Goal: Task Accomplishment & Management: Use online tool/utility

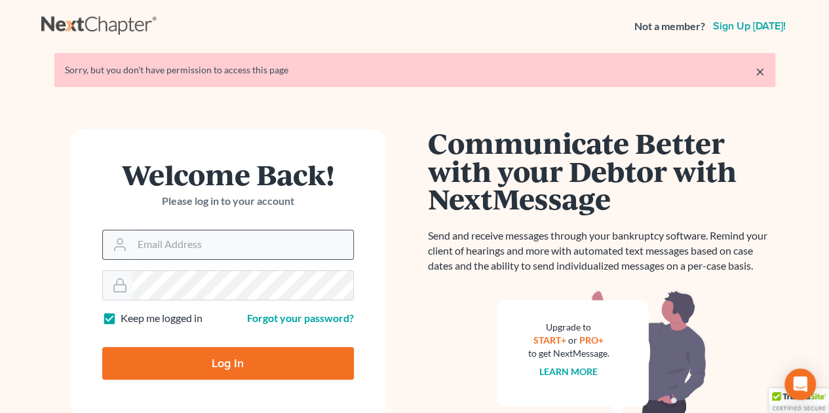
click at [144, 251] on input "Email Address" at bounding box center [242, 245] width 221 height 29
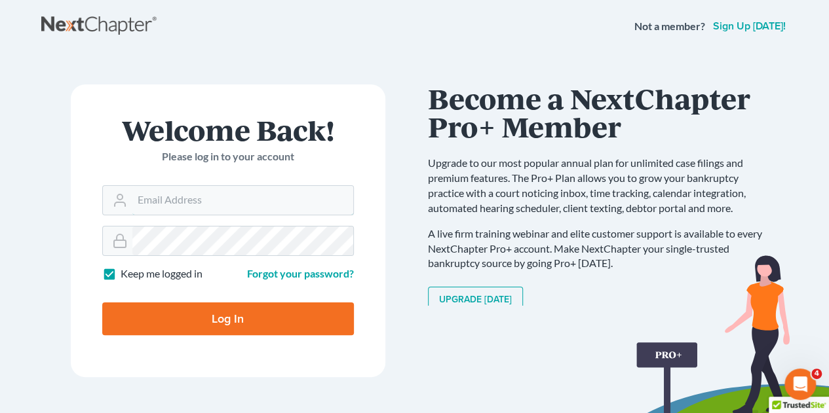
type input "[EMAIL_ADDRESS][DOMAIN_NAME]"
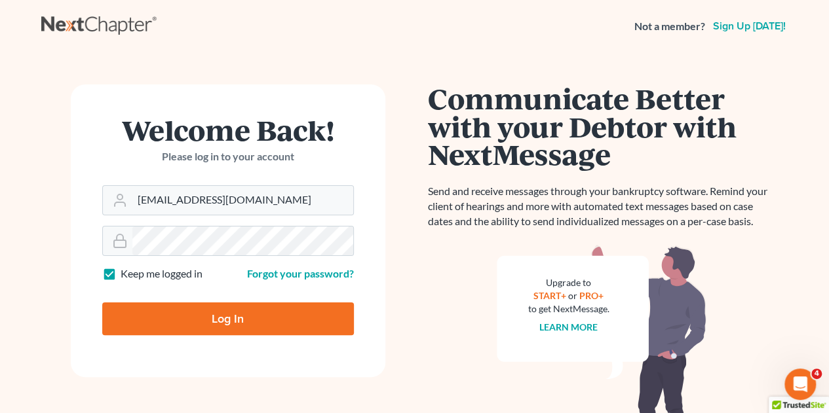
click at [223, 324] on input "Log In" at bounding box center [228, 319] width 252 height 33
type input "Thinking..."
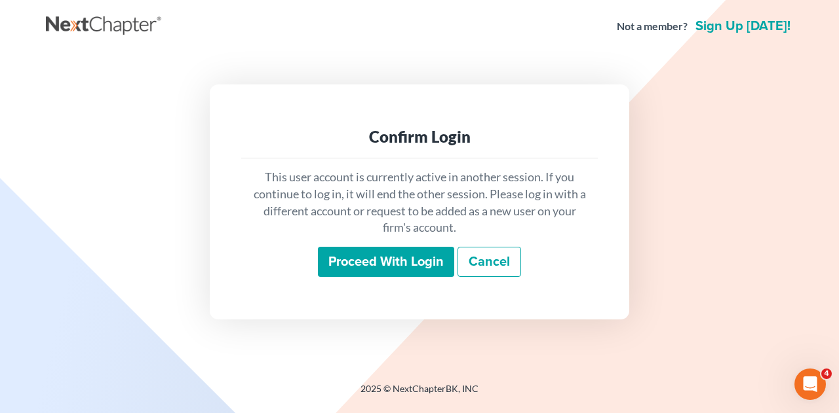
click at [398, 253] on input "Proceed with login" at bounding box center [386, 262] width 136 height 30
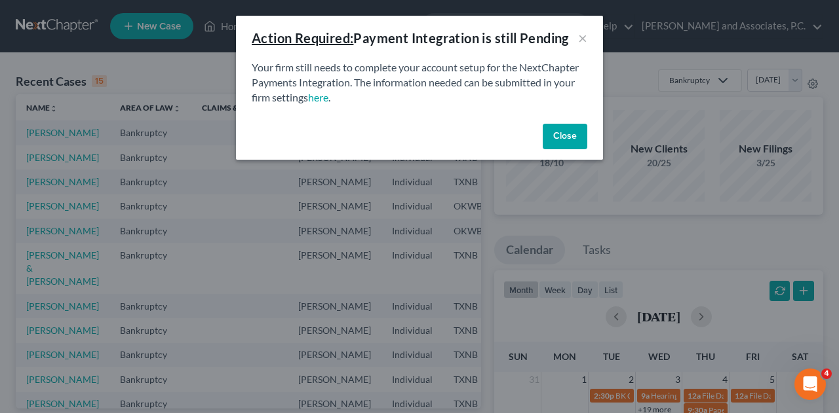
click at [572, 132] on button "Close" at bounding box center [564, 137] width 45 height 26
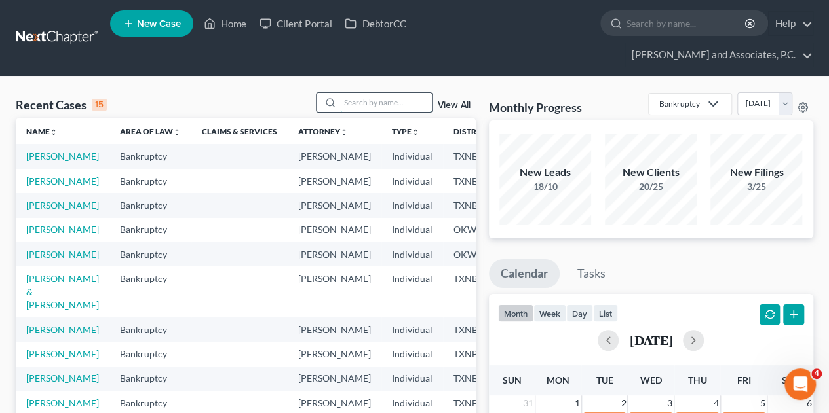
click at [387, 93] on input "search" at bounding box center [386, 102] width 92 height 19
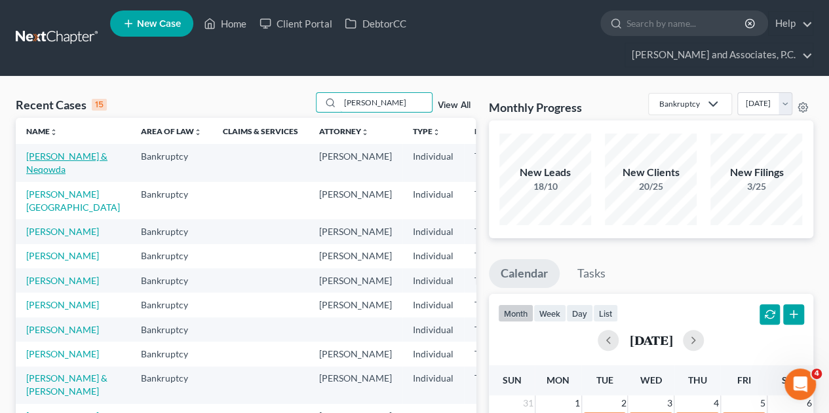
type input "[PERSON_NAME]"
click at [42, 151] on link "[PERSON_NAME] & Neqowda" at bounding box center [66, 163] width 81 height 24
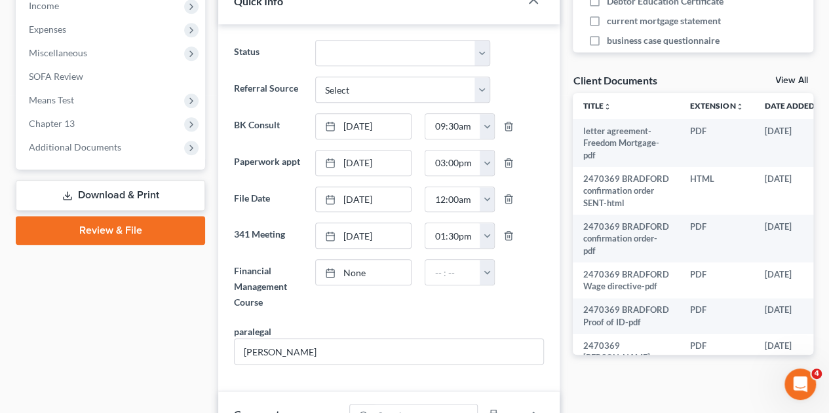
scroll to position [480, 0]
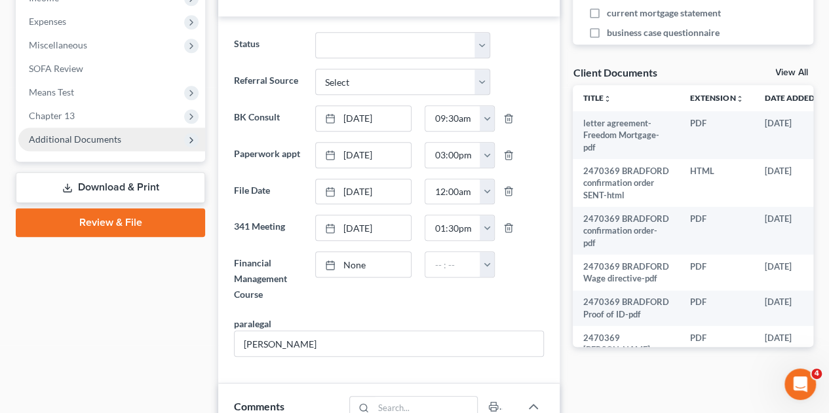
click at [86, 134] on span "Additional Documents" at bounding box center [75, 139] width 92 height 11
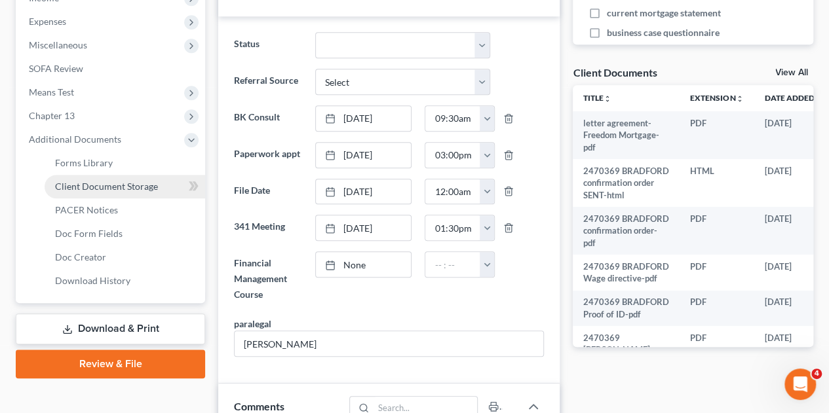
click at [79, 181] on span "Client Document Storage" at bounding box center [106, 186] width 103 height 11
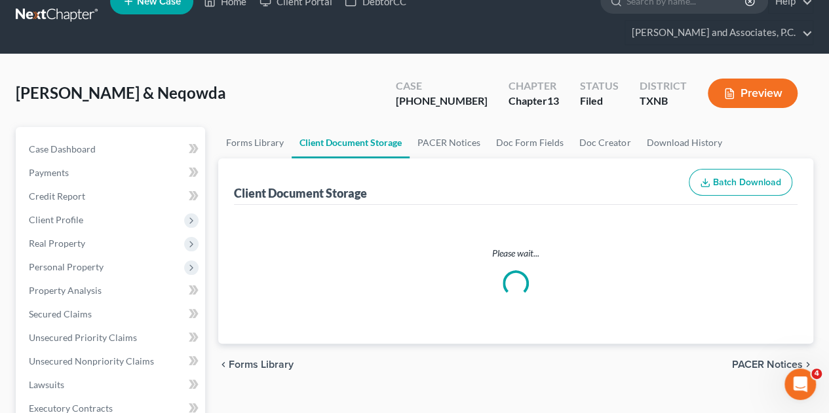
scroll to position [2, 0]
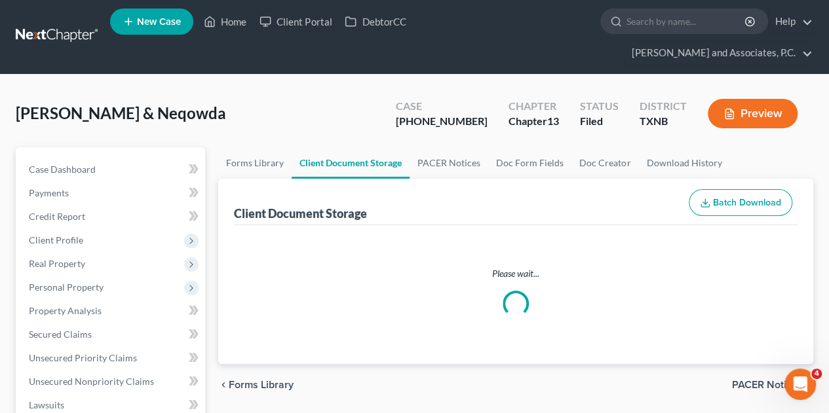
select select "18"
select select "21"
select select "10"
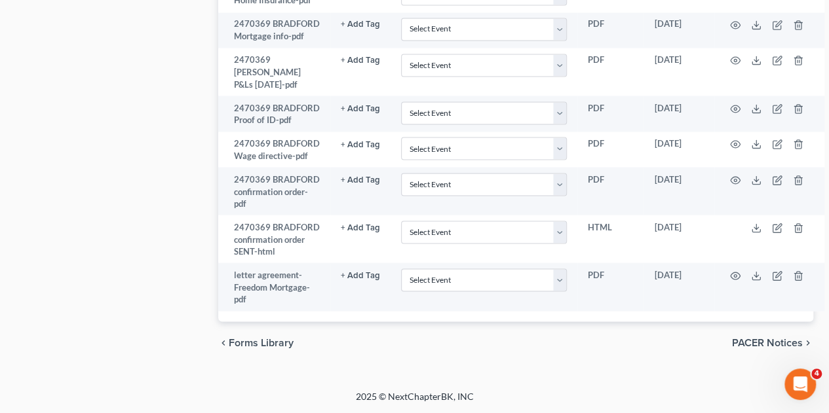
scroll to position [1223, 0]
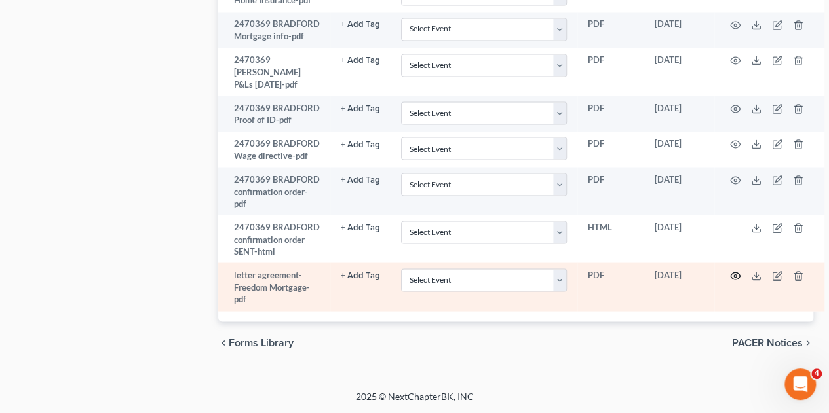
click at [730, 279] on icon "button" at bounding box center [735, 275] width 10 height 7
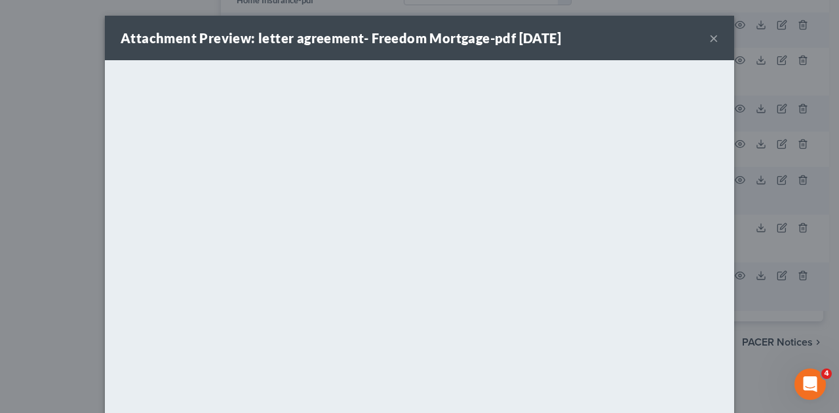
click at [709, 39] on button "×" at bounding box center [713, 38] width 9 height 16
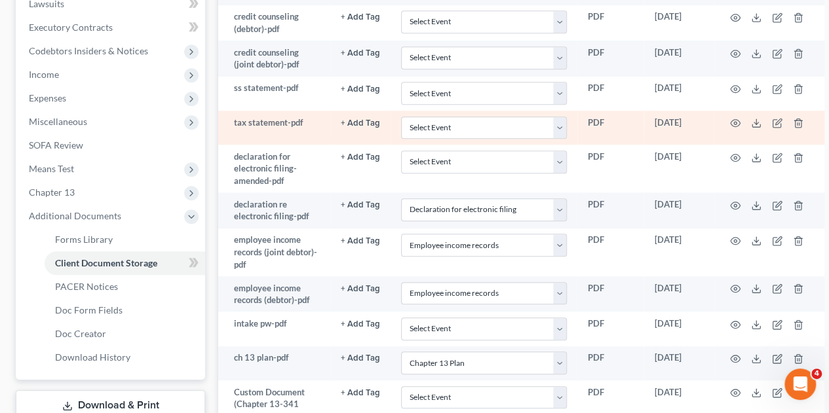
scroll to position [402, 0]
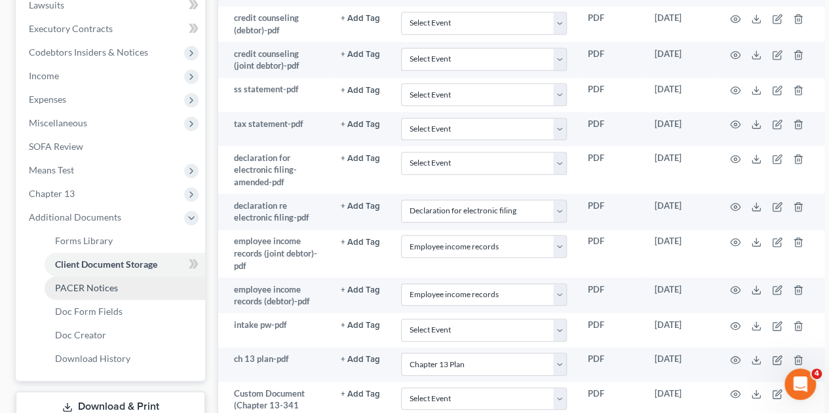
click at [107, 282] on span "PACER Notices" at bounding box center [86, 287] width 63 height 11
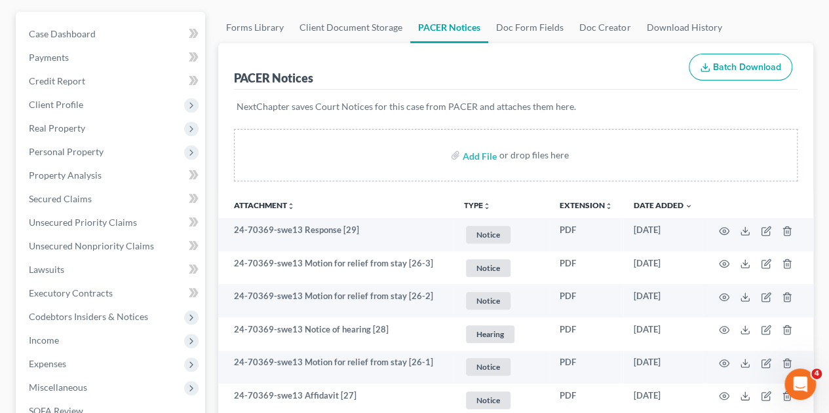
scroll to position [161, 0]
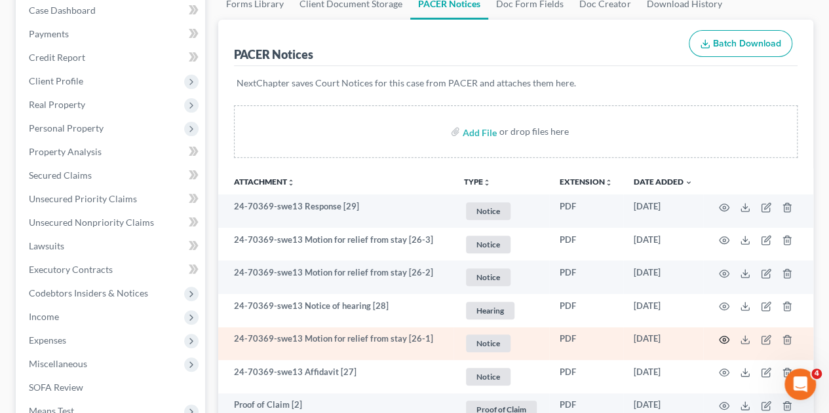
click at [721, 337] on icon "button" at bounding box center [724, 340] width 10 height 7
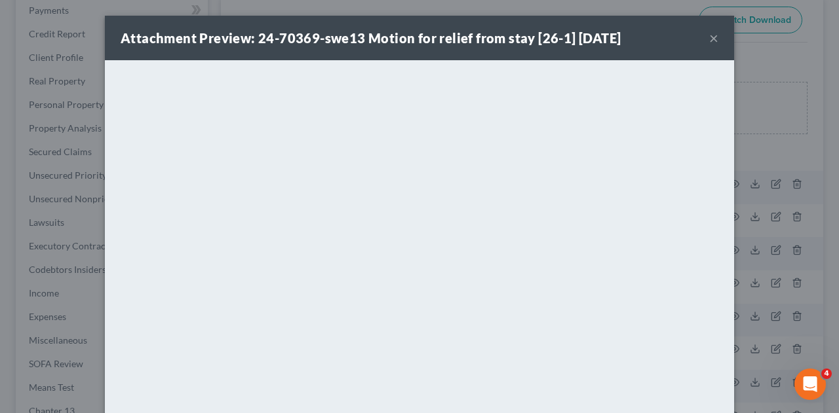
click at [710, 41] on button "×" at bounding box center [713, 38] width 9 height 16
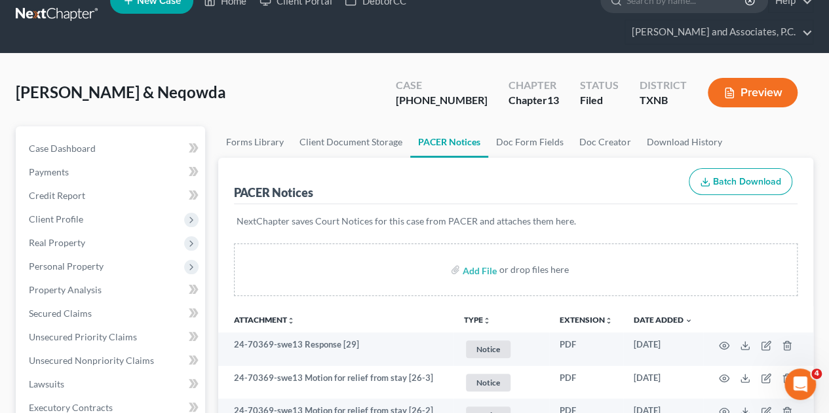
scroll to position [0, 0]
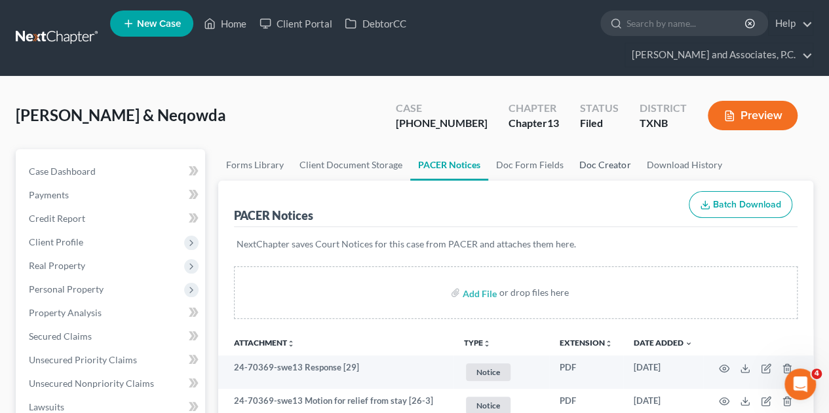
click at [605, 149] on link "Doc Creator" at bounding box center [604, 164] width 67 height 31
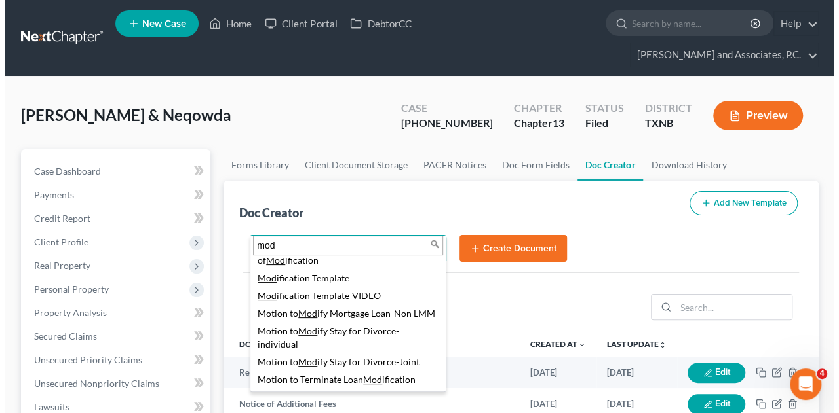
scroll to position [300, 0]
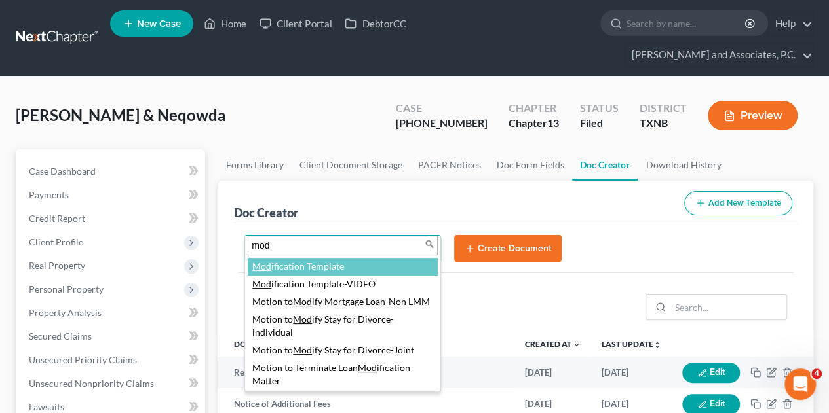
type input "mod"
select select "77150"
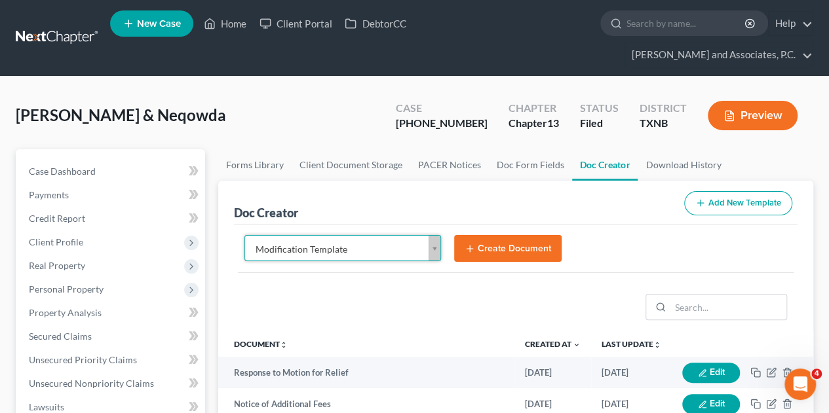
click at [485, 235] on button "Create Document" at bounding box center [507, 249] width 107 height 28
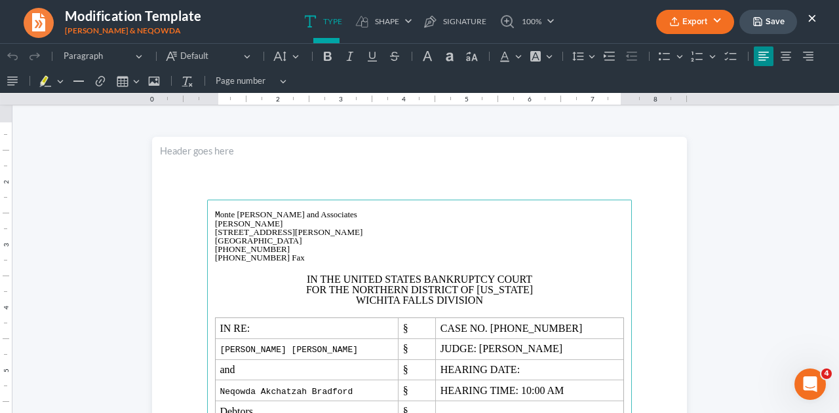
scroll to position [0, 0]
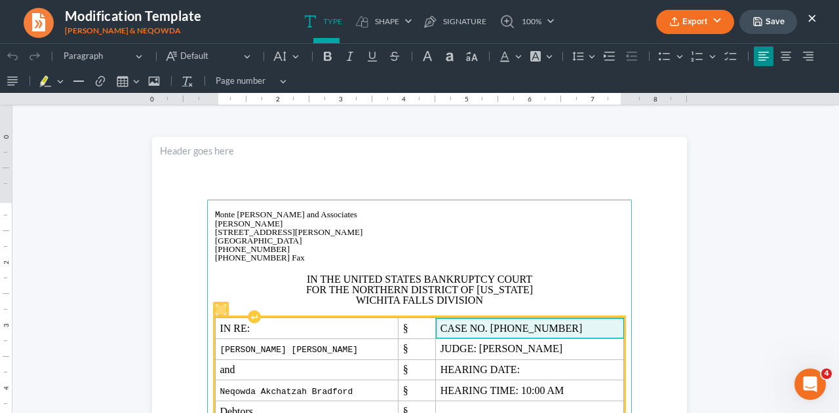
click at [539, 330] on span "CASE NO. [PHONE_NUMBER]" at bounding box center [529, 329] width 179 height 12
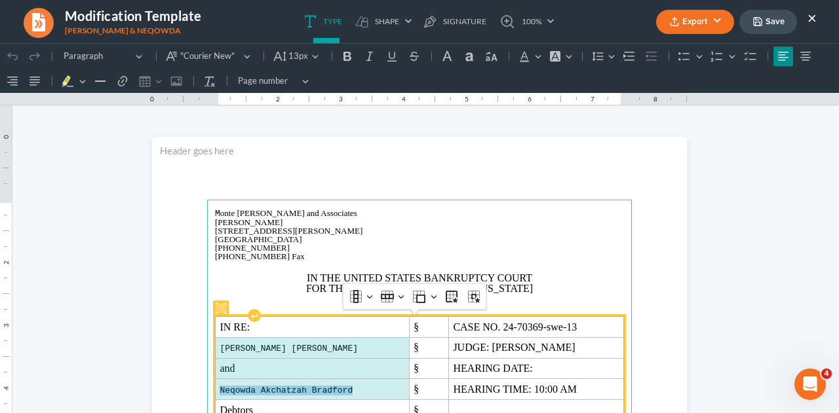
drag, startPoint x: 214, startPoint y: 347, endPoint x: 362, endPoint y: 394, distance: 155.4
click at [362, 394] on tbody "IN RE: § CASE NO. 24-70369-swe-13 [PERSON_NAME] [PERSON_NAME] § JUDGE: [PERSON_…" at bounding box center [420, 369] width 408 height 104
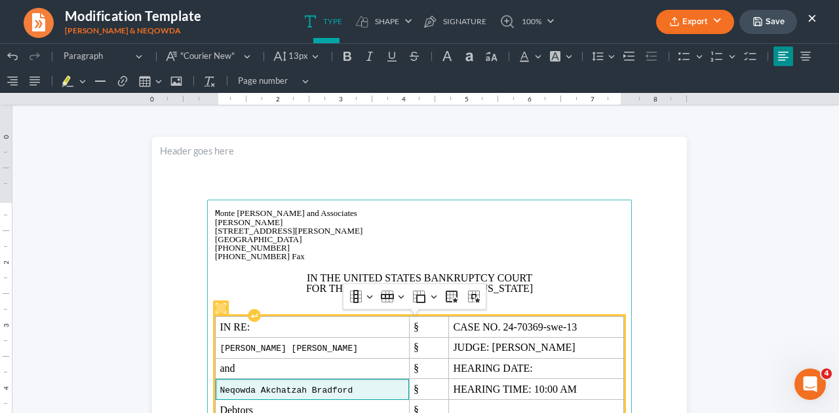
click at [362, 394] on span "Neqowda Akchatzah Bradford" at bounding box center [311, 391] width 185 height 10
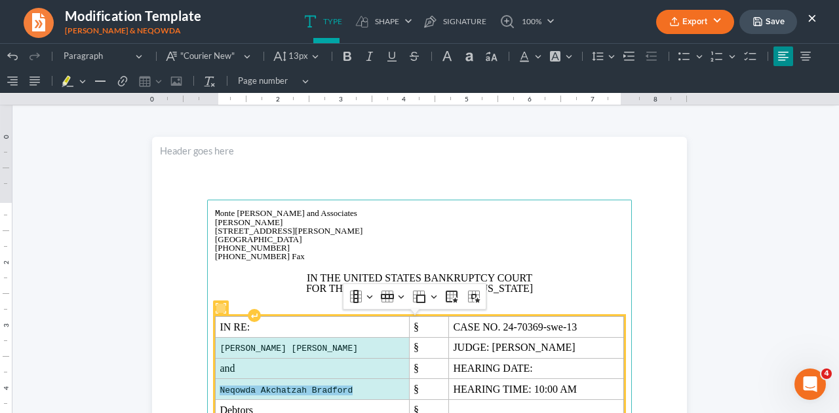
drag, startPoint x: 214, startPoint y: 348, endPoint x: 352, endPoint y: 387, distance: 144.3
click at [352, 387] on tbody "IN RE: § CASE NO. 24-70369-swe-13 [PERSON_NAME] [PERSON_NAME] § JUDGE: [PERSON_…" at bounding box center [420, 369] width 408 height 104
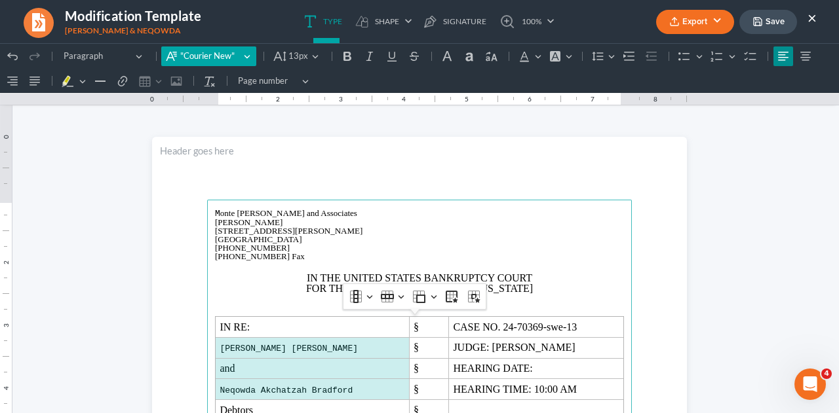
click at [220, 56] on span ""Courier New"" at bounding box center [210, 56] width 60 height 13
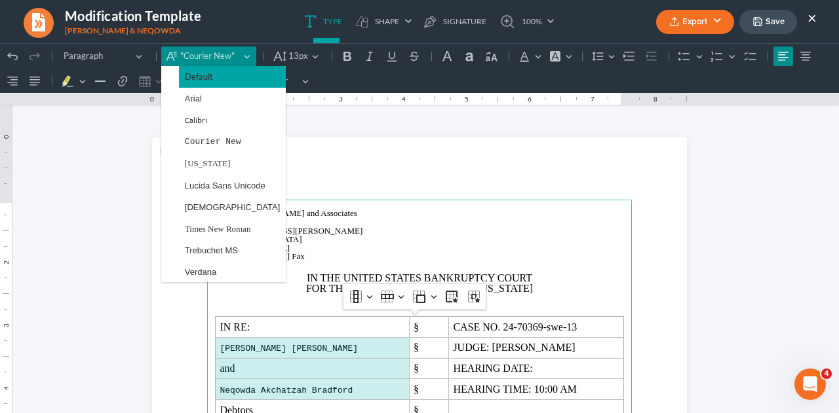
click at [212, 78] on span "Default" at bounding box center [199, 76] width 28 height 15
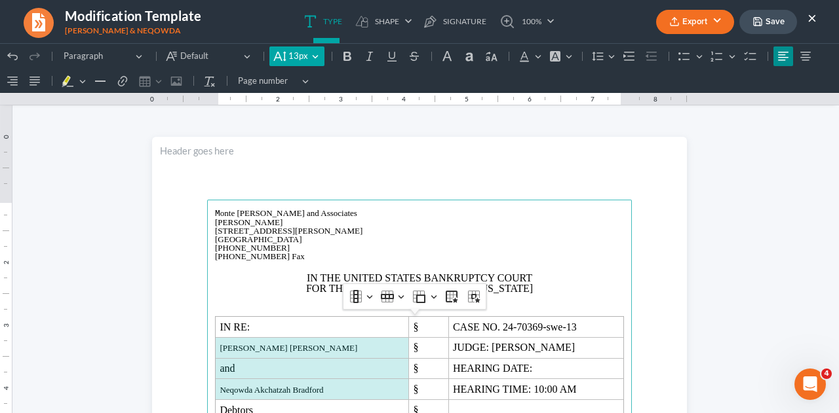
click at [307, 58] on button "13px 13px" at bounding box center [296, 57] width 54 height 20
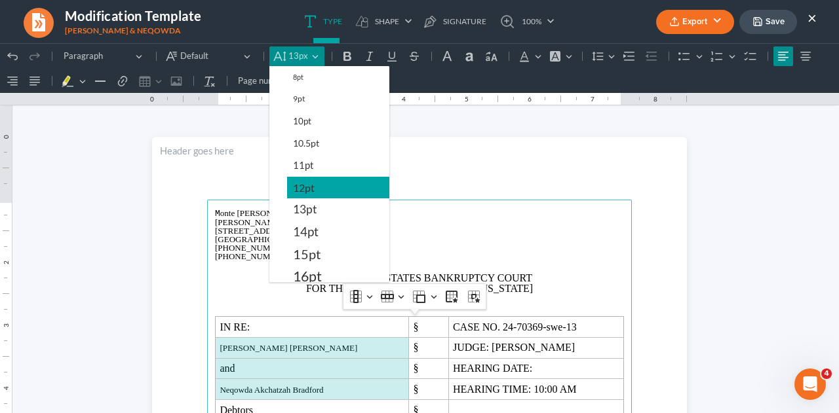
click at [304, 181] on span "12pt" at bounding box center [304, 188] width 22 height 16
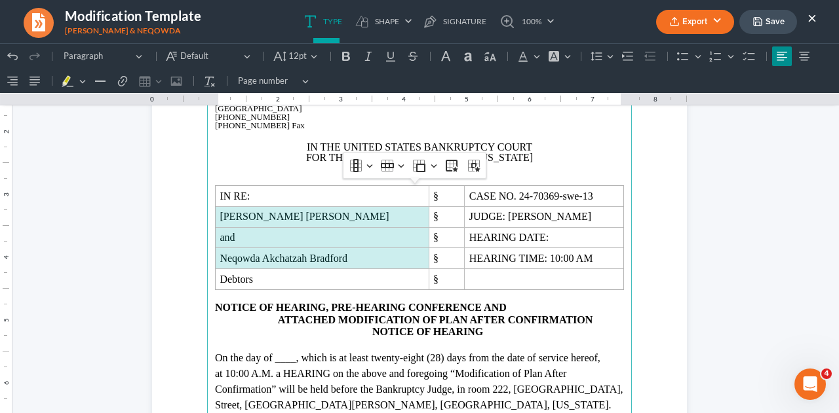
scroll to position [159, 0]
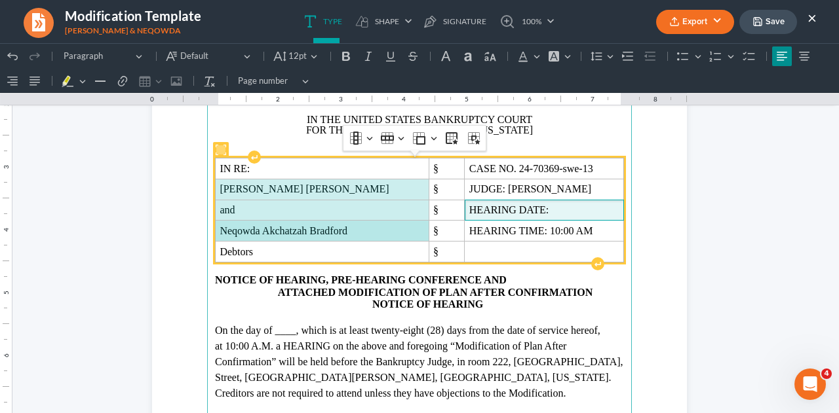
click at [547, 206] on span "HEARING DATE:" at bounding box center [544, 210] width 150 height 12
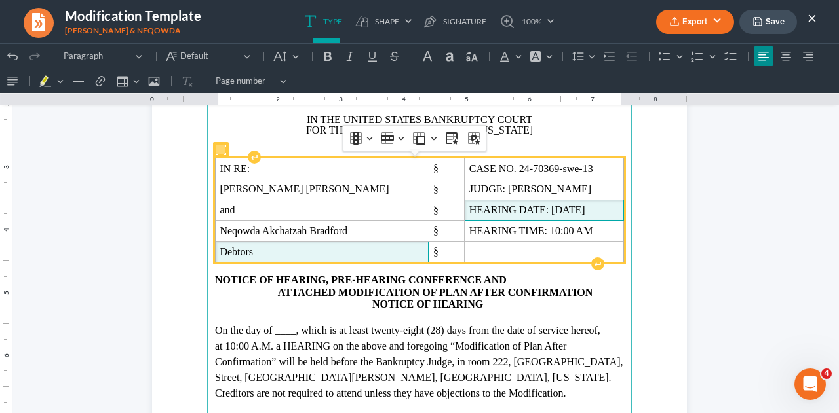
click at [337, 248] on span "Debtors" at bounding box center [321, 252] width 204 height 12
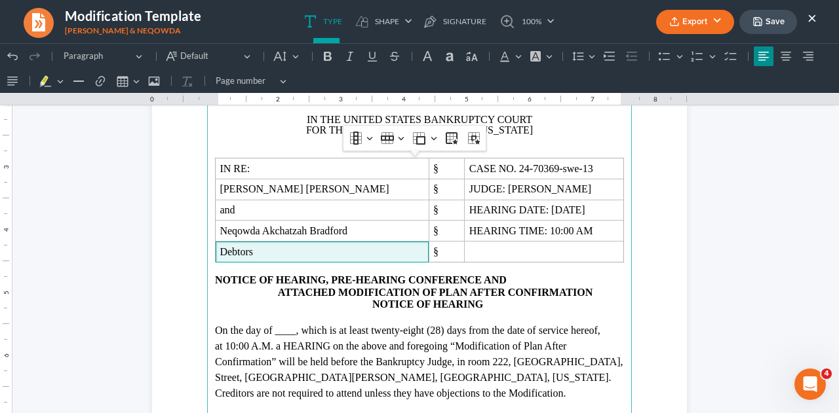
click at [313, 330] on span ", which is at least twenty-eight (28) days from the date of service hereof, at …" at bounding box center [419, 362] width 408 height 74
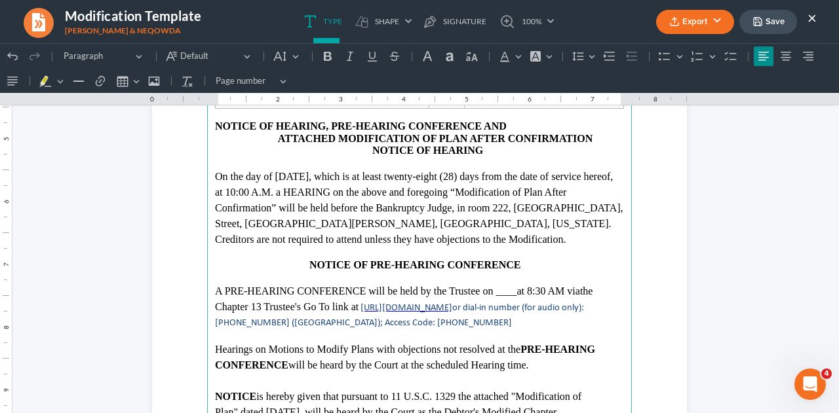
scroll to position [329, 0]
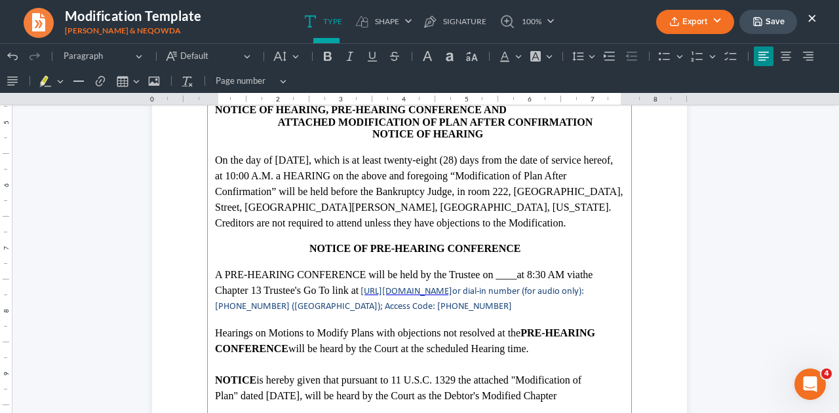
click at [531, 277] on p "A PRE-HEARING CONFERENCE will be held by the Trustee on ____ at 8:30 AM via the…" at bounding box center [419, 290] width 409 height 46
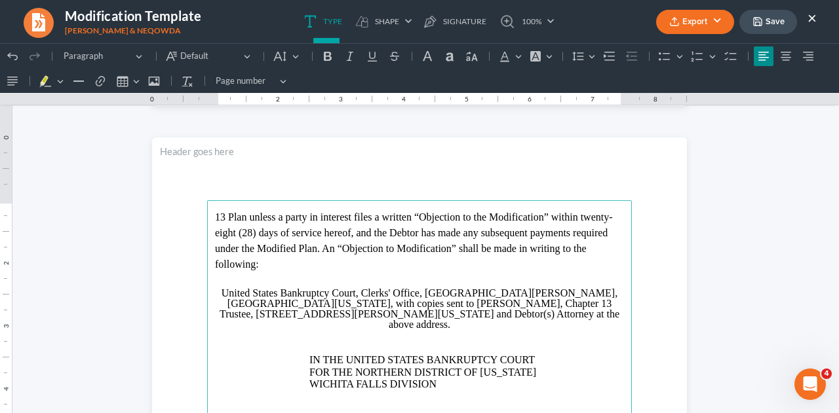
scroll to position [851, 0]
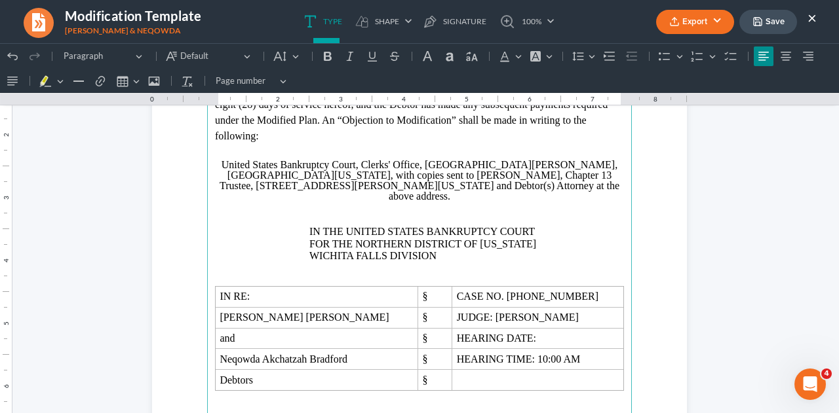
click at [493, 275] on p "Rich Text Editor, page-1-main" at bounding box center [419, 281] width 409 height 12
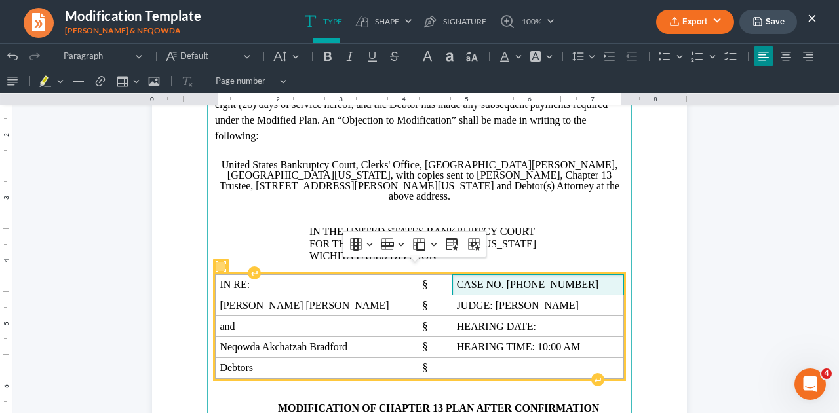
click at [536, 279] on span "CASE NO. [PHONE_NUMBER]" at bounding box center [538, 285] width 162 height 12
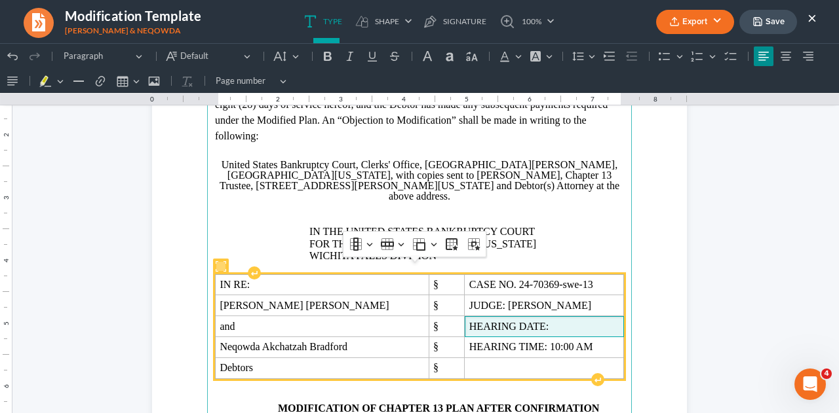
click at [542, 321] on span "HEARING DATE:" at bounding box center [544, 327] width 150 height 12
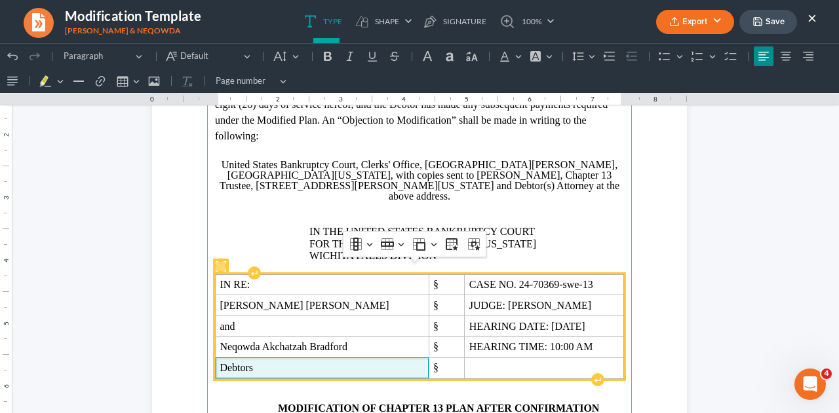
click at [323, 362] on span "Debtors" at bounding box center [321, 368] width 204 height 12
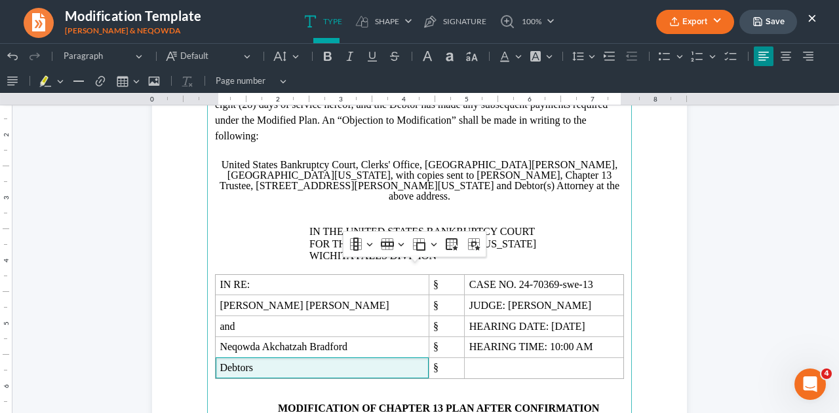
click at [316, 391] on p "Rich Text Editor, page-1-main" at bounding box center [419, 397] width 409 height 12
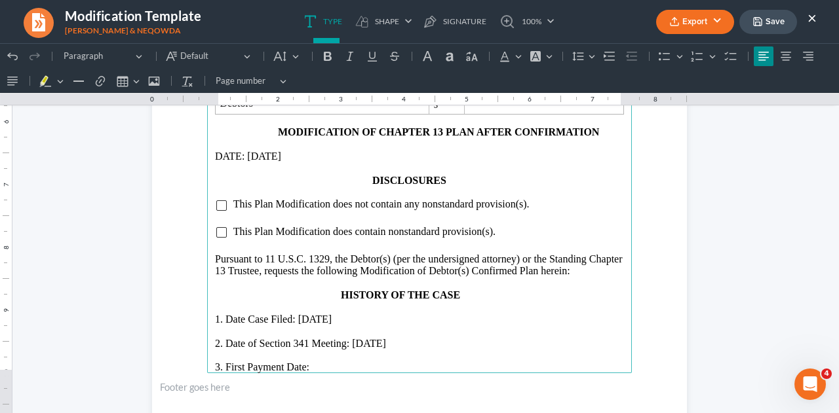
scroll to position [1122, 0]
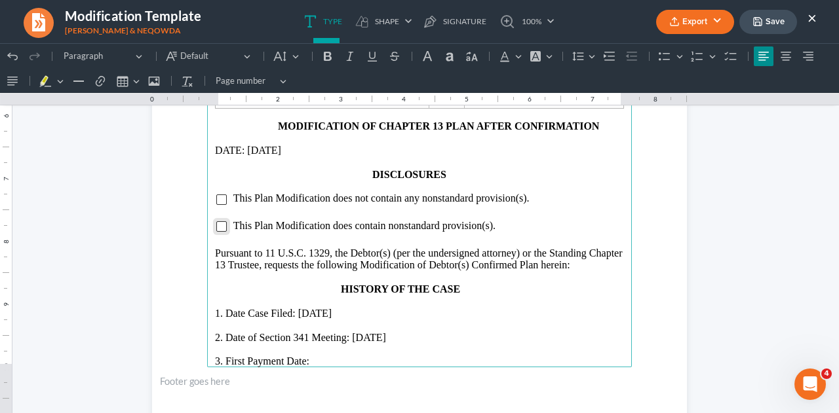
click at [219, 221] on input "Rich Text Editor, page-1-main" at bounding box center [221, 226] width 10 height 10
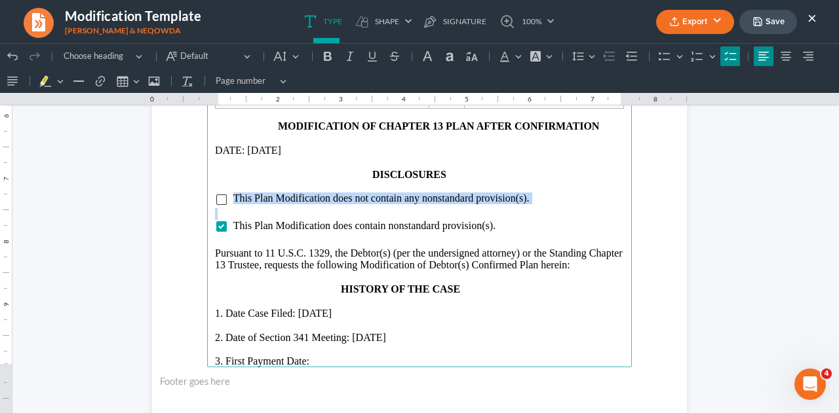
drag, startPoint x: 230, startPoint y: 185, endPoint x: 512, endPoint y: 193, distance: 282.5
click at [512, 193] on main "13 Plan unless a party in interest files a written “Objection to the Modificati…" at bounding box center [419, 84] width 425 height 566
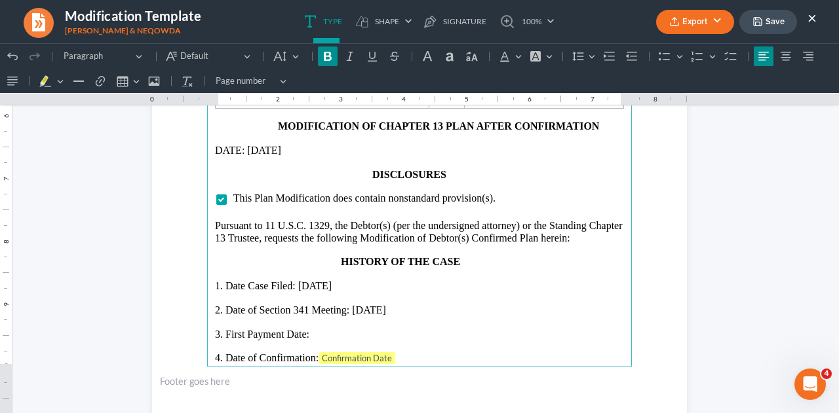
click at [317, 329] on p "3. First Payment Date:" at bounding box center [419, 335] width 409 height 12
click at [396, 352] on p "4. Date of Confirmation: Confirmation Date" at bounding box center [419, 358] width 409 height 13
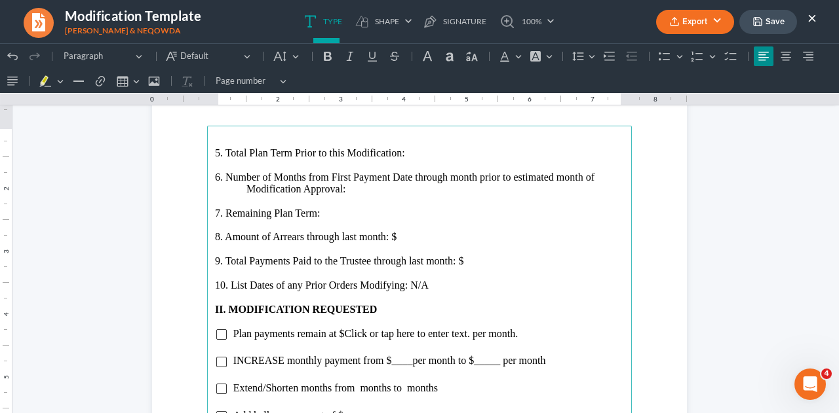
scroll to position [1454, 0]
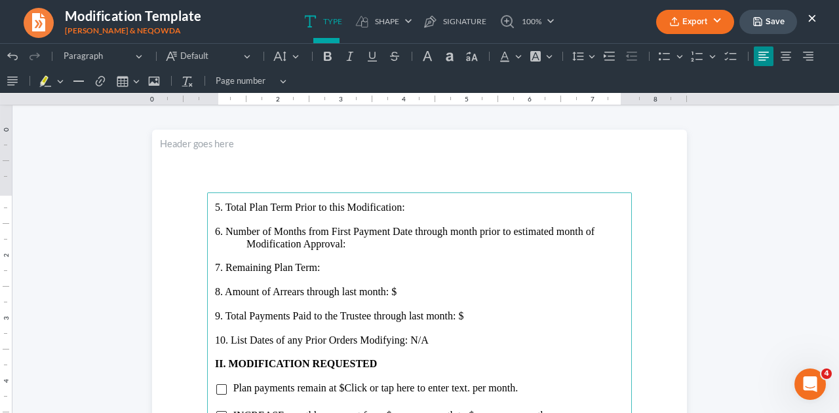
click at [417, 206] on p "5. Total Plan Term Prior to this Modification:" at bounding box center [419, 208] width 409 height 12
click at [377, 244] on p "6. Number of Months from First Payment Date through month prior to estimated mo…" at bounding box center [419, 238] width 409 height 24
click at [322, 267] on p "7. Remaining Plan Term:" at bounding box center [419, 268] width 409 height 12
click at [396, 291] on p "8. Amount of Arrears through last month: $" at bounding box center [419, 292] width 409 height 12
click at [461, 314] on p "9. Total Payments Paid to the Trustee through last month: $" at bounding box center [419, 317] width 409 height 12
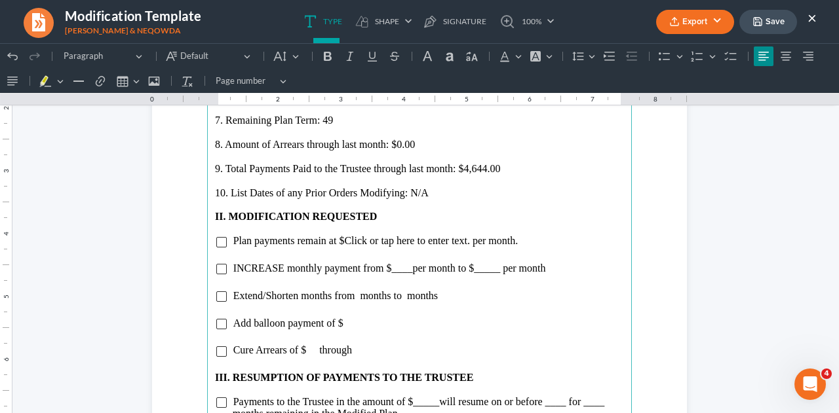
scroll to position [1613, 0]
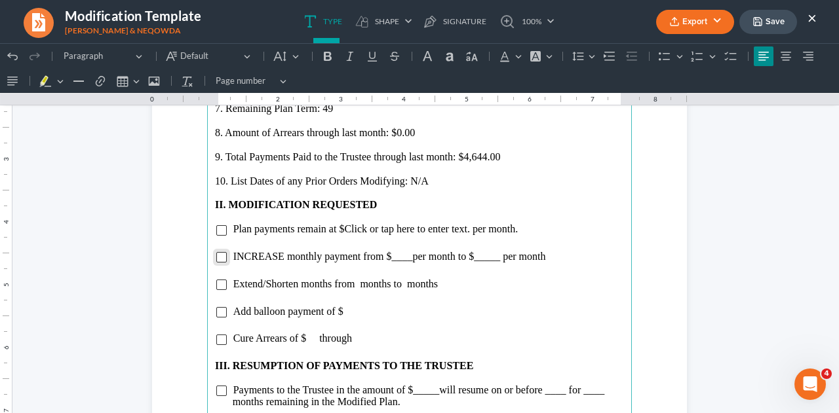
click at [216, 256] on input "Rich Text Editor, page-2-main" at bounding box center [221, 257] width 10 height 10
click at [412, 256] on span "per month to $_____ per month" at bounding box center [478, 256] width 133 height 11
click at [505, 259] on span "per month to $_____ per month" at bounding box center [486, 256] width 133 height 11
click at [218, 337] on input "Rich Text Editor, page-2-main" at bounding box center [221, 340] width 10 height 10
click at [301, 337] on span "Cure Arrears of $ through" at bounding box center [292, 338] width 119 height 11
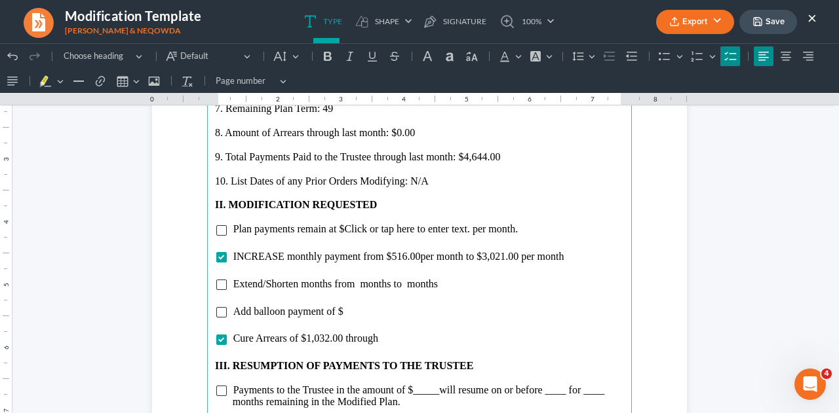
click at [379, 338] on li "Cure Arrears of $1,032.00 through" at bounding box center [428, 339] width 391 height 12
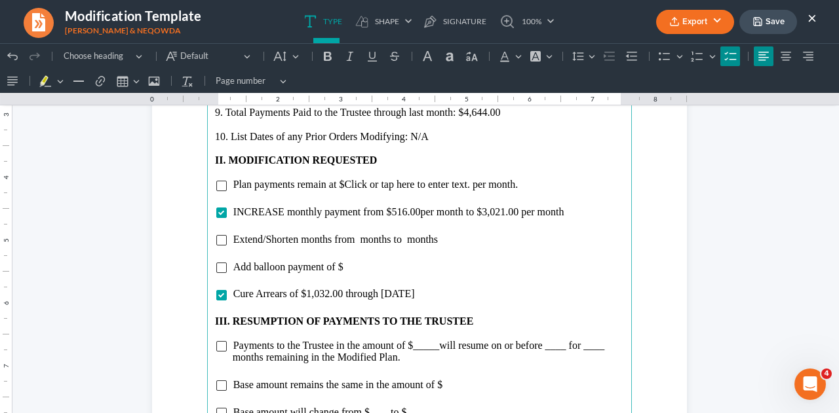
scroll to position [1656, 0]
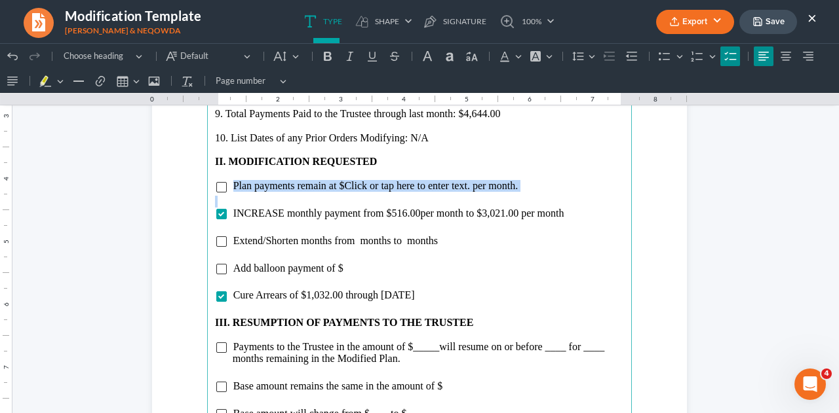
drag, startPoint x: 229, startPoint y: 185, endPoint x: 349, endPoint y: 204, distance: 121.9
click at [349, 204] on main "5. Total Plan Term Prior to this Modification: 60 6. Number of Months from Firs…" at bounding box center [419, 273] width 425 height 566
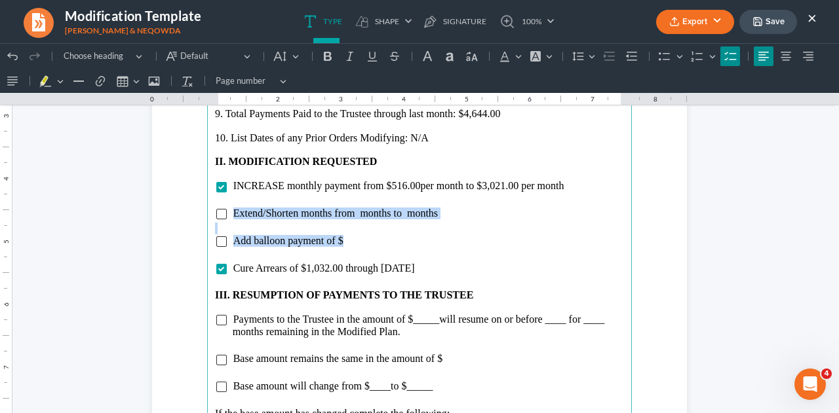
drag, startPoint x: 228, startPoint y: 212, endPoint x: 346, endPoint y: 243, distance: 121.9
click at [346, 243] on main "5. Total Plan Term Prior to this Modification: 60 6. Number of Months from Firs…" at bounding box center [419, 273] width 425 height 566
click at [346, 243] on li "Add balloon payment of $" at bounding box center [428, 241] width 391 height 12
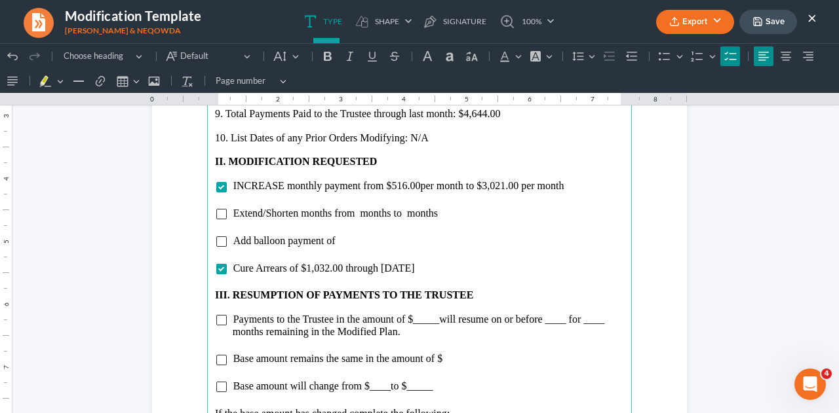
drag, startPoint x: 229, startPoint y: 212, endPoint x: 332, endPoint y: 240, distance: 107.3
click at [332, 240] on main "5. Total Plan Term Prior to this Modification: 60 6. Number of Months from Firs…" at bounding box center [419, 273] width 425 height 566
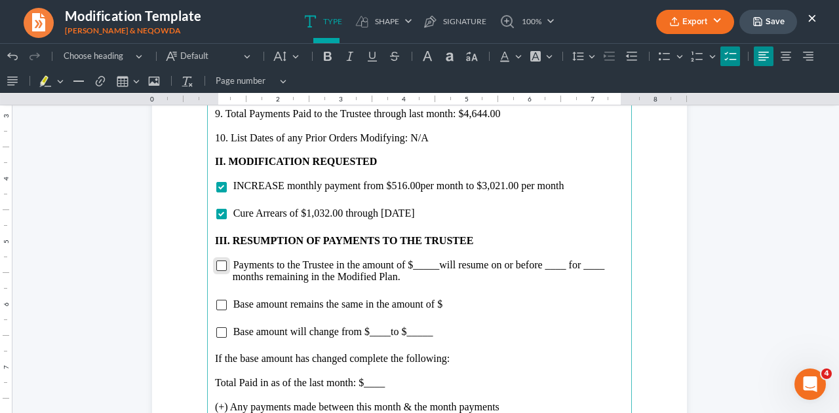
click at [216, 269] on input "Rich Text Editor, page-2-main" at bounding box center [221, 266] width 10 height 10
click at [435, 270] on span "will resume on or before ____ for ____ months remaining in the Modified Plan." at bounding box center [419, 270] width 372 height 23
click at [574, 269] on span "will resume on or before ____ for ____ months remaining in the Modified Plan." at bounding box center [424, 270] width 383 height 23
click at [287, 279] on span "will resume on or before [DATE] for ____ months remaining in the Modified Plan." at bounding box center [418, 270] width 371 height 23
click at [218, 331] on input "Rich Text Editor, page-2-main" at bounding box center [221, 333] width 10 height 10
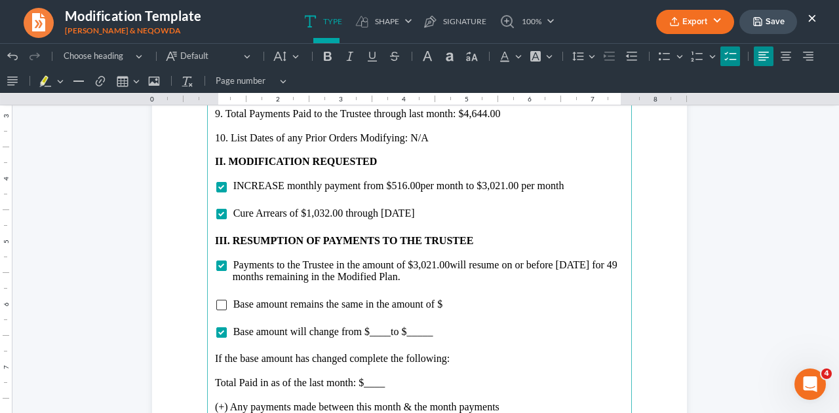
click at [390, 333] on span "to $_____" at bounding box center [411, 331] width 42 height 11
click at [453, 335] on li "Base amount will change from $30,960.00 to $_____" at bounding box center [428, 332] width 391 height 12
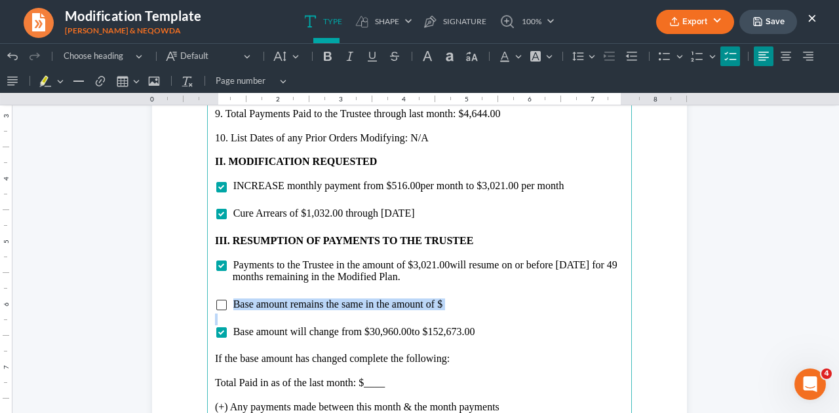
drag, startPoint x: 231, startPoint y: 305, endPoint x: 399, endPoint y: 315, distance: 168.7
click at [399, 315] on main "5. Total Plan Term Prior to this Modification: 60 6. Number of Months from Firs…" at bounding box center [419, 273] width 425 height 566
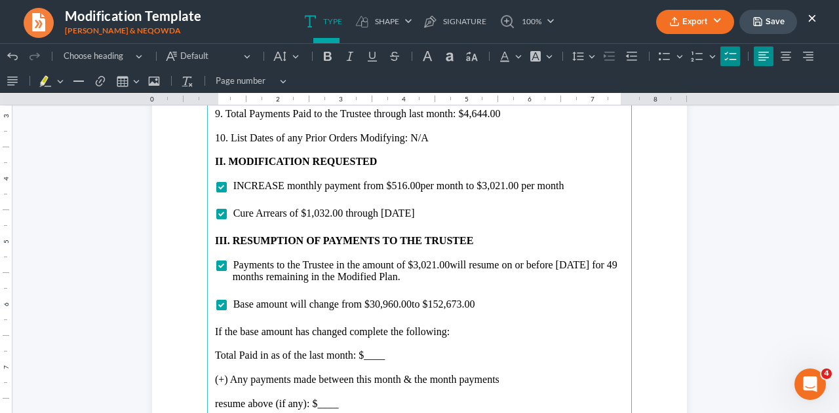
click at [390, 356] on p "Total Paid in as of the last month: $____" at bounding box center [419, 356] width 409 height 12
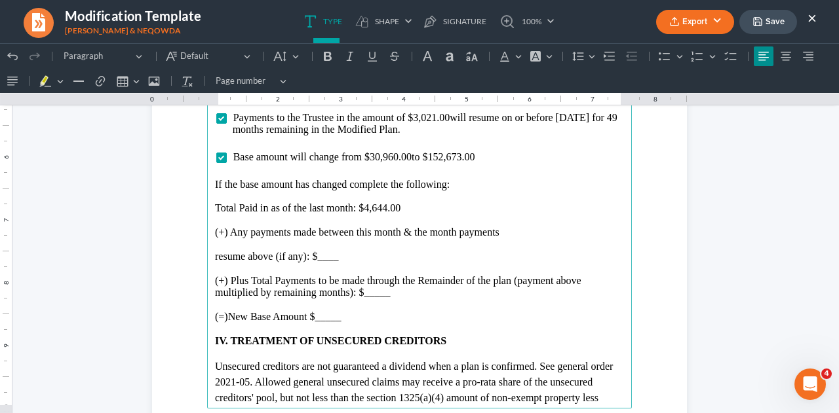
scroll to position [1808, 0]
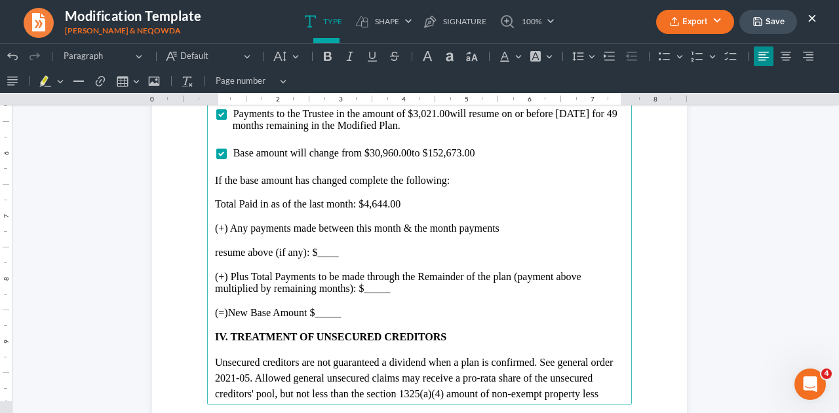
click at [335, 255] on p "resume above (if any): $____" at bounding box center [419, 253] width 409 height 12
click at [394, 289] on p "(+) Plus Total Payments to be made through the Remainder of the plan (payment a…" at bounding box center [419, 283] width 409 height 24
click at [366, 322] on p "Rich Text Editor, page-2-main" at bounding box center [419, 325] width 409 height 12
click at [345, 314] on p "(=)New Base Amount $_____" at bounding box center [419, 313] width 409 height 12
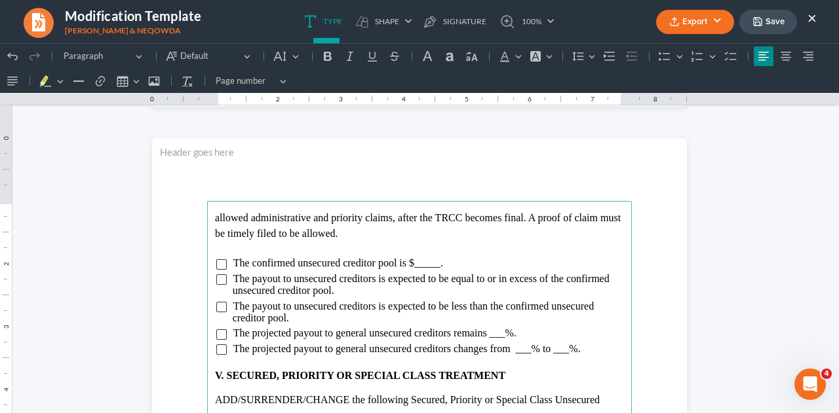
scroll to position [2263, 0]
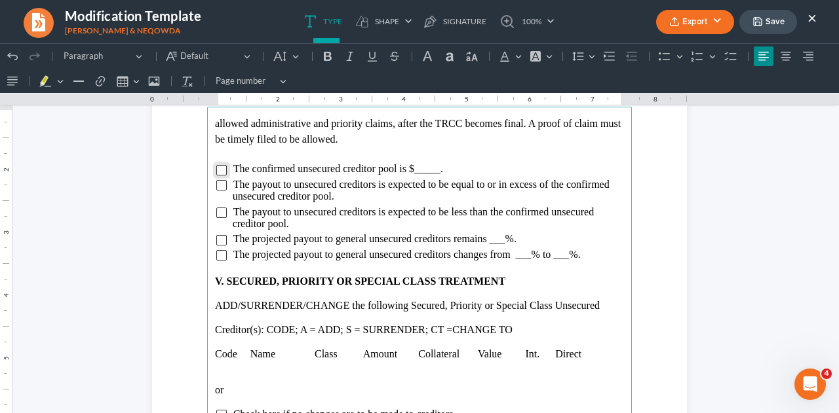
click at [216, 167] on input "Rich Text Editor, page-3-main" at bounding box center [221, 170] width 10 height 10
click at [434, 170] on span "The confirmed unsecured creditor pool is $_____." at bounding box center [338, 168] width 210 height 11
click at [216, 259] on input "Rich Text Editor, page-3-main" at bounding box center [221, 255] width 10 height 10
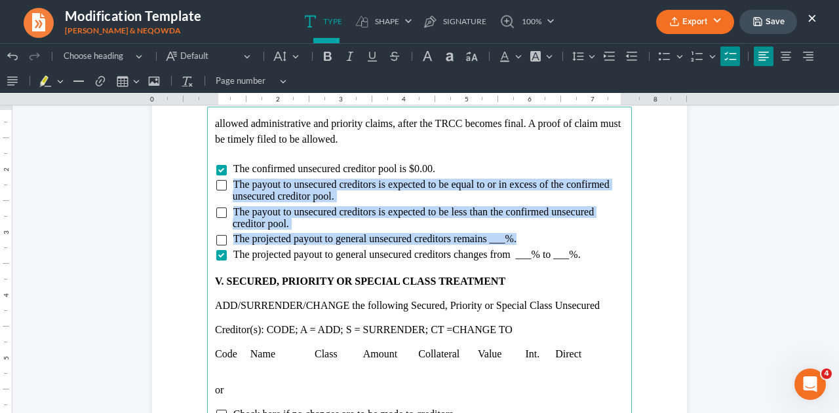
drag, startPoint x: 229, startPoint y: 183, endPoint x: 538, endPoint y: 241, distance: 314.0
click at [538, 241] on ul "The confirmed unsecured creditor pool is $0.00. The payout to unsecured credito…" at bounding box center [419, 212] width 409 height 98
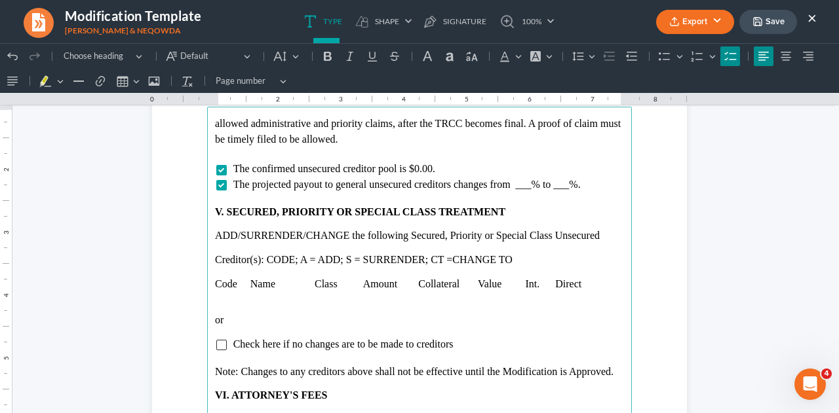
click at [278, 249] on p "Rich Text Editor, page-3-main" at bounding box center [419, 248] width 409 height 12
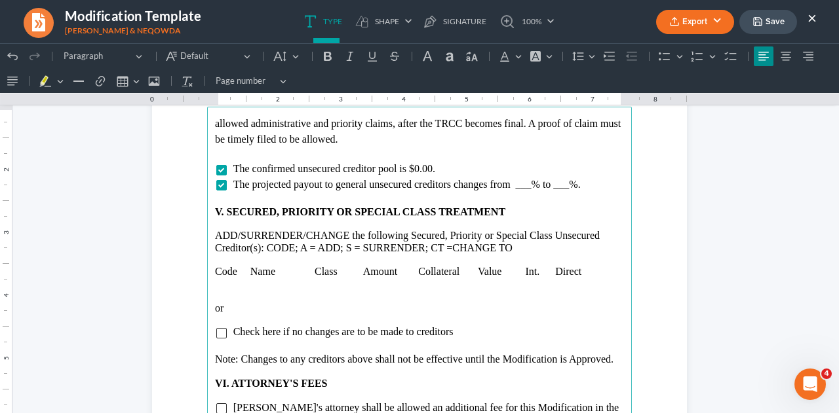
click at [215, 290] on p "Rich Text Editor, page-3-main" at bounding box center [419, 296] width 409 height 12
click at [215, 282] on p "Rich Text Editor, page-3-main" at bounding box center [419, 284] width 409 height 12
click at [128, 83] on icon "Editor toolbar" at bounding box center [122, 81] width 13 height 13
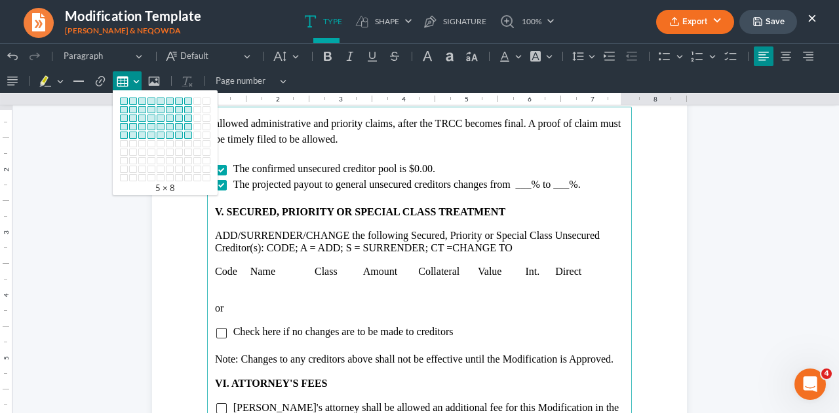
click at [187, 134] on div "Editor toolbar" at bounding box center [188, 135] width 8 height 7
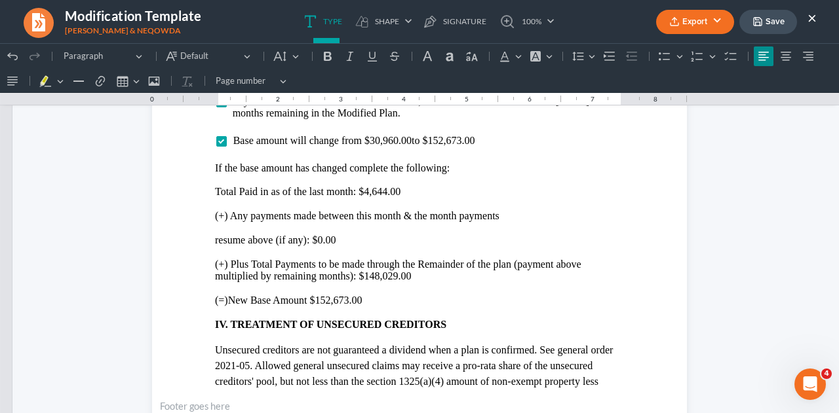
scroll to position [1814, 0]
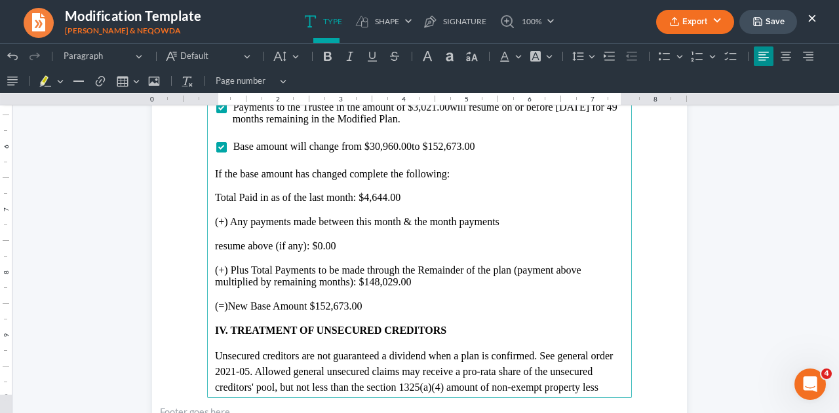
click at [343, 306] on p "(=)New Base Amount $152,673.00" at bounding box center [419, 307] width 409 height 12
click at [377, 282] on p "(+) Plus Total Payments to be made through the Remainder of the plan (payment a…" at bounding box center [419, 277] width 409 height 24
click at [459, 146] on span "to $152,673.00" at bounding box center [442, 146] width 63 height 11
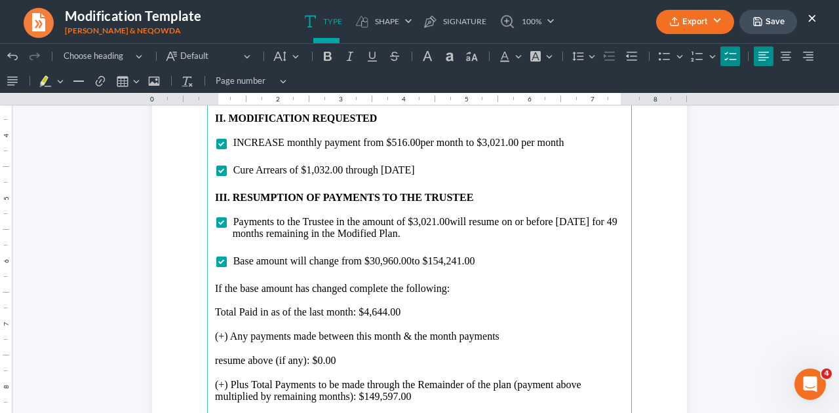
scroll to position [1711, 0]
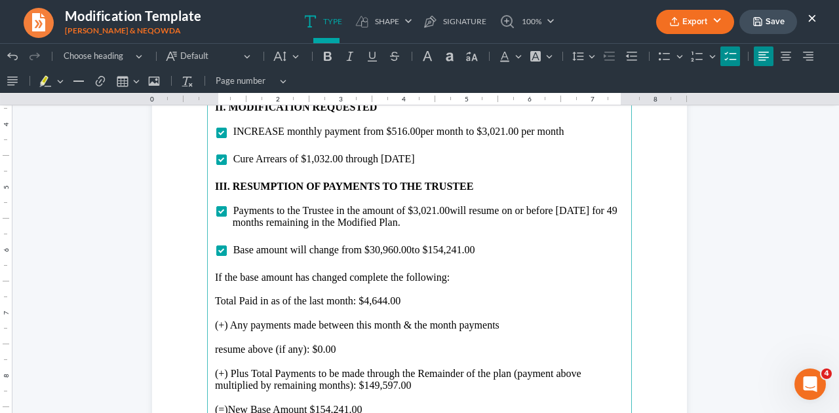
click at [503, 134] on span "per month to $3,021.00 per month" at bounding box center [491, 131] width 143 height 11
click at [432, 208] on span "Payments to the Trustee in the amount of $3,021.00 will resume on or before [DA…" at bounding box center [425, 216] width 385 height 23
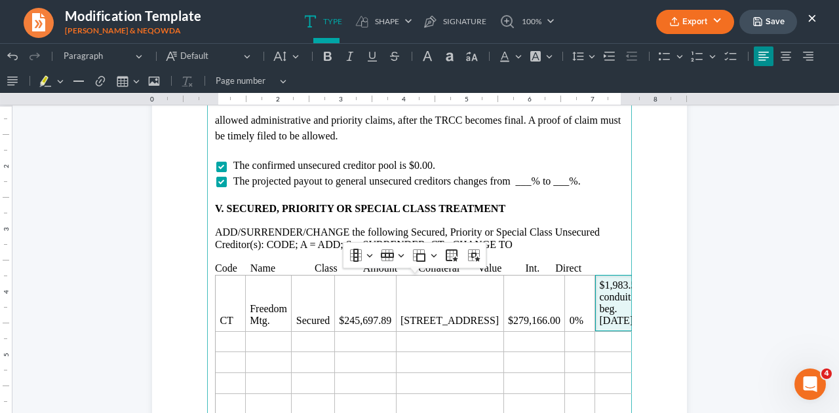
scroll to position [2311, 0]
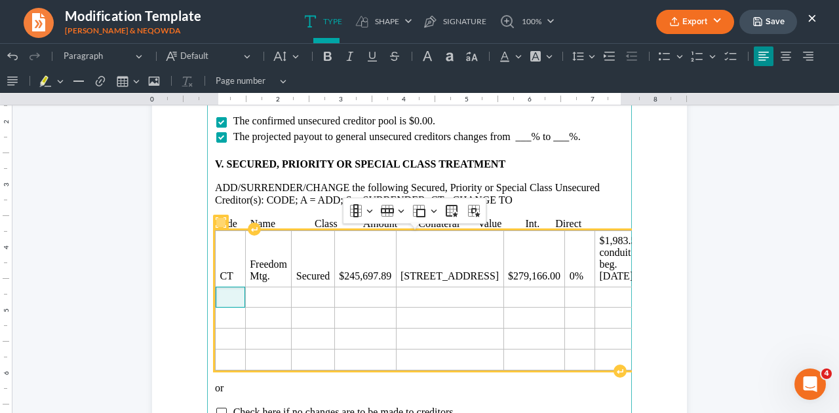
click at [224, 292] on span "Rich Text Editor, page-3-main" at bounding box center [229, 298] width 21 height 12
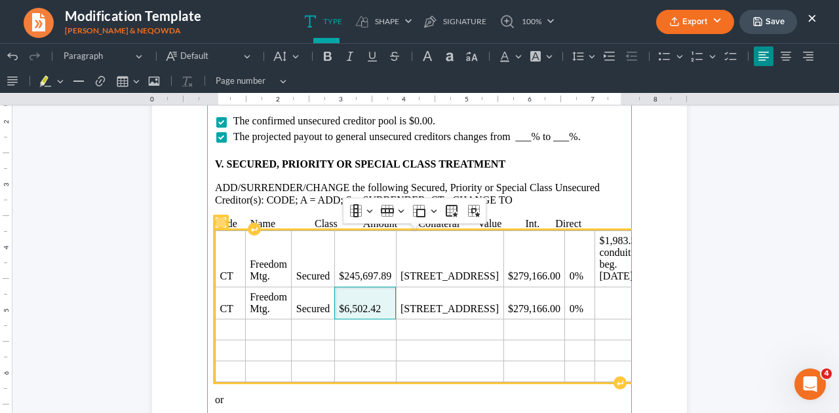
click at [385, 310] on span "$6,502.42" at bounding box center [365, 309] width 52 height 12
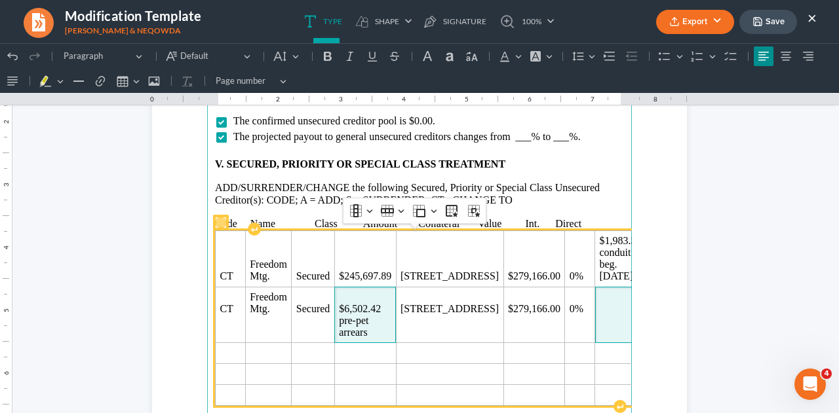
click at [599, 311] on span "Rich Text Editor, page-3-main" at bounding box center [620, 309] width 42 height 12
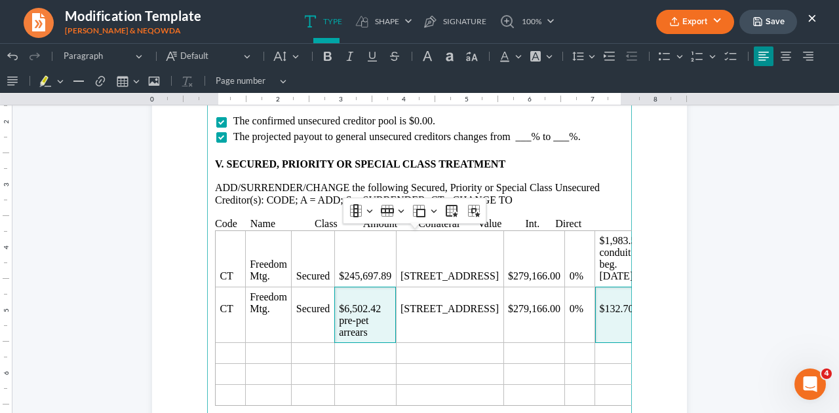
click at [357, 293] on td "$6,502.42 pre-pet arrears" at bounding box center [365, 315] width 62 height 56
click at [337, 305] on td "$6,502.42 pre-pet arrears" at bounding box center [365, 315] width 62 height 56
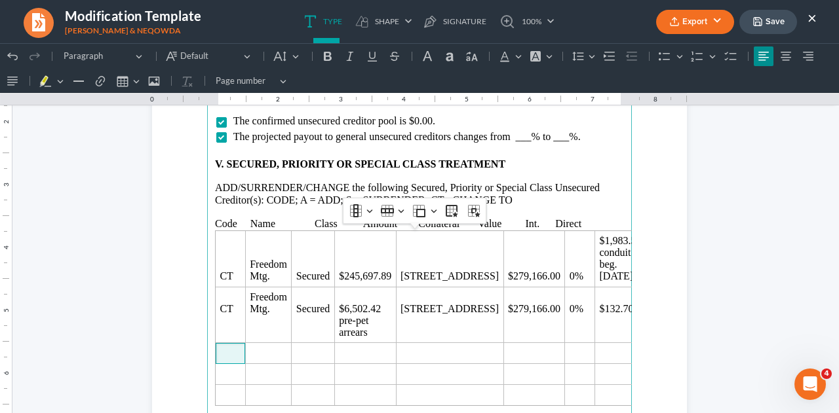
click at [230, 349] on span "Rich Text Editor, page-3-main" at bounding box center [229, 354] width 21 height 12
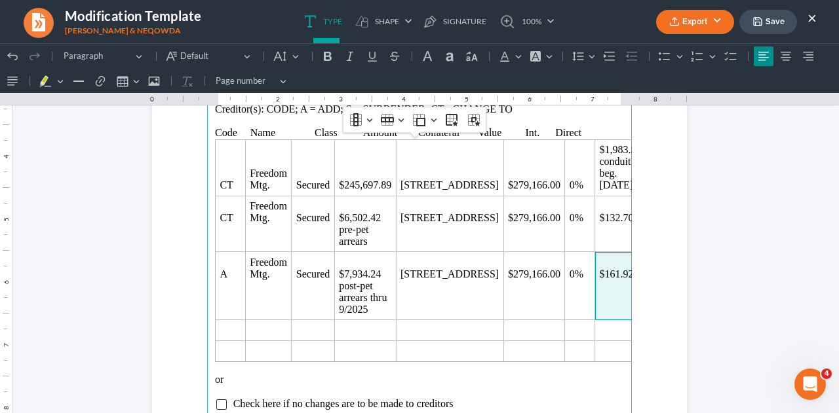
scroll to position [2414, 0]
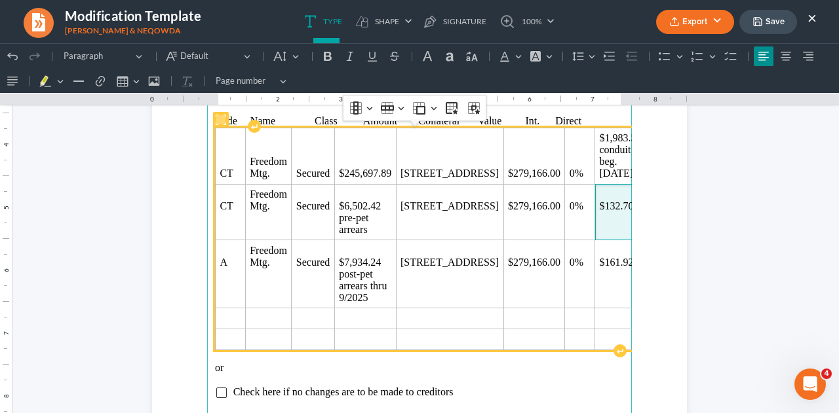
click at [599, 204] on span "$132.70" at bounding box center [620, 206] width 42 height 12
click at [599, 259] on span "$161.92" at bounding box center [620, 263] width 42 height 12
click at [231, 313] on span "Rich Text Editor, page-3-main" at bounding box center [229, 319] width 21 height 12
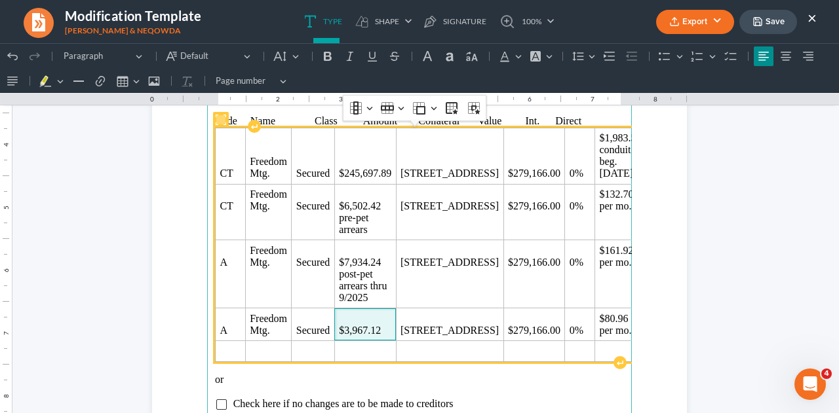
click at [390, 332] on span "$3,967.12" at bounding box center [365, 331] width 52 height 12
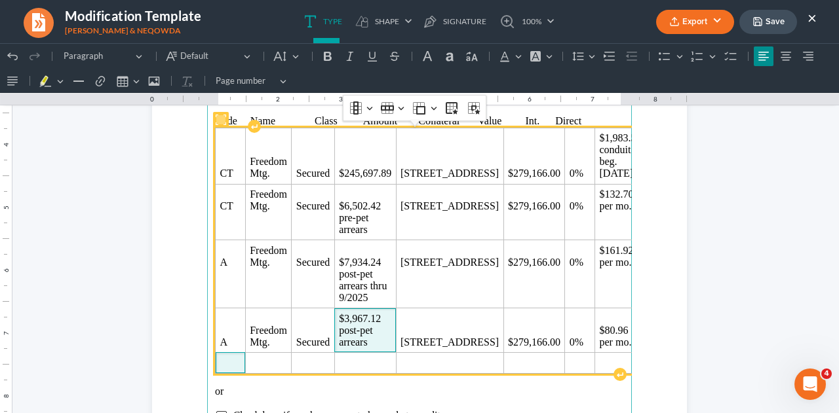
click at [226, 357] on span "Rich Text Editor, page-3-main" at bounding box center [229, 363] width 21 height 12
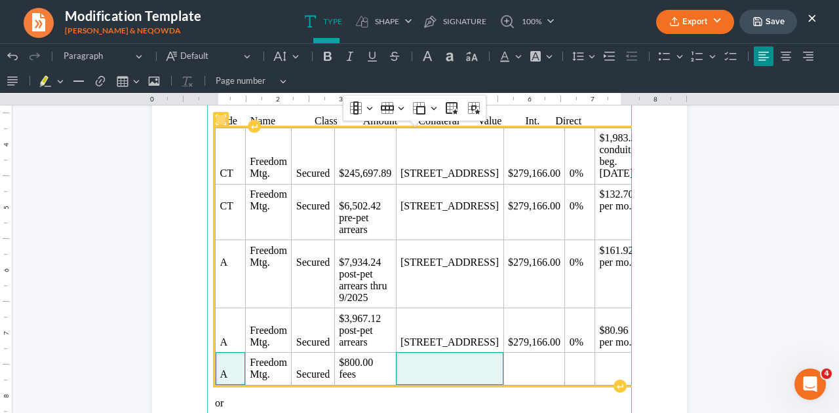
click at [226, 352] on td "A" at bounding box center [231, 368] width 30 height 33
click at [423, 369] on span "Rich Text Editor, page-3-main" at bounding box center [449, 375] width 98 height 12
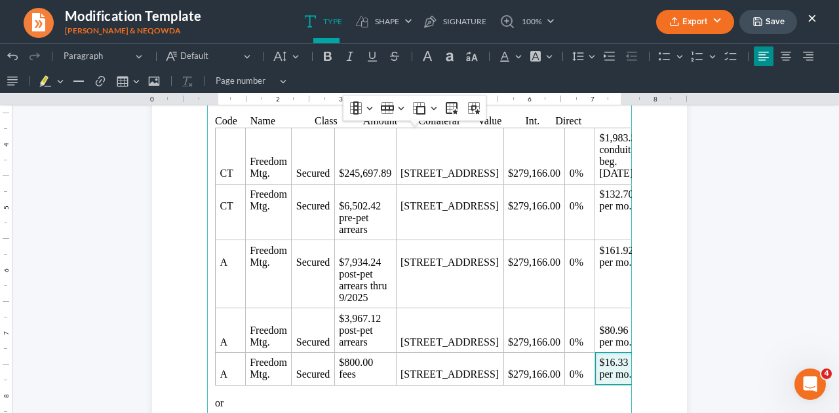
click at [313, 121] on p "Code Name Class Amount Collateral Value Int. Direct" at bounding box center [419, 121] width 409 height 12
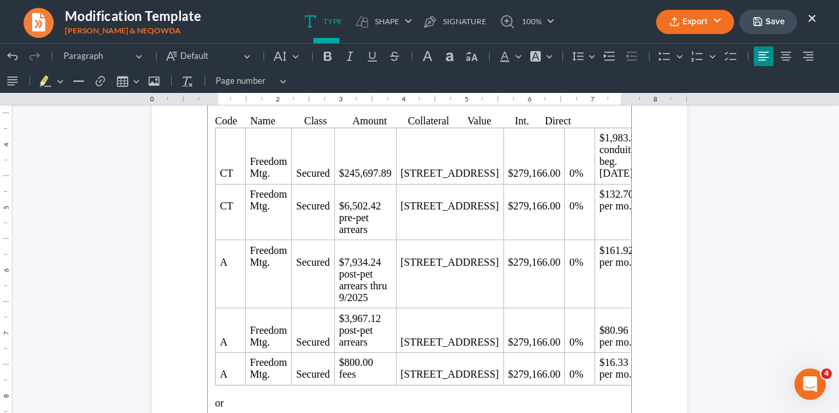
click at [400, 119] on p "Code Name Class Amount Collateral Value Int. Direct" at bounding box center [419, 121] width 409 height 12
click at [513, 119] on p "Code Name Class Amount Collateral Value Int. Direct" at bounding box center [419, 121] width 409 height 12
click at [555, 122] on p "Code Name Class Amount Collateral Value Int. Direct" at bounding box center [419, 121] width 409 height 12
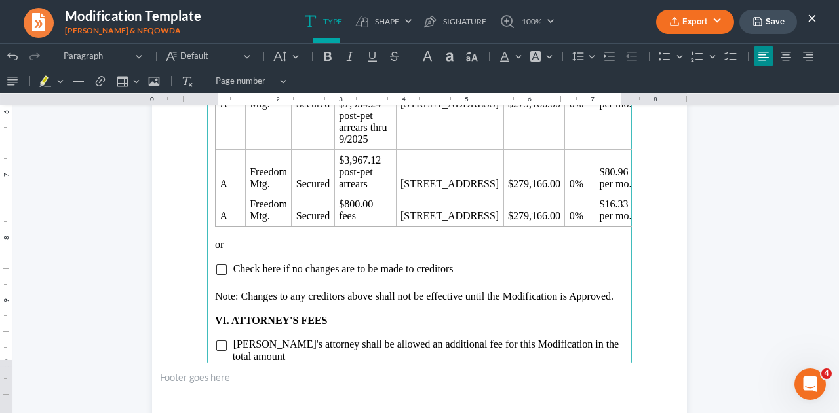
scroll to position [2584, 0]
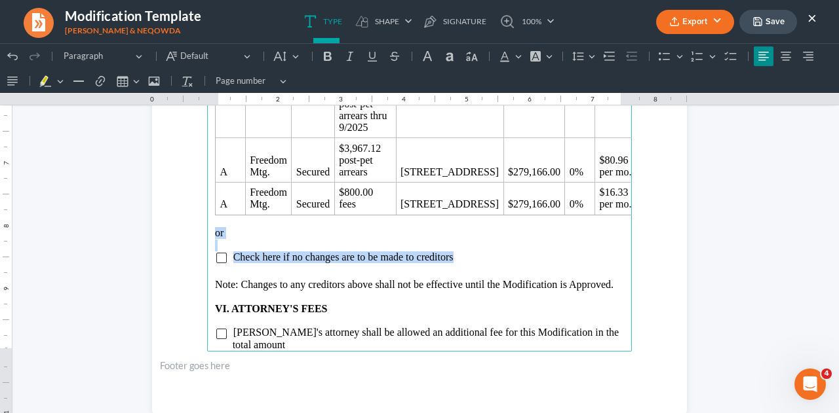
drag, startPoint x: 208, startPoint y: 232, endPoint x: 469, endPoint y: 254, distance: 261.7
click at [469, 254] on main "allowed administrative and priority claims, after the TRCC becomes final. A pro…" at bounding box center [419, 69] width 425 height 566
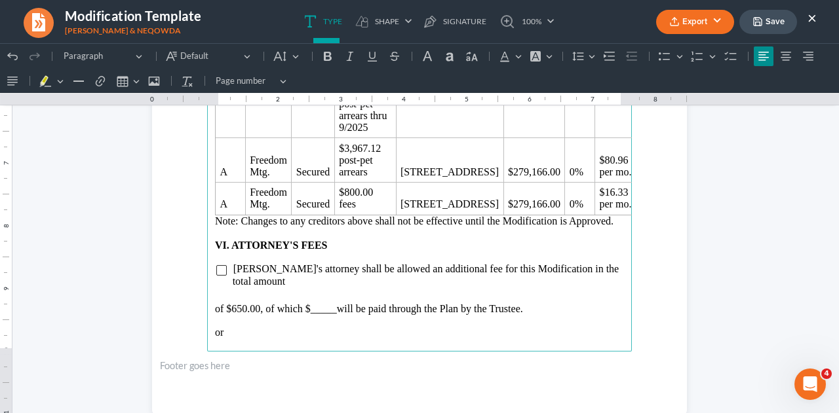
click at [337, 303] on span "will be paid through the Plan by the Trustee." at bounding box center [430, 308] width 186 height 11
click at [240, 291] on p "Rich Text Editor, page-3-main" at bounding box center [419, 297] width 409 height 12
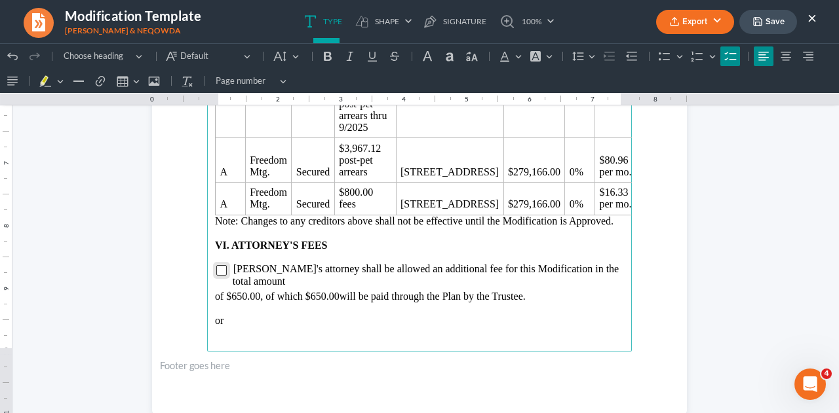
click at [216, 271] on input "Rich Text Editor, page-3-main" at bounding box center [221, 270] width 10 height 10
drag, startPoint x: 210, startPoint y: 307, endPoint x: 237, endPoint y: 305, distance: 27.0
click at [237, 315] on p "or" at bounding box center [419, 321] width 409 height 12
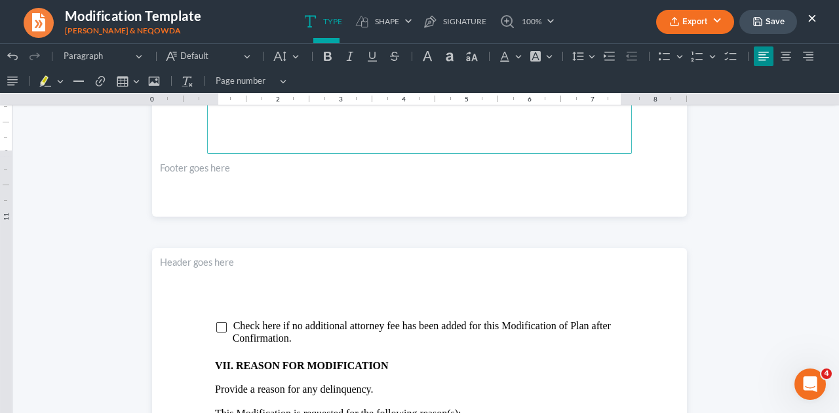
scroll to position [2866, 0]
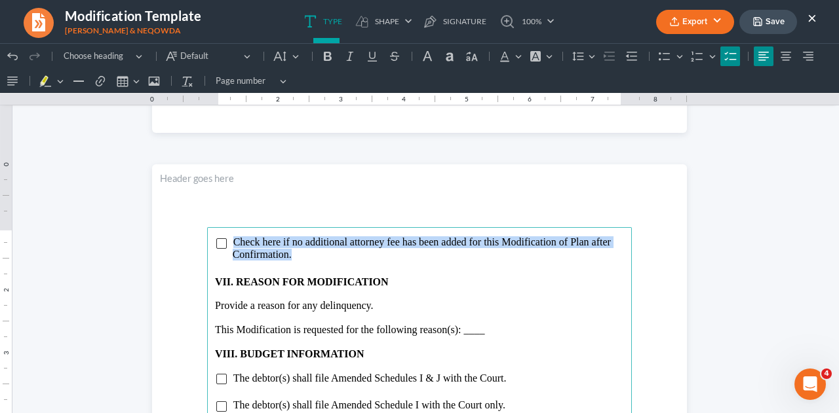
drag, startPoint x: 229, startPoint y: 239, endPoint x: 308, endPoint y: 254, distance: 80.6
click at [308, 254] on li "Check here if no additional attorney fee has been added for this Modification o…" at bounding box center [428, 249] width 391 height 24
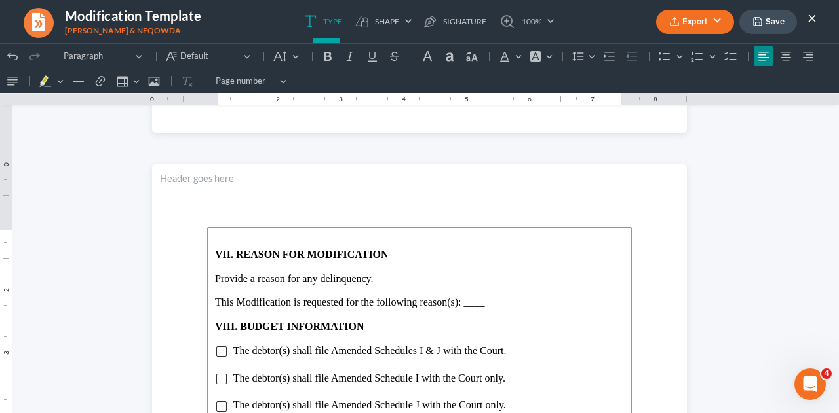
scroll to position [2850, 0]
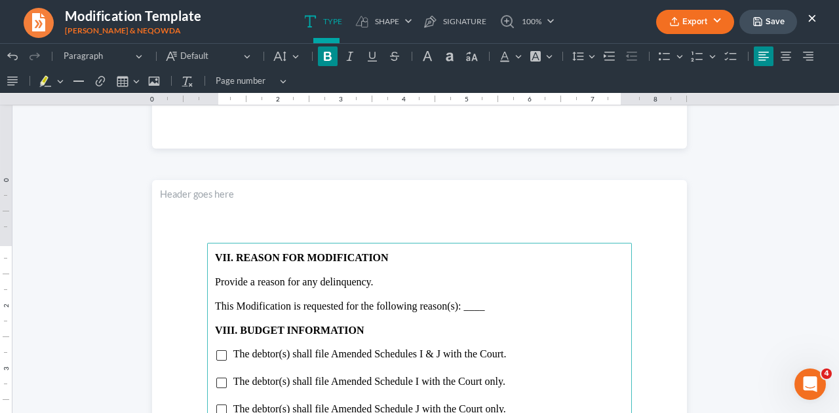
click at [497, 307] on p "This Modification is requested for the following reason(s): ____" at bounding box center [419, 307] width 409 height 12
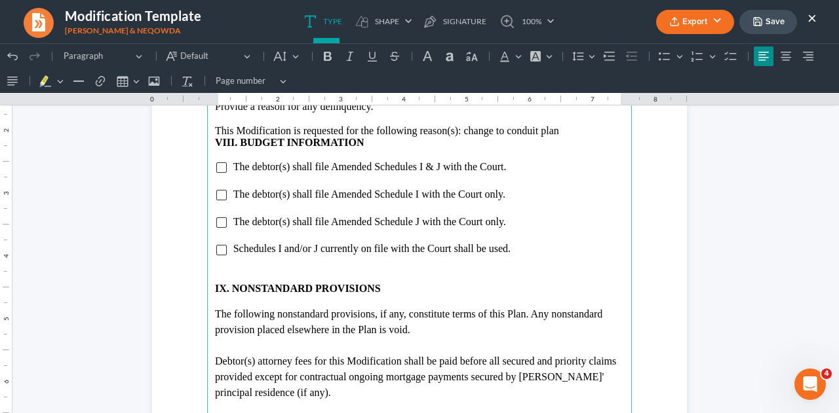
scroll to position [3031, 0]
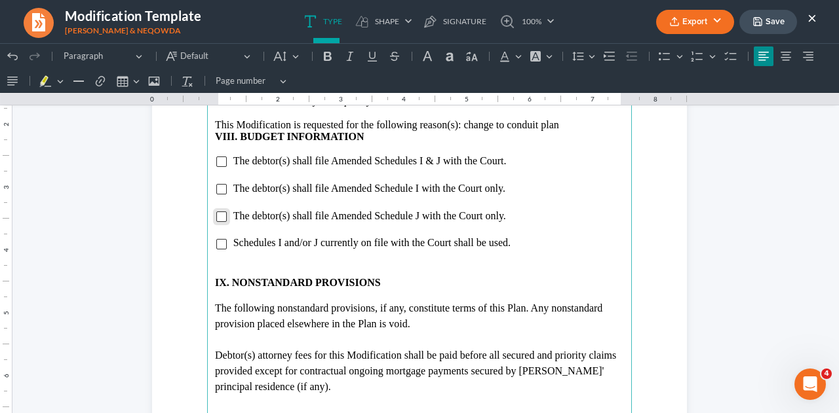
click at [216, 219] on input "Rich Text Editor, page-4-main" at bounding box center [221, 217] width 10 height 10
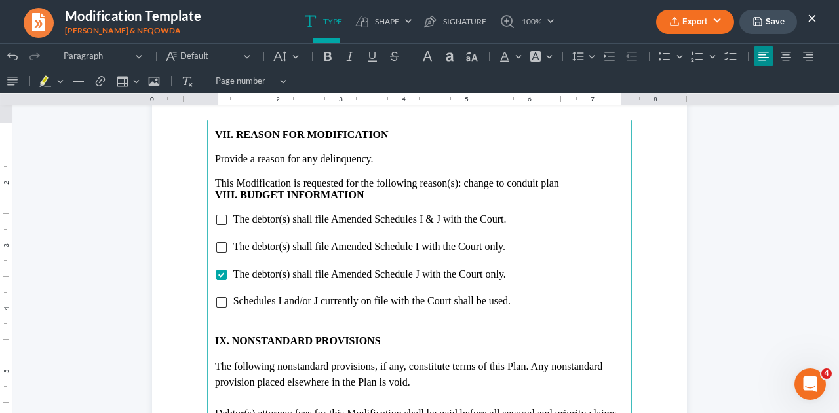
scroll to position [2978, 0]
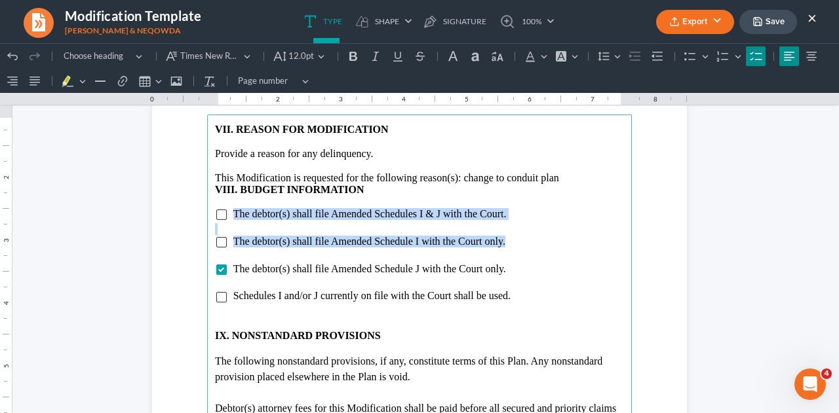
drag, startPoint x: 230, startPoint y: 213, endPoint x: 503, endPoint y: 239, distance: 274.5
click at [503, 239] on main "VII. REASON FOR MODIFICATION Provide a reason for any delinquency. This Modific…" at bounding box center [419, 398] width 425 height 566
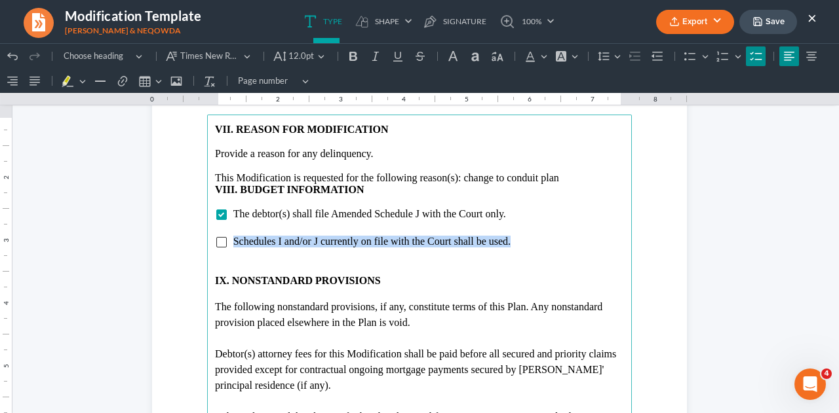
drag, startPoint x: 227, startPoint y: 238, endPoint x: 508, endPoint y: 245, distance: 281.8
click at [508, 245] on li "Schedules I and/or J currently on file with the Court shall be used." at bounding box center [428, 242] width 391 height 12
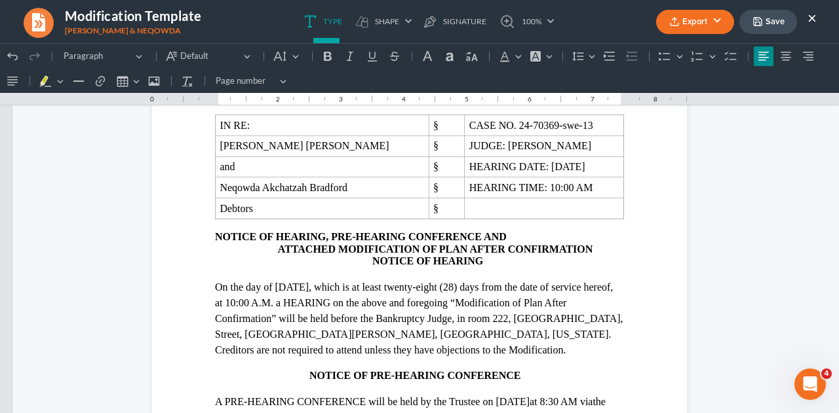
scroll to position [0, 0]
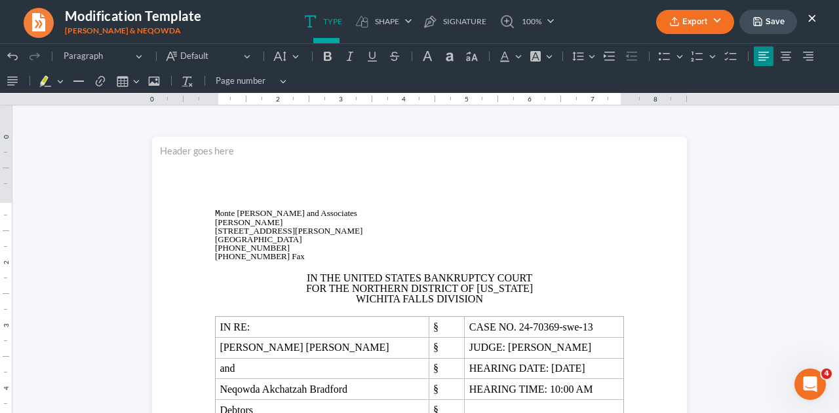
click at [777, 16] on button "Save" at bounding box center [768, 22] width 58 height 24
click at [694, 23] on button "Export" at bounding box center [695, 22] width 78 height 24
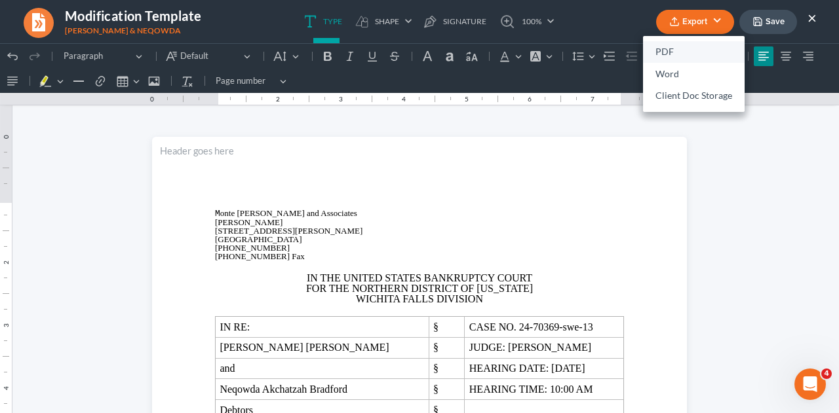
click at [667, 56] on link "PDF" at bounding box center [694, 52] width 102 height 22
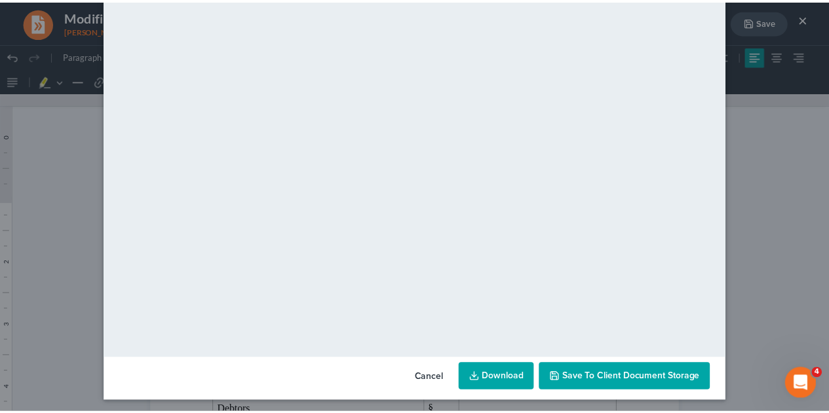
scroll to position [134, 0]
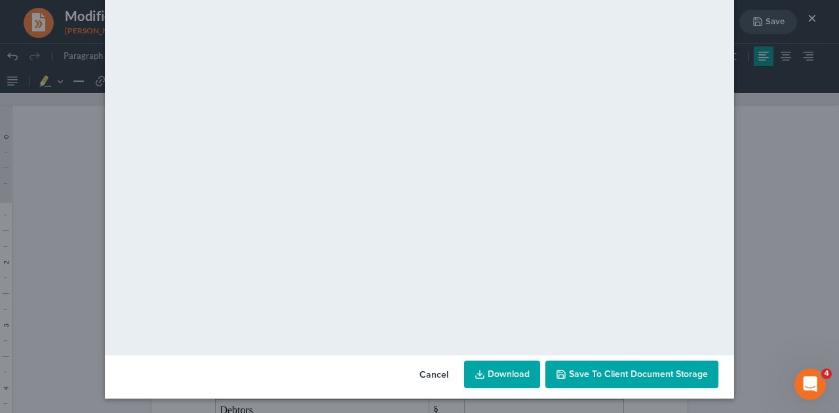
click at [569, 373] on span "Save to Client Document Storage" at bounding box center [638, 374] width 139 height 11
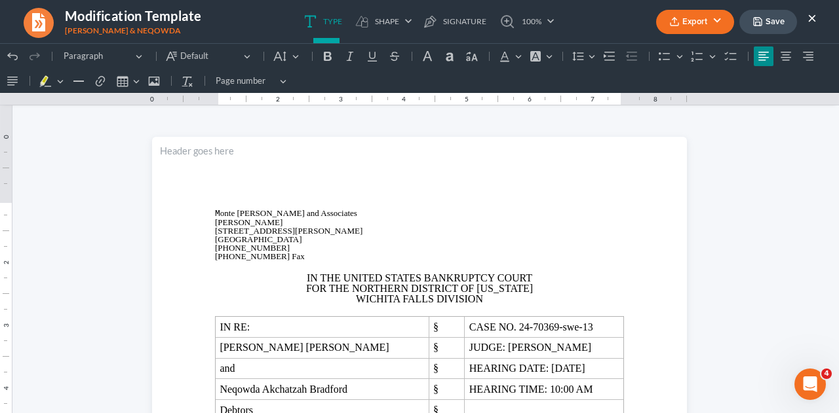
click at [810, 23] on button "×" at bounding box center [811, 18] width 9 height 16
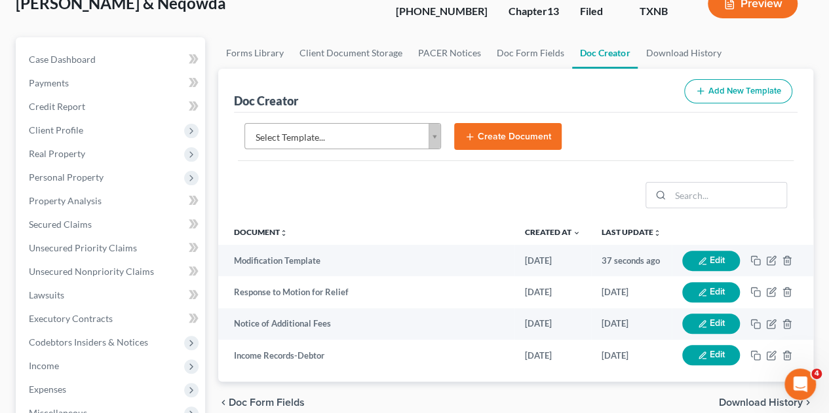
scroll to position [131, 0]
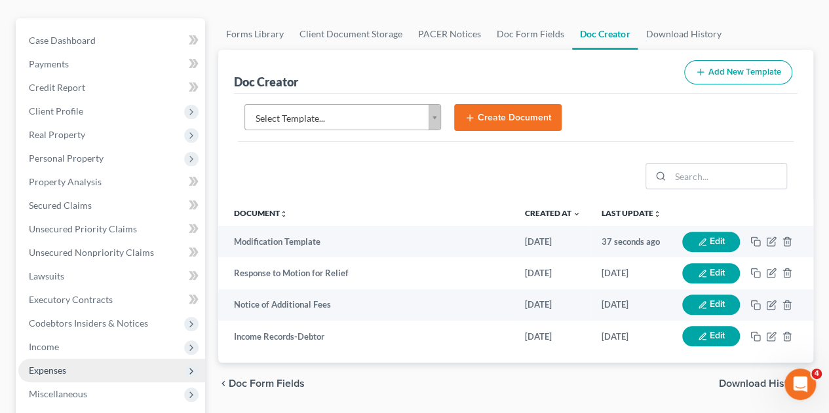
click at [47, 365] on span "Expenses" at bounding box center [47, 370] width 37 height 11
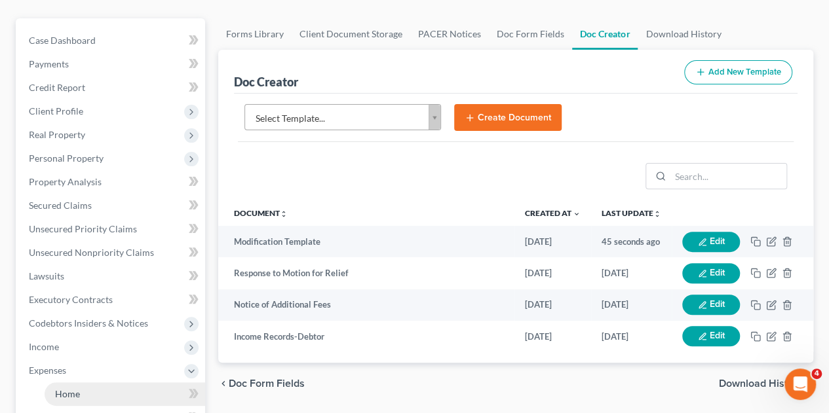
click at [66, 389] on span "Home" at bounding box center [67, 394] width 25 height 11
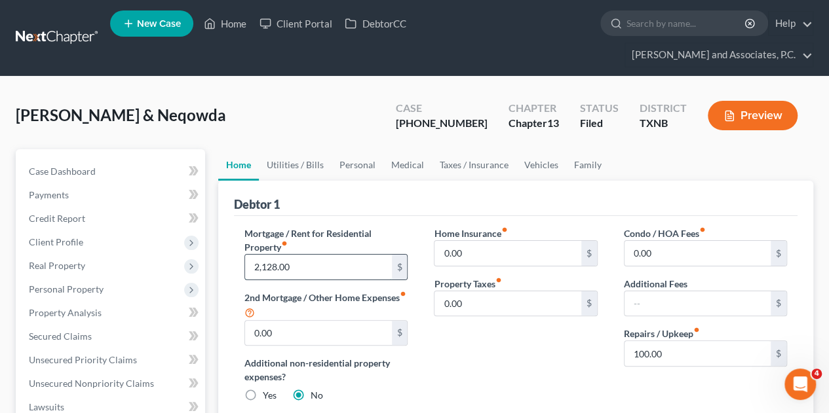
click at [292, 255] on input "2,128.00" at bounding box center [318, 267] width 146 height 25
click at [677, 327] on label "Repairs / Upkeep fiber_manual_record" at bounding box center [662, 334] width 76 height 14
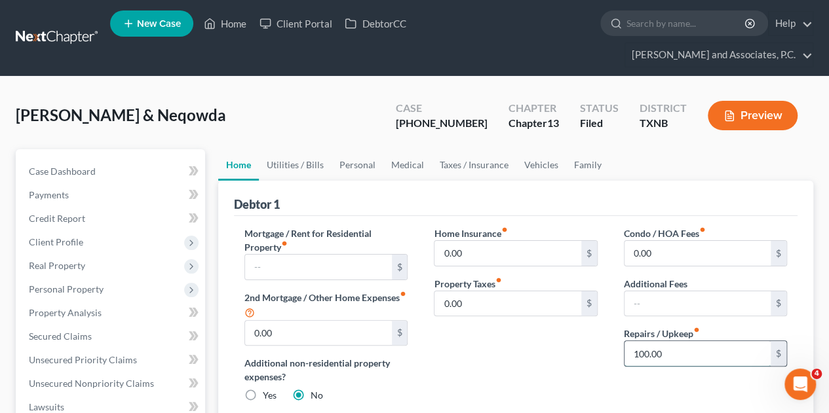
click at [678, 341] on input "100.00" at bounding box center [697, 353] width 146 height 25
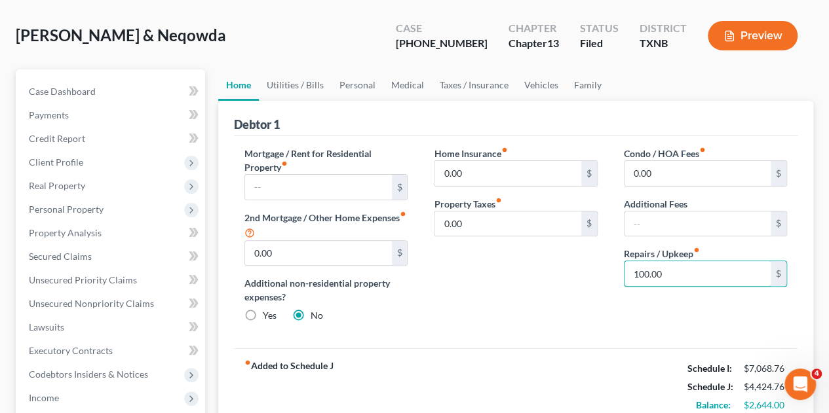
scroll to position [85, 0]
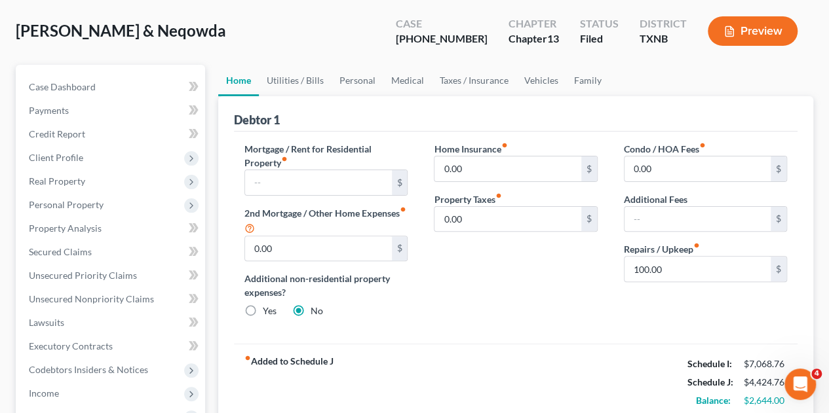
click at [527, 304] on div "Mortgage / Rent for Residential Property fiber_manual_record $ 2nd Mortgage / O…" at bounding box center [515, 238] width 563 height 213
click at [288, 65] on link "Utilities / Bills" at bounding box center [295, 80] width 73 height 31
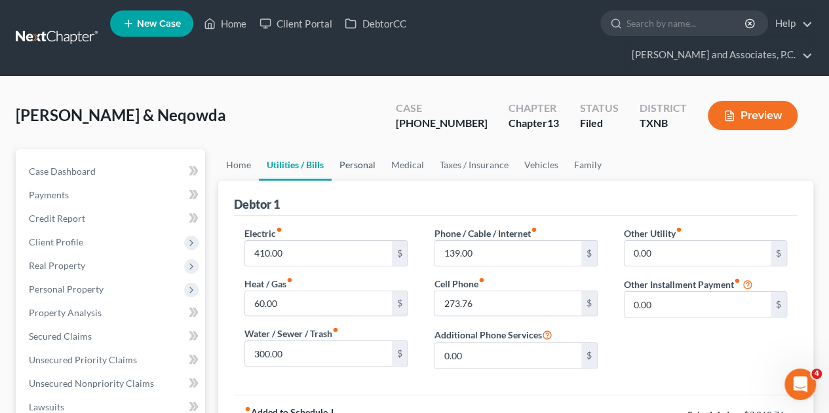
click at [358, 149] on link "Personal" at bounding box center [358, 164] width 52 height 31
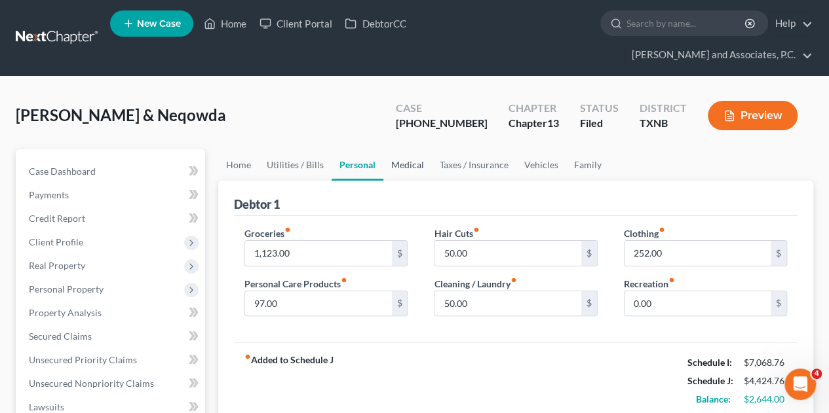
click at [404, 149] on link "Medical" at bounding box center [407, 164] width 48 height 31
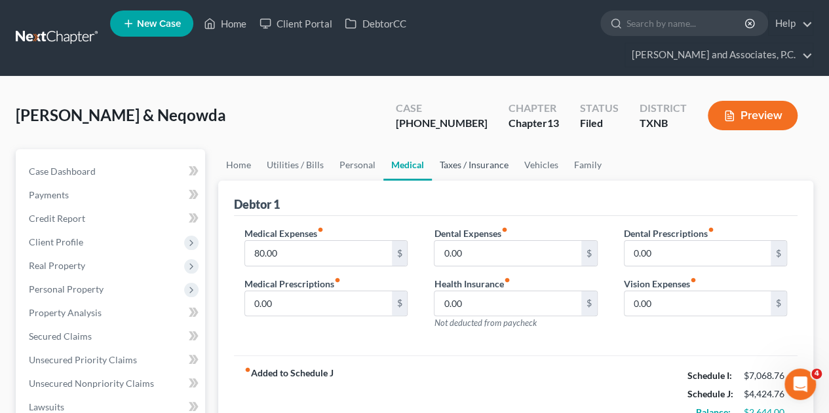
click at [461, 149] on link "Taxes / Insurance" at bounding box center [474, 164] width 85 height 31
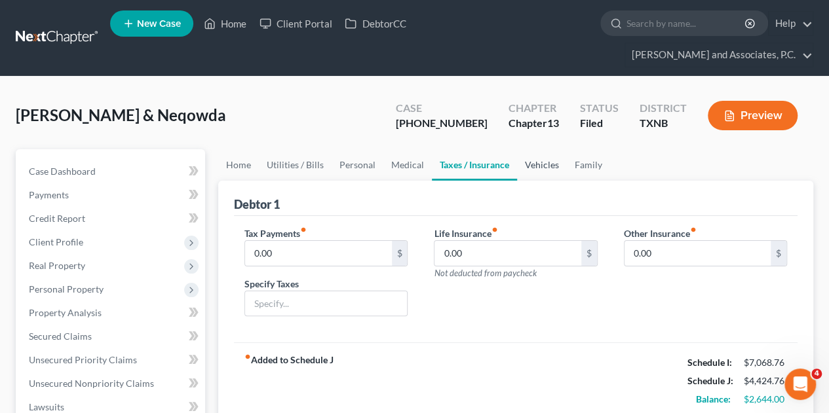
click at [539, 149] on link "Vehicles" at bounding box center [542, 164] width 50 height 31
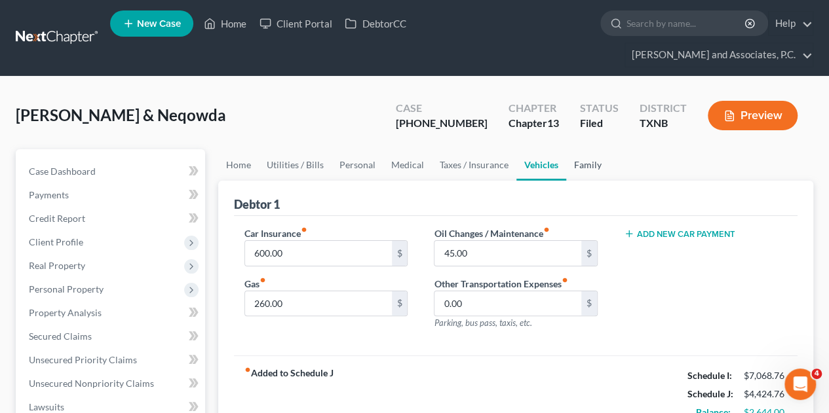
click at [579, 149] on link "Family" at bounding box center [587, 164] width 43 height 31
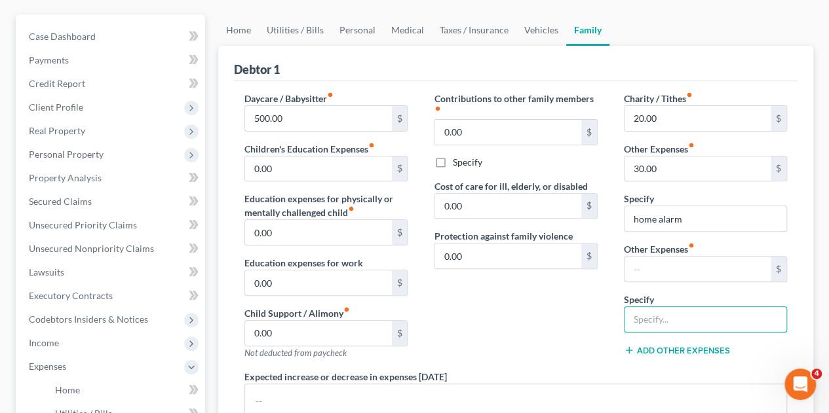
scroll to position [118, 0]
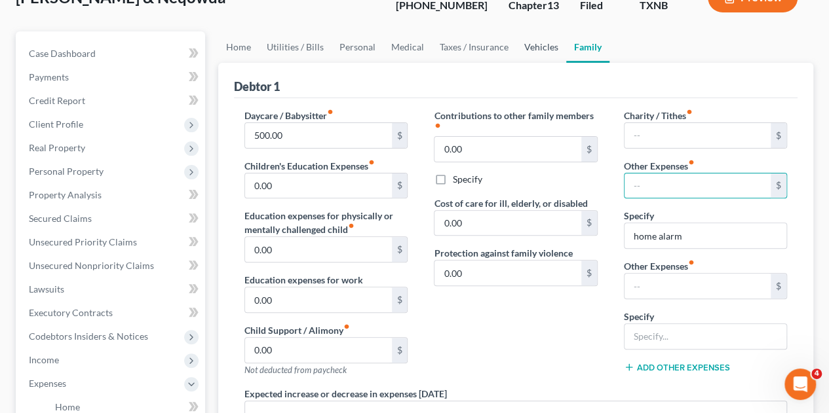
click at [532, 31] on link "Vehicles" at bounding box center [541, 46] width 50 height 31
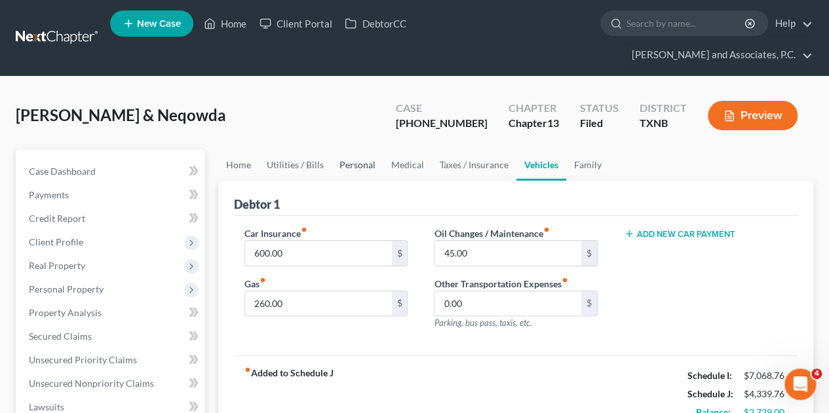
click at [350, 149] on link "Personal" at bounding box center [358, 164] width 52 height 31
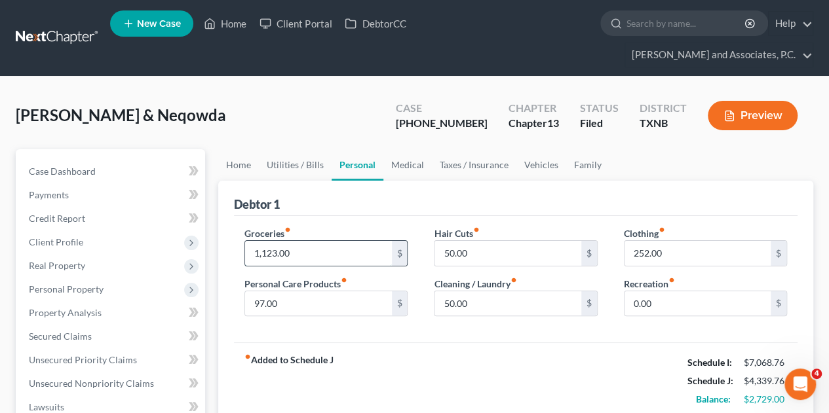
click at [278, 241] on input "1,123.00" at bounding box center [318, 253] width 146 height 25
type input "1,100.00"
type input "80.00"
type input "25.00"
type input "40.00"
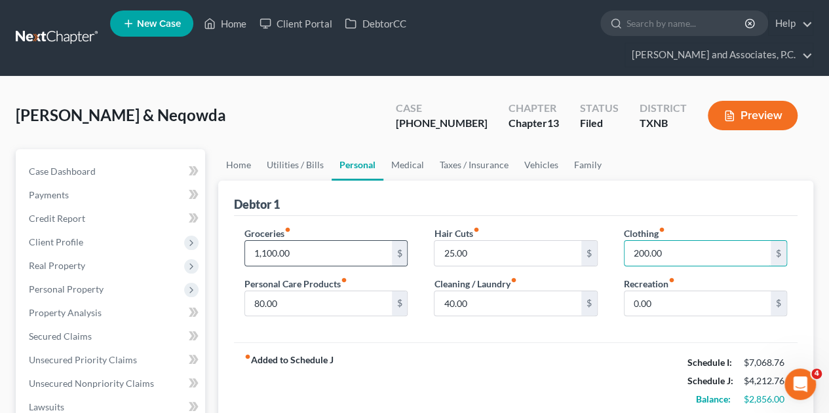
type input "200.00"
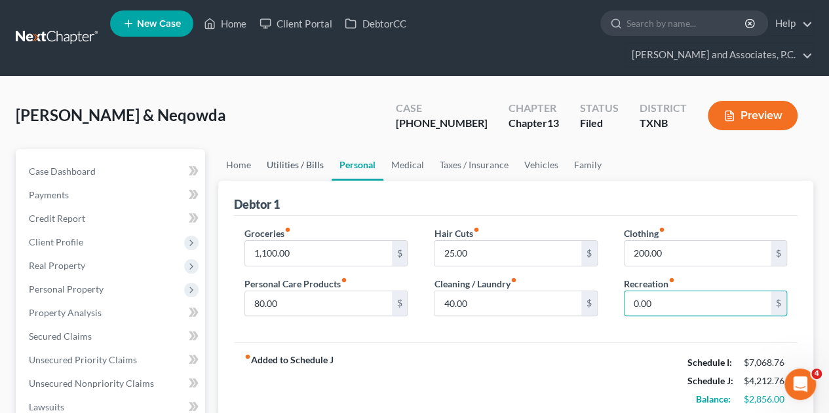
click at [278, 149] on link "Utilities / Bills" at bounding box center [295, 164] width 73 height 31
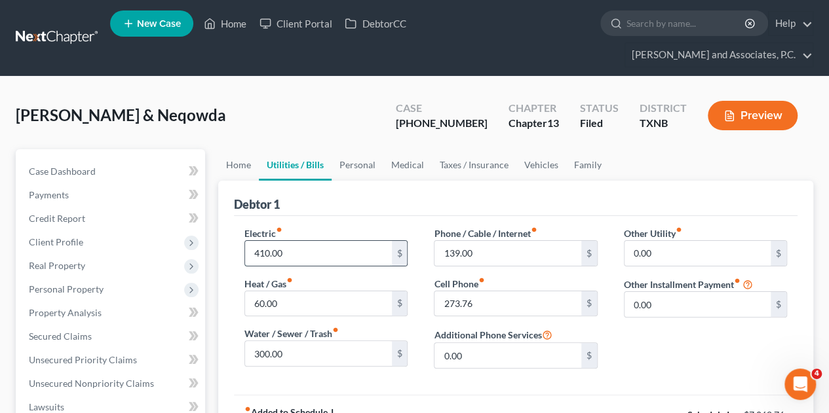
click at [265, 241] on input "410.00" at bounding box center [318, 253] width 146 height 25
type input "380.00"
click at [301, 341] on input "300.00" at bounding box center [318, 353] width 146 height 25
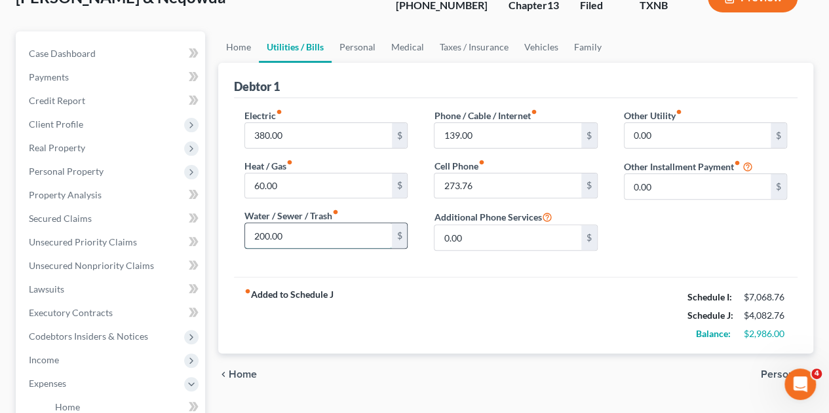
scroll to position [123, 0]
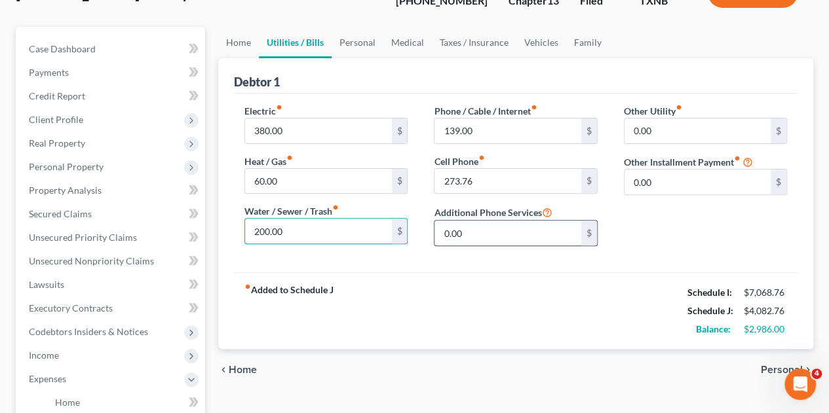
type input "200.00"
click at [504, 221] on input "0.00" at bounding box center [507, 233] width 146 height 25
click at [459, 119] on input "139.00" at bounding box center [507, 131] width 146 height 25
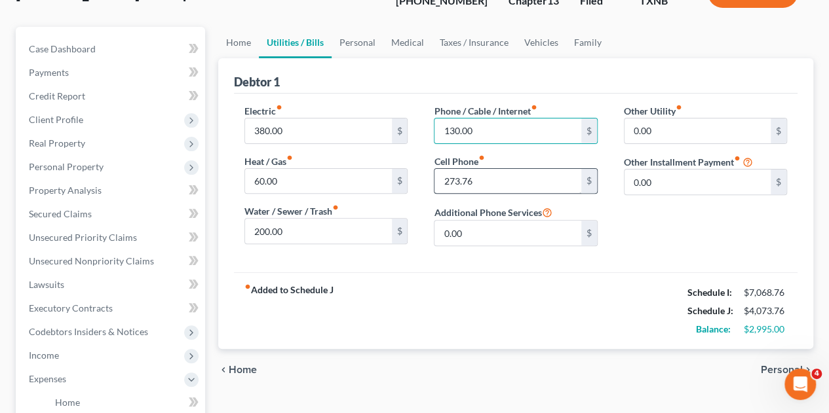
type input "130.00"
click at [459, 169] on input "273.76" at bounding box center [507, 181] width 146 height 25
type input "260.76"
click at [482, 221] on input "0.00" at bounding box center [507, 233] width 146 height 25
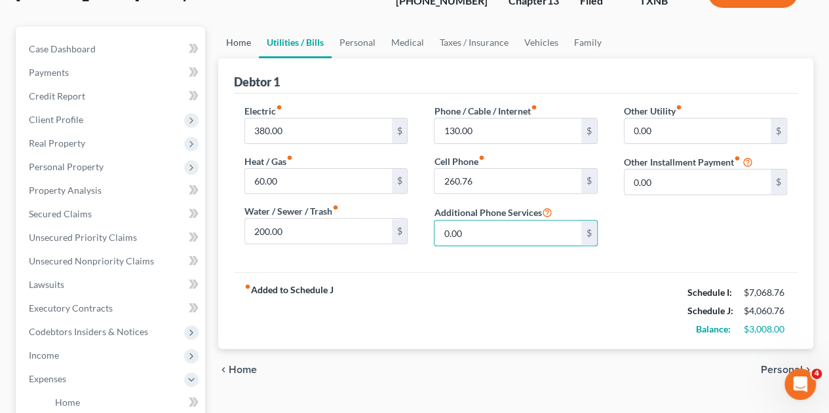
click at [238, 27] on link "Home" at bounding box center [238, 42] width 41 height 31
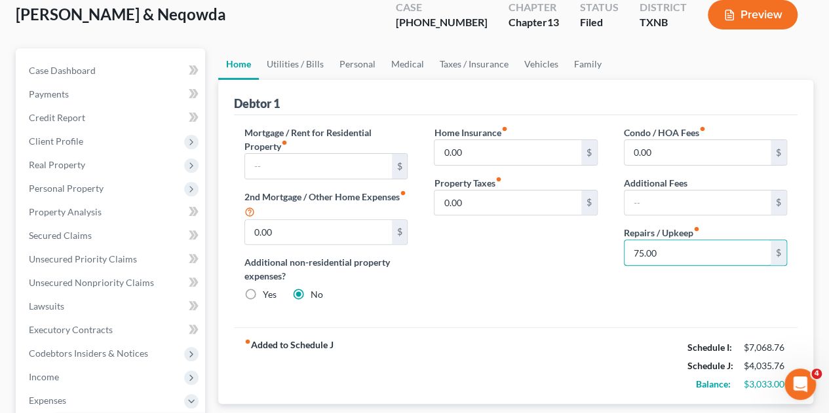
scroll to position [81, 0]
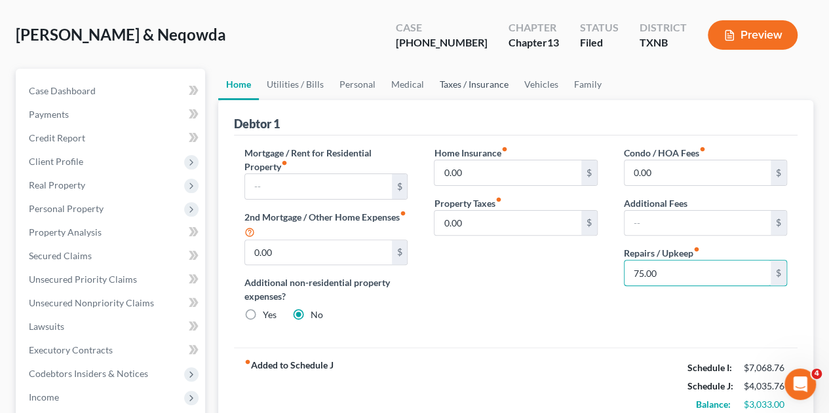
type input "75.00"
click at [445, 69] on link "Taxes / Insurance" at bounding box center [474, 84] width 85 height 31
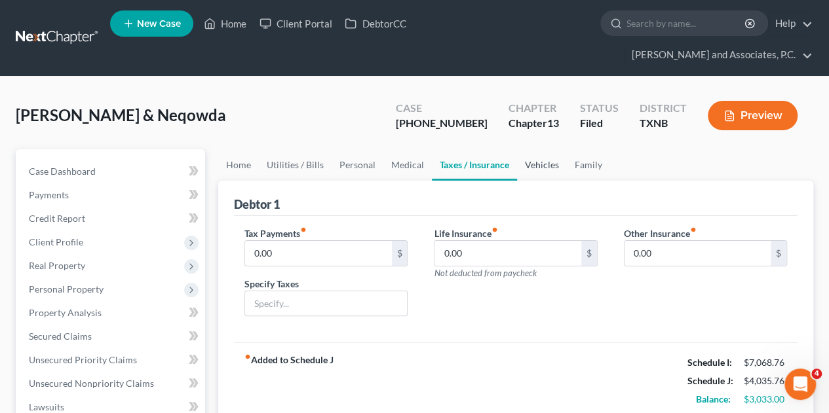
click at [539, 149] on link "Vehicles" at bounding box center [542, 164] width 50 height 31
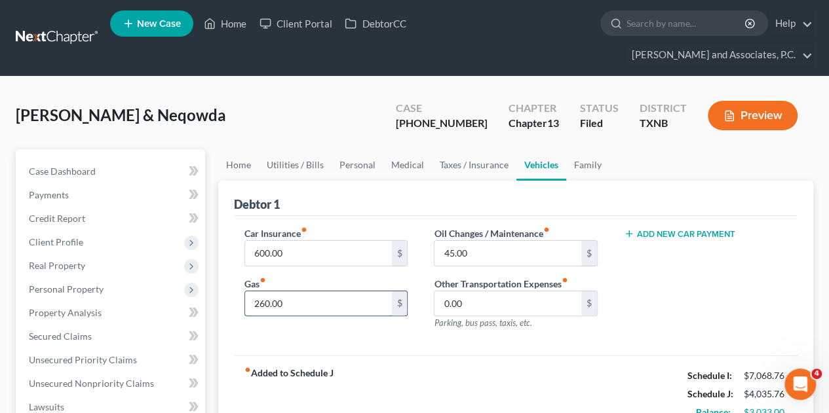
click at [263, 292] on input "260.00" at bounding box center [318, 304] width 146 height 25
type input "240.00"
click at [314, 356] on div "fiber_manual_record Added to Schedule J Schedule I: $7,068.76 Schedule J: $4,01…" at bounding box center [515, 394] width 563 height 77
click at [241, 26] on link "Home" at bounding box center [225, 24] width 56 height 24
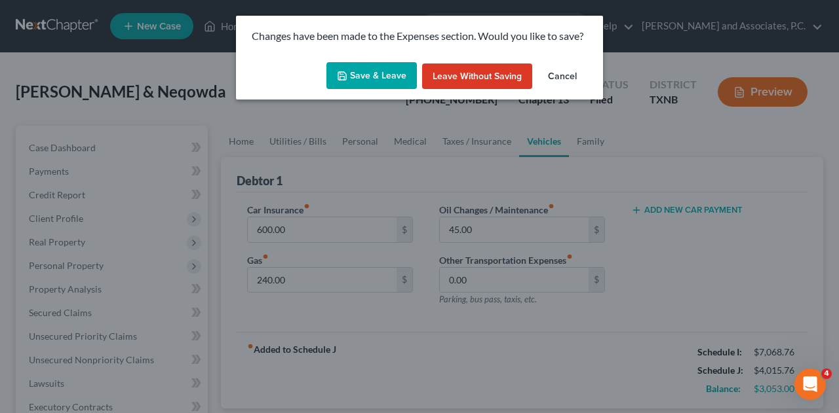
click at [366, 73] on button "Save & Leave" at bounding box center [371, 76] width 90 height 28
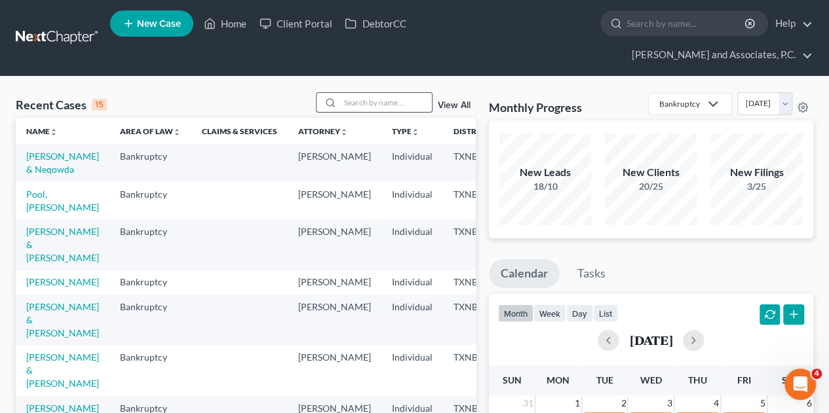
click at [375, 93] on input "search" at bounding box center [386, 102] width 92 height 19
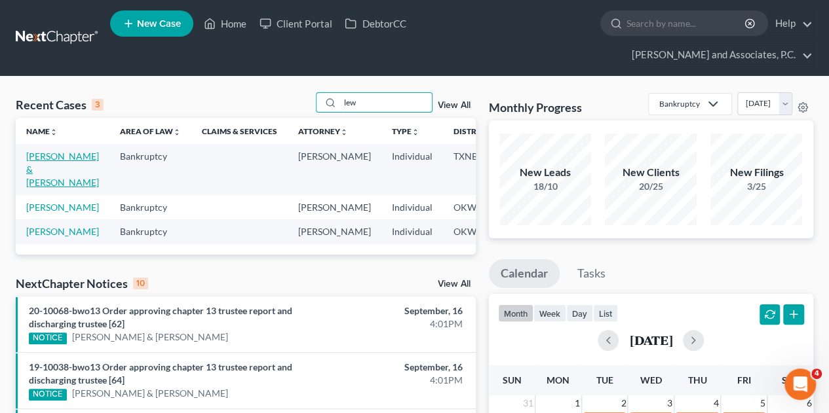
type input "lew"
click at [45, 151] on link "[PERSON_NAME] & [PERSON_NAME]" at bounding box center [62, 169] width 73 height 37
select select "1"
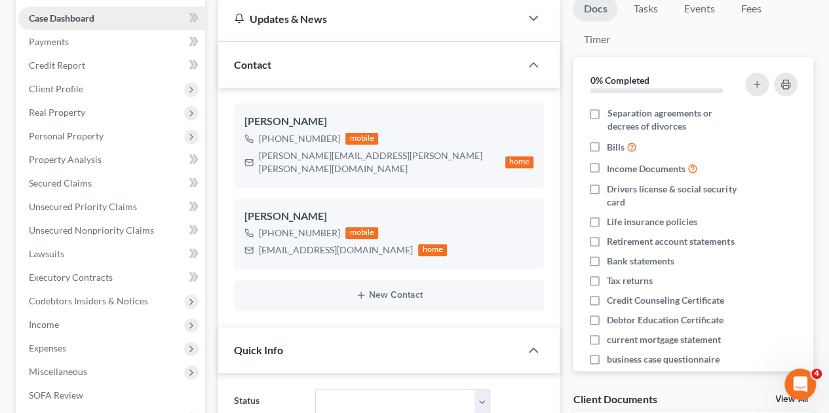
scroll to position [154, 0]
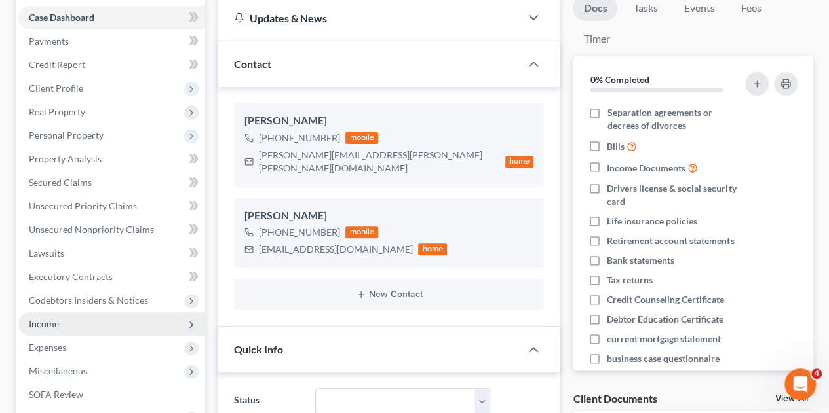
click at [46, 318] on span "Income" at bounding box center [44, 323] width 30 height 11
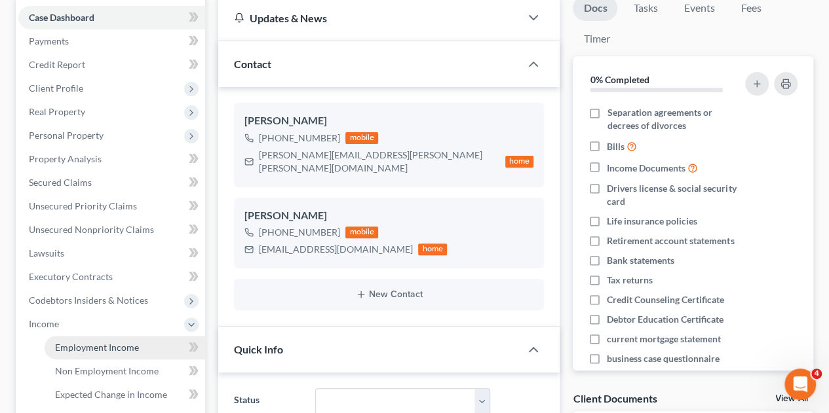
click at [72, 342] on span "Employment Income" at bounding box center [97, 347] width 84 height 11
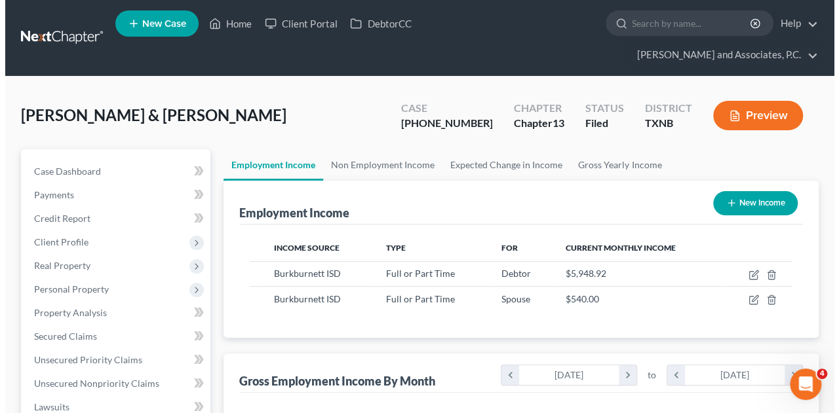
scroll to position [233, 332]
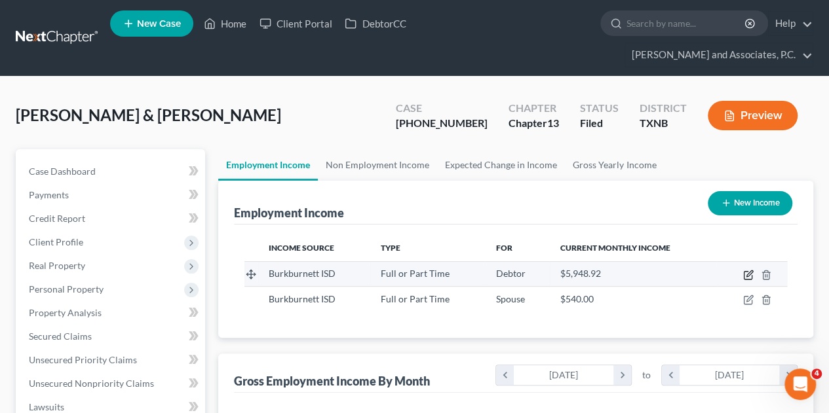
click at [748, 270] on icon "button" at bounding box center [748, 275] width 10 height 10
select select "0"
select select "45"
select select "1"
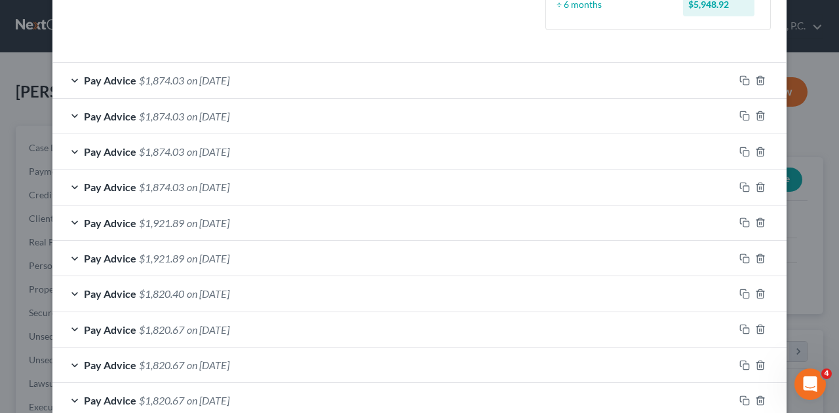
scroll to position [405, 0]
click at [70, 74] on div "Pay Advice $1,874.03 on [DATE]" at bounding box center [392, 79] width 681 height 35
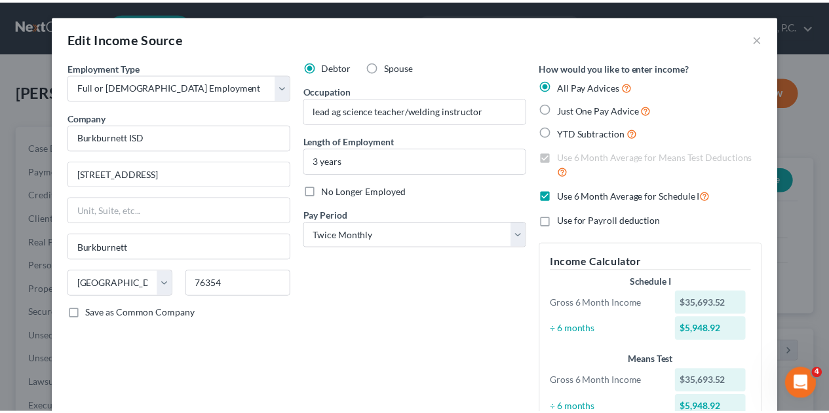
scroll to position [0, 0]
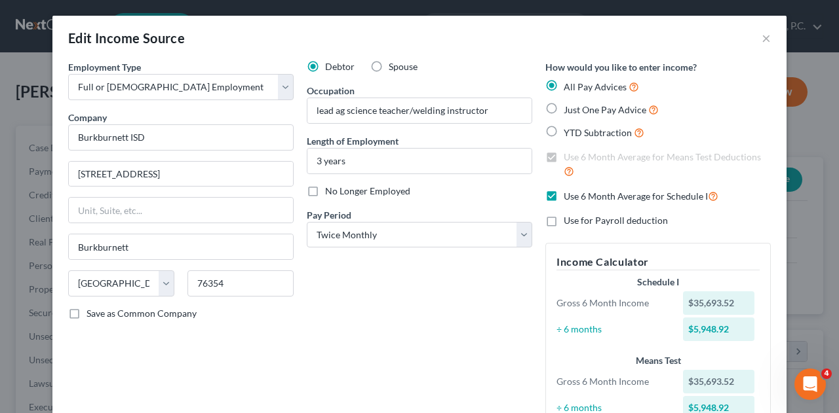
click at [822, 103] on div "Edit Income Source × Employment Type * Select Full or [DEMOGRAPHIC_DATA] Employ…" at bounding box center [419, 206] width 839 height 413
click at [761, 37] on button "×" at bounding box center [765, 38] width 9 height 16
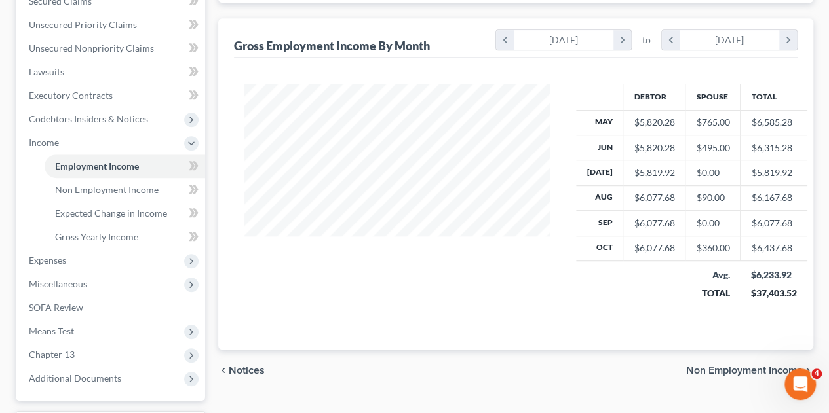
scroll to position [346, 0]
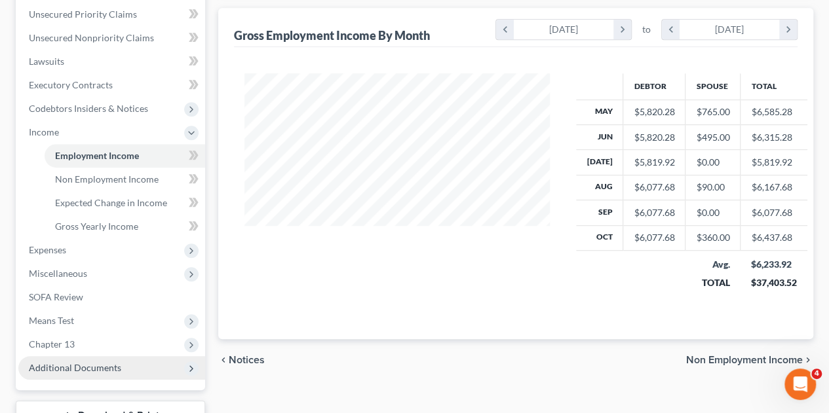
click at [60, 362] on span "Additional Documents" at bounding box center [75, 367] width 92 height 11
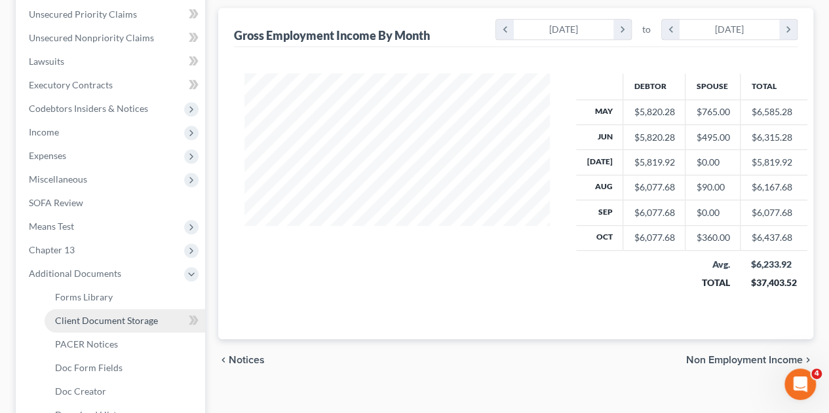
click at [90, 315] on span "Client Document Storage" at bounding box center [106, 320] width 103 height 11
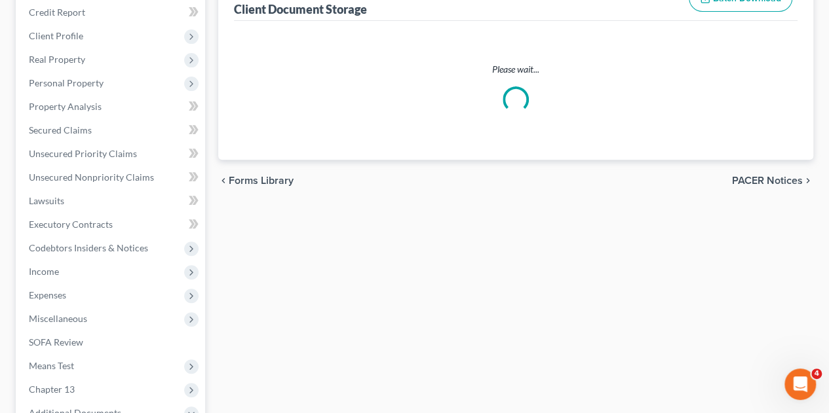
scroll to position [71, 0]
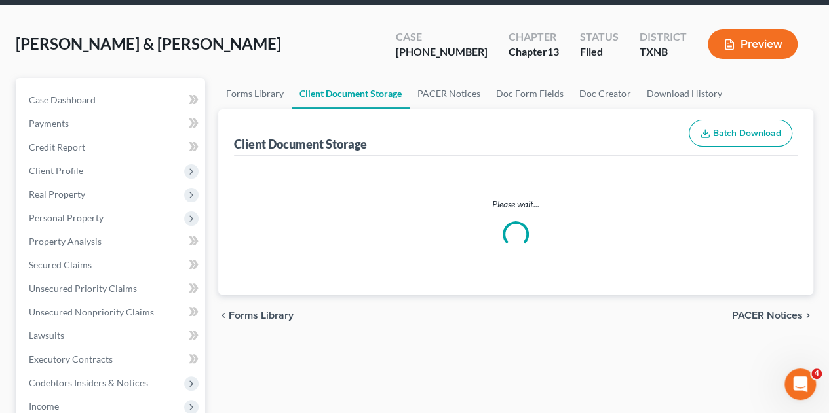
select select "18"
select select "21"
select select "10"
select select "6"
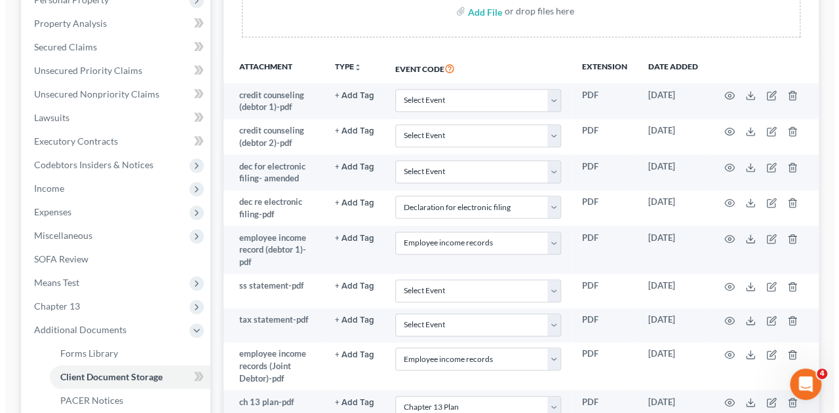
scroll to position [307, 0]
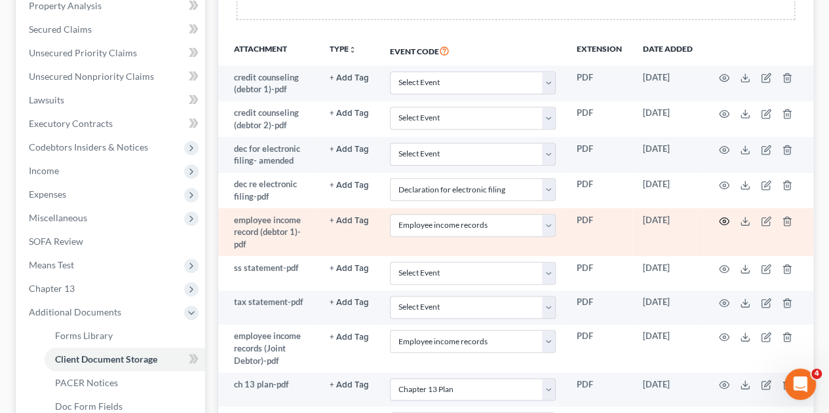
click at [723, 216] on icon "button" at bounding box center [724, 221] width 10 height 10
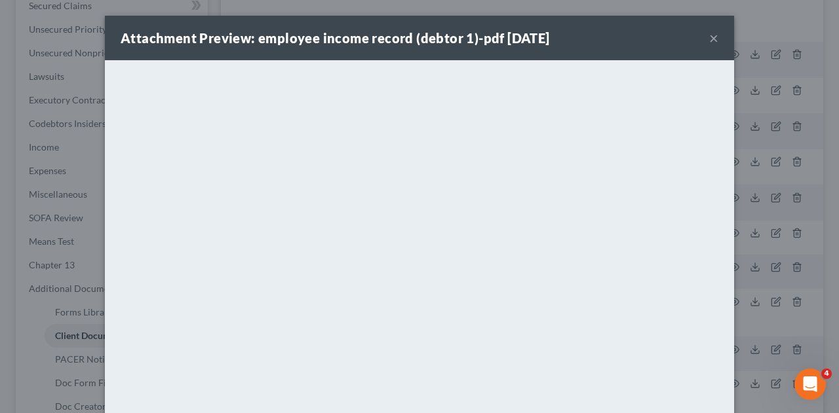
scroll to position [0, 0]
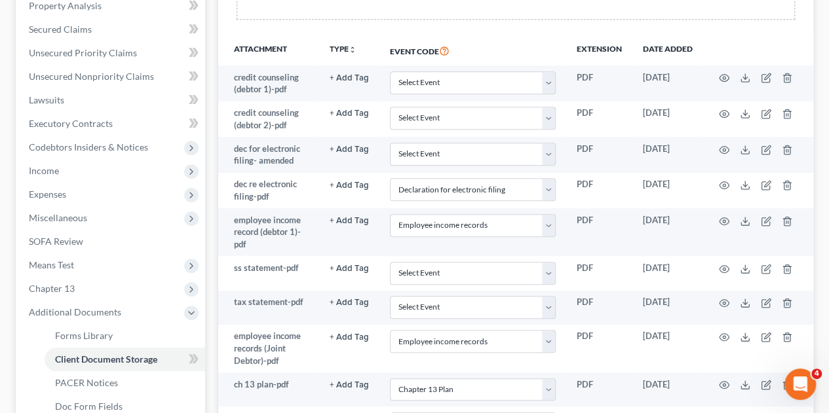
drag, startPoint x: 829, startPoint y: 121, endPoint x: 838, endPoint y: 161, distance: 40.9
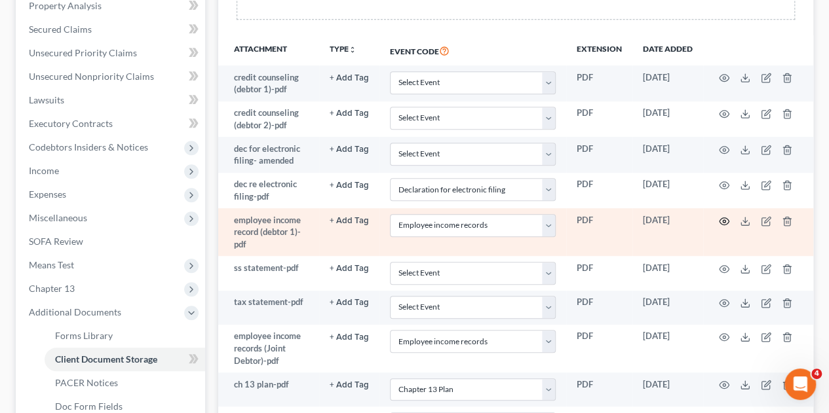
click at [725, 220] on circle "button" at bounding box center [724, 221] width 3 height 3
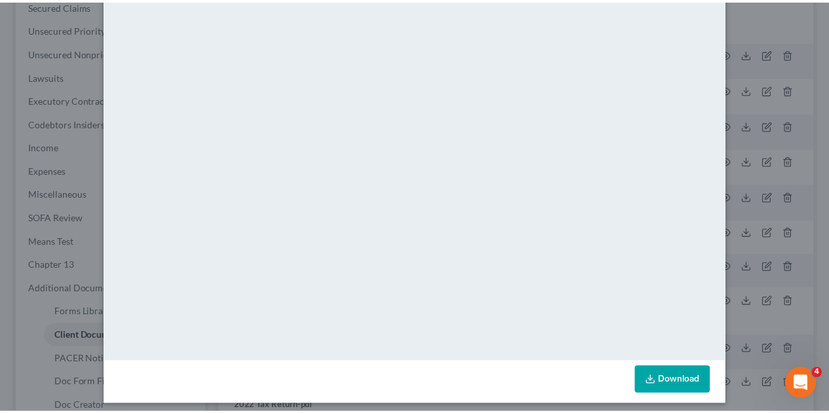
scroll to position [134, 0]
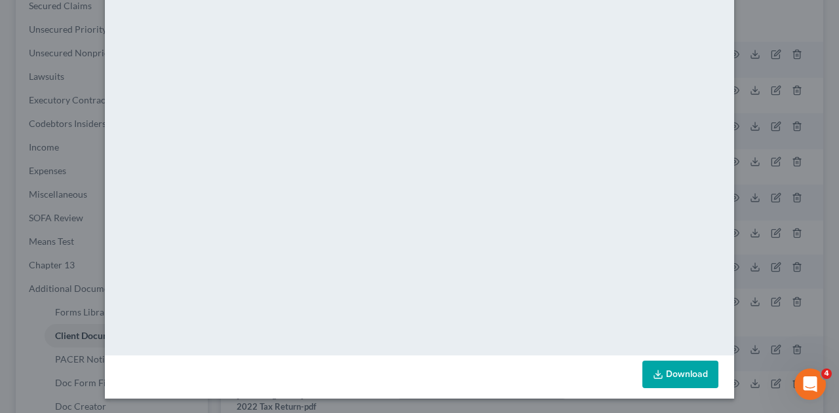
click at [820, 343] on div "Attachment Preview: employee income record (debtor 1)-pdf [DATE] × <object ng-a…" at bounding box center [419, 206] width 839 height 413
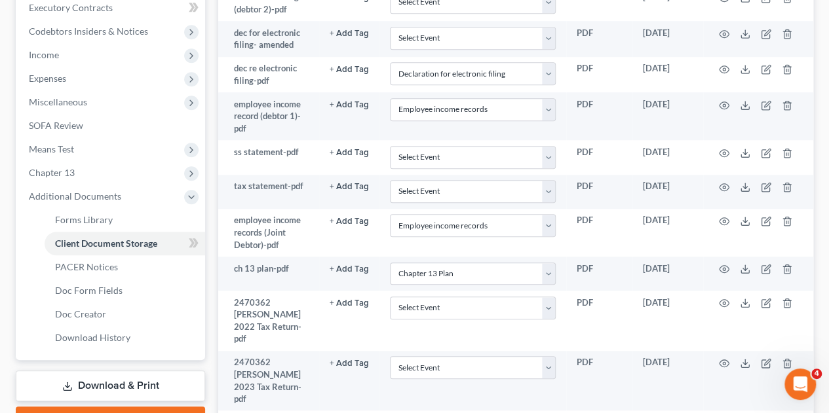
scroll to position [425, 0]
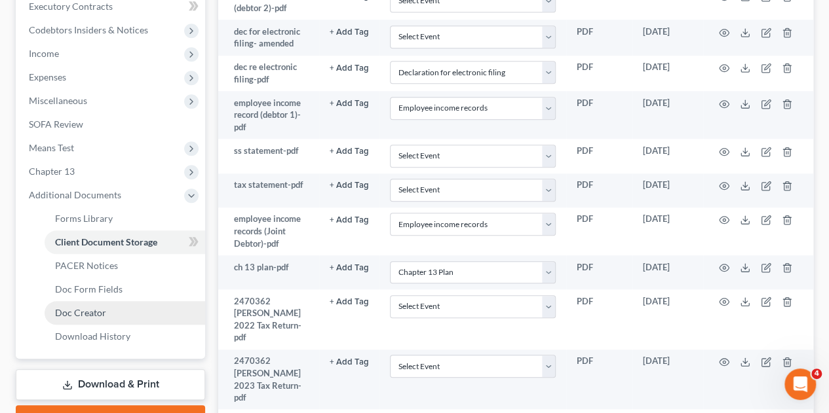
click at [94, 301] on link "Doc Creator" at bounding box center [125, 313] width 161 height 24
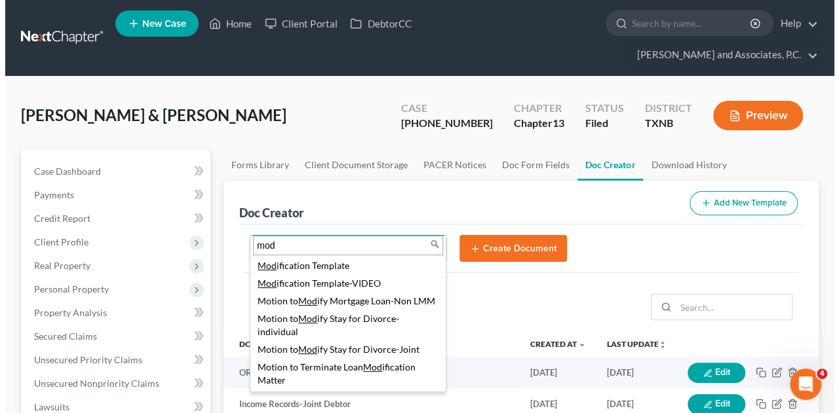
scroll to position [324, 0]
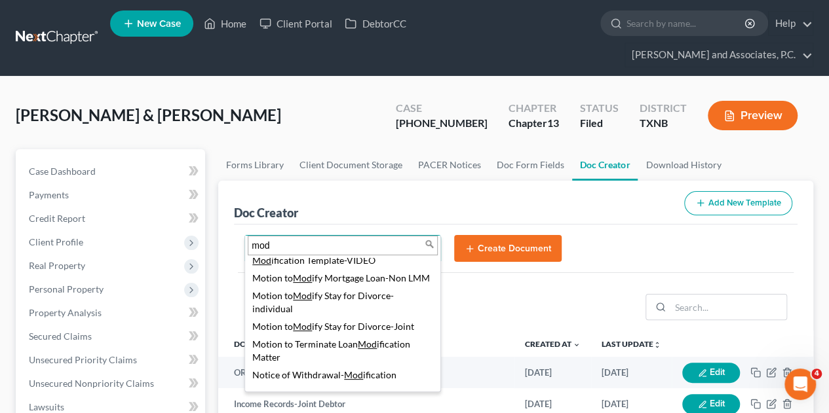
type input "mod"
select select "77150"
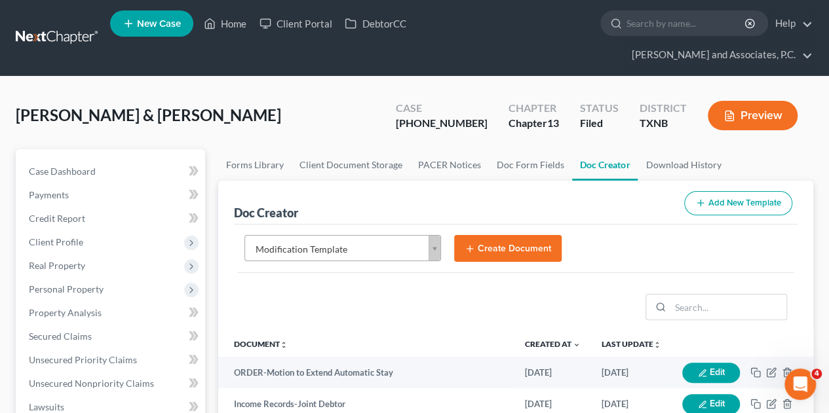
click at [516, 235] on button "Create Document" at bounding box center [507, 249] width 107 height 28
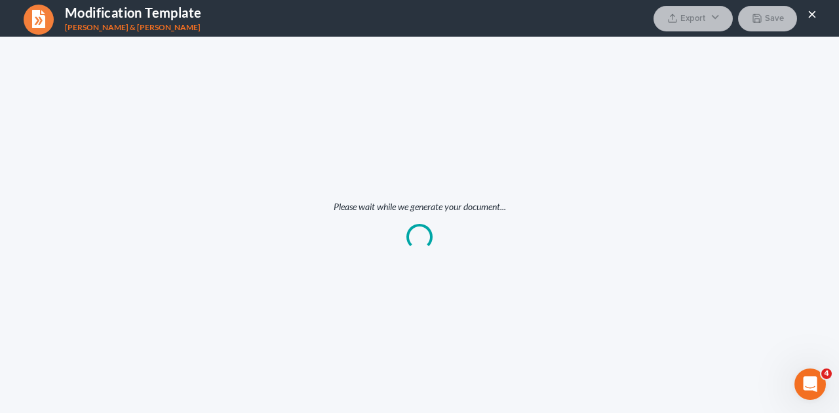
scroll to position [0, 0]
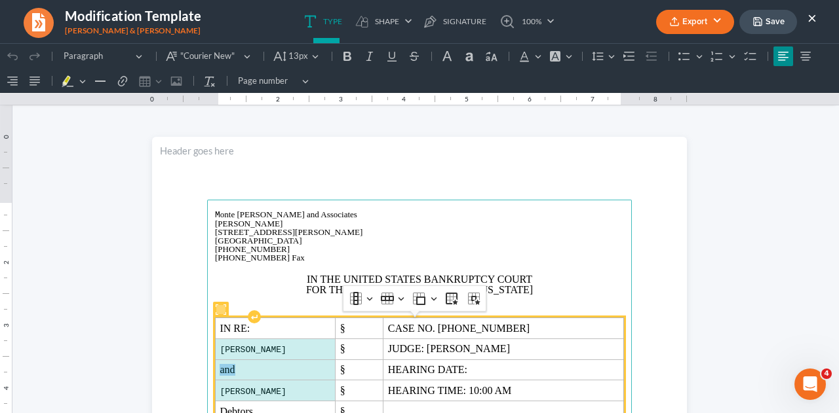
drag, startPoint x: 214, startPoint y: 349, endPoint x: 311, endPoint y: 394, distance: 107.0
click at [311, 394] on tbody "IN RE: § CASE NO. [PHONE_NUMBER] [PERSON_NAME] § JUDGE: [PERSON_NAME] and § HEA…" at bounding box center [420, 370] width 408 height 104
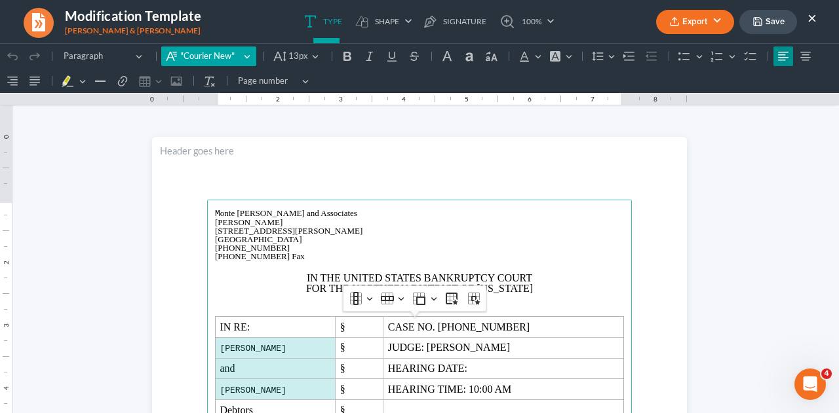
click at [208, 56] on span ""Courier New"" at bounding box center [210, 56] width 60 height 13
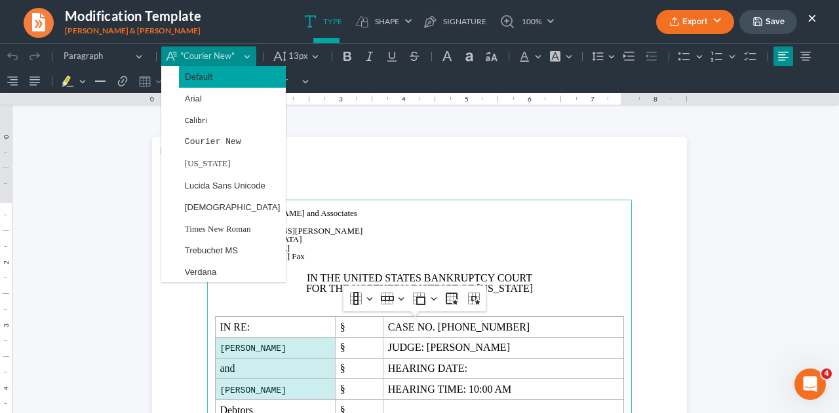
click at [202, 78] on span "Default" at bounding box center [199, 76] width 28 height 15
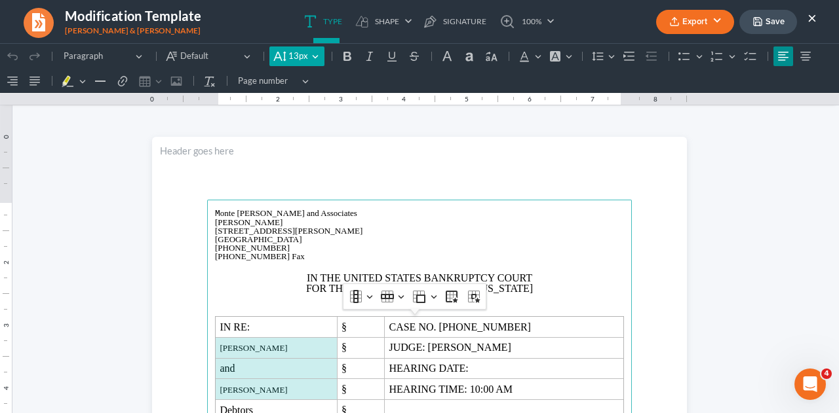
click at [289, 56] on span "13px" at bounding box center [298, 56] width 20 height 13
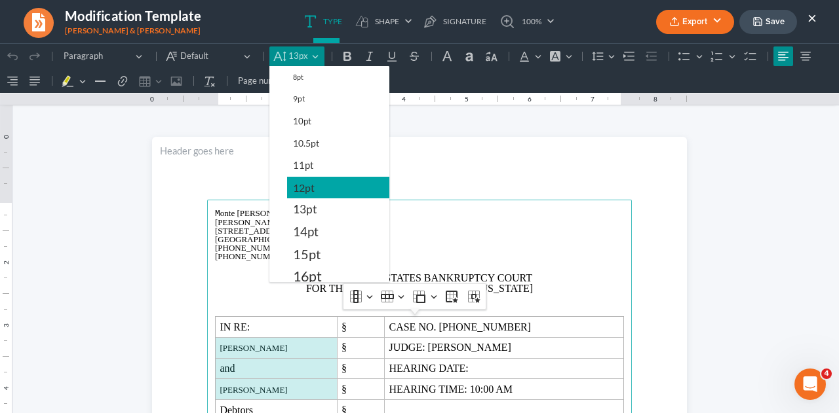
click at [288, 183] on button "12pt" at bounding box center [338, 188] width 102 height 22
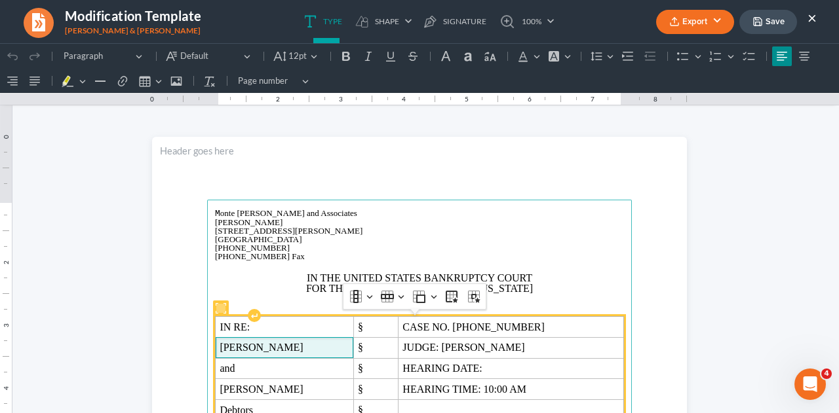
click at [258, 349] on span "[PERSON_NAME]" at bounding box center [260, 347] width 83 height 11
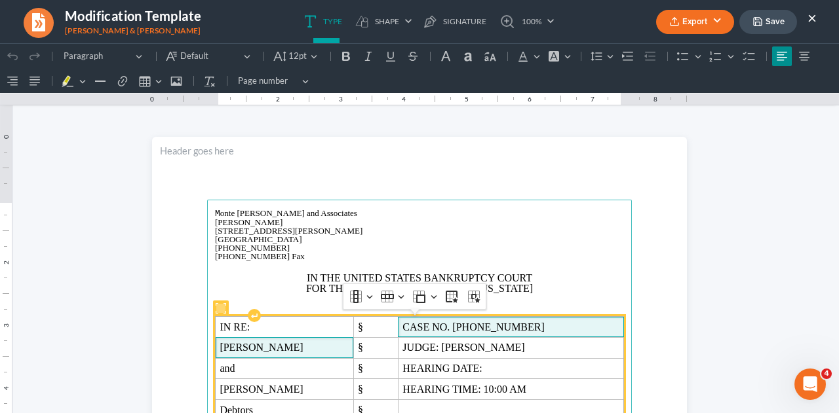
click at [499, 330] on span "CASE NO. [PHONE_NUMBER]" at bounding box center [510, 328] width 216 height 12
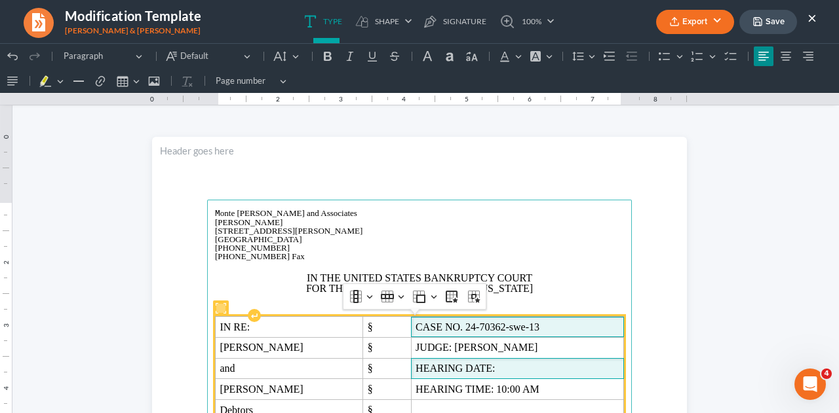
click at [503, 365] on span "HEARING DATE:" at bounding box center [517, 369] width 204 height 12
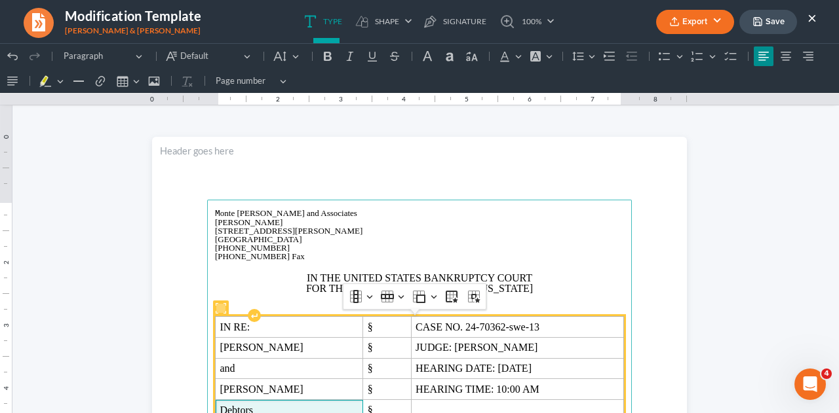
click at [301, 405] on span "Debtors" at bounding box center [288, 411] width 139 height 12
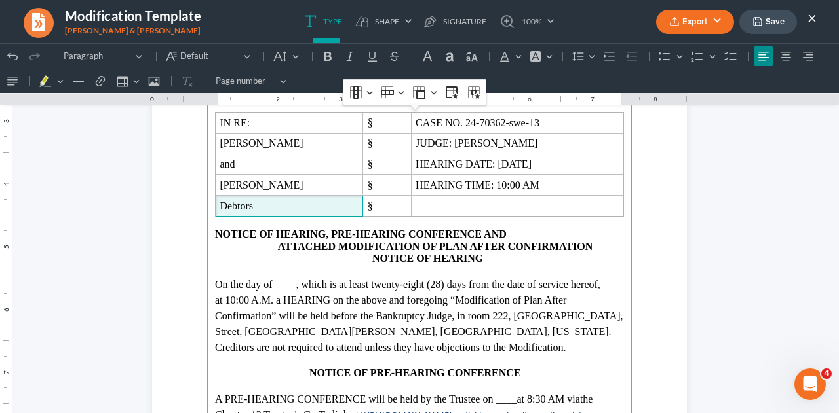
scroll to position [216, 0]
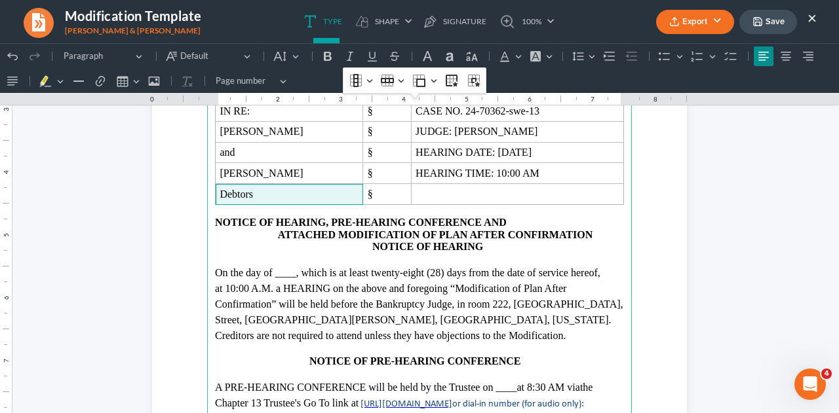
click at [311, 276] on p "On the day of ____ , which is at least twenty-eight (28) days from the date of …" at bounding box center [419, 304] width 409 height 79
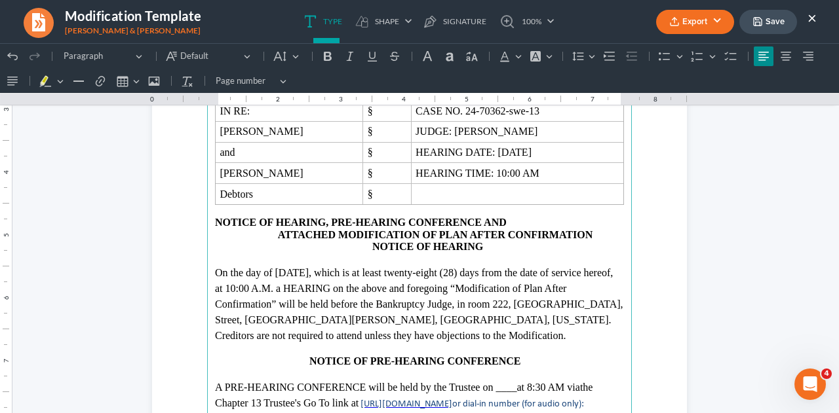
click at [531, 390] on span "at 8:30 AM via" at bounding box center [547, 387] width 63 height 11
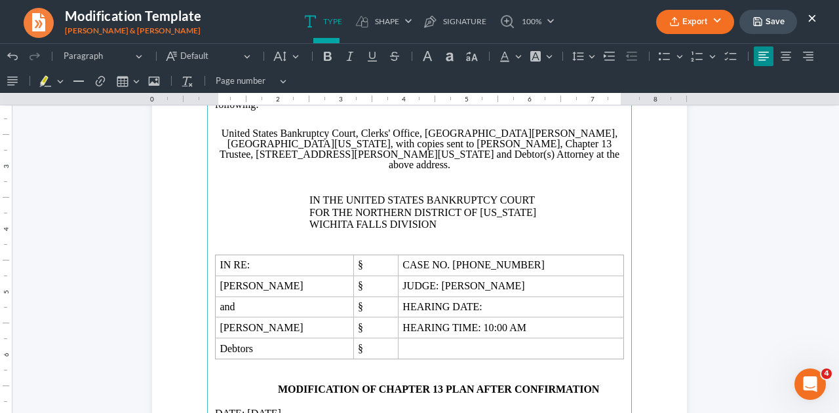
scroll to position [884, 0]
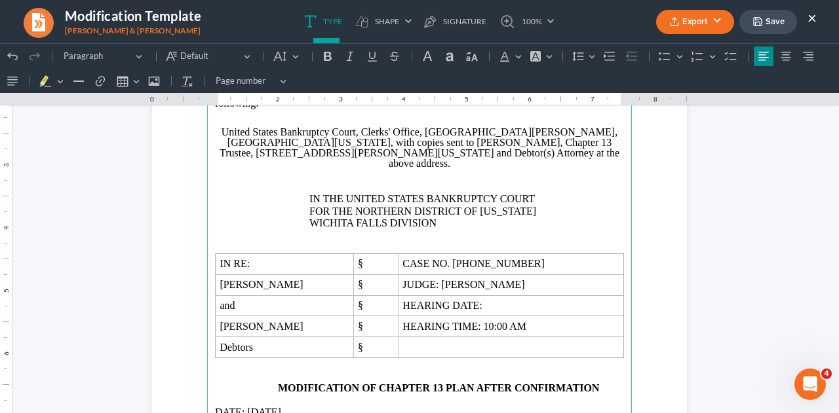
click at [468, 229] on p "Rich Text Editor, page-1-main" at bounding box center [419, 235] width 409 height 12
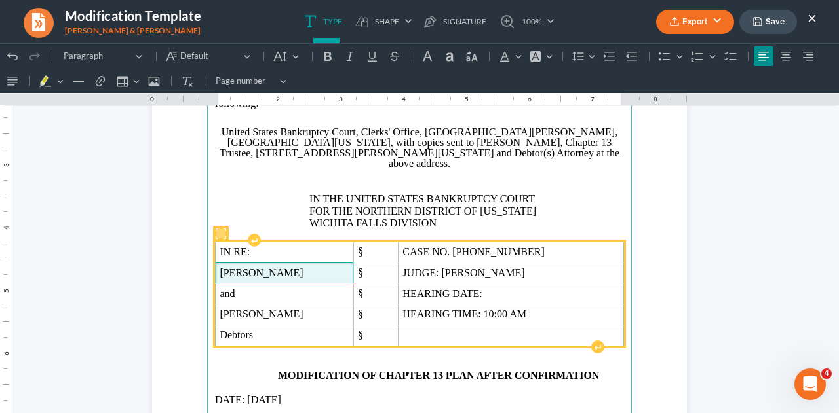
click at [258, 267] on span "[PERSON_NAME]" at bounding box center [283, 273] width 129 height 12
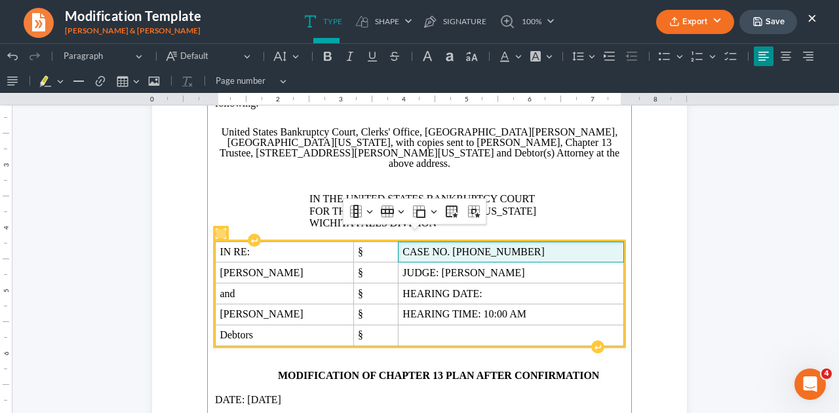
click at [499, 246] on span "CASE NO. [PHONE_NUMBER]" at bounding box center [510, 252] width 216 height 12
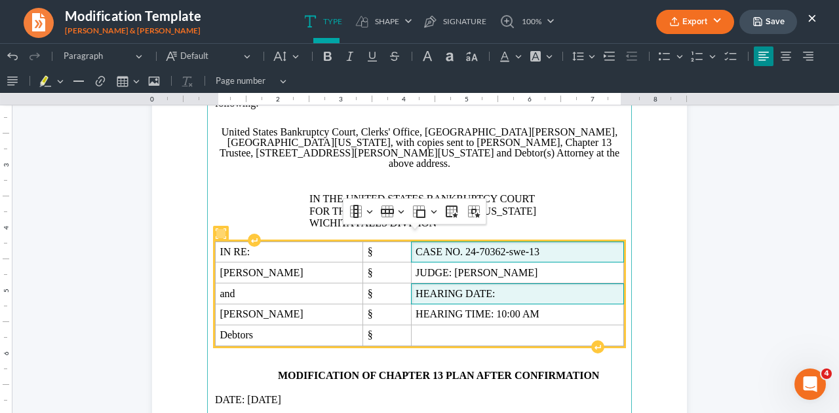
click at [491, 288] on span "HEARING DATE:" at bounding box center [517, 294] width 204 height 12
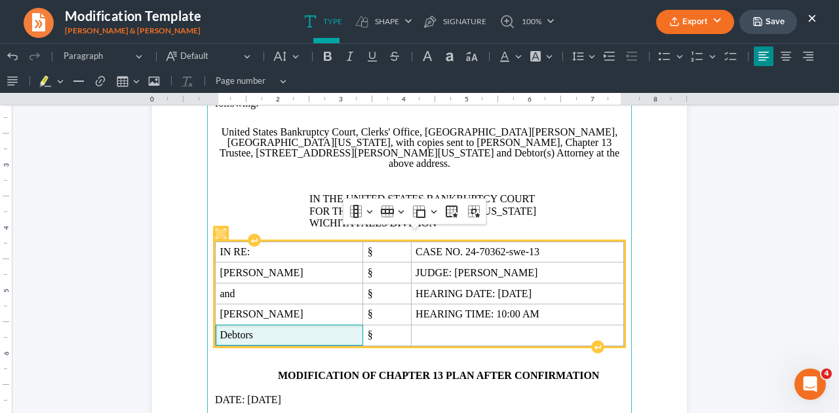
click at [295, 330] on span "Debtors" at bounding box center [288, 336] width 139 height 12
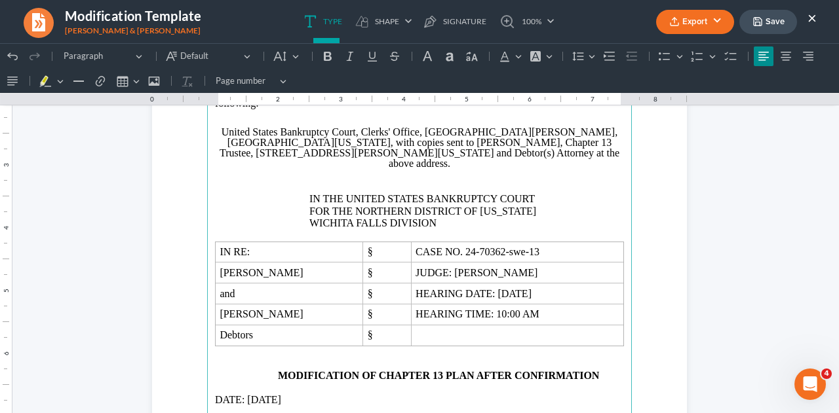
click at [275, 358] on p "Rich Text Editor, page-1-main" at bounding box center [419, 364] width 409 height 12
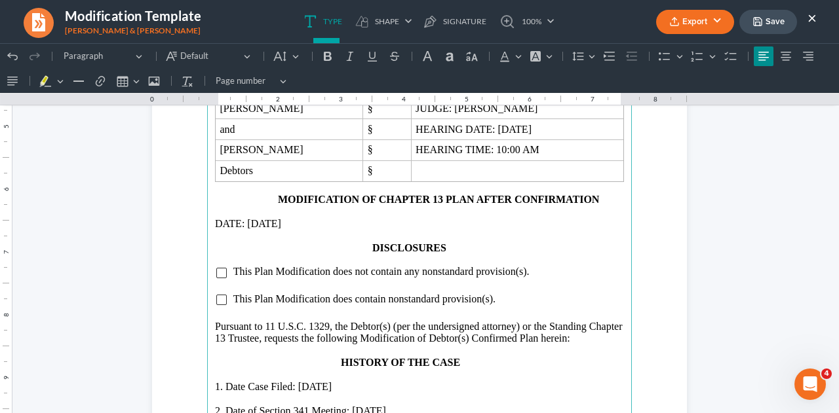
scroll to position [1065, 0]
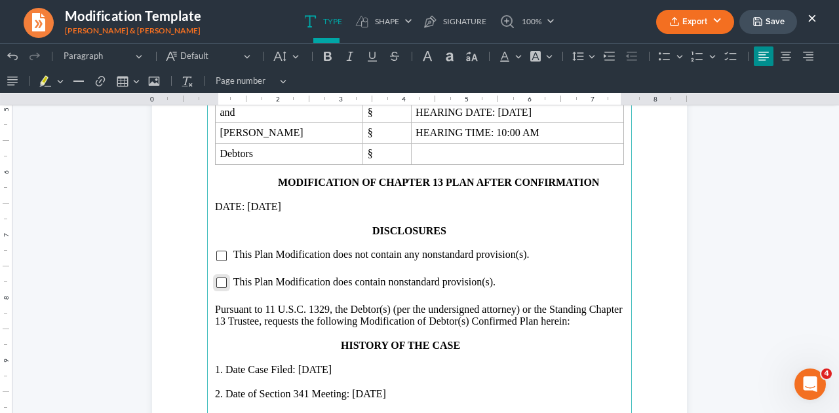
click at [217, 278] on input "Rich Text Editor, page-1-main" at bounding box center [221, 283] width 10 height 10
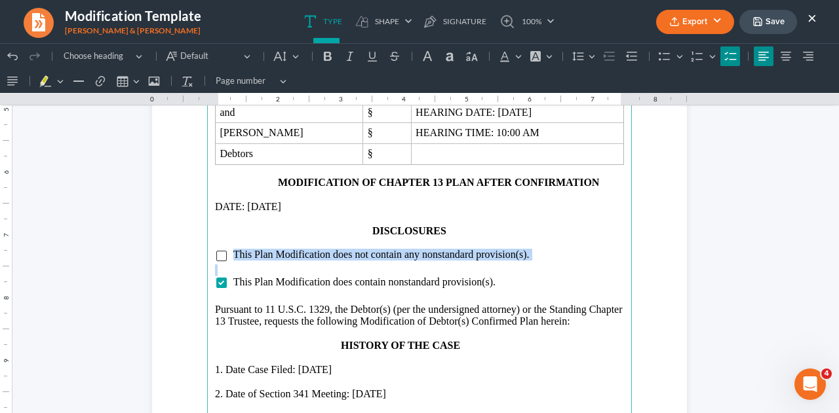
drag, startPoint x: 228, startPoint y: 243, endPoint x: 416, endPoint y: 255, distance: 188.4
click at [416, 255] on main "13 Plan unless a party in interest files a written “Objection to the Modificati…" at bounding box center [419, 141] width 425 height 566
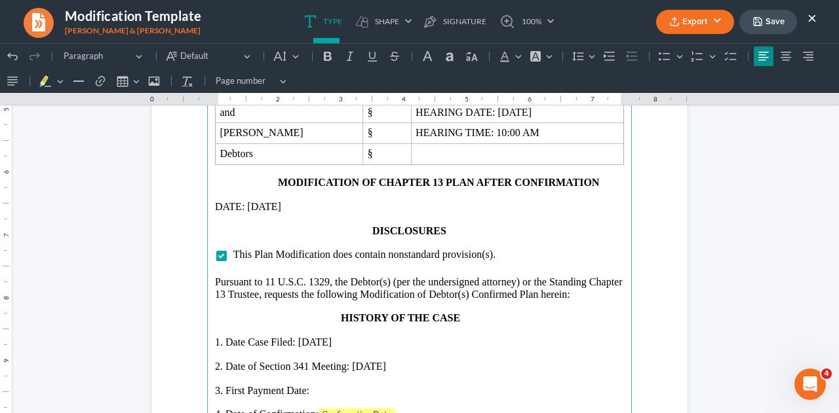
click at [326, 385] on p "3. First Payment Date:" at bounding box center [419, 391] width 409 height 12
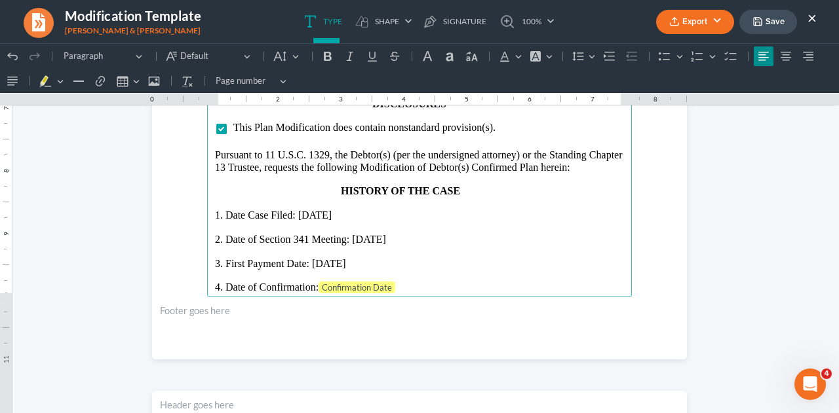
scroll to position [1194, 0]
click at [404, 280] on p "4. Date of Confirmation: Confirmation Date" at bounding box center [419, 286] width 409 height 13
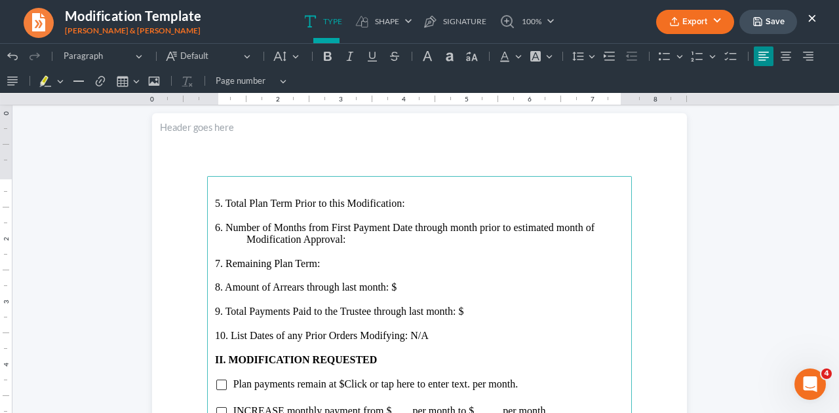
scroll to position [1458, 0]
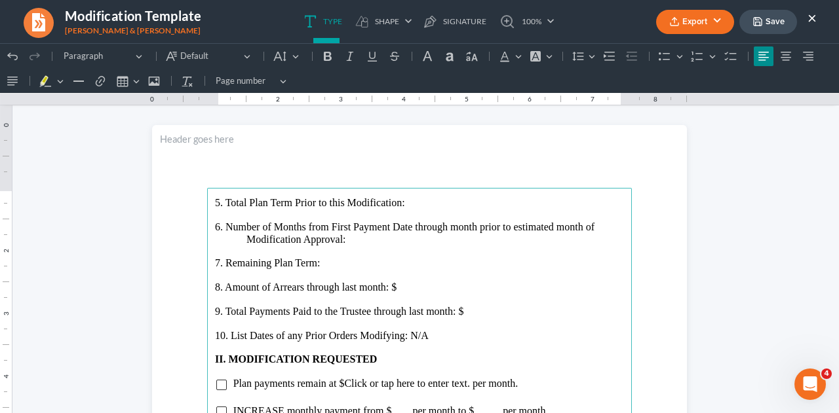
click at [417, 206] on p "5. Total Plan Term Prior to this Modification:" at bounding box center [419, 203] width 409 height 12
click at [356, 235] on p "6. Number of Months from First Payment Date through month prior to estimated mo…" at bounding box center [419, 233] width 409 height 24
click at [330, 263] on p "7. Remaining Plan Term:" at bounding box center [419, 263] width 409 height 12
click at [394, 289] on p "8. Amount of Arrears through last month: $" at bounding box center [419, 288] width 409 height 12
click at [466, 313] on p "9. Total Payments Paid to the Trustee through last month: $" at bounding box center [419, 312] width 409 height 12
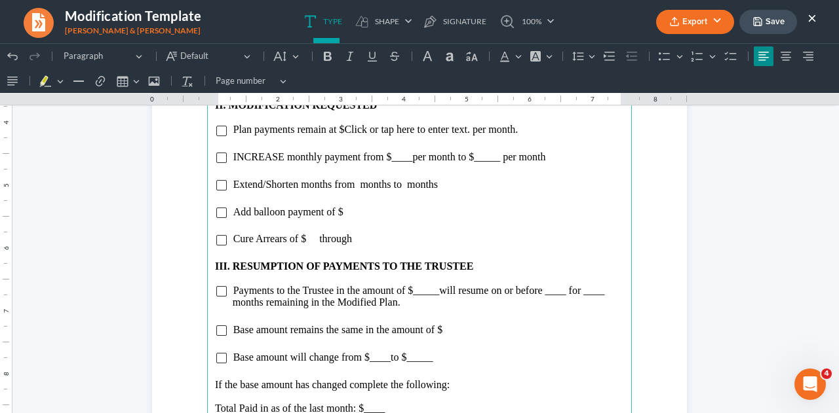
scroll to position [1707, 0]
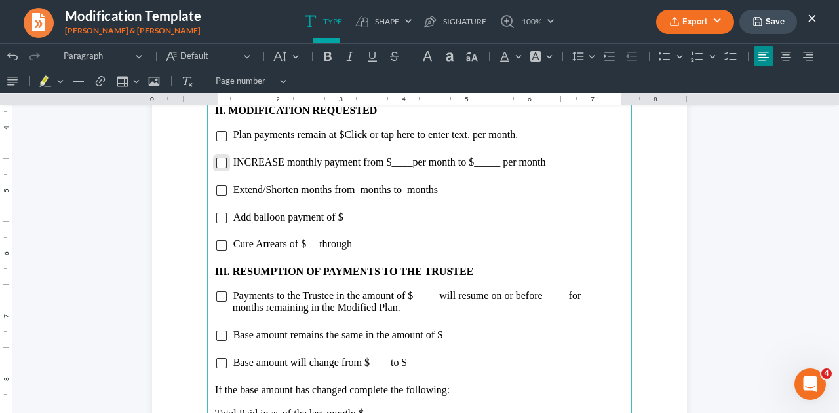
click at [216, 162] on input "Rich Text Editor, page-2-main" at bounding box center [221, 163] width 10 height 10
click at [412, 165] on span "per month to $_____ per month" at bounding box center [478, 162] width 133 height 11
click at [512, 166] on span "per month to $_____ per month" at bounding box center [494, 162] width 133 height 11
click at [216, 243] on input "Rich Text Editor, page-2-main" at bounding box center [221, 245] width 10 height 10
click at [303, 243] on span "Cure Arrears of $ through" at bounding box center [292, 243] width 119 height 11
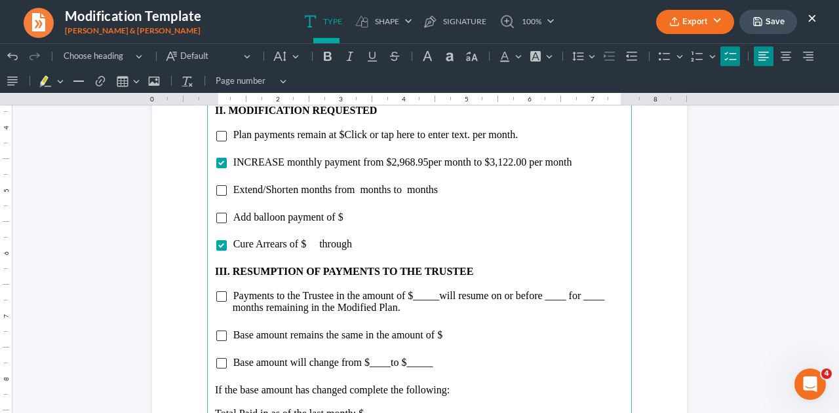
click at [303, 243] on span "Cure Arrears of $ through" at bounding box center [292, 243] width 119 height 11
click at [383, 244] on li "Cure Arrears of $11,465.90 through" at bounding box center [428, 244] width 391 height 12
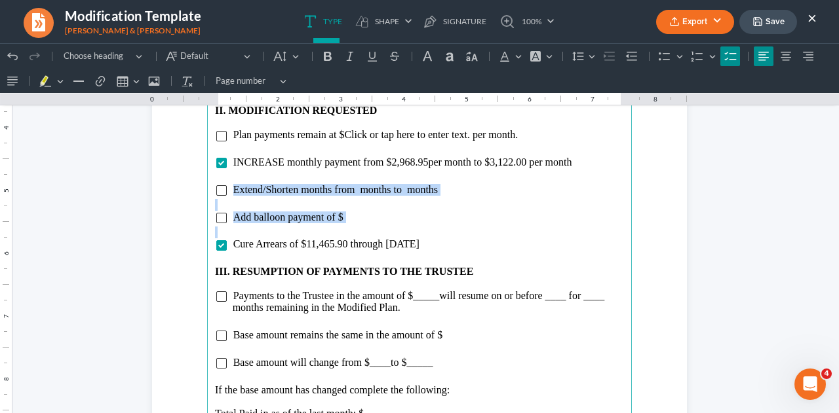
drag, startPoint x: 225, startPoint y: 189, endPoint x: 380, endPoint y: 230, distance: 160.7
click at [380, 230] on main "5. Total Plan Term Prior to this Modification: 60 6. Number of Months from Firs…" at bounding box center [419, 222] width 425 height 566
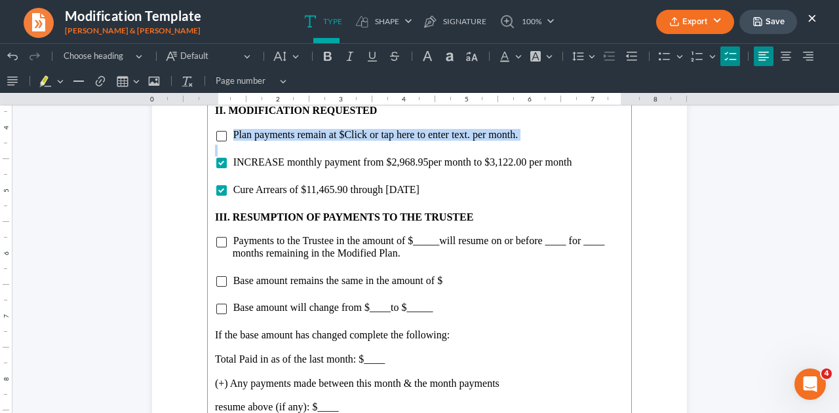
drag, startPoint x: 229, startPoint y: 134, endPoint x: 459, endPoint y: 142, distance: 230.1
click at [459, 142] on main "5. Total Plan Term Prior to this Modification: 60 6. Number of Months from Firs…" at bounding box center [419, 222] width 425 height 566
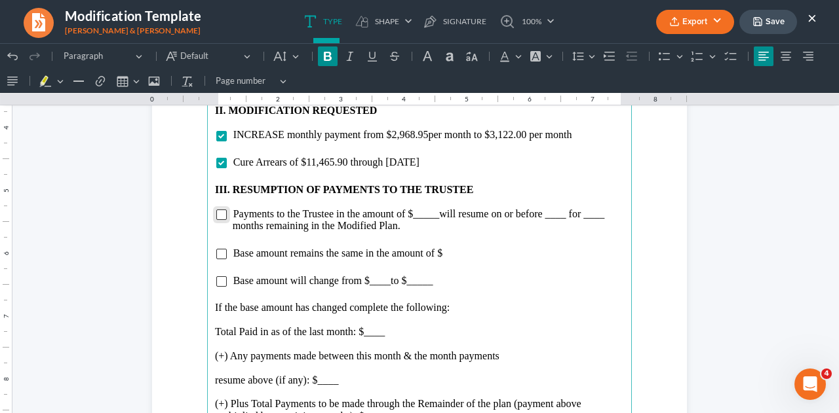
click at [216, 216] on input "Rich Text Editor, page-2-main" at bounding box center [221, 215] width 10 height 10
click at [434, 217] on span "will resume on or before ____ for ____ months remaining in the Modified Plan." at bounding box center [419, 219] width 372 height 23
click at [575, 218] on span "will resume on or before ____ for ____ months remaining in the Modified Plan." at bounding box center [424, 219] width 383 height 23
click at [287, 231] on span "will resume on or before [DATE] for ____ months remaining in the Modified Plan." at bounding box center [418, 219] width 371 height 23
click at [218, 286] on input "Rich Text Editor, page-2-main" at bounding box center [221, 281] width 10 height 10
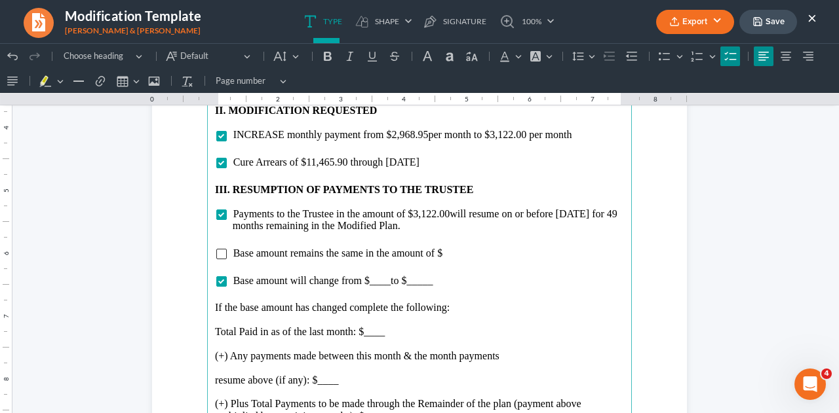
click at [383, 283] on span "Base amount will change from $____ to $_____" at bounding box center [333, 280] width 200 height 11
click at [465, 285] on li "Base amount will change from $188,307.45 to $_____" at bounding box center [428, 281] width 391 height 12
click at [396, 332] on p "Total Paid in as of the last month: $____" at bounding box center [419, 332] width 409 height 12
click at [351, 381] on p "resume above (if any): $____" at bounding box center [419, 381] width 409 height 12
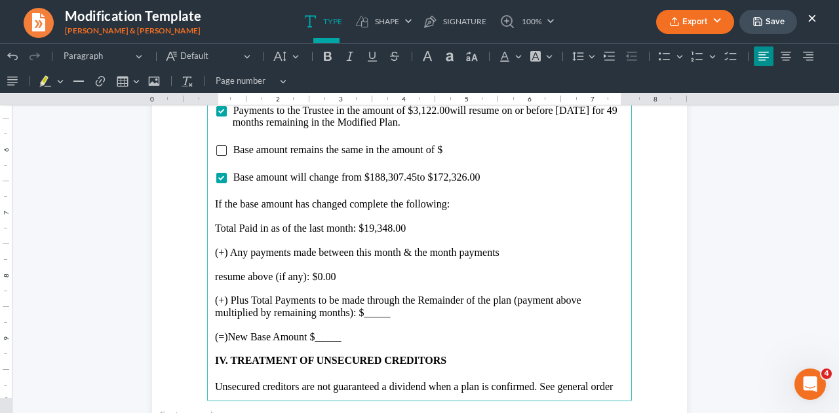
scroll to position [1817, 0]
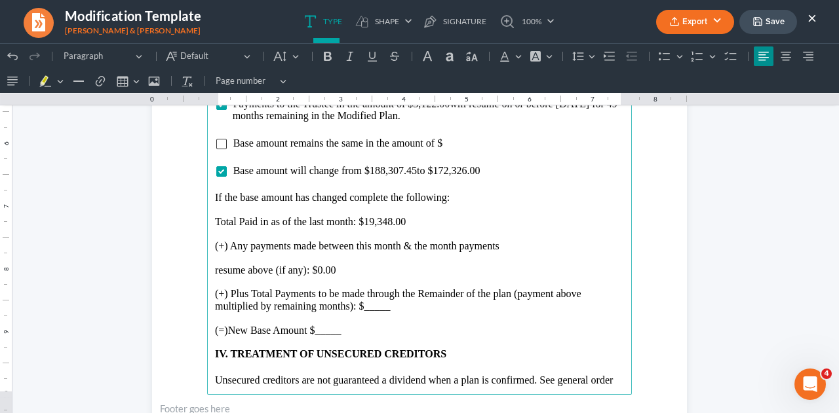
click at [400, 311] on p "(+) Plus Total Payments to be made through the Remainder of the plan (payment a…" at bounding box center [419, 300] width 409 height 24
click at [373, 330] on p "(=)New Base Amount $_____" at bounding box center [419, 331] width 409 height 12
click at [341, 330] on p "(=)New Base Amount $_____" at bounding box center [419, 331] width 409 height 12
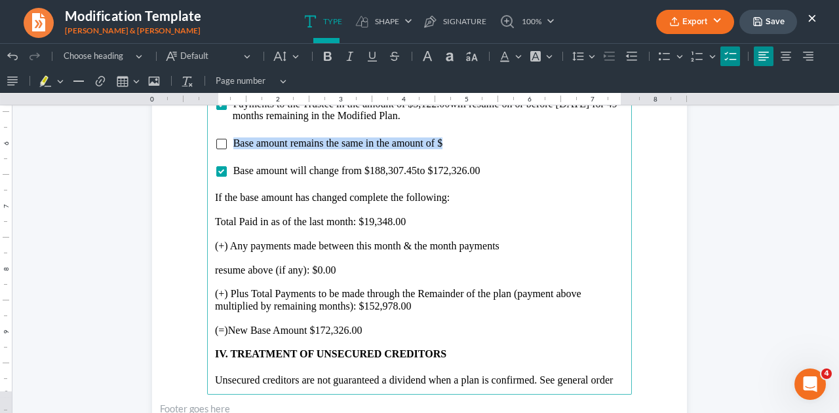
drag, startPoint x: 230, startPoint y: 142, endPoint x: 466, endPoint y: 140, distance: 235.9
click at [466, 140] on li "Base amount remains the same in the amount of $" at bounding box center [428, 144] width 391 height 12
drag, startPoint x: 227, startPoint y: 138, endPoint x: 437, endPoint y: 138, distance: 210.3
click at [437, 138] on ul "Base amount remains the same in the amount of" at bounding box center [419, 144] width 409 height 12
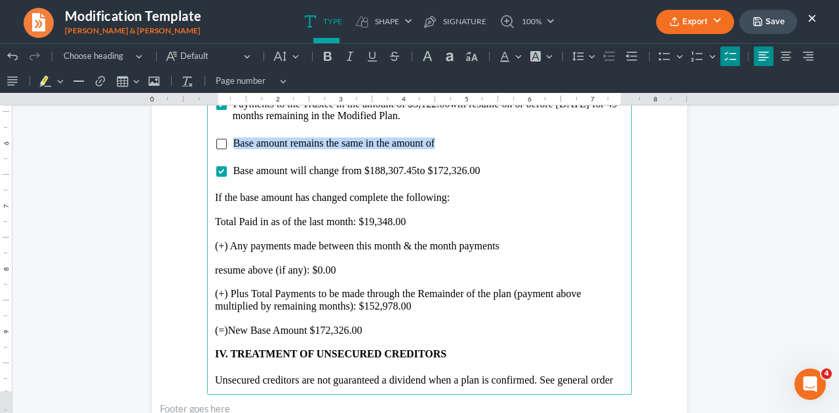
click at [437, 138] on li "Base amount remains the same in the amount of" at bounding box center [428, 144] width 391 height 12
drag, startPoint x: 225, startPoint y: 143, endPoint x: 442, endPoint y: 141, distance: 216.9
click at [442, 141] on ul "Base amount remains the same in the amount o" at bounding box center [419, 144] width 409 height 12
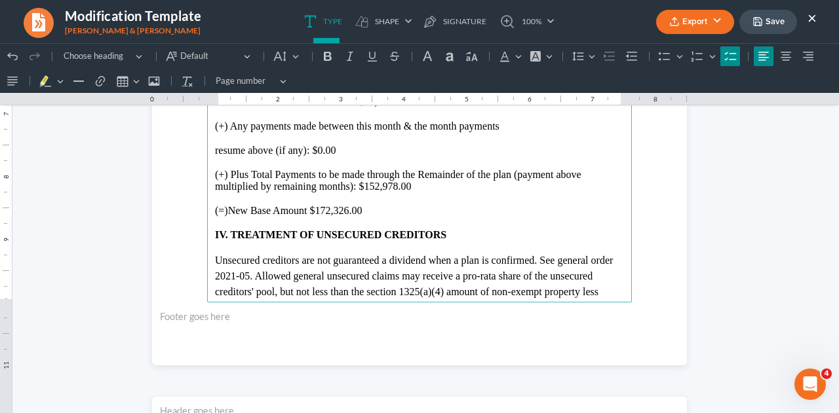
scroll to position [2060, 0]
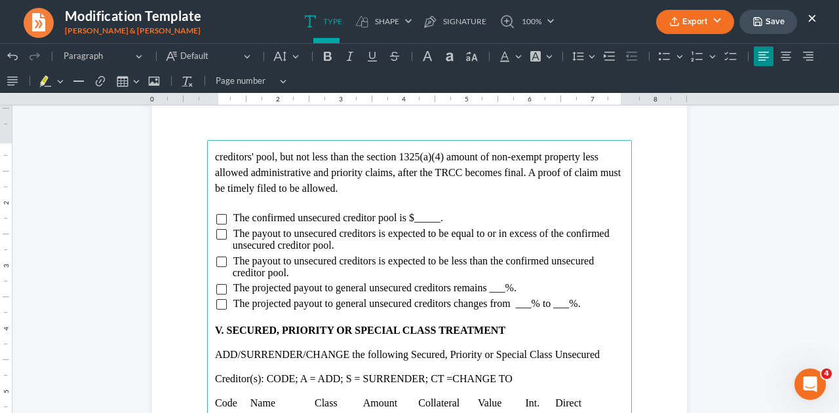
scroll to position [2235, 0]
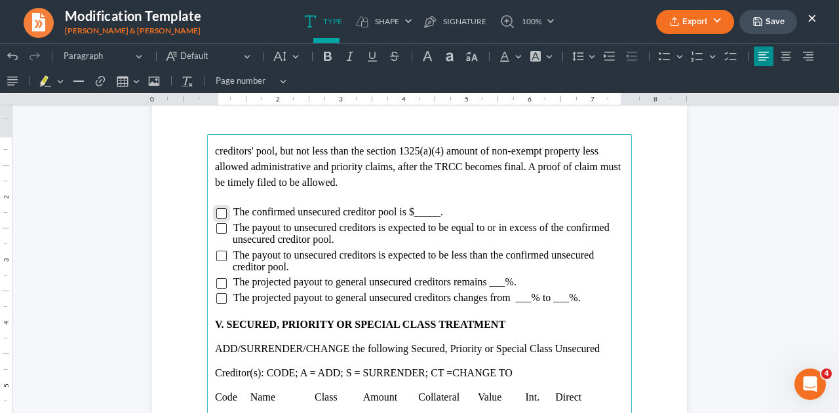
click at [216, 212] on input "Rich Text Editor, page-3-main" at bounding box center [221, 213] width 10 height 10
click at [434, 216] on span "The confirmed unsecured creditor pool is $_____." at bounding box center [338, 211] width 210 height 11
click at [216, 299] on input "Rich Text Editor, page-3-main" at bounding box center [221, 299] width 10 height 10
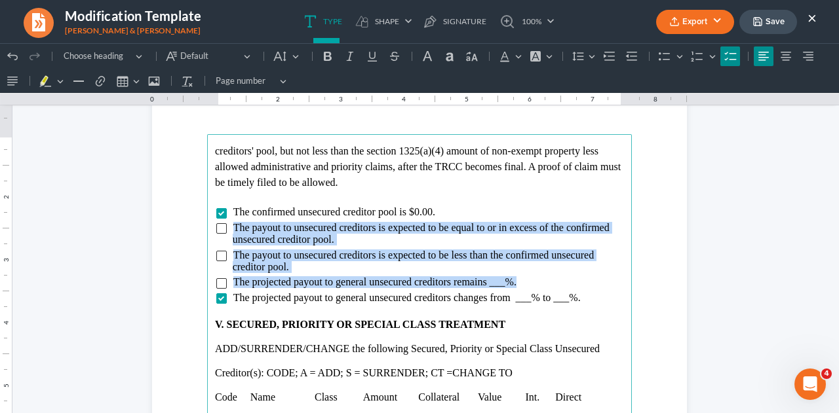
drag, startPoint x: 228, startPoint y: 229, endPoint x: 541, endPoint y: 275, distance: 316.6
click at [541, 275] on ul "The confirmed unsecured creditor pool is $0.00. The payout to unsecured credito…" at bounding box center [419, 255] width 409 height 98
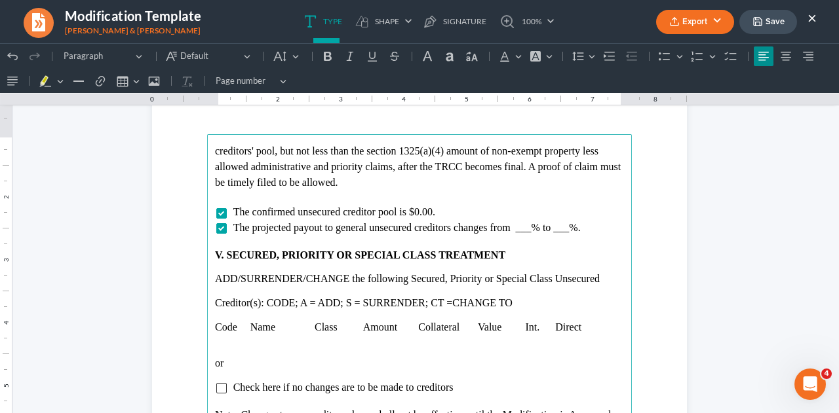
click at [219, 320] on p "Rich Text Editor, page-3-main" at bounding box center [419, 315] width 409 height 12
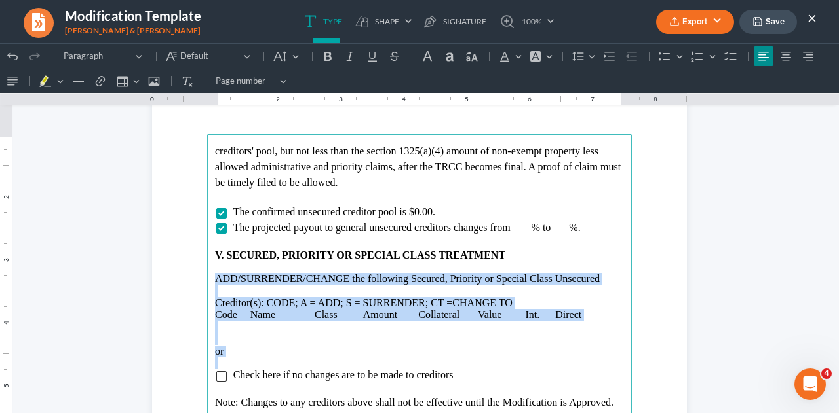
drag, startPoint x: 210, startPoint y: 281, endPoint x: 253, endPoint y: 366, distance: 95.5
click at [253, 366] on main "creditors' pool, but not less than the section 1325(a)(4) amount of non-exempt …" at bounding box center [419, 417] width 425 height 566
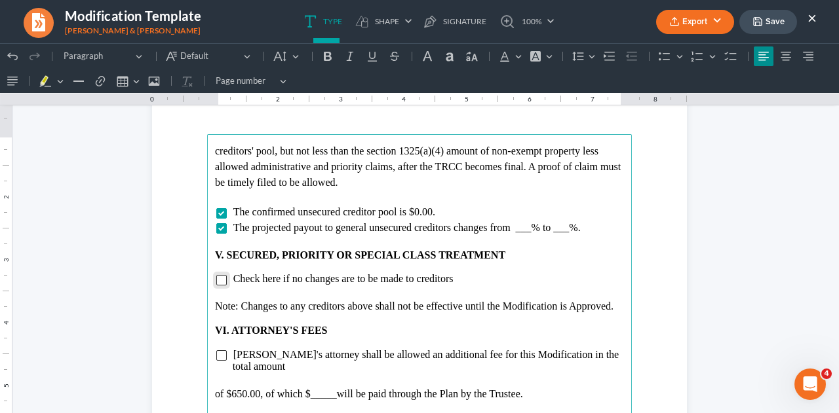
click at [217, 280] on input "Rich Text Editor, page-3-main" at bounding box center [221, 280] width 10 height 10
click at [221, 292] on p "Rich Text Editor, page-3-main" at bounding box center [419, 295] width 409 height 12
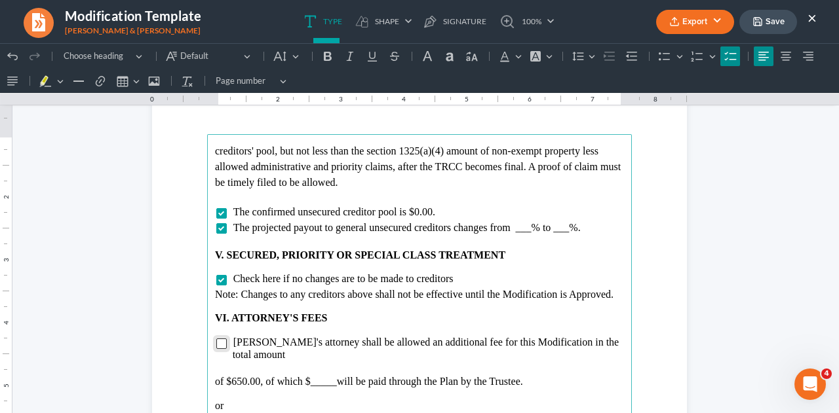
click at [218, 348] on input "Rich Text Editor, page-3-main" at bounding box center [221, 344] width 10 height 10
click at [331, 376] on p "of $650.00, of which $_____ will be paid through the Plan by the Trustee." at bounding box center [419, 382] width 409 height 12
click at [309, 364] on p "Rich Text Editor, page-3-main" at bounding box center [419, 370] width 409 height 12
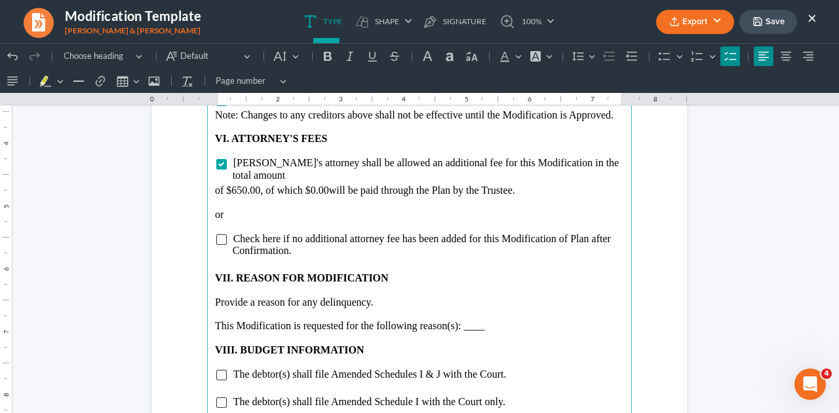
scroll to position [2429, 0]
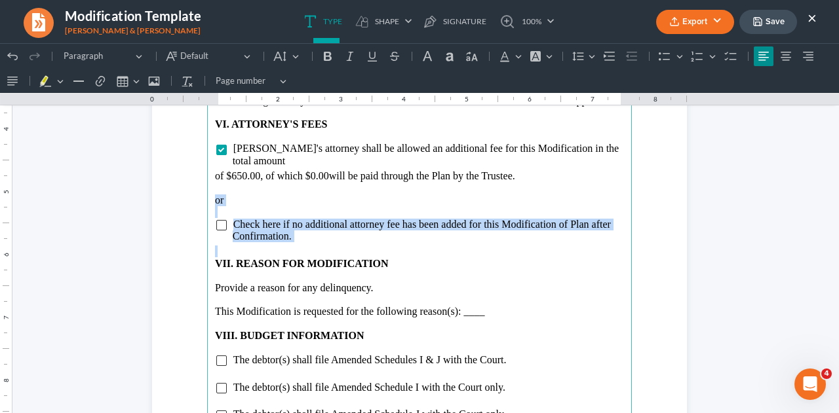
drag, startPoint x: 210, startPoint y: 189, endPoint x: 322, endPoint y: 235, distance: 121.9
click at [322, 235] on main "creditors' pool, but not less than the section 1325(a)(4) amount of non-exempt …" at bounding box center [419, 223] width 425 height 566
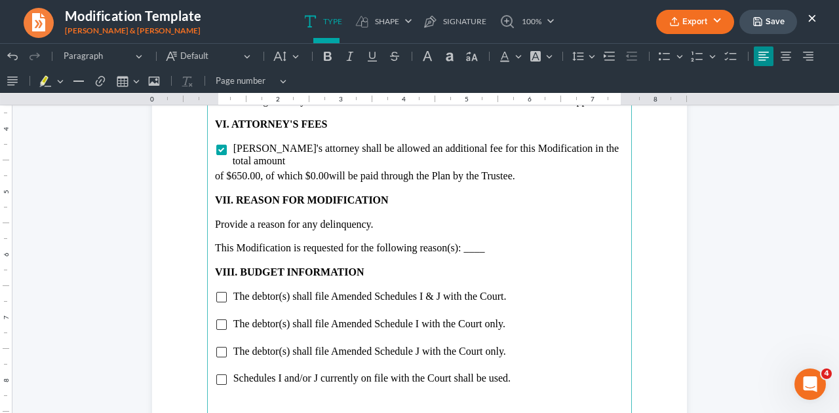
click at [492, 231] on p "Rich Text Editor, page-3-main" at bounding box center [419, 237] width 409 height 12
click at [491, 242] on p "This Modification is requested for the following reason(s): ____" at bounding box center [419, 248] width 409 height 12
click at [218, 292] on input "Rich Text Editor, page-3-main" at bounding box center [221, 297] width 10 height 10
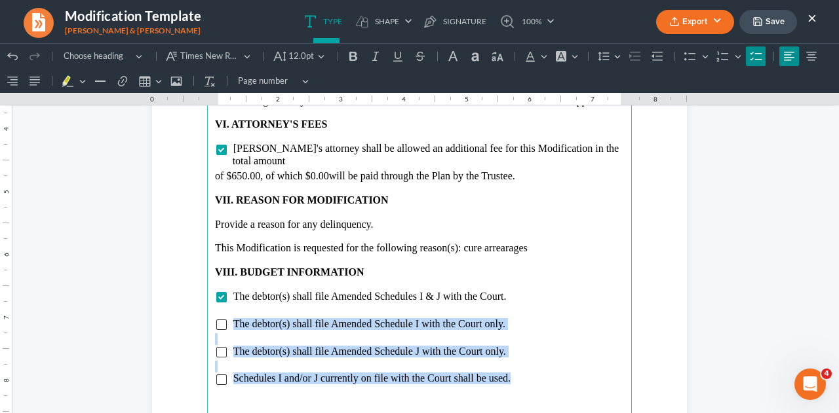
drag, startPoint x: 230, startPoint y: 310, endPoint x: 525, endPoint y: 371, distance: 301.8
click at [525, 371] on main "creditors' pool, but not less than the section 1325(a)(4) amount of non-exempt …" at bounding box center [419, 223] width 425 height 566
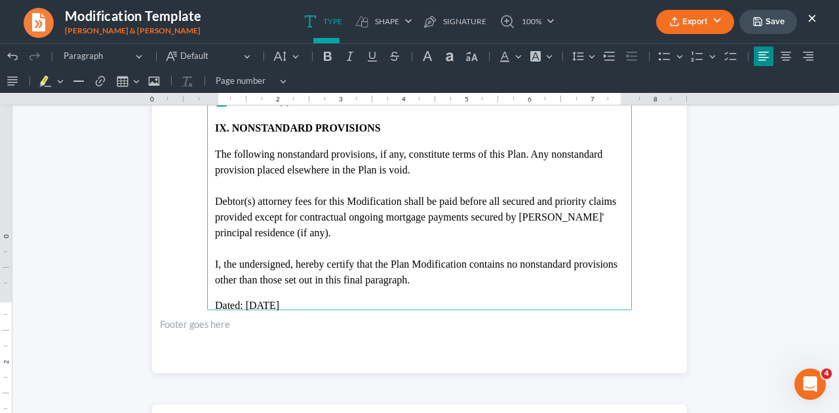
scroll to position [2621, 0]
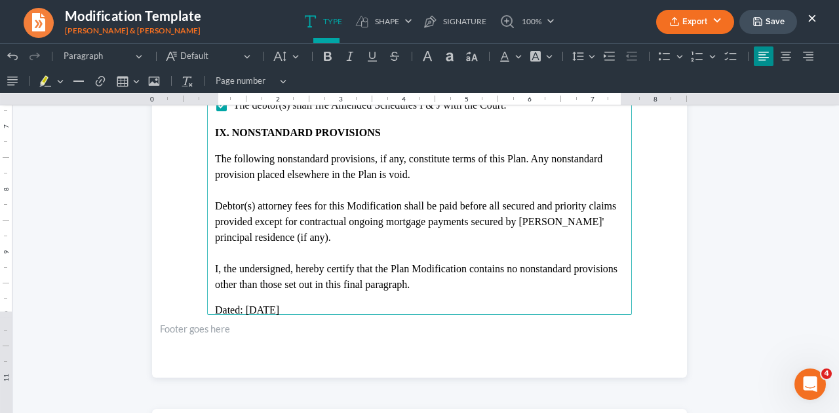
click at [207, 274] on main "creditors' pool, but not less than the section 1325(a)(4) amount of non-exempt …" at bounding box center [419, 32] width 425 height 566
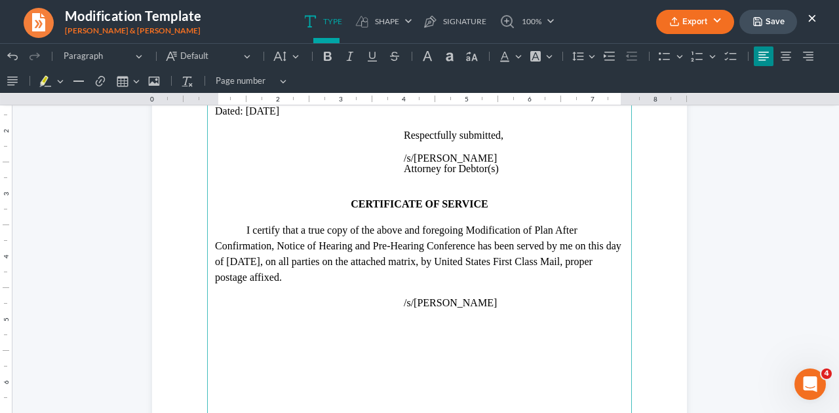
scroll to position [3029, 0]
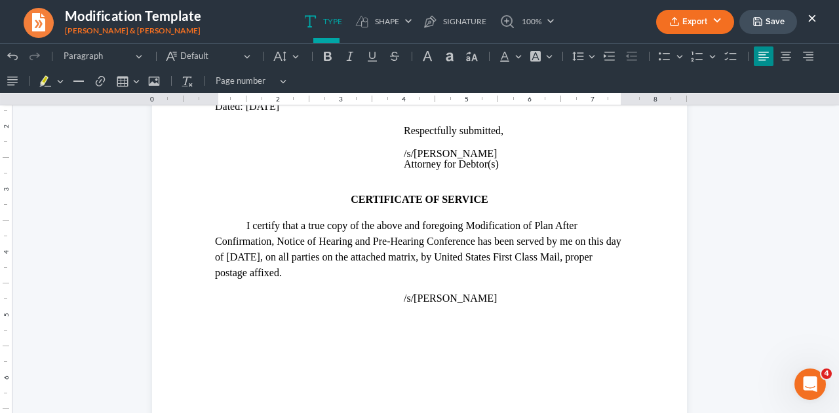
click at [777, 19] on button "Save" at bounding box center [768, 22] width 58 height 24
click at [701, 18] on button "Export" at bounding box center [695, 22] width 78 height 24
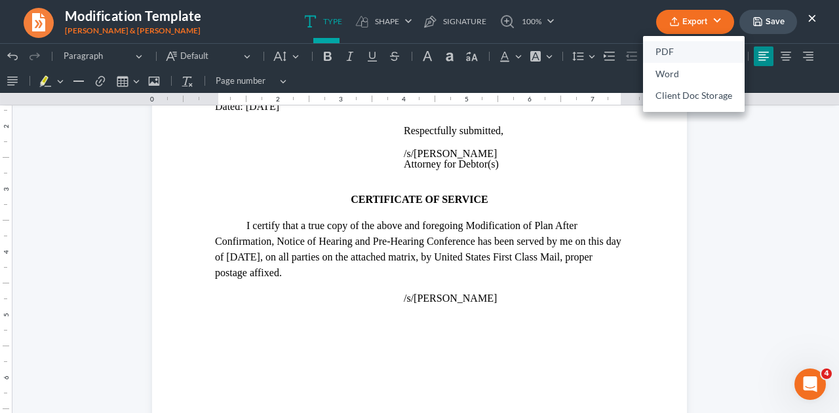
click at [669, 53] on link "PDF" at bounding box center [694, 52] width 102 height 22
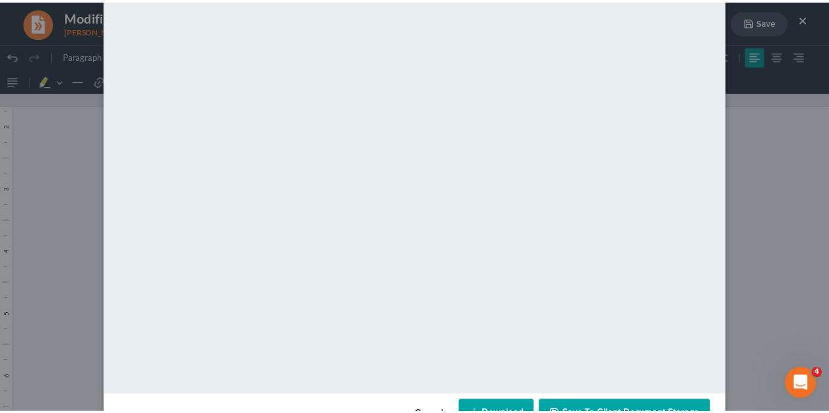
scroll to position [134, 0]
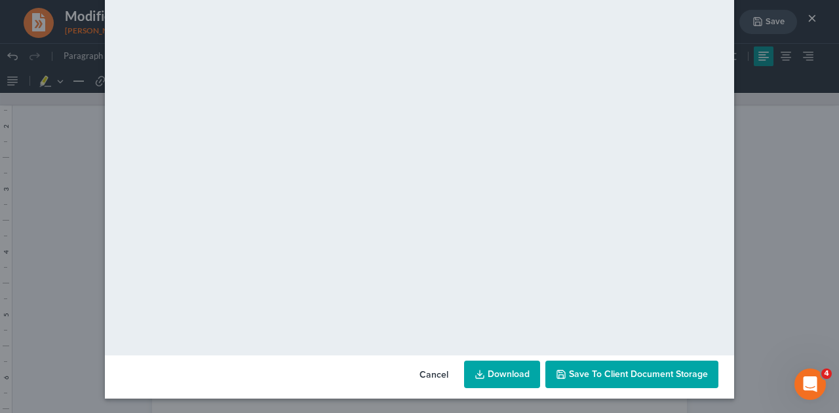
click at [569, 377] on span "Save to Client Document Storage" at bounding box center [638, 374] width 139 height 11
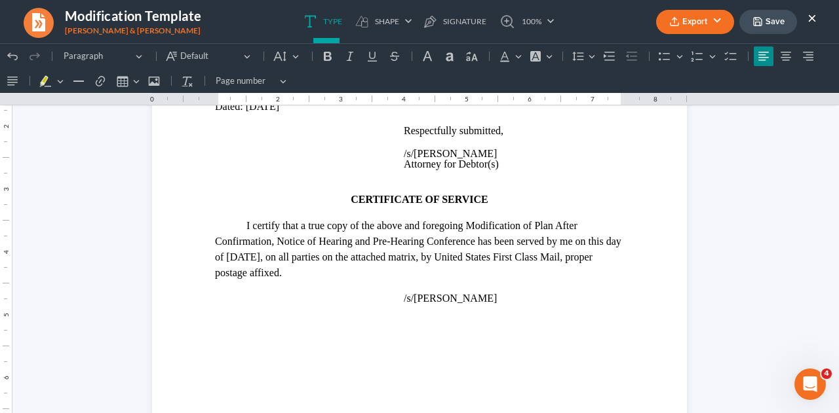
click at [810, 18] on button "×" at bounding box center [811, 18] width 9 height 16
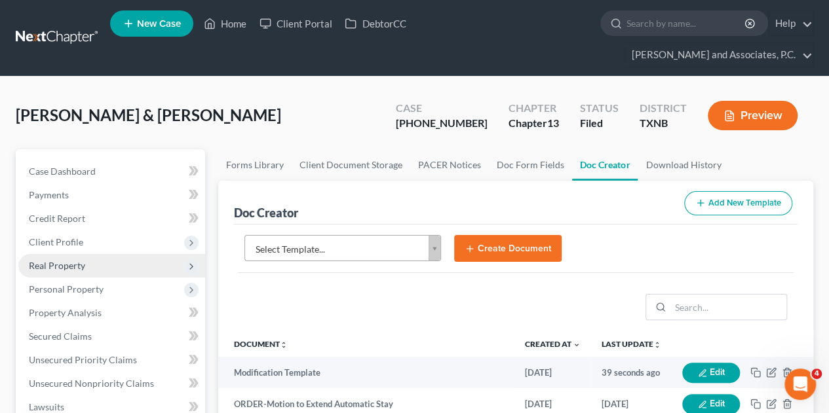
click at [67, 254] on span "Real Property" at bounding box center [111, 266] width 187 height 24
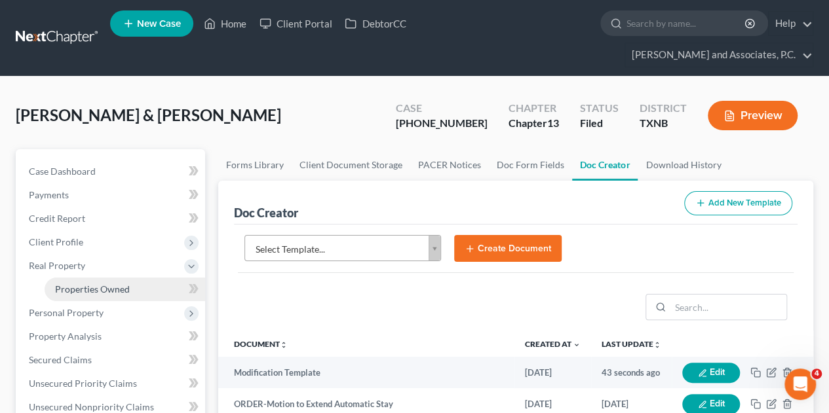
click at [71, 284] on span "Properties Owned" at bounding box center [92, 289] width 75 height 11
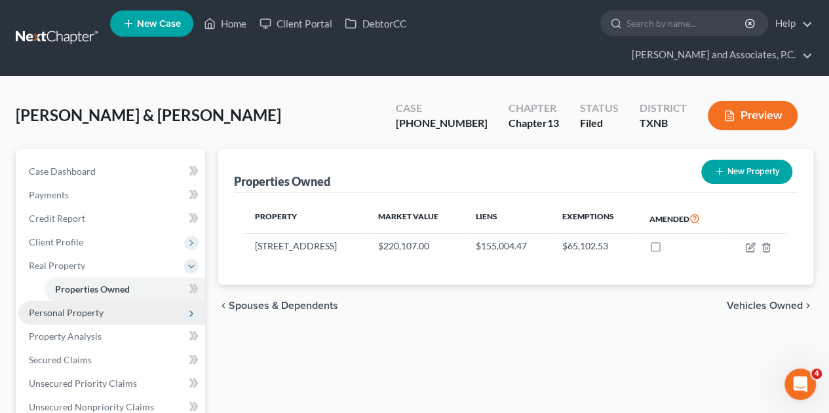
click at [66, 307] on span "Personal Property" at bounding box center [66, 312] width 75 height 11
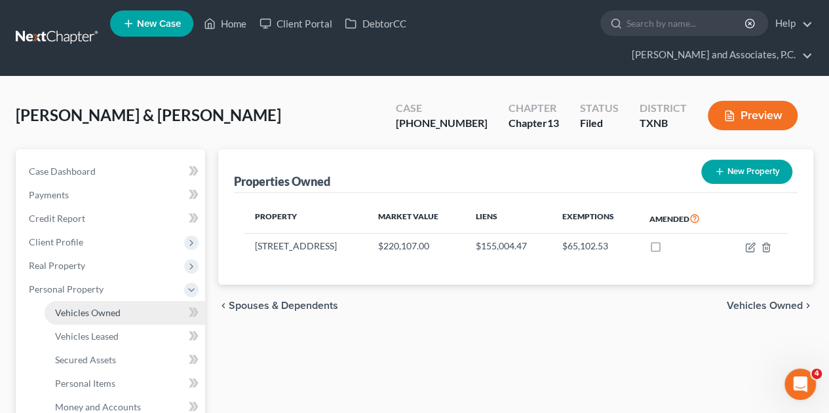
click at [66, 307] on span "Vehicles Owned" at bounding box center [88, 312] width 66 height 11
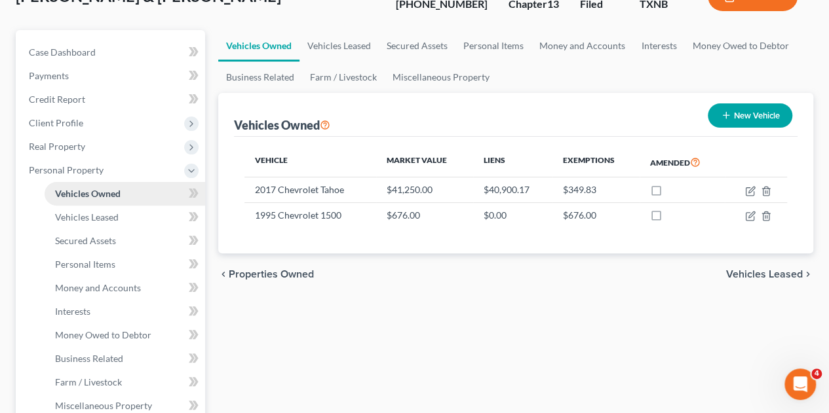
scroll to position [121, 0]
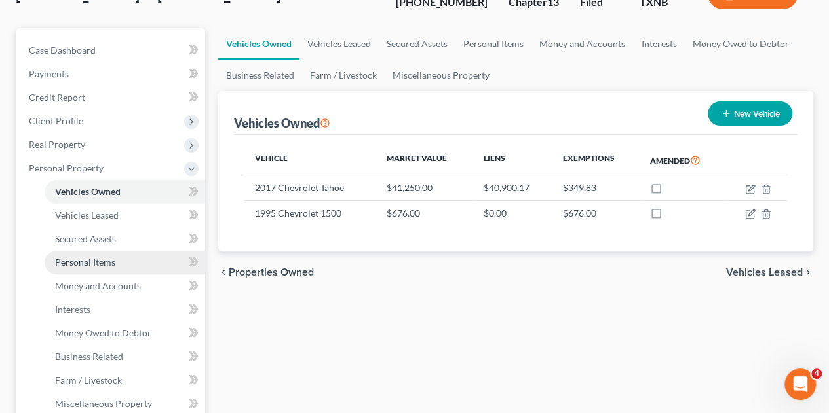
click at [86, 257] on span "Personal Items" at bounding box center [85, 262] width 60 height 11
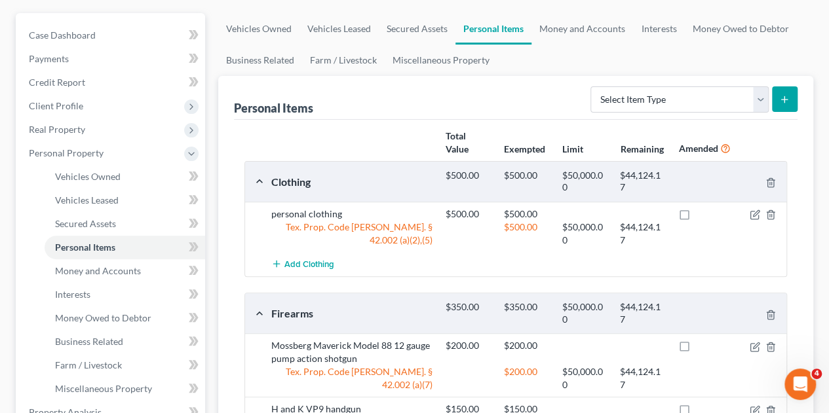
scroll to position [147, 0]
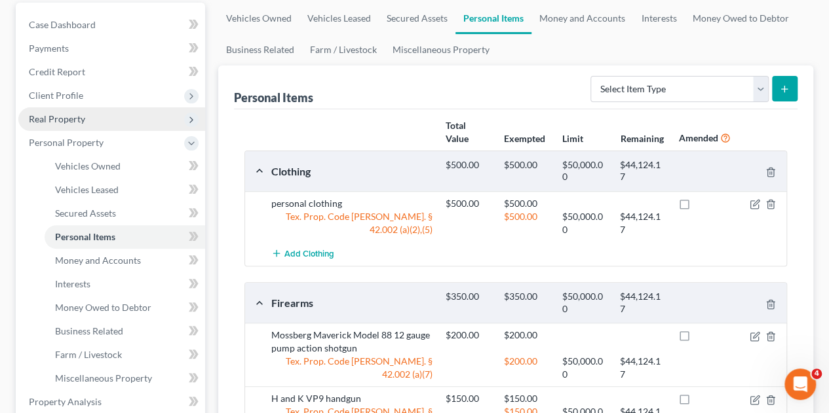
click at [78, 113] on span "Real Property" at bounding box center [57, 118] width 56 height 11
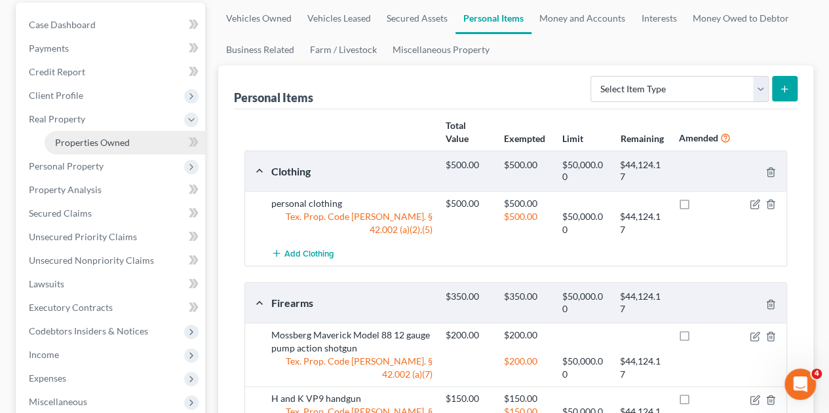
click at [82, 137] on span "Properties Owned" at bounding box center [92, 142] width 75 height 11
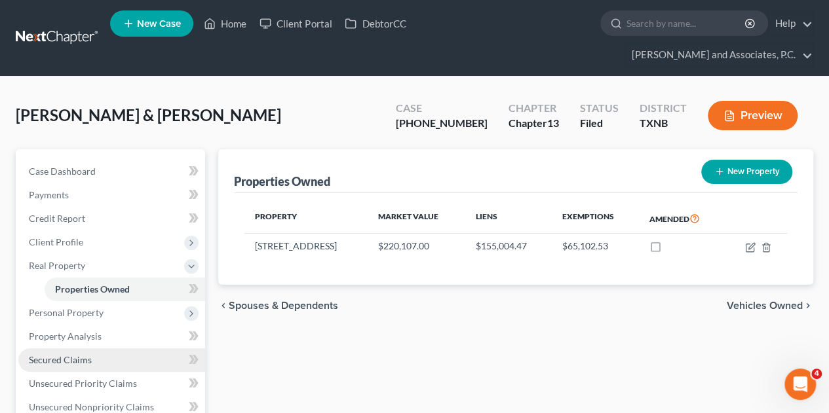
click at [79, 349] on link "Secured Claims" at bounding box center [111, 361] width 187 height 24
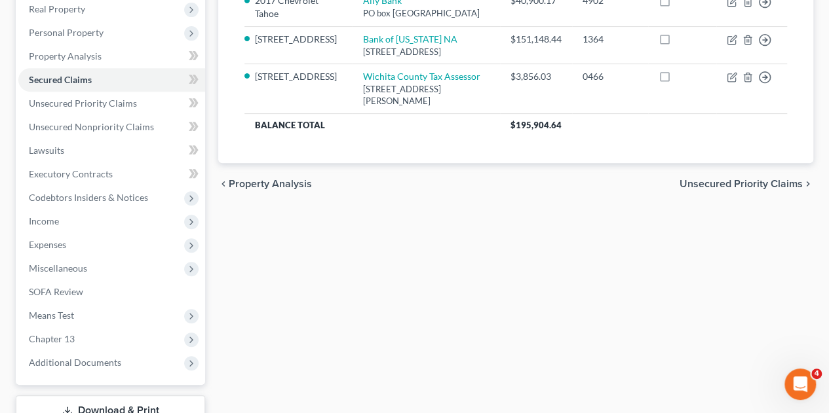
scroll to position [256, 0]
click at [96, 98] on span "Unsecured Priority Claims" at bounding box center [83, 103] width 108 height 11
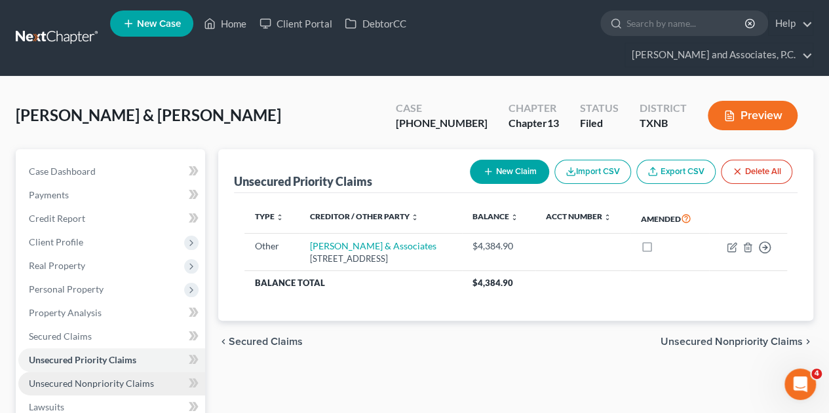
click at [111, 378] on span "Unsecured Nonpriority Claims" at bounding box center [91, 383] width 125 height 11
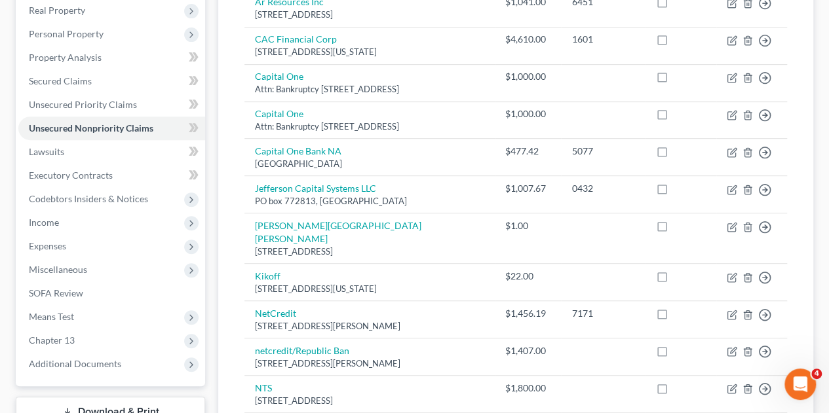
scroll to position [252, 0]
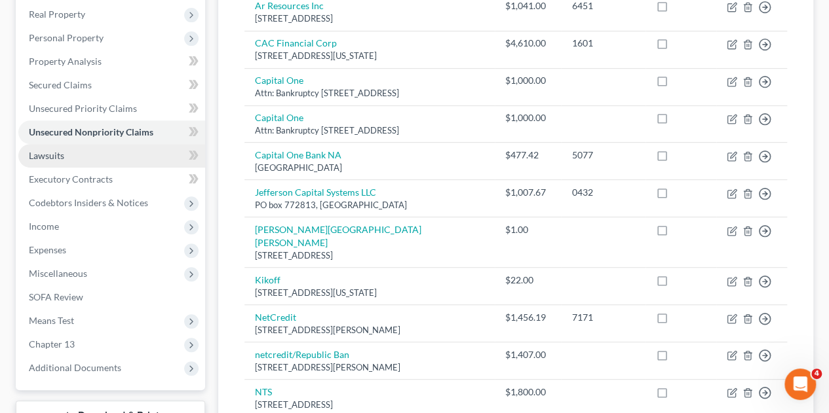
click at [63, 144] on link "Lawsuits" at bounding box center [111, 156] width 187 height 24
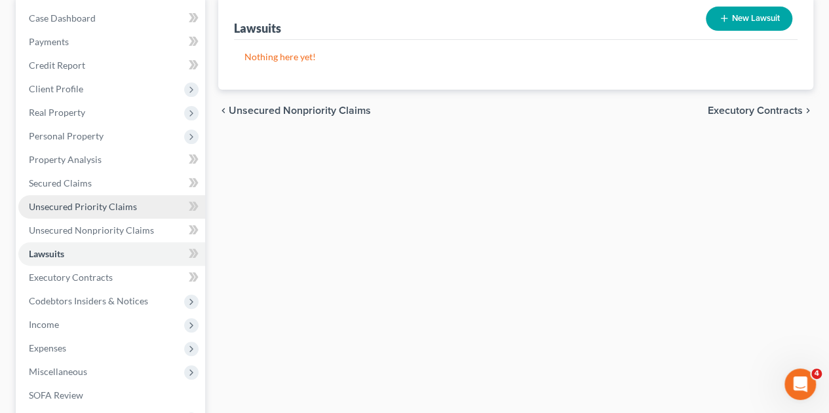
scroll to position [156, 0]
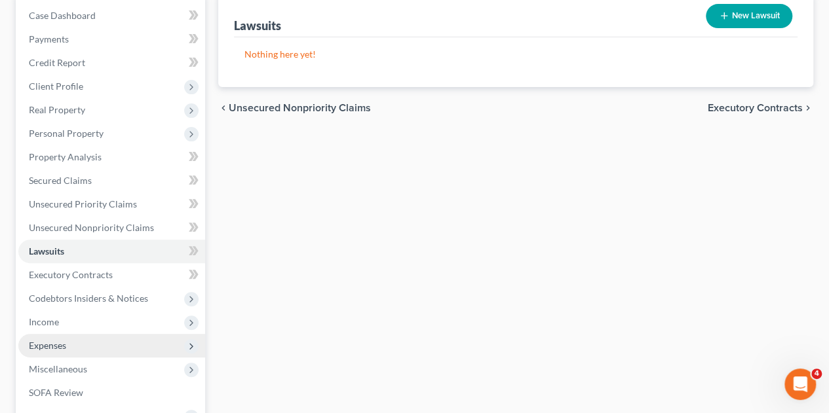
click at [44, 340] on span "Expenses" at bounding box center [47, 345] width 37 height 11
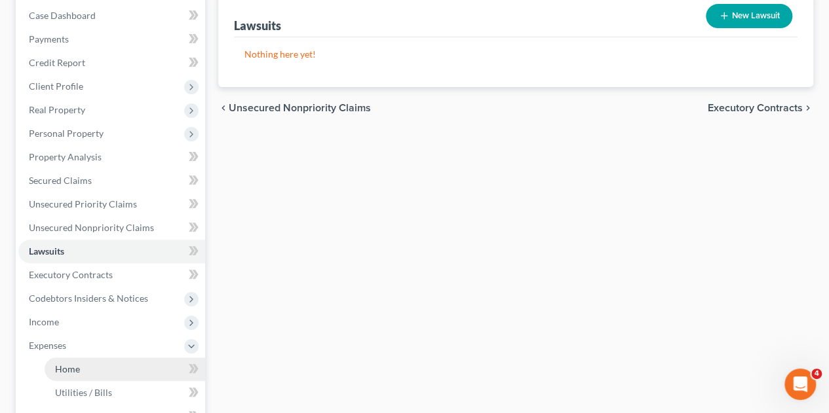
click at [64, 364] on span "Home" at bounding box center [67, 369] width 25 height 11
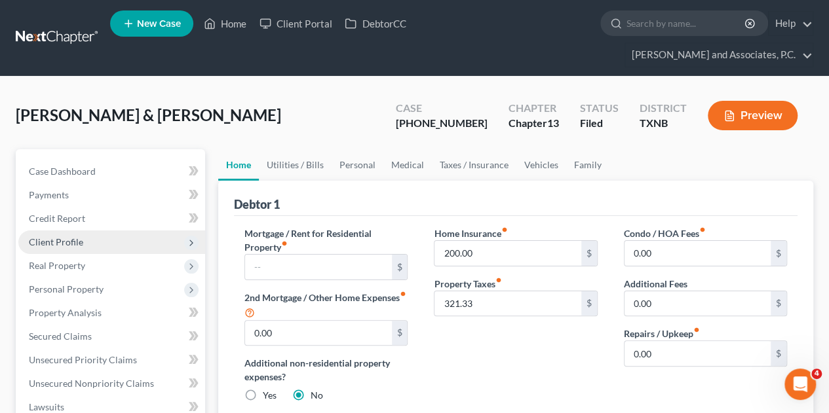
click at [67, 237] on span "Client Profile" at bounding box center [56, 242] width 54 height 11
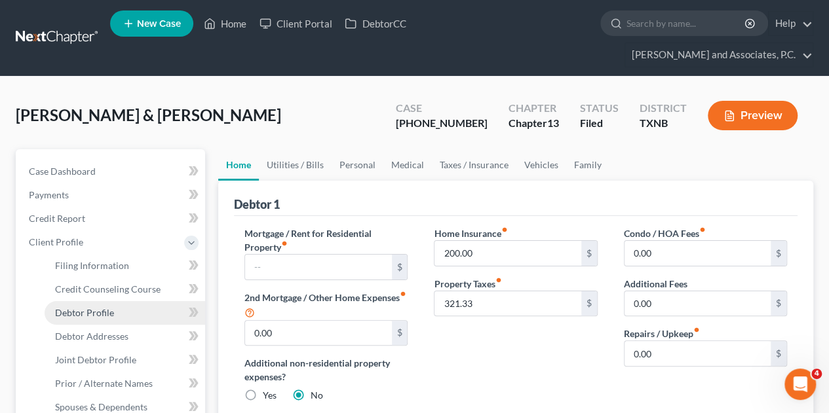
click at [68, 307] on span "Debtor Profile" at bounding box center [84, 312] width 59 height 11
select select "1"
select select "4"
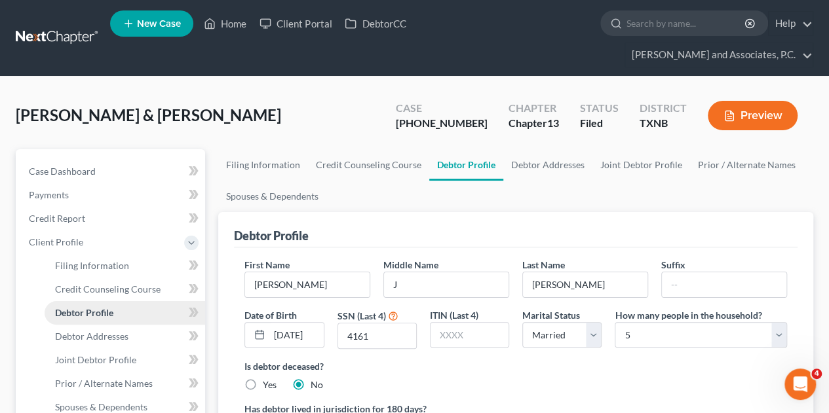
radio input "true"
click at [303, 181] on link "Spouses & Dependents" at bounding box center [272, 196] width 108 height 31
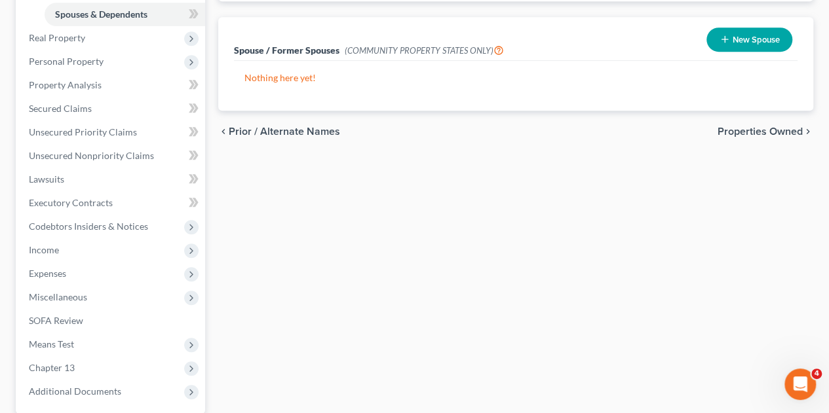
scroll to position [470, 0]
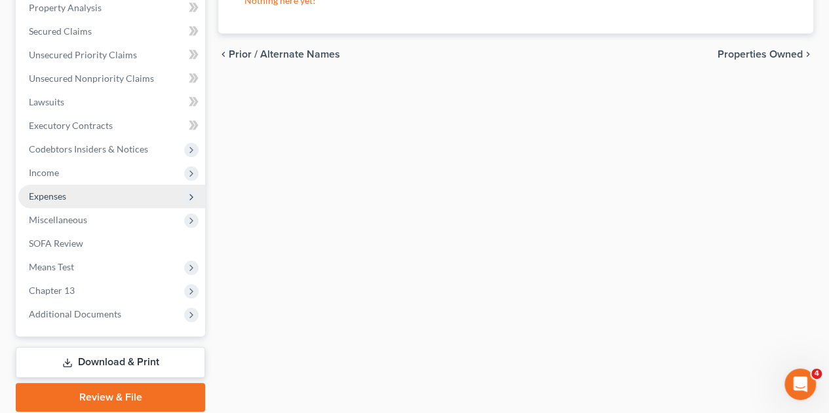
click at [54, 191] on span "Expenses" at bounding box center [47, 196] width 37 height 11
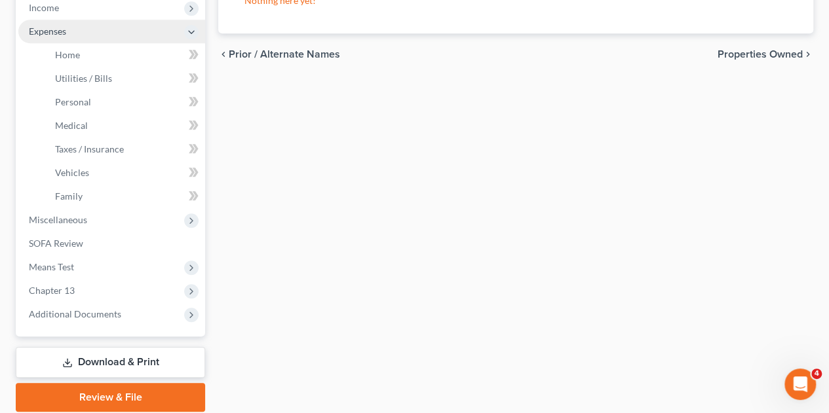
scroll to position [305, 0]
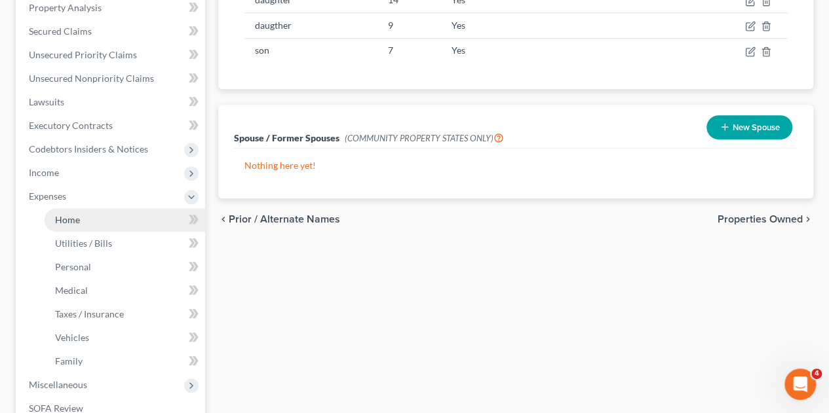
click at [60, 214] on span "Home" at bounding box center [67, 219] width 25 height 11
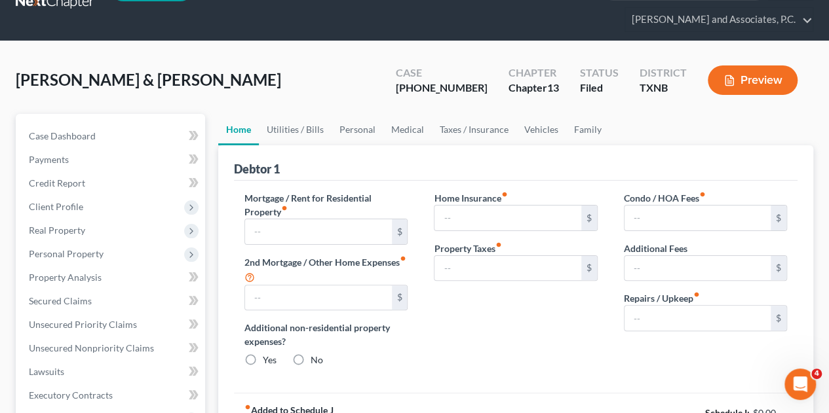
scroll to position [3, 0]
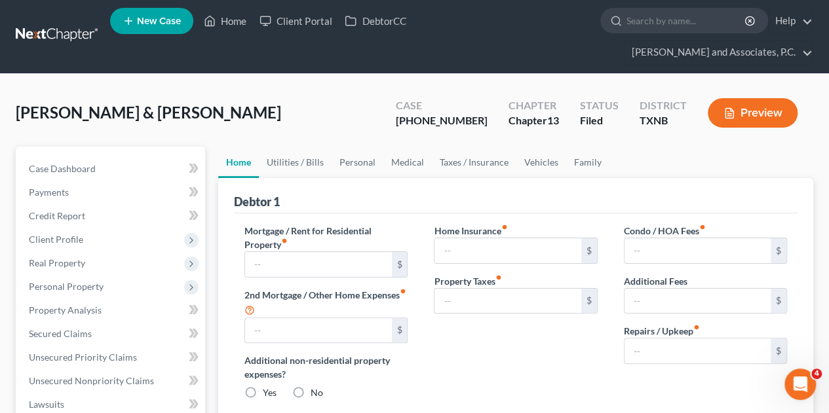
type input "0.00"
radio input "true"
type input "200.00"
type input "321.33"
type input "0.00"
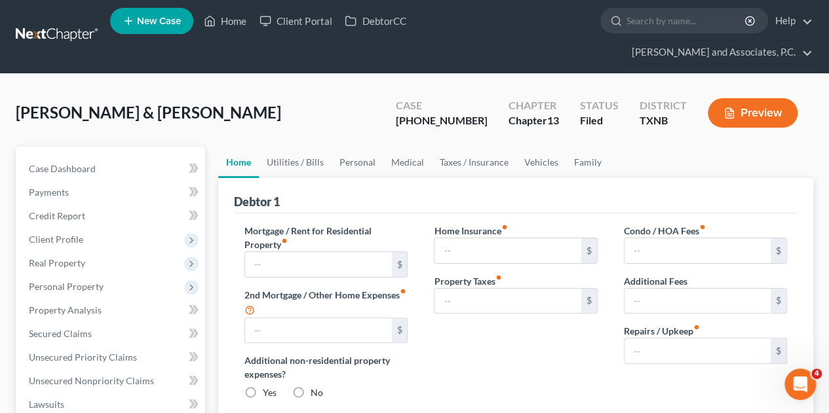
type input "0.00"
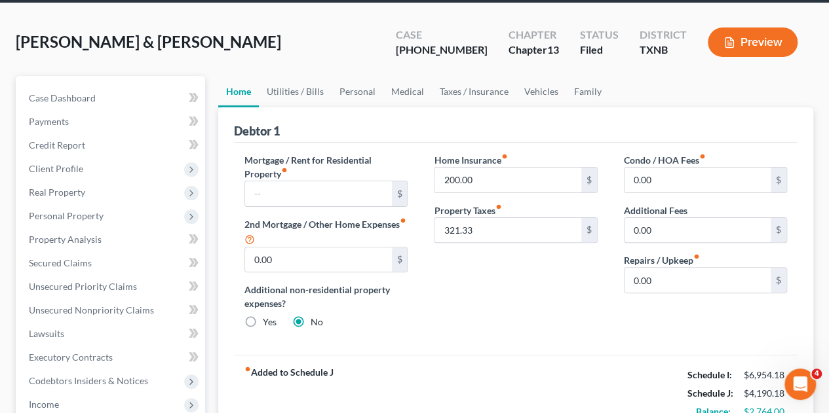
scroll to position [66, 0]
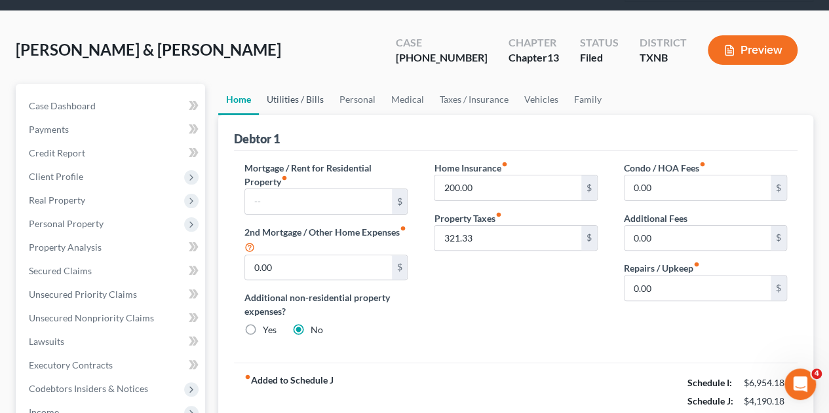
click at [291, 84] on link "Utilities / Bills" at bounding box center [295, 99] width 73 height 31
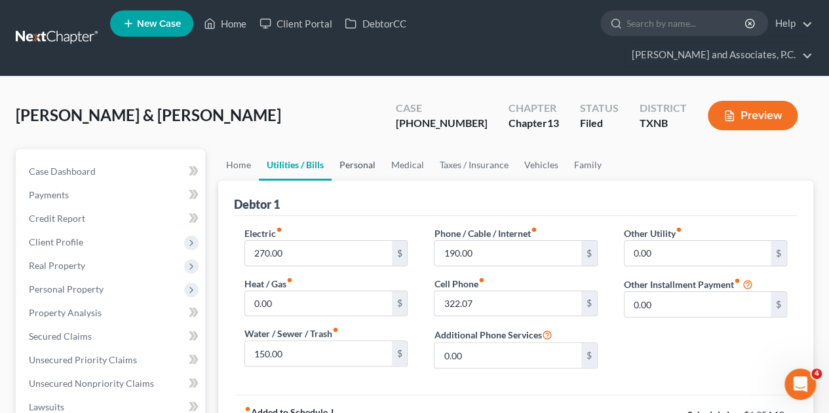
click at [364, 149] on link "Personal" at bounding box center [358, 164] width 52 height 31
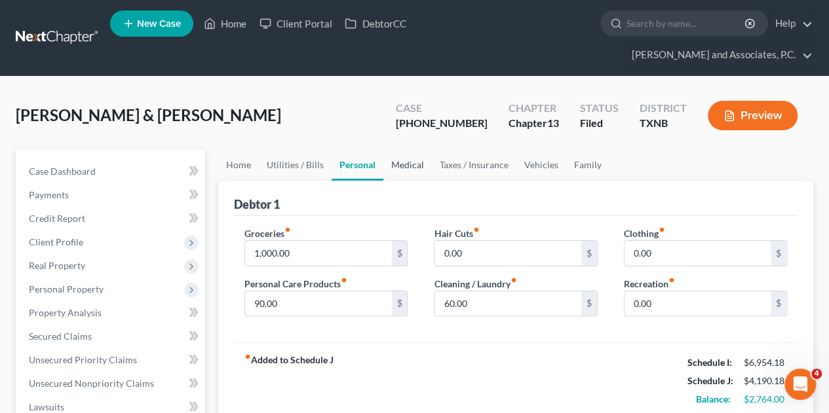
click at [404, 149] on link "Medical" at bounding box center [407, 164] width 48 height 31
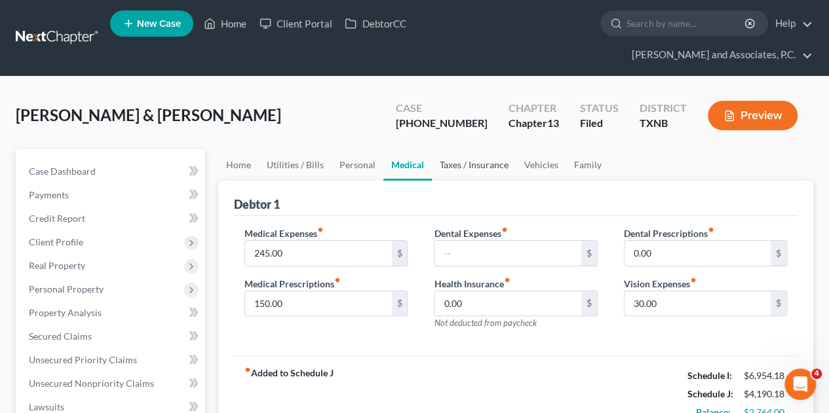
click at [454, 149] on link "Taxes / Insurance" at bounding box center [474, 164] width 85 height 31
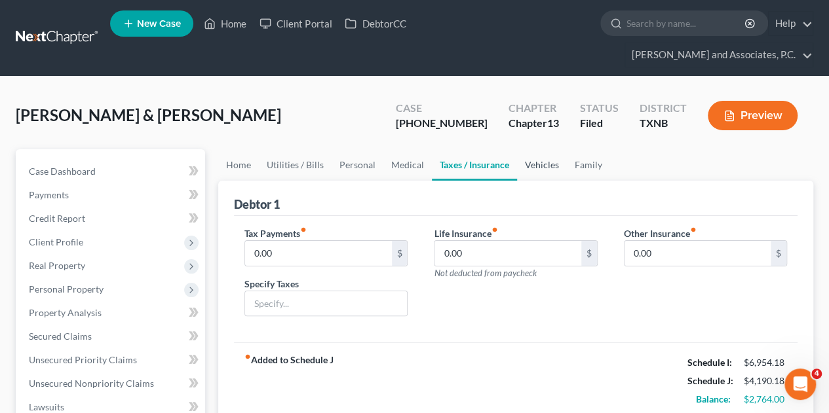
click at [532, 149] on link "Vehicles" at bounding box center [542, 164] width 50 height 31
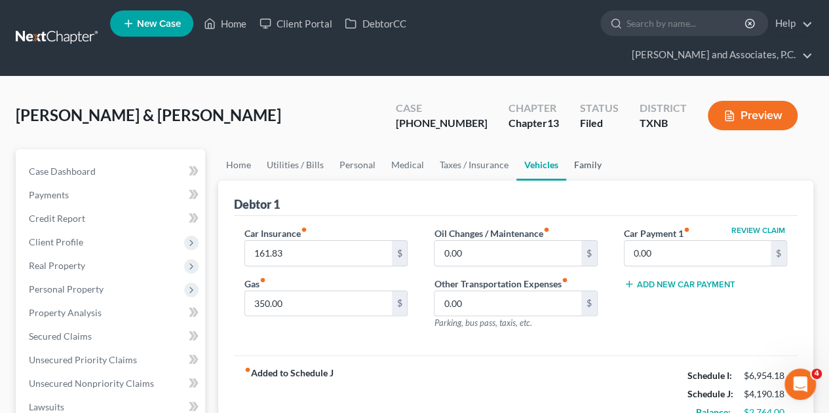
click at [584, 149] on link "Family" at bounding box center [587, 164] width 43 height 31
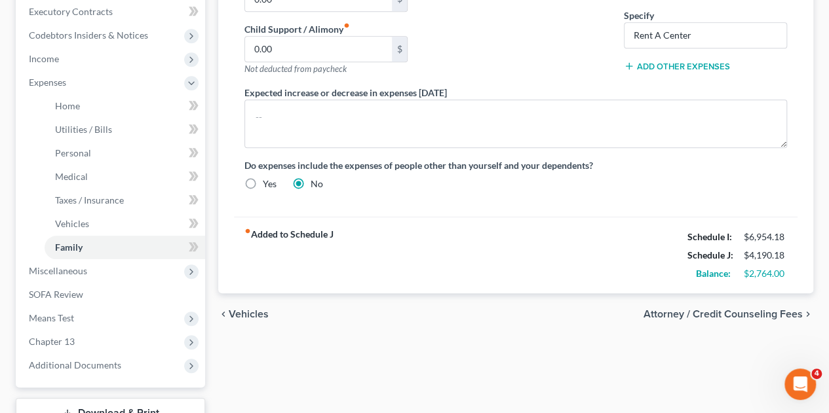
scroll to position [493, 0]
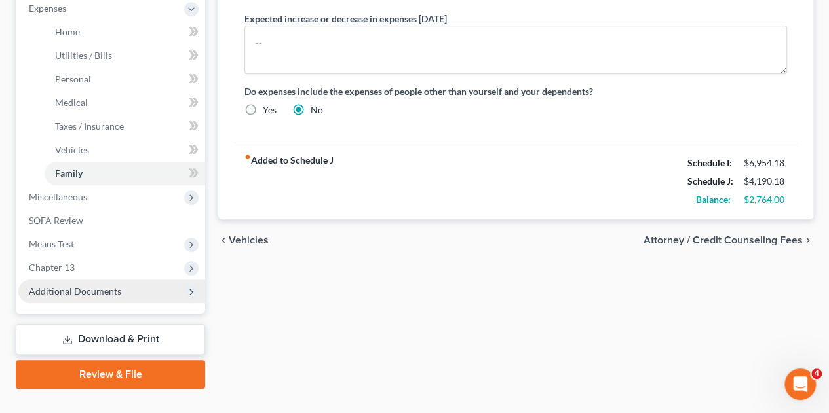
click at [105, 286] on span "Additional Documents" at bounding box center [75, 291] width 92 height 11
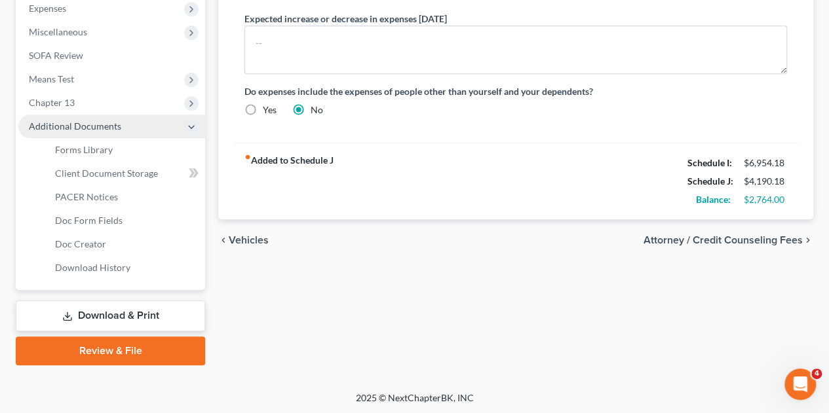
scroll to position [470, 0]
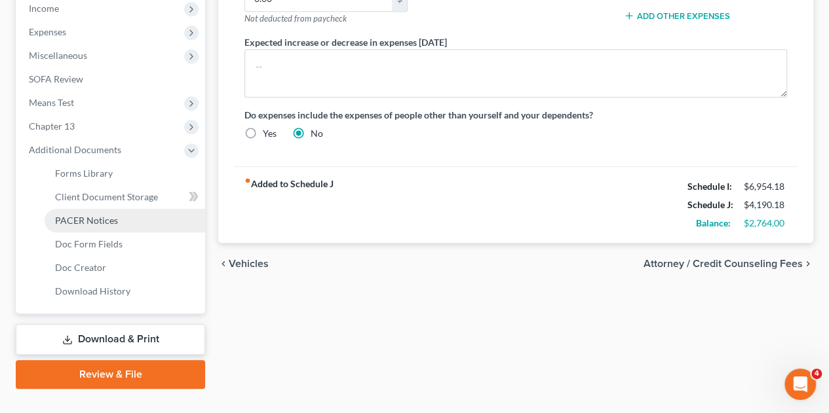
click at [98, 215] on span "PACER Notices" at bounding box center [86, 220] width 63 height 11
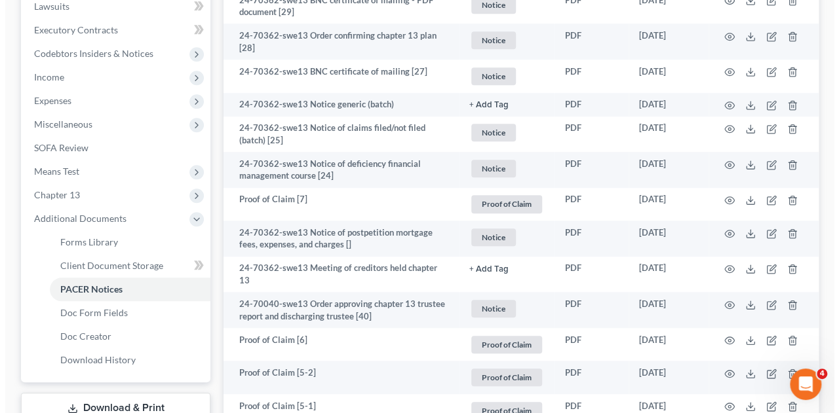
scroll to position [409, 0]
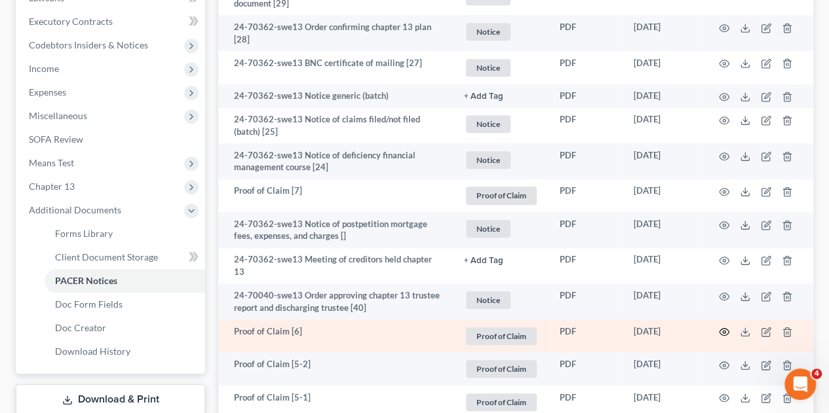
click at [726, 327] on icon "button" at bounding box center [724, 332] width 10 height 10
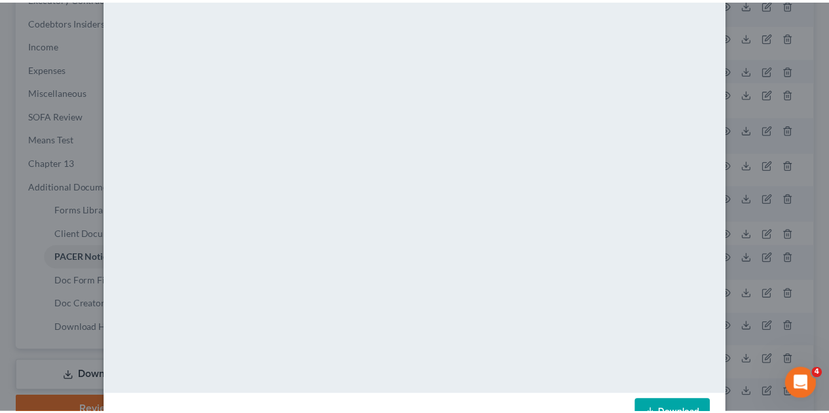
scroll to position [0, 0]
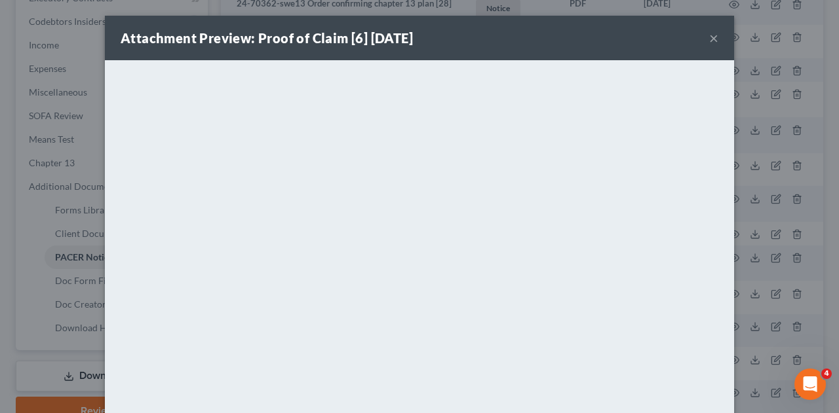
click at [709, 35] on button "×" at bounding box center [713, 38] width 9 height 16
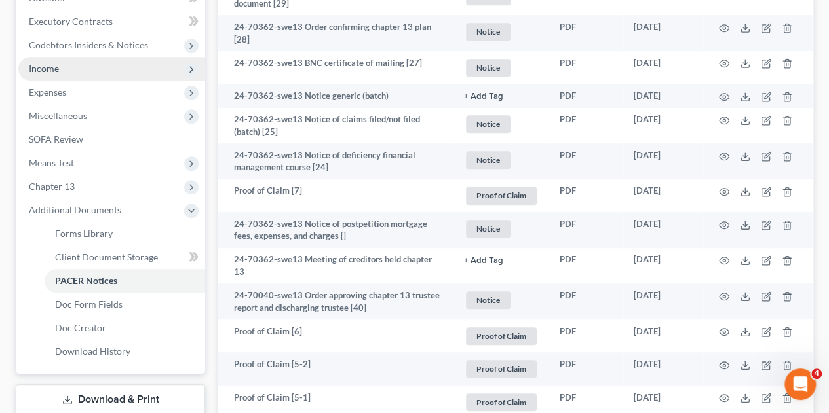
click at [52, 63] on span "Income" at bounding box center [44, 68] width 30 height 11
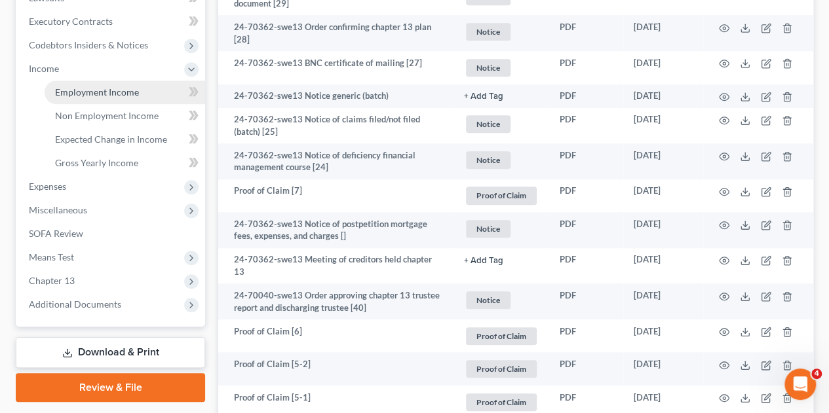
click at [66, 81] on link "Employment Income" at bounding box center [125, 93] width 161 height 24
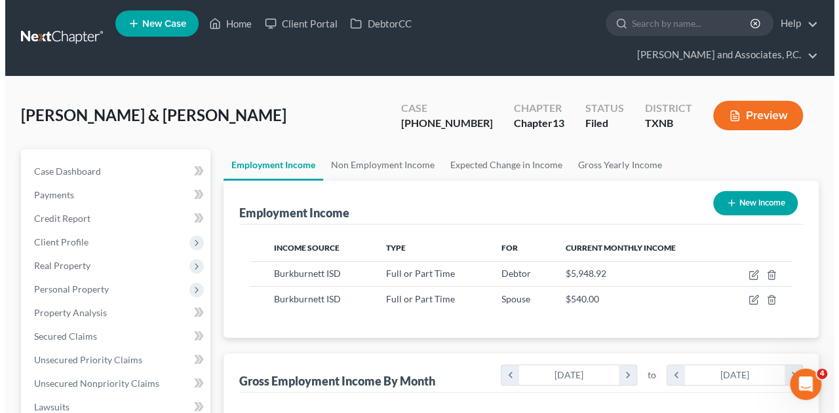
scroll to position [233, 332]
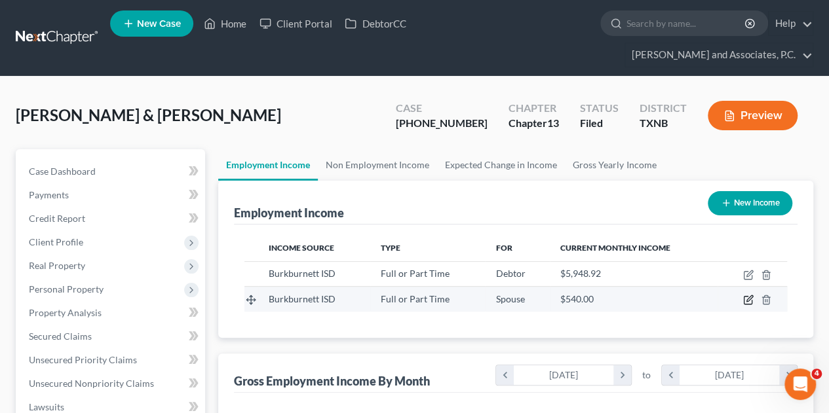
click at [744, 295] on icon "button" at bounding box center [748, 300] width 10 height 10
select select "0"
select select "45"
select select "1"
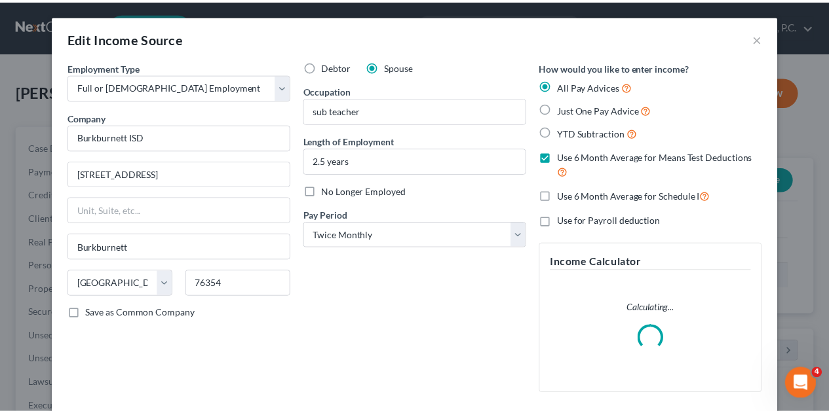
scroll to position [233, 335]
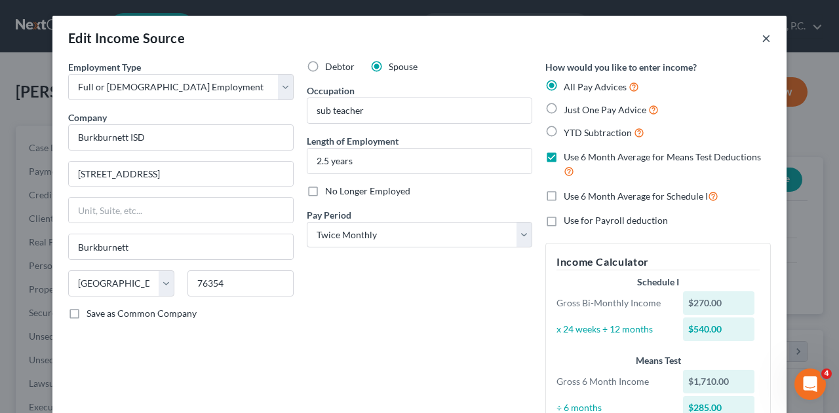
click at [761, 39] on button "×" at bounding box center [765, 38] width 9 height 16
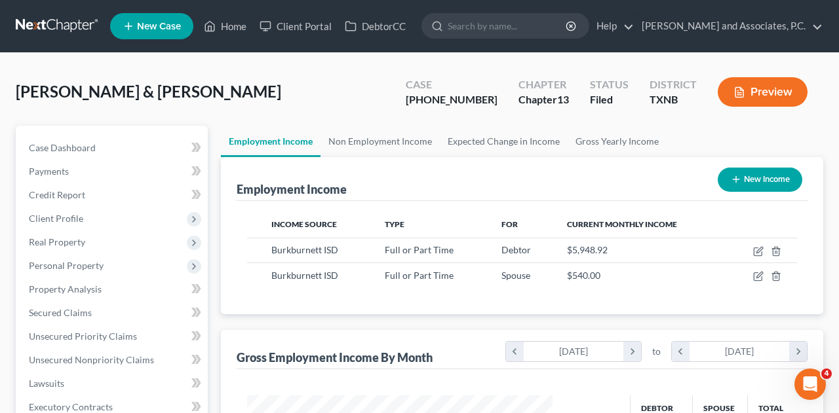
scroll to position [654923, 654825]
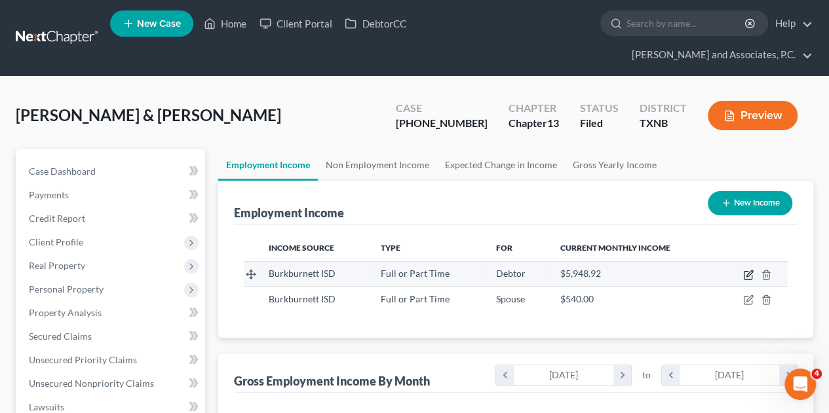
click at [748, 270] on icon "button" at bounding box center [748, 275] width 10 height 10
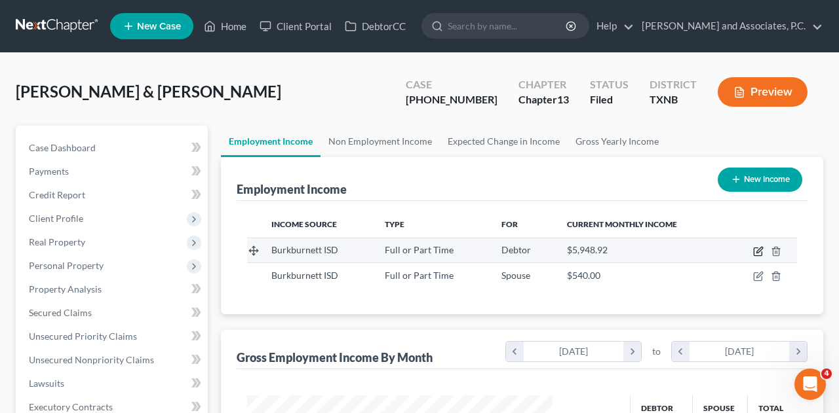
select select "0"
select select "45"
select select "1"
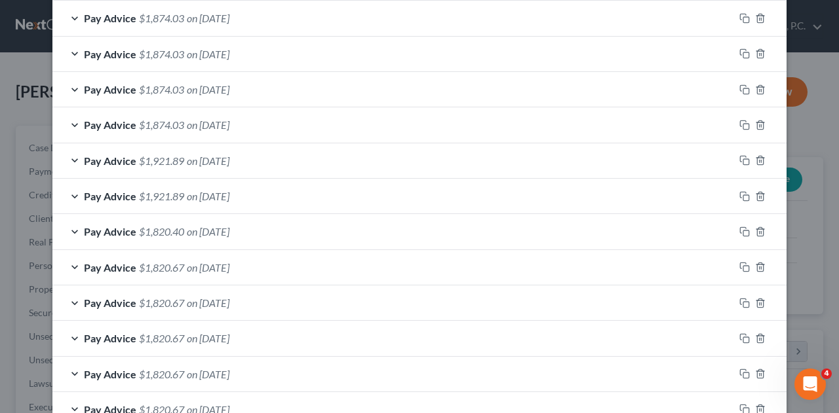
scroll to position [548, 0]
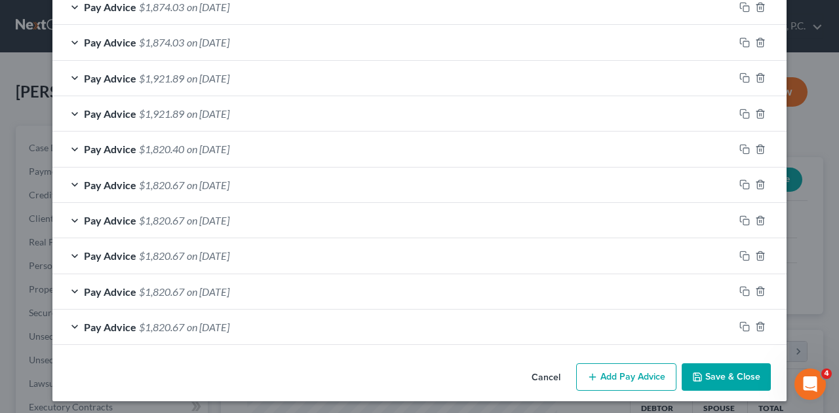
click at [651, 377] on button "Add Pay Advice" at bounding box center [626, 378] width 100 height 28
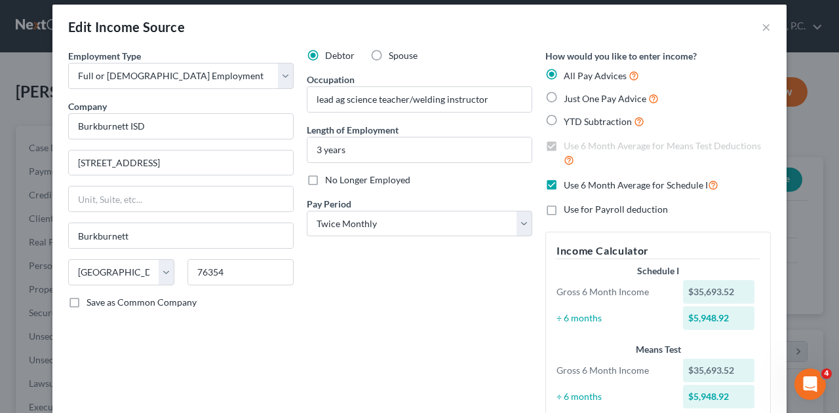
scroll to position [0, 0]
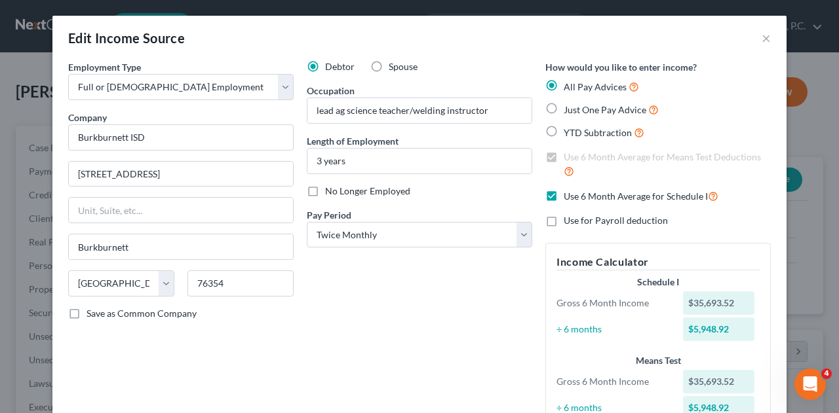
click at [563, 195] on label "Use 6 Month Average for Schedule I" at bounding box center [640, 196] width 155 height 15
click at [569, 195] on input "Use 6 Month Average for Schedule I" at bounding box center [573, 193] width 9 height 9
checkbox input "false"
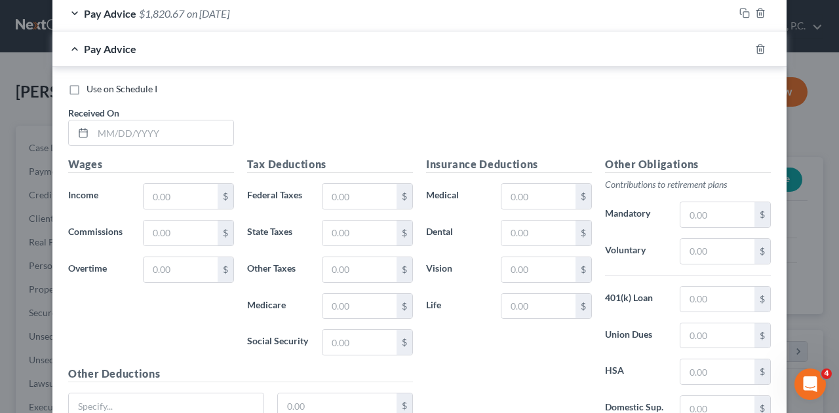
scroll to position [861, 0]
click at [86, 87] on label "Use on Schedule I" at bounding box center [121, 90] width 71 height 13
click at [92, 87] on input "Use on Schedule I" at bounding box center [96, 88] width 9 height 9
checkbox input "true"
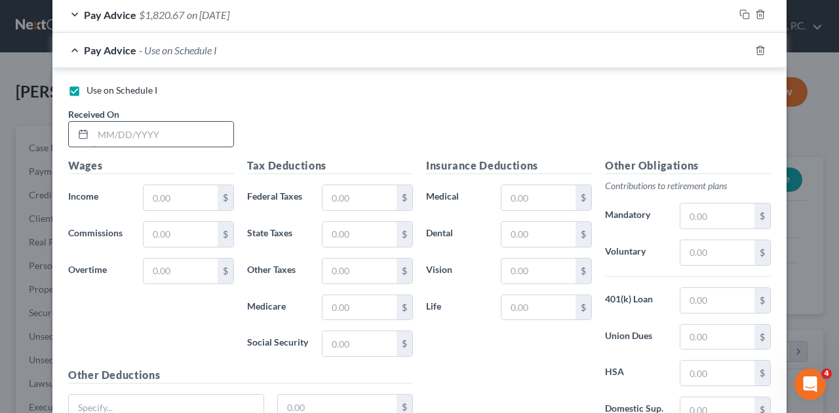
click at [109, 128] on input "text" at bounding box center [163, 134] width 140 height 25
type input "[DATE]"
click at [153, 189] on input "text" at bounding box center [180, 197] width 74 height 25
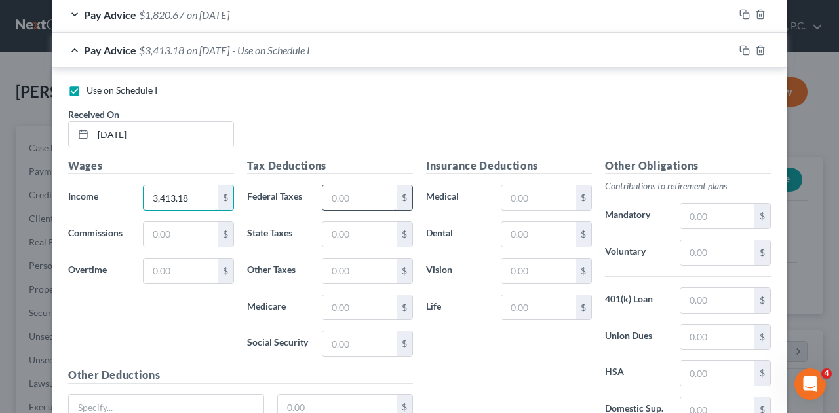
type input "3,413.18"
click at [347, 197] on input "text" at bounding box center [359, 197] width 74 height 25
type input "181.03"
click at [332, 269] on input "text" at bounding box center [359, 271] width 74 height 25
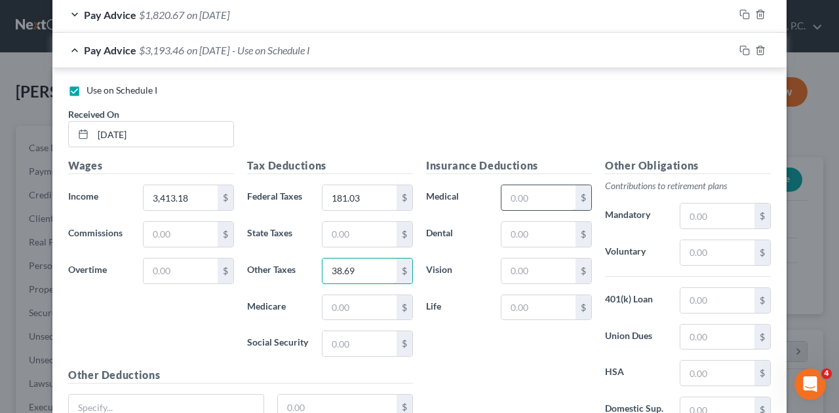
type input "38.69"
click at [525, 195] on input "text" at bounding box center [538, 197] width 74 height 25
type input "640.50"
click at [524, 230] on input "text" at bounding box center [538, 234] width 74 height 25
type input "69.13"
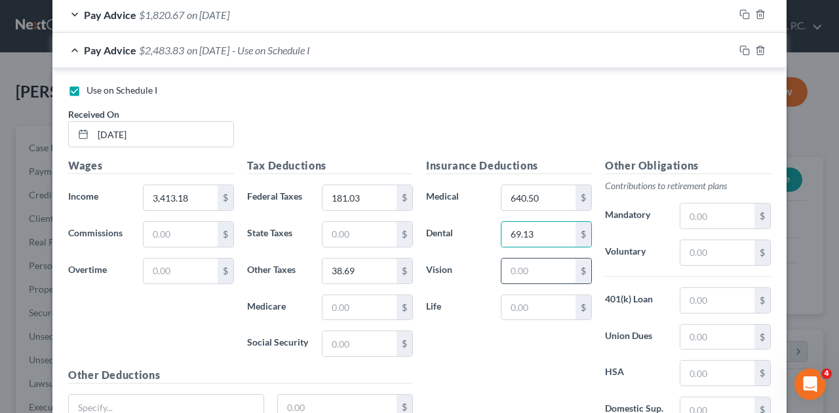
click at [538, 271] on input "text" at bounding box center [538, 271] width 74 height 25
type input "11.85"
click at [520, 307] on input "text" at bounding box center [538, 307] width 74 height 25
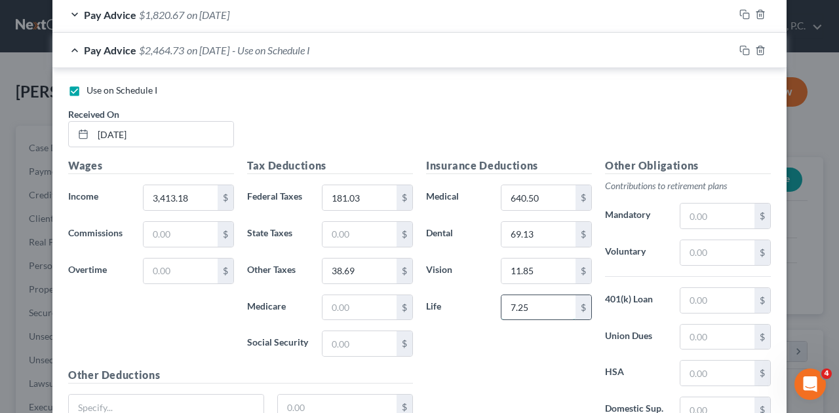
type input "7.25"
click at [702, 216] on input "text" at bounding box center [717, 216] width 74 height 25
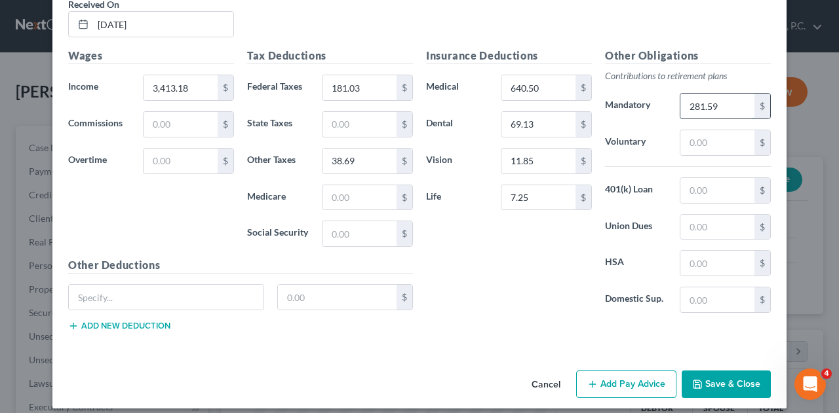
scroll to position [974, 0]
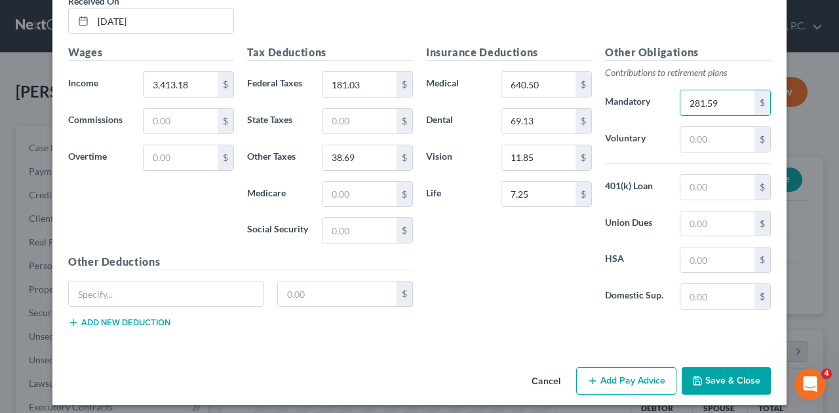
type input "281.59"
click at [84, 287] on input "text" at bounding box center [166, 294] width 195 height 25
type input "accident/AD&D/critical"
type input "35.32"
click at [85, 318] on button "Add new deduction" at bounding box center [119, 323] width 102 height 10
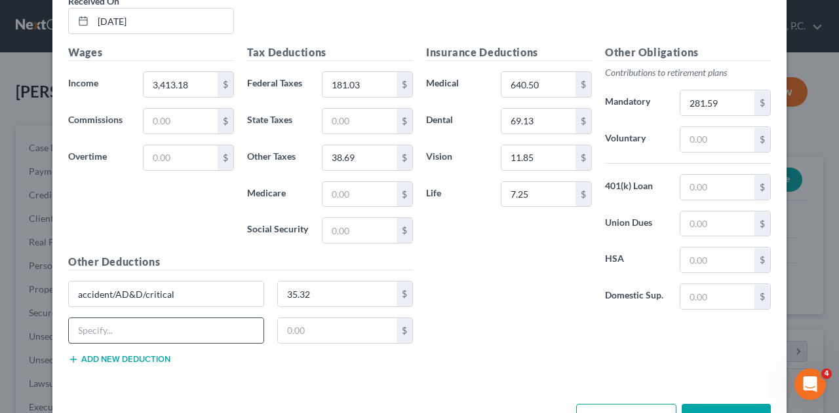
click at [84, 322] on input "text" at bounding box center [166, 330] width 195 height 25
type input "med trans/telehealth/flex spending"
type input "26.50"
click at [86, 354] on button "Add new deduction" at bounding box center [119, 359] width 102 height 10
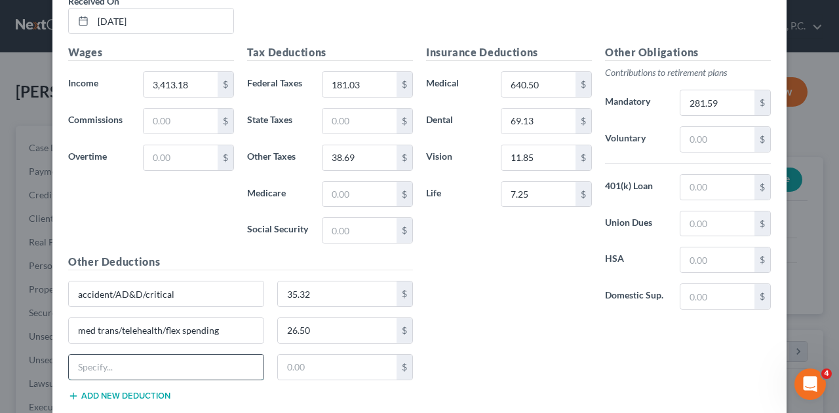
click at [86, 356] on input "text" at bounding box center [166, 367] width 195 height 25
type input "TRS care"
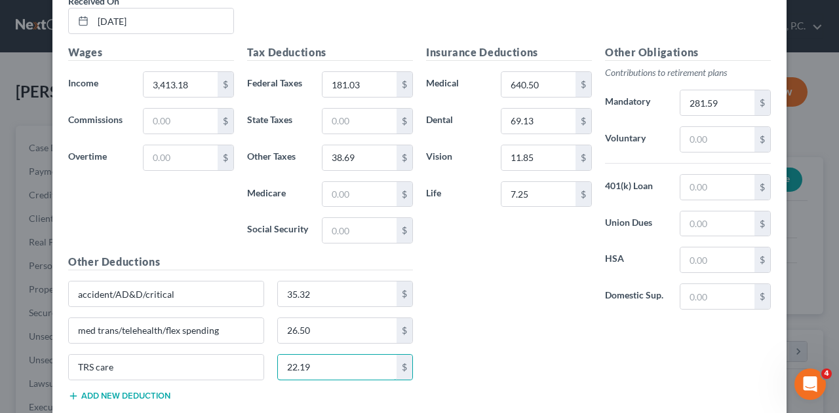
type input "22.19"
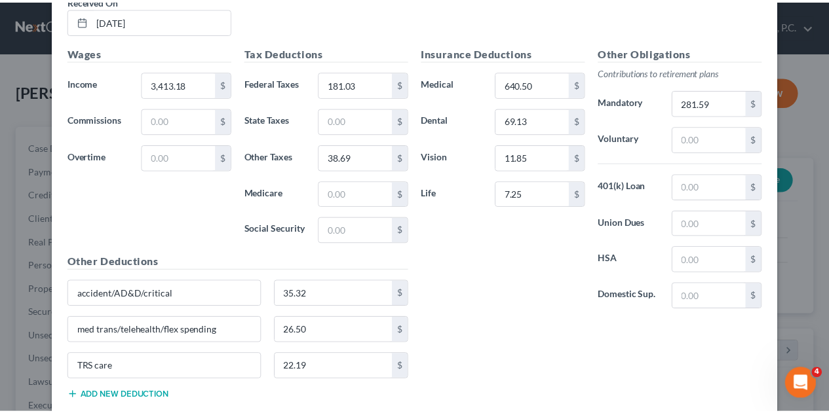
scroll to position [1046, 0]
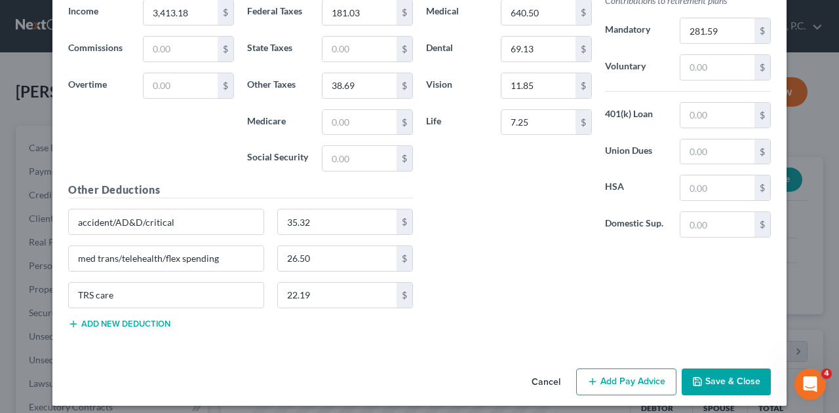
click at [741, 369] on button "Save & Close" at bounding box center [725, 383] width 89 height 28
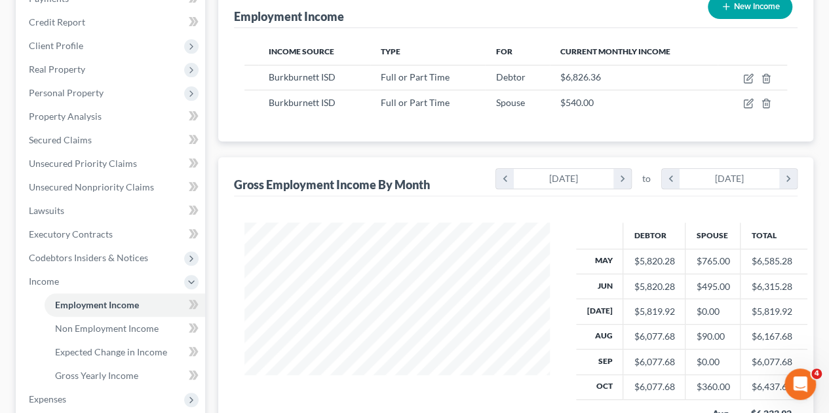
scroll to position [195, 0]
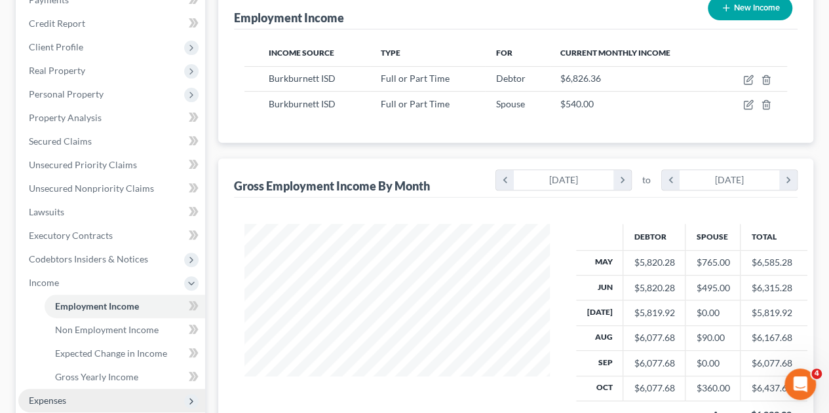
click at [69, 389] on span "Expenses" at bounding box center [111, 401] width 187 height 24
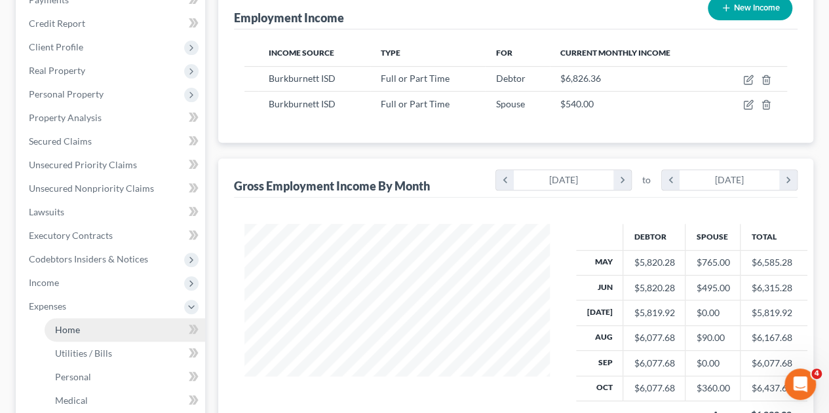
click at [64, 324] on span "Home" at bounding box center [67, 329] width 25 height 11
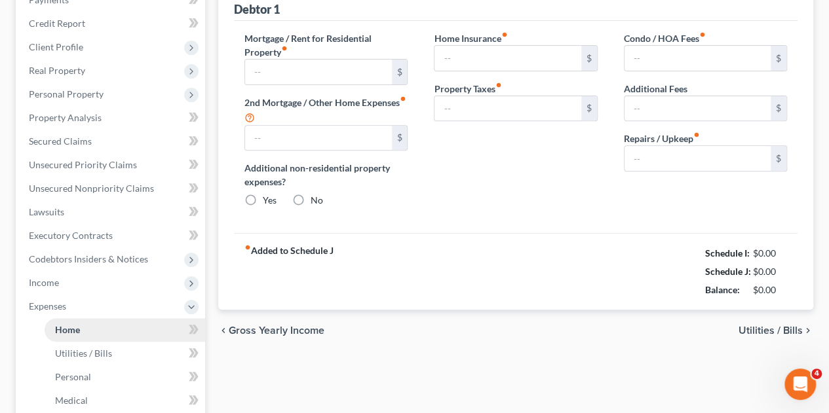
scroll to position [3, 0]
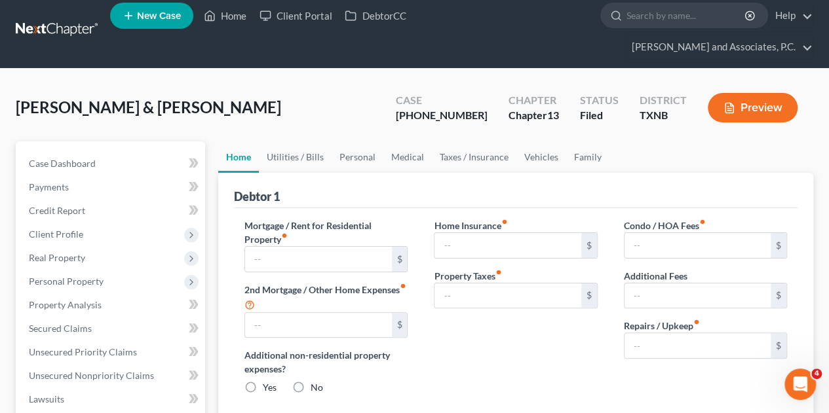
type input "0.00"
radio input "true"
type input "200.00"
type input "321.33"
type input "0.00"
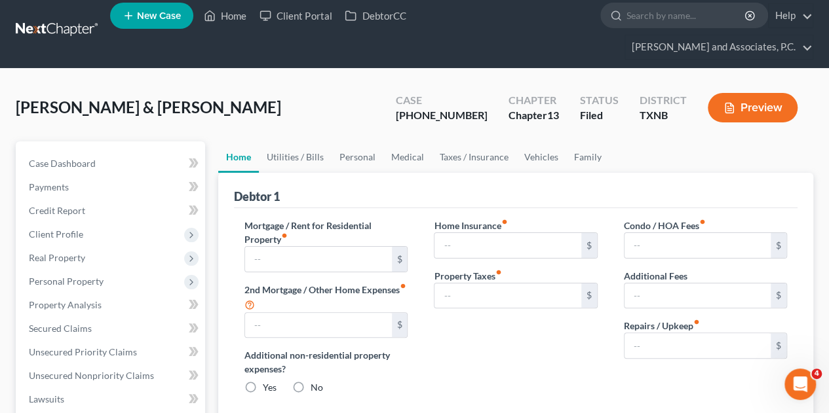
type input "0.00"
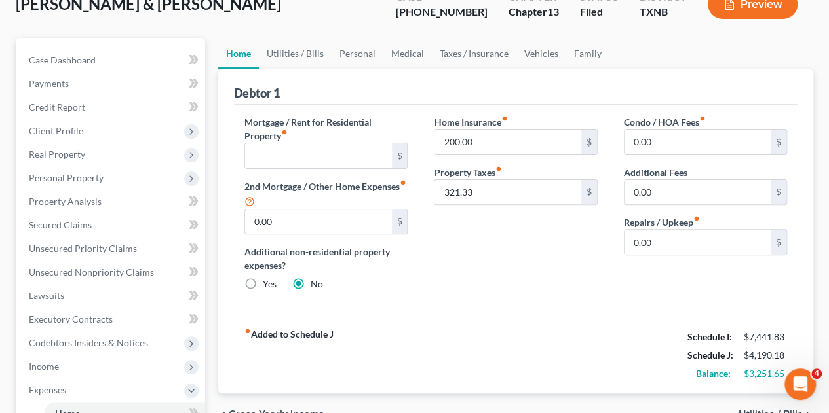
scroll to position [112, 0]
click at [517, 129] on input "200.00" at bounding box center [507, 141] width 146 height 25
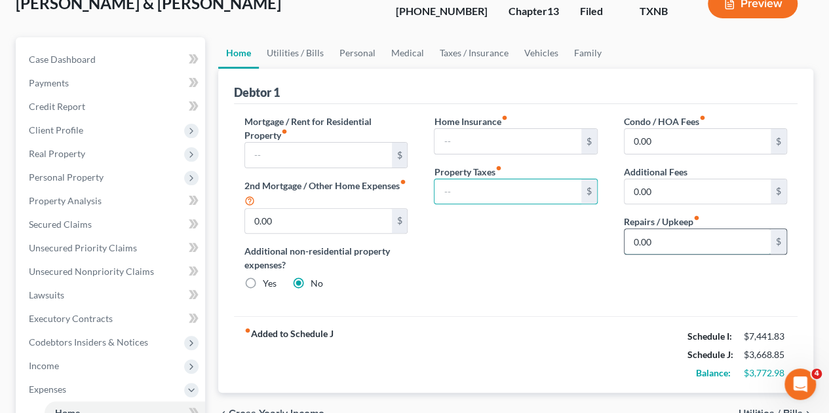
click at [658, 229] on input "0.00" at bounding box center [697, 241] width 146 height 25
type input "150.00"
click at [317, 37] on link "Utilities / Bills" at bounding box center [295, 52] width 73 height 31
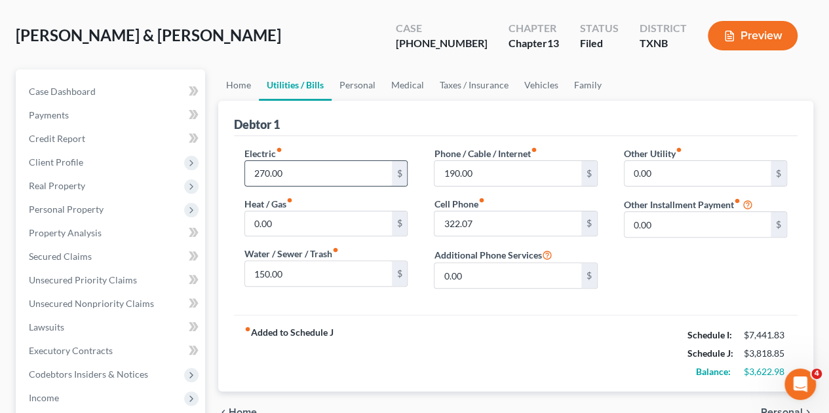
scroll to position [92, 0]
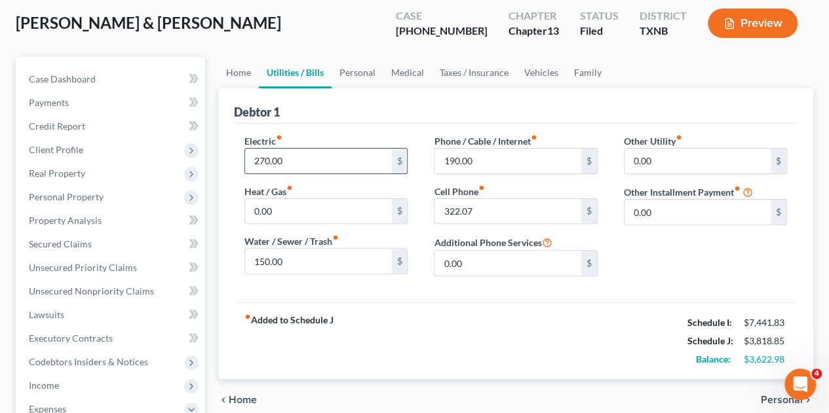
click at [297, 149] on input "270.00" at bounding box center [318, 161] width 146 height 25
type input "270.98"
click at [356, 57] on link "Personal" at bounding box center [358, 72] width 52 height 31
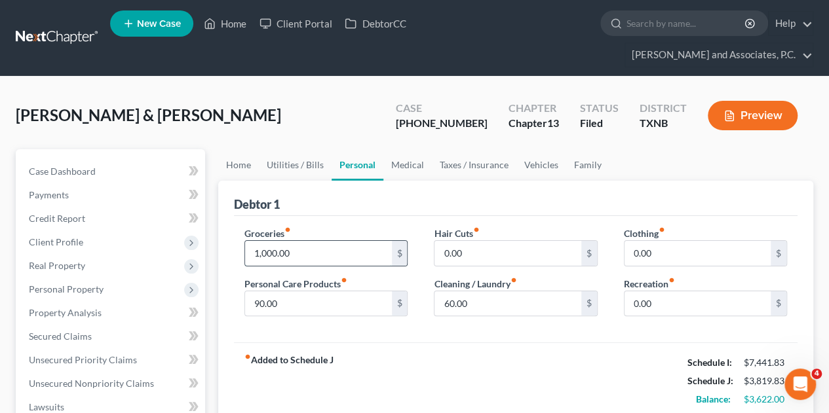
click at [301, 241] on input "1,000.00" at bounding box center [318, 253] width 146 height 25
type input "1,255.00"
click at [673, 241] on input "0.00" at bounding box center [697, 253] width 146 height 25
type input "276.00"
click at [276, 241] on input "1,255.00" at bounding box center [318, 253] width 146 height 25
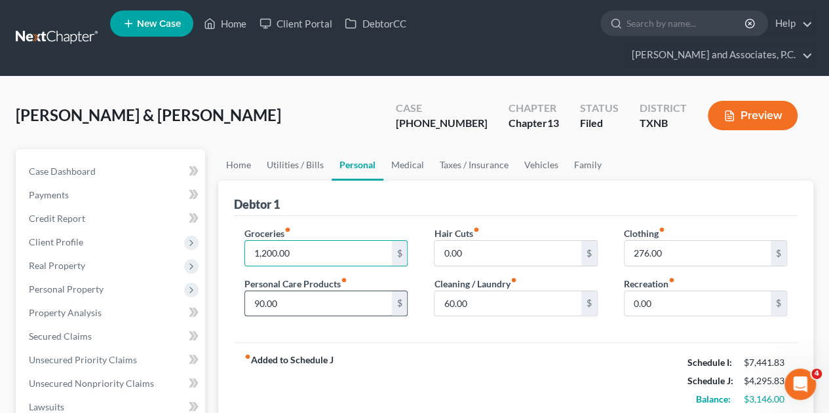
type input "1,200.00"
click at [298, 292] on input "90.00" at bounding box center [318, 304] width 146 height 25
click at [336, 343] on div "fiber_manual_record Added to Schedule J Schedule I: $7,441.83 Schedule J: $4,29…" at bounding box center [515, 381] width 563 height 77
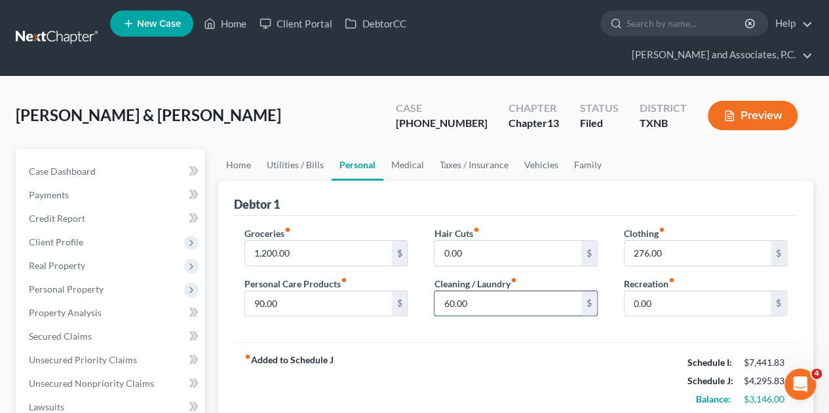
click at [449, 292] on input "60.00" at bounding box center [507, 304] width 146 height 25
click at [448, 292] on input "40.00" at bounding box center [507, 304] width 146 height 25
click at [489, 292] on input "40.00" at bounding box center [507, 304] width 146 height 25
type input "60.00"
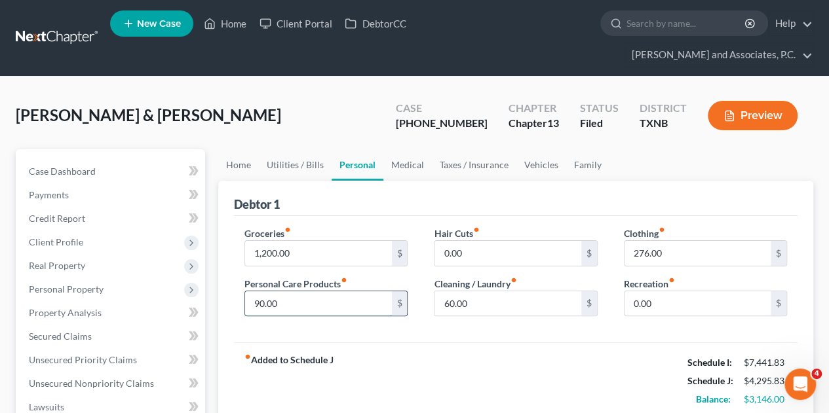
click at [259, 292] on input "90.00" at bounding box center [318, 304] width 146 height 25
type input "100.00"
click at [333, 354] on strong "fiber_manual_record Added to Schedule J" at bounding box center [288, 381] width 89 height 55
click at [449, 292] on input "60.00" at bounding box center [507, 304] width 146 height 25
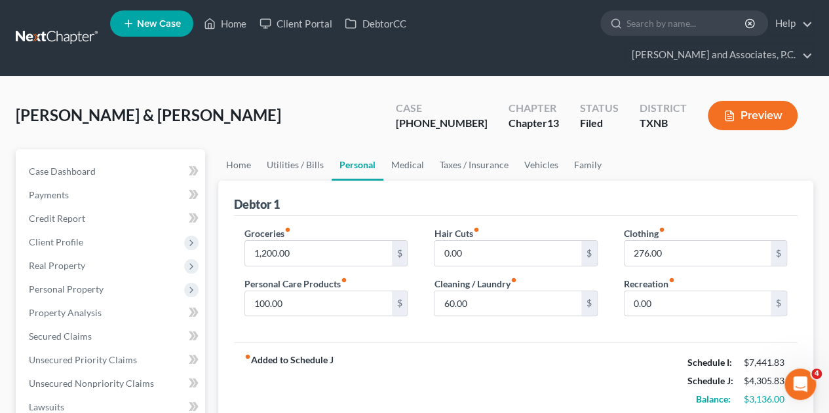
click at [471, 343] on div "fiber_manual_record Added to Schedule J Schedule I: $7,441.83 Schedule J: $4,30…" at bounding box center [515, 381] width 563 height 77
click at [475, 292] on input "60.00" at bounding box center [507, 304] width 146 height 25
type input "74.00"
click at [680, 292] on input "0.00" at bounding box center [697, 304] width 146 height 25
click at [240, 27] on link "Home" at bounding box center [225, 24] width 56 height 24
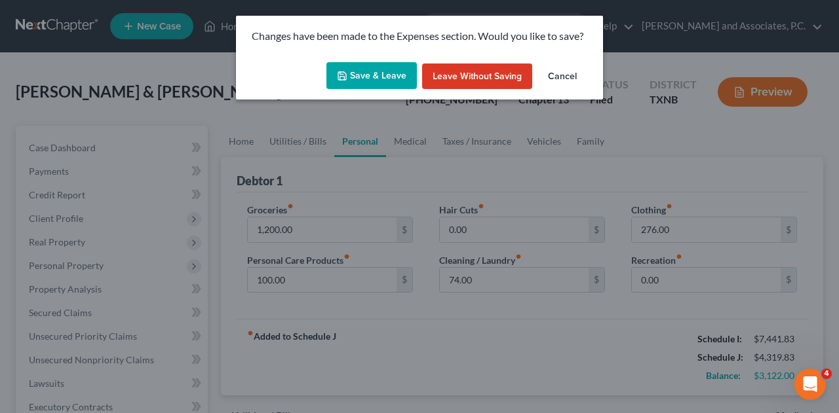
click at [366, 79] on button "Save & Leave" at bounding box center [371, 76] width 90 height 28
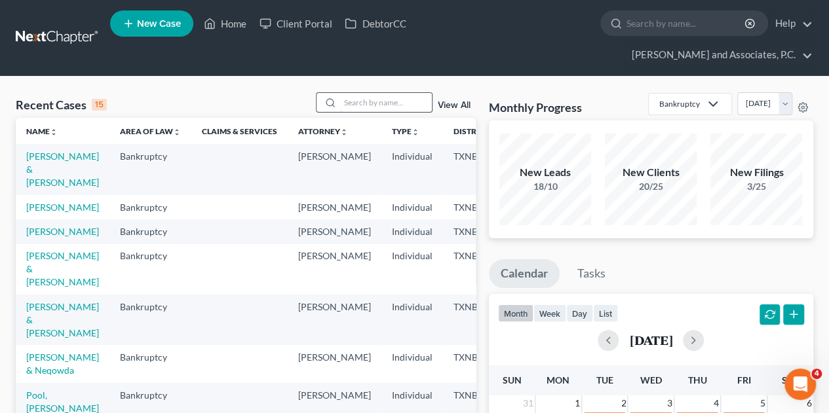
click at [347, 93] on input "search" at bounding box center [386, 102] width 92 height 19
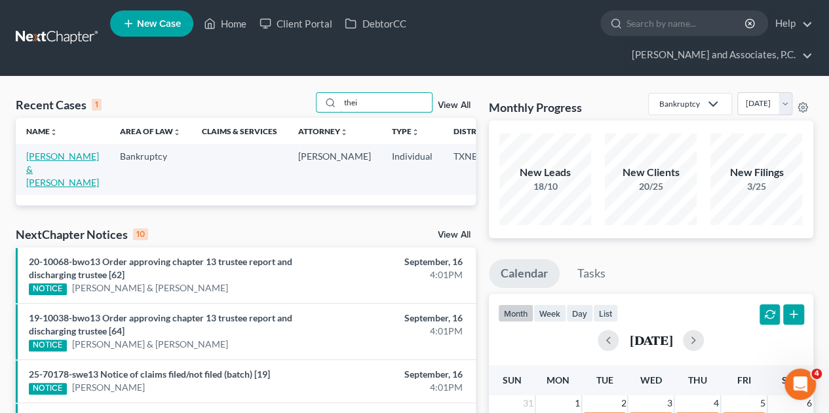
type input "thei"
click at [47, 155] on link "[PERSON_NAME] & [PERSON_NAME]" at bounding box center [62, 169] width 73 height 37
select select "6"
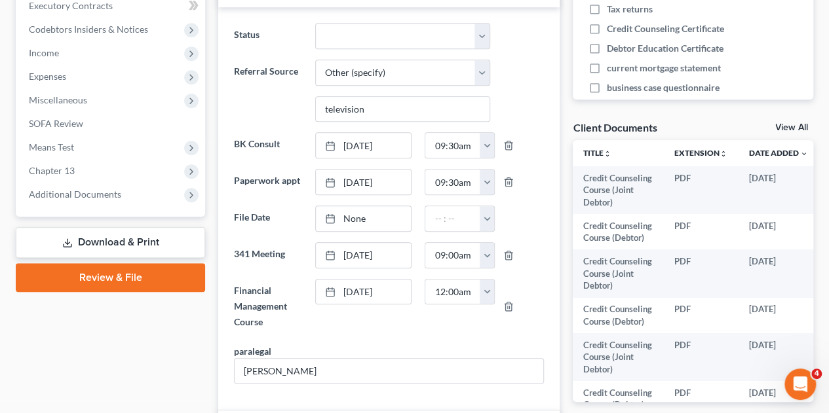
scroll to position [437, 0]
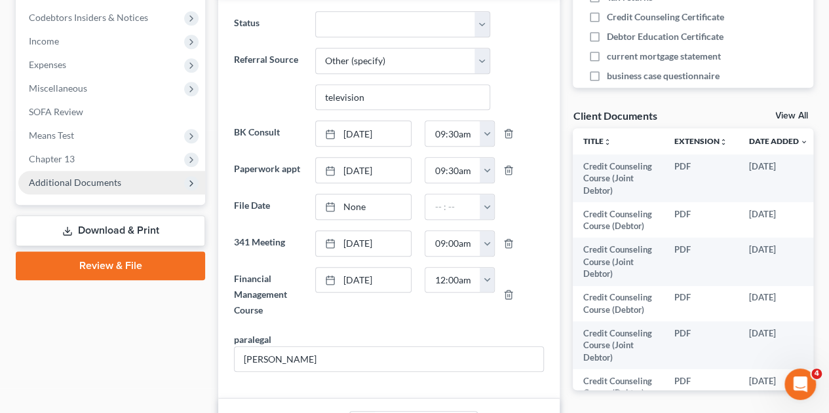
click at [71, 177] on span "Additional Documents" at bounding box center [75, 182] width 92 height 11
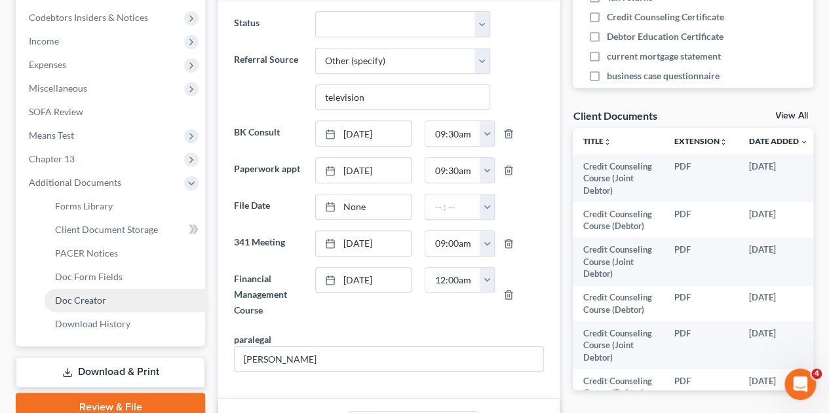
click at [86, 295] on span "Doc Creator" at bounding box center [80, 300] width 51 height 11
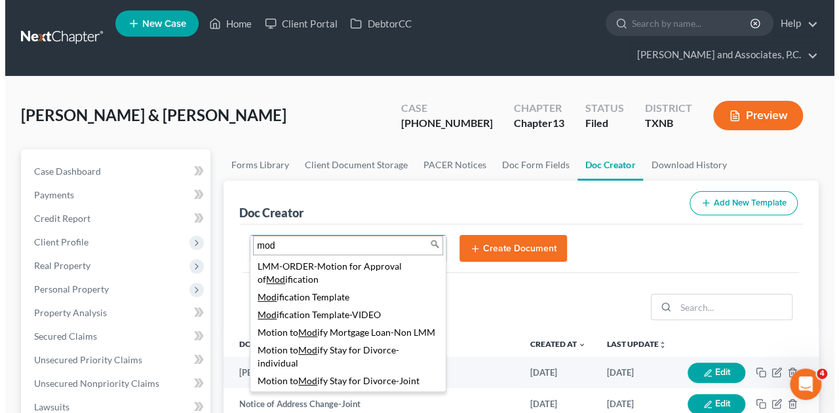
scroll to position [288, 0]
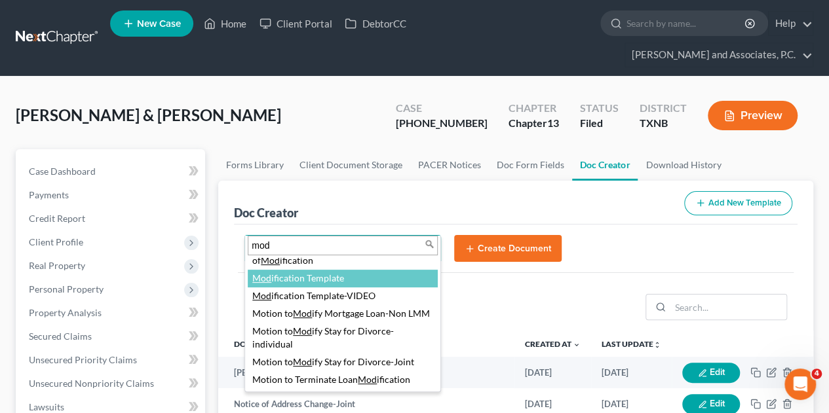
type input "mod"
select select "77150"
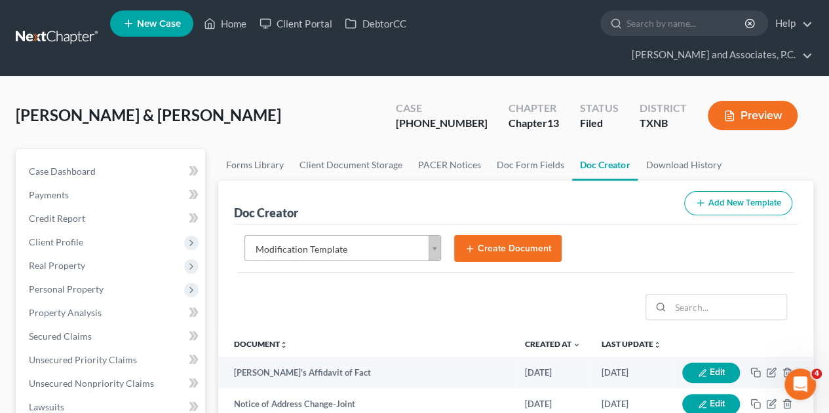
click at [501, 235] on button "Create Document" at bounding box center [507, 249] width 107 height 28
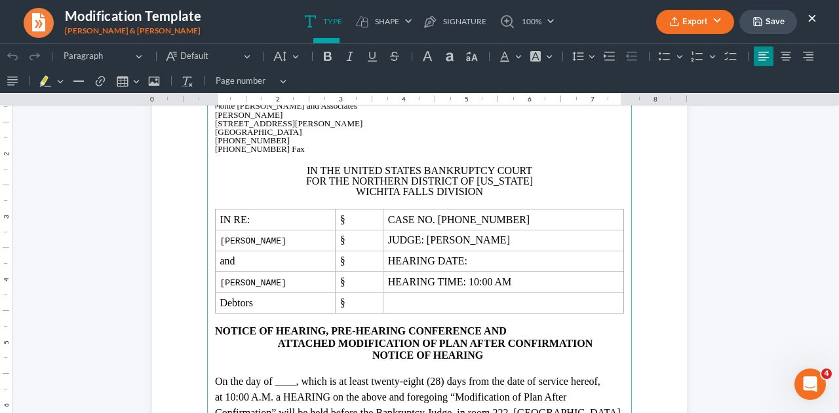
scroll to position [131, 0]
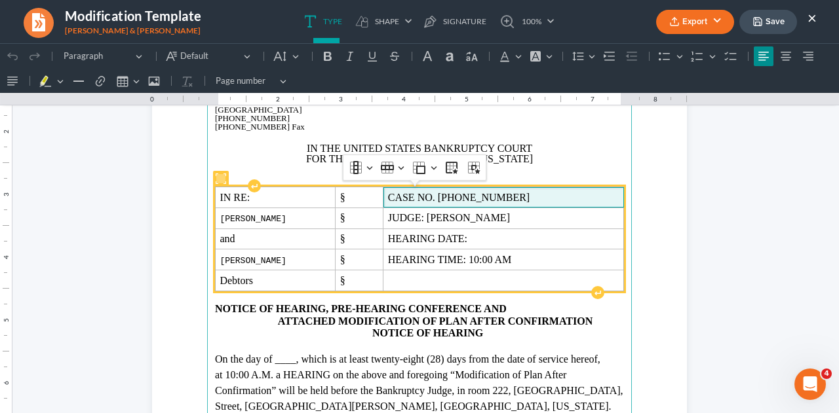
click at [522, 197] on span "CASE NO. [PHONE_NUMBER]" at bounding box center [503, 198] width 231 height 12
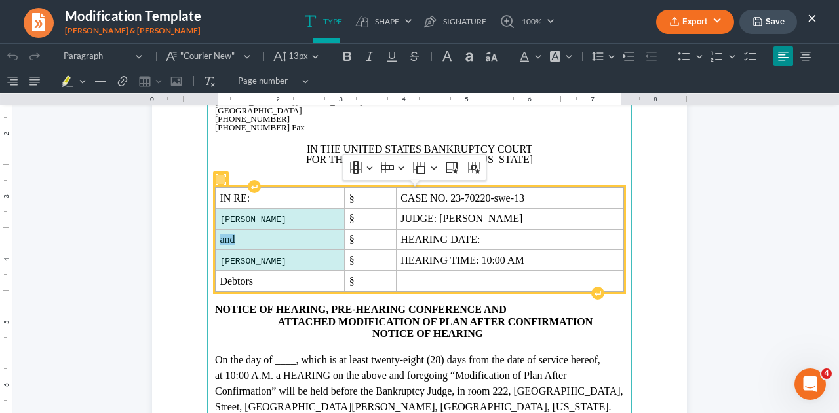
drag, startPoint x: 214, startPoint y: 219, endPoint x: 316, endPoint y: 263, distance: 111.2
click at [316, 263] on tbody "IN RE: § CASE NO. 23-70220-swe-13 [PERSON_NAME] § JUDGE: [PERSON_NAME] and § HE…" at bounding box center [420, 240] width 408 height 104
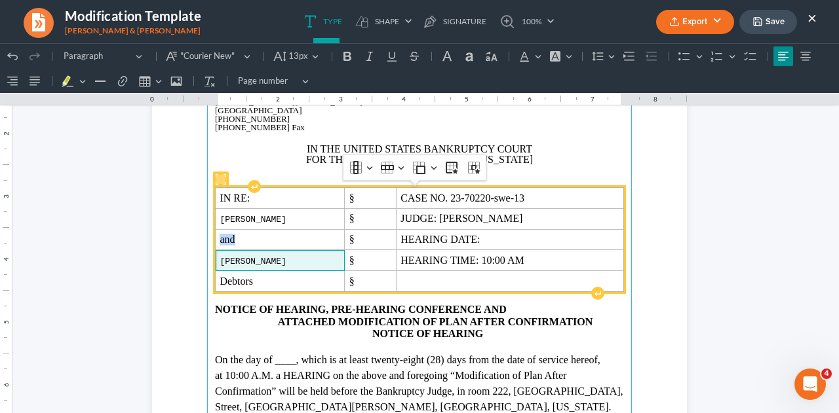
click at [286, 263] on span "[PERSON_NAME]" at bounding box center [252, 262] width 66 height 10
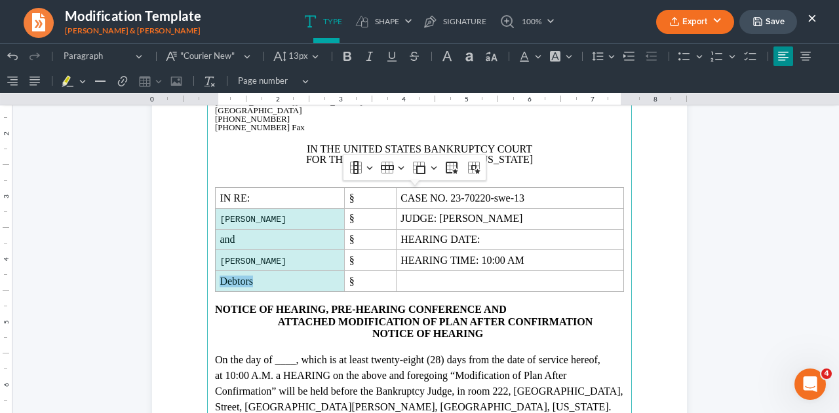
drag, startPoint x: 215, startPoint y: 218, endPoint x: 309, endPoint y: 315, distance: 135.3
click at [309, 315] on main "M onte [PERSON_NAME] and Associates [PERSON_NAME][GEOGRAPHIC_DATA][STREET_ADDRE…" at bounding box center [419, 354] width 425 height 566
click at [193, 60] on span ""Courier New"" at bounding box center [210, 56] width 60 height 13
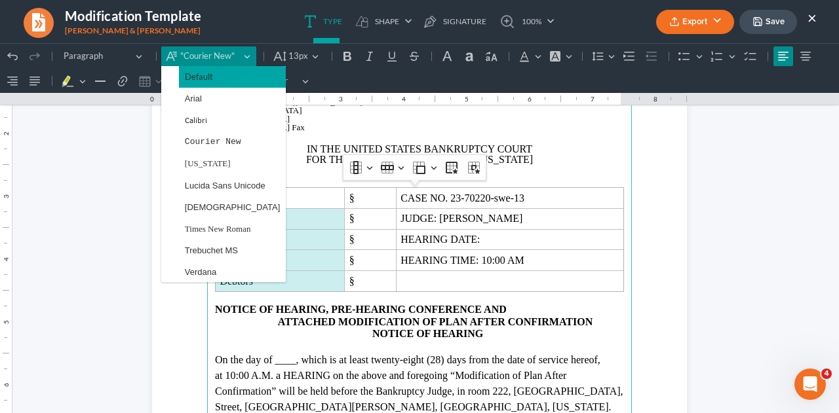
click at [193, 77] on span "Default" at bounding box center [199, 76] width 28 height 15
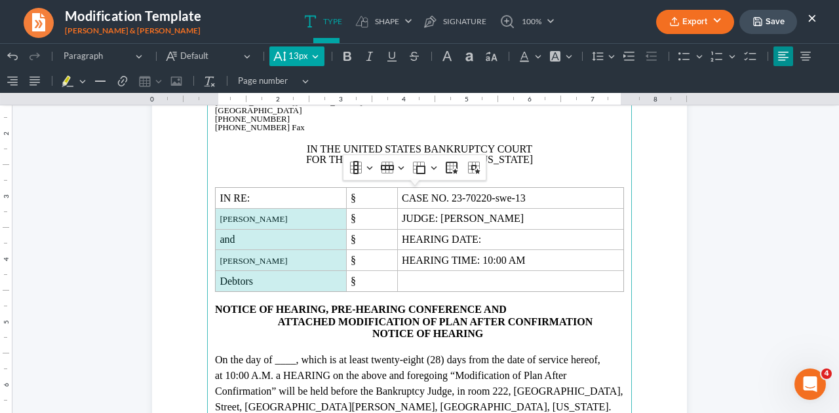
click at [292, 55] on span "13px" at bounding box center [298, 56] width 20 height 13
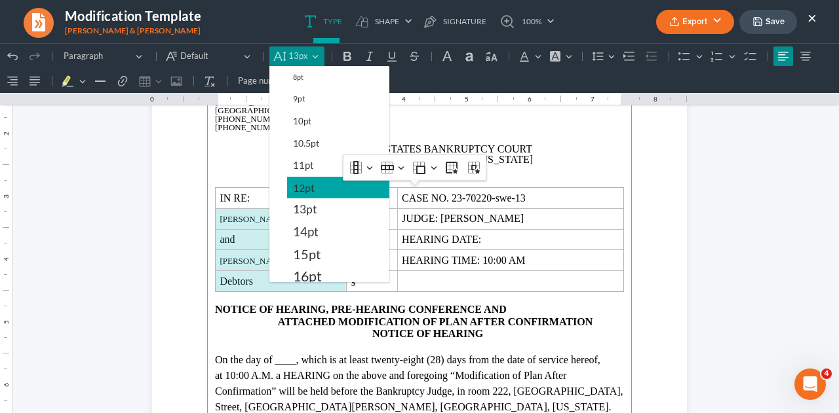
click at [306, 181] on span "12pt" at bounding box center [304, 188] width 22 height 16
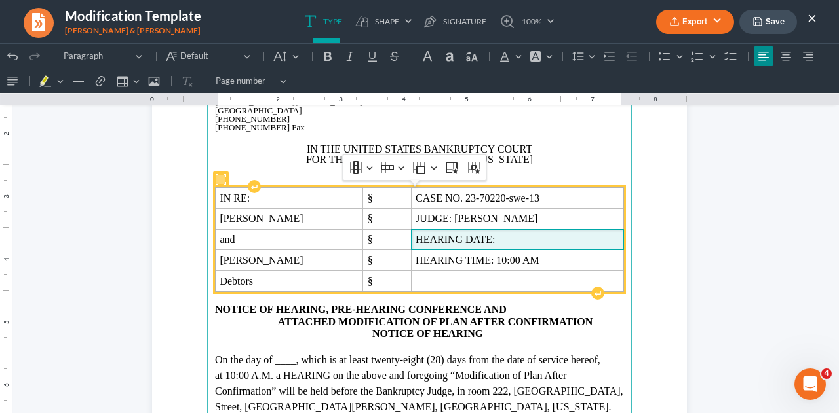
click at [508, 238] on span "HEARING DATE:" at bounding box center [517, 240] width 204 height 12
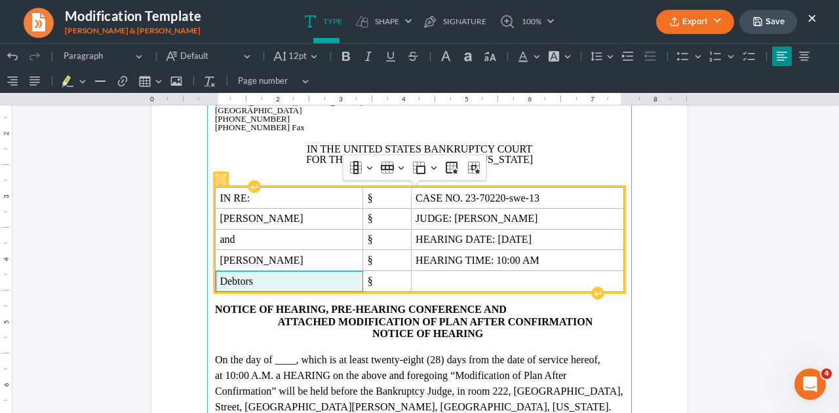
click at [276, 280] on span "Debtors" at bounding box center [288, 282] width 139 height 12
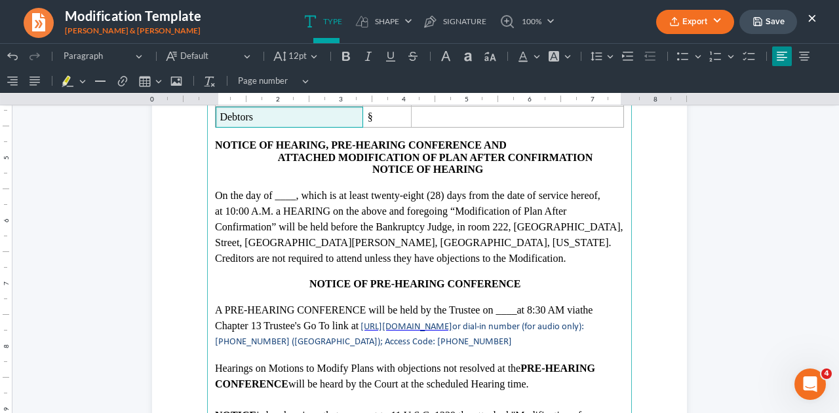
scroll to position [305, 0]
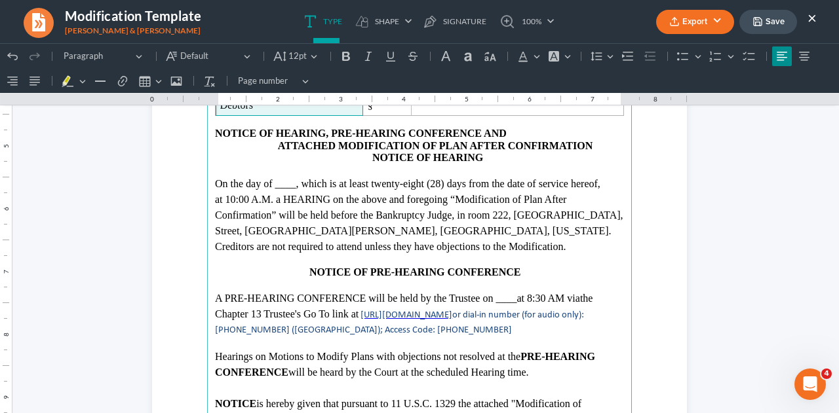
click at [313, 187] on span ", which is at least twenty-eight (28) days from the date of service hereof, at …" at bounding box center [419, 215] width 408 height 74
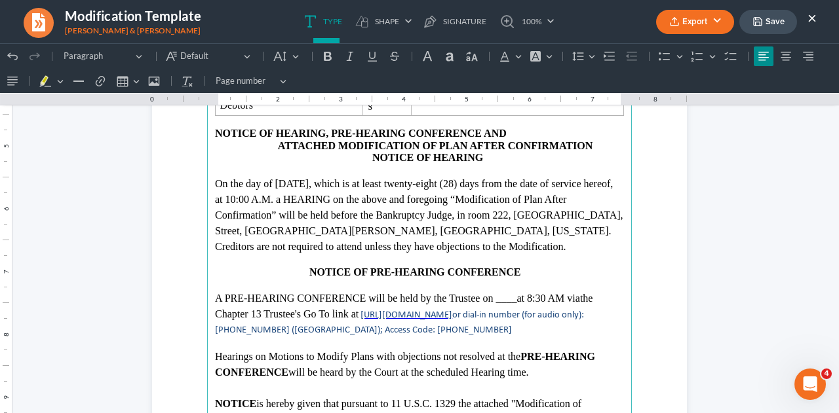
click at [533, 300] on span "at 8:30 AM via" at bounding box center [547, 298] width 63 height 11
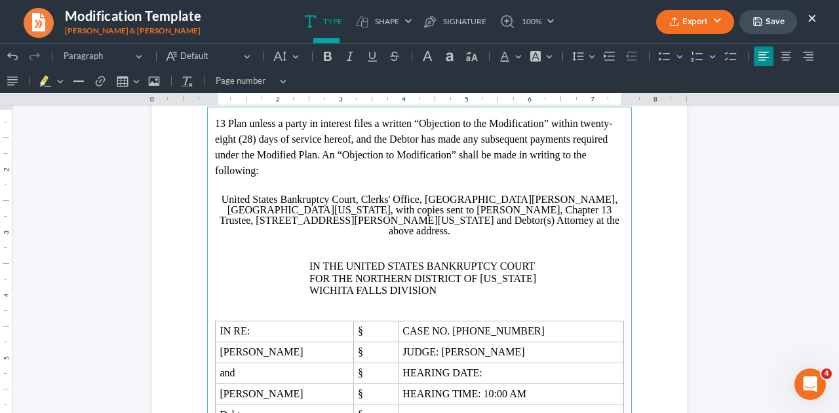
scroll to position [817, 0]
click at [422, 309] on p "Rich Text Editor, page-1-main" at bounding box center [419, 315] width 409 height 12
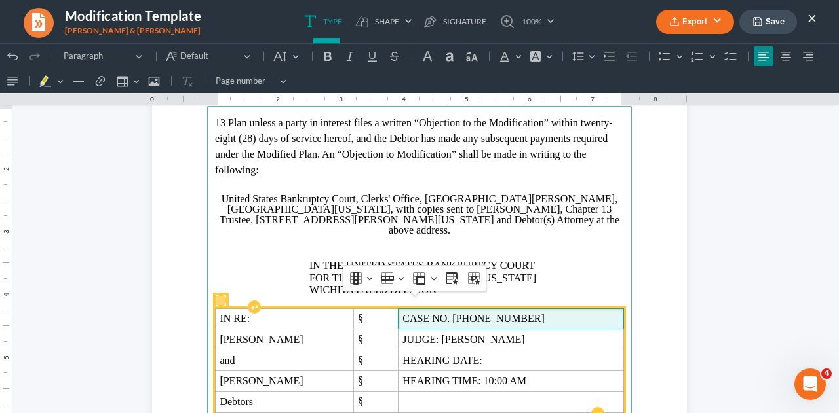
click at [514, 313] on span "CASE NO. [PHONE_NUMBER]" at bounding box center [510, 319] width 216 height 12
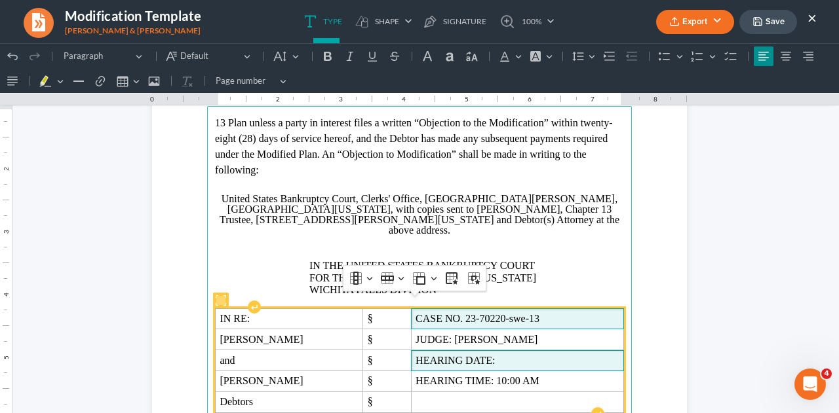
click at [507, 355] on span "HEARING DATE:" at bounding box center [517, 361] width 204 height 12
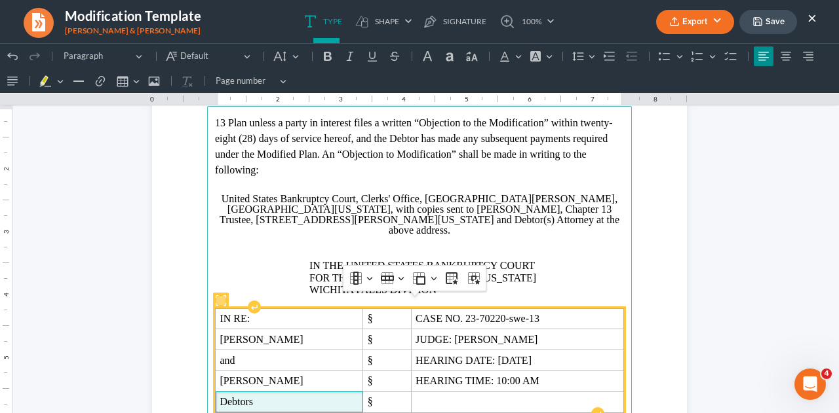
click at [307, 396] on span "Debtors" at bounding box center [288, 402] width 139 height 12
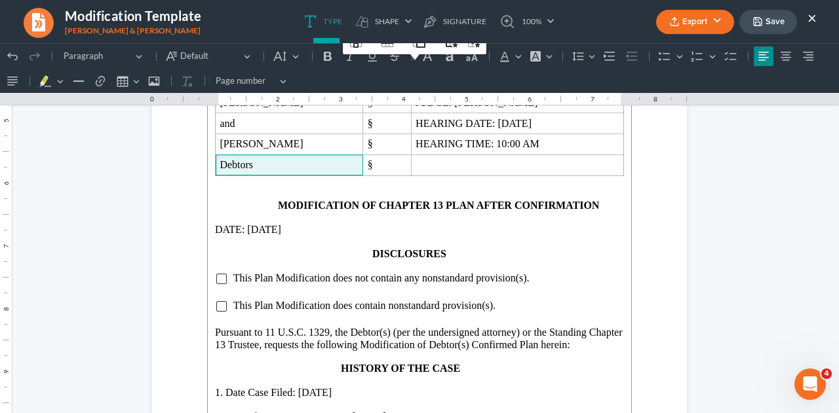
scroll to position [1060, 0]
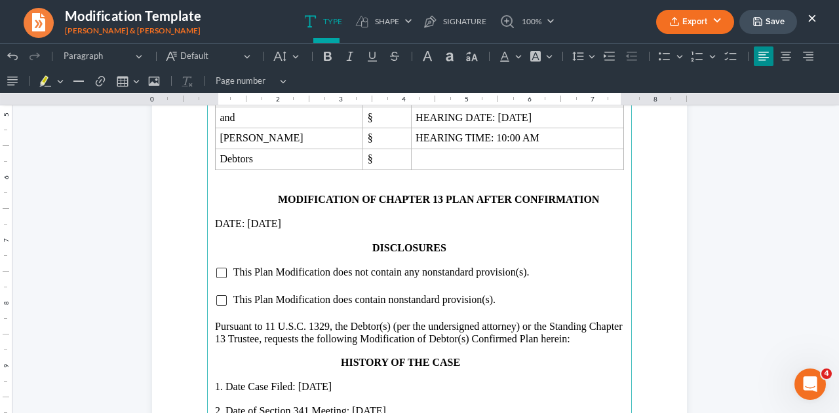
click at [401, 182] on p "Rich Text Editor, page-1-main" at bounding box center [419, 188] width 409 height 12
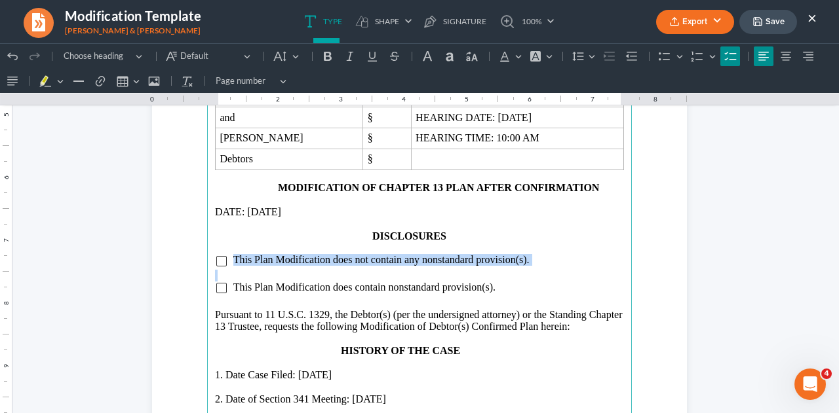
drag, startPoint x: 226, startPoint y: 250, endPoint x: 364, endPoint y: 257, distance: 138.5
click at [364, 257] on main "13 Plan unless a party in interest files a written “Objection to the Modificati…" at bounding box center [419, 146] width 425 height 566
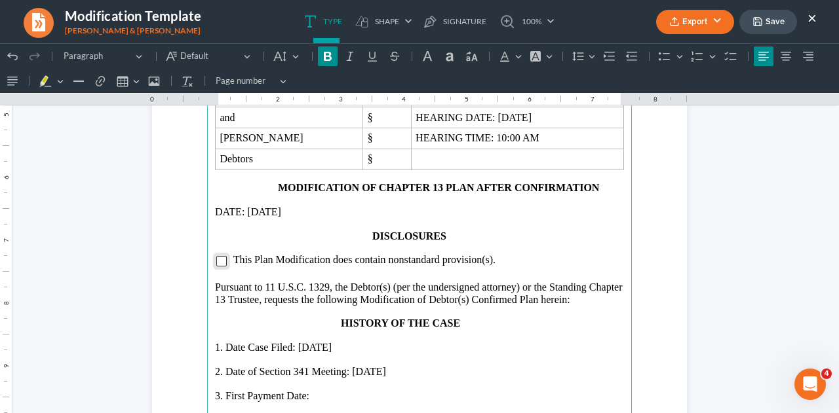
click at [218, 256] on input "Rich Text Editor, page-1-main" at bounding box center [221, 261] width 10 height 10
click at [318, 390] on p "3. First Payment Date:" at bounding box center [419, 396] width 409 height 12
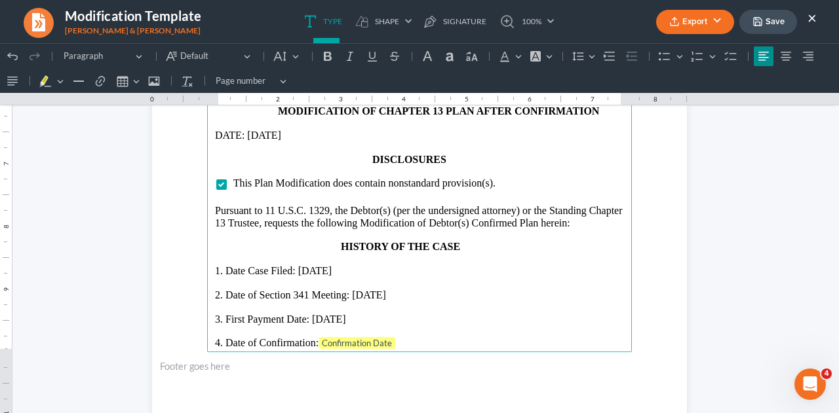
scroll to position [1142, 0]
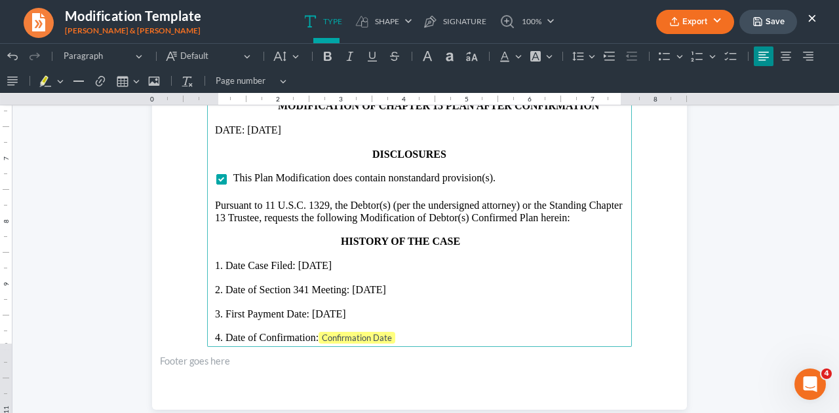
click at [405, 332] on p "4. Date of Confirmation: Confirmation Date" at bounding box center [419, 338] width 409 height 13
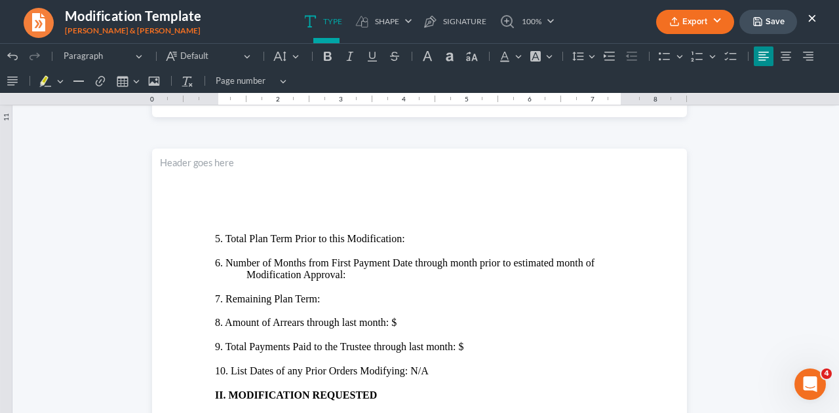
scroll to position [1438, 0]
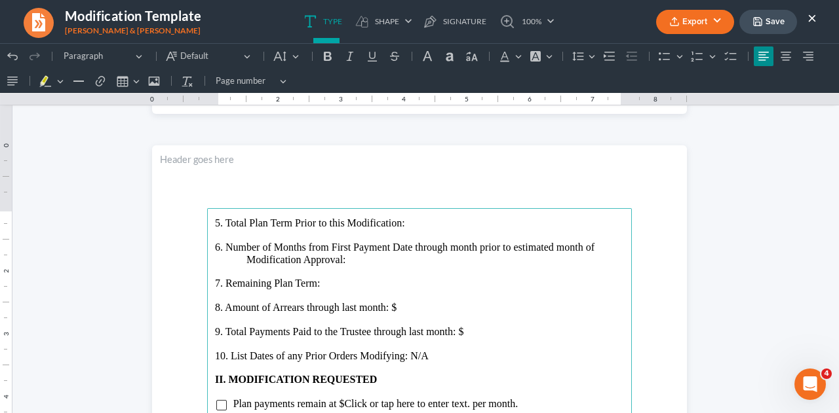
click at [411, 230] on p "Rich Text Editor, page-2-main" at bounding box center [419, 236] width 409 height 12
click at [411, 227] on p "5. Total Plan Term Prior to this Modification:" at bounding box center [419, 224] width 409 height 12
click at [370, 264] on p "6. Number of Months from First Payment Date through month prior to estimated mo…" at bounding box center [419, 254] width 409 height 24
click at [330, 282] on p "7. Remaining Plan Term:" at bounding box center [419, 284] width 409 height 12
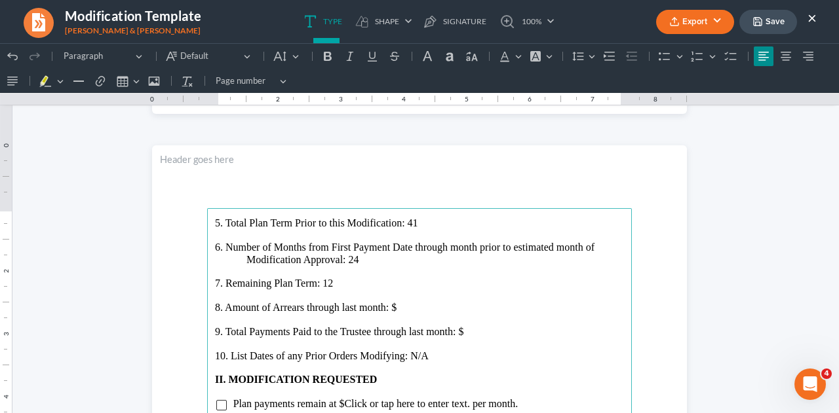
click at [393, 305] on p "8. Amount of Arrears through last month: $" at bounding box center [419, 308] width 409 height 12
click at [465, 326] on p "9. Total Payments Paid to the Trustee through last month: $" at bounding box center [419, 332] width 409 height 12
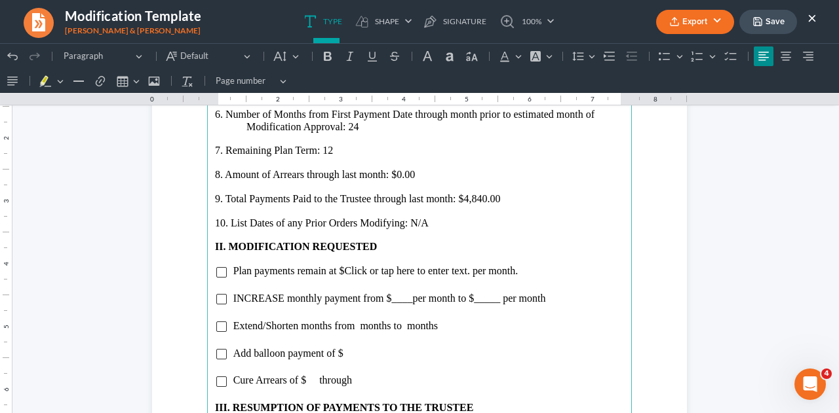
scroll to position [1580, 0]
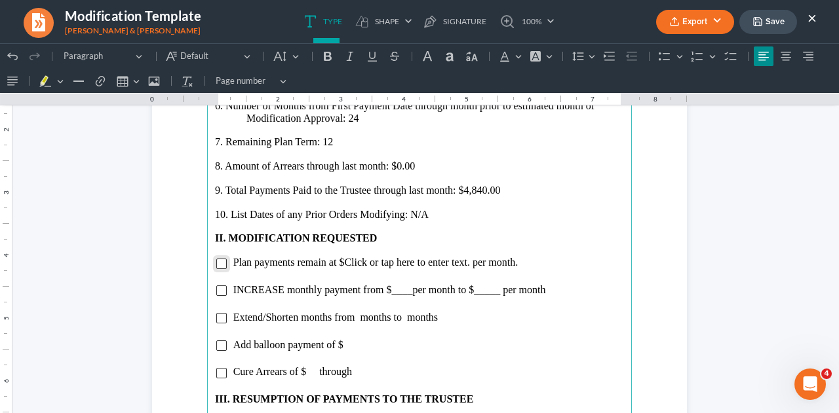
click at [219, 267] on input "Rich Text Editor, page-2-main" at bounding box center [221, 264] width 10 height 10
click at [339, 261] on span "Plan payments remain at $Click or tap here to enter text. per month." at bounding box center [375, 262] width 285 height 11
drag, startPoint x: 370, startPoint y: 260, endPoint x: 497, endPoint y: 258, distance: 127.1
click at [497, 258] on span "Plan payments remain at $220.00Click or tap here to enter text. per month." at bounding box center [390, 262] width 314 height 11
click at [497, 258] on li "Plan payments remain at $220.00per month." at bounding box center [428, 263] width 391 height 12
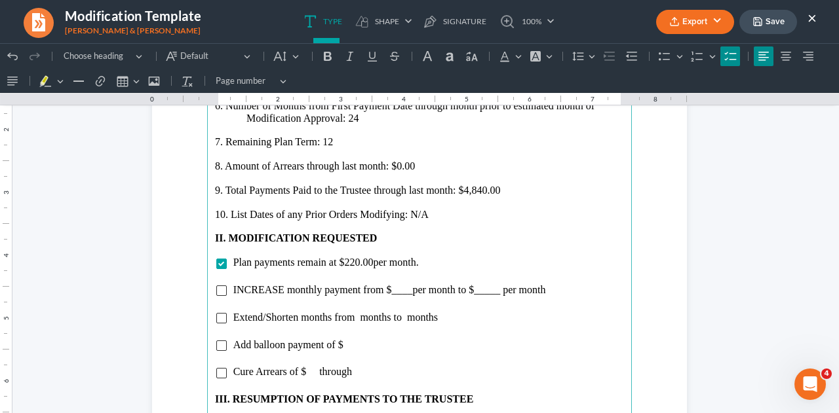
click at [261, 318] on span "Extend/Shorten months from months to months" at bounding box center [335, 317] width 204 height 11
click at [318, 317] on span "Shorten months from months to months" at bounding box center [319, 317] width 172 height 11
click at [376, 317] on span "Shorten months from 41 months to months" at bounding box center [324, 317] width 183 height 11
click at [216, 315] on input "Rich Text Editor, page-2-main" at bounding box center [221, 318] width 10 height 10
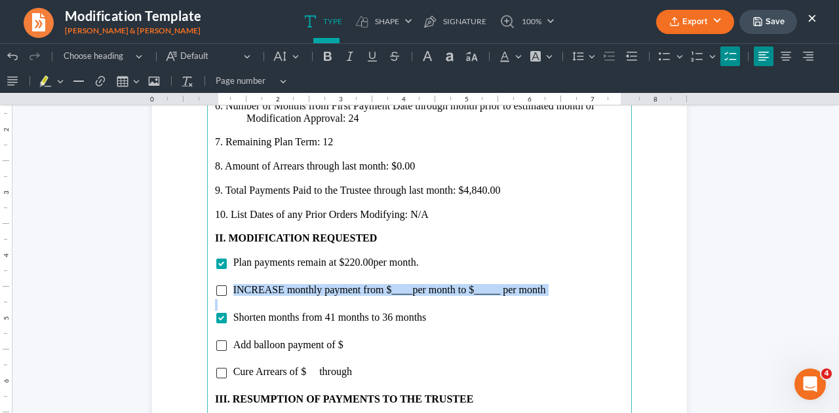
drag, startPoint x: 226, startPoint y: 288, endPoint x: 345, endPoint y: 296, distance: 118.9
click at [345, 296] on main "5. Total Plan Term Prior to this Modification: 41 6. Number of Months from Firs…" at bounding box center [419, 350] width 425 height 566
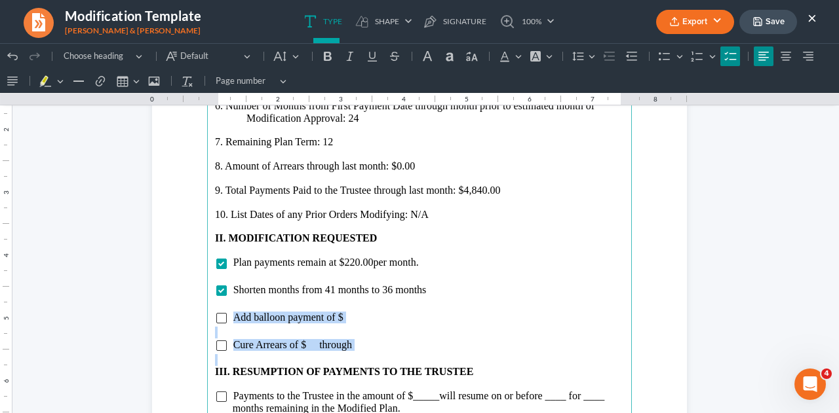
drag, startPoint x: 228, startPoint y: 317, endPoint x: 362, endPoint y: 357, distance: 139.5
click at [362, 357] on main "5. Total Plan Term Prior to this Modification: 41 6. Number of Months from Firs…" at bounding box center [419, 350] width 425 height 566
click at [362, 357] on p "Rich Text Editor, page-2-main" at bounding box center [419, 360] width 409 height 12
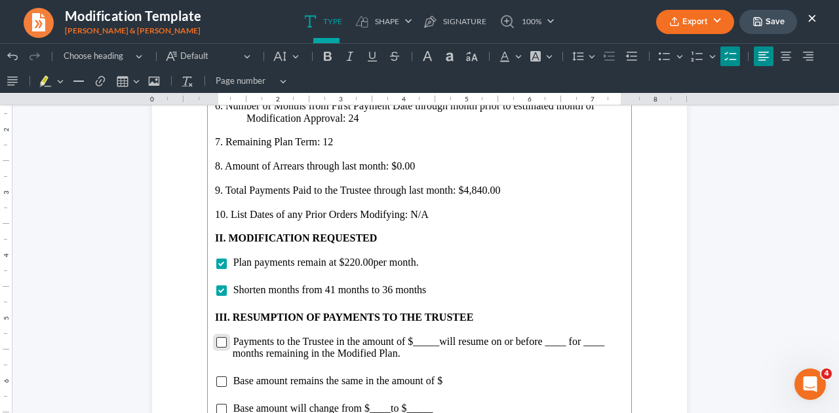
click at [216, 344] on input "Rich Text Editor, page-2-main" at bounding box center [221, 342] width 10 height 10
click at [434, 345] on span "will resume on or before ____ for ____ months remaining in the Modified Plan." at bounding box center [419, 347] width 372 height 23
click at [566, 345] on span "will resume on or before ____ for ____ months remaining in the Modified Plan." at bounding box center [420, 347] width 375 height 23
click at [263, 356] on span "will resume on or before [DATE] for ____ months remaining in the Modified Plan." at bounding box center [426, 347] width 387 height 23
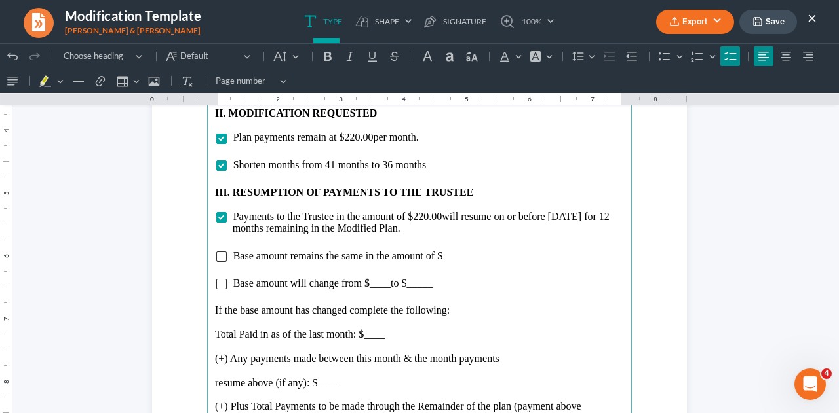
scroll to position [1711, 0]
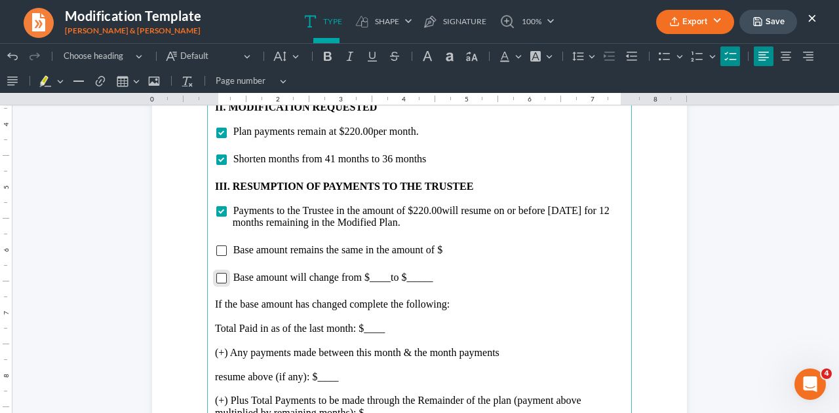
click at [216, 281] on input "Rich Text Editor, page-2-main" at bounding box center [221, 278] width 10 height 10
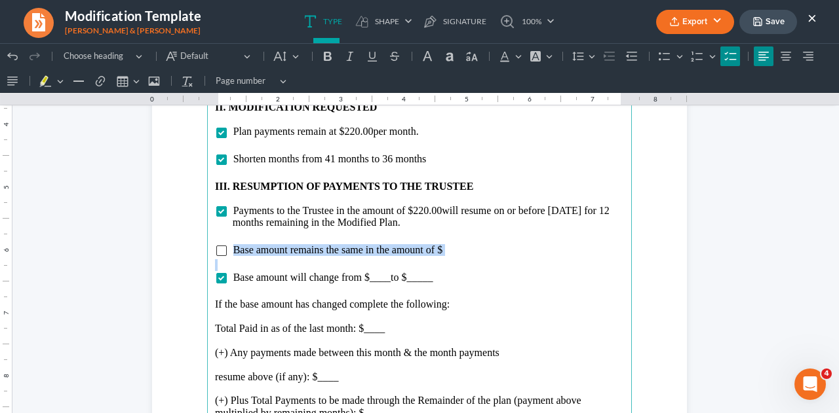
drag, startPoint x: 229, startPoint y: 251, endPoint x: 420, endPoint y: 267, distance: 192.0
click at [420, 267] on main "5. Total Plan Term Prior to this Modification: 41 6. Number of Months from Firs…" at bounding box center [419, 219] width 425 height 566
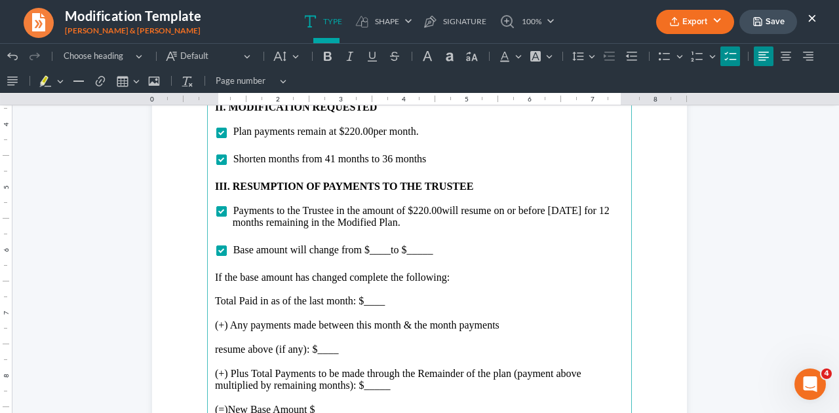
click at [384, 251] on span "Base amount will change from $____ to $_____" at bounding box center [333, 249] width 200 height 11
click at [448, 253] on li "Base amount will change from $9,020.00 to $_____" at bounding box center [428, 250] width 391 height 12
click at [449, 276] on p "If the base amount has changed complete the following:" at bounding box center [419, 278] width 409 height 12
click at [385, 299] on p "Total Paid in as of the last month: $____" at bounding box center [419, 301] width 409 height 12
click at [341, 354] on p "resume above (if any): $____" at bounding box center [419, 350] width 409 height 12
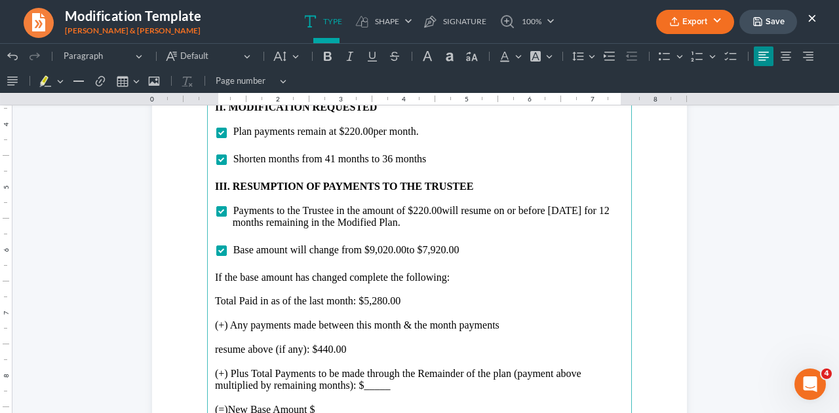
click at [391, 392] on p "Rich Text Editor, page-2-main" at bounding box center [419, 398] width 409 height 12
click at [388, 388] on p "(+) Plus Total Payments to be made through the Remainder of the plan (payment a…" at bounding box center [419, 380] width 409 height 24
click at [500, 390] on p "(+) Plus Total Payments to be made through the Remainder of the plan (payment a…" at bounding box center [419, 380] width 409 height 24
click at [501, 402] on p "Rich Text Editor, page-2-main" at bounding box center [419, 398] width 409 height 12
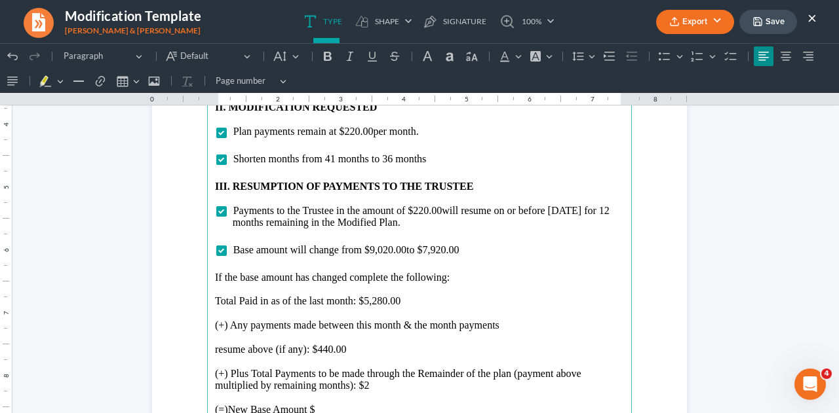
click at [508, 360] on p "Rich Text Editor, page-2-main" at bounding box center [419, 362] width 409 height 12
click at [379, 385] on p "(+) Plus Total Payments to be made through the Remainder of the plan (payment a…" at bounding box center [419, 380] width 409 height 24
click at [466, 353] on p "resume above (if any): $440.00" at bounding box center [419, 350] width 409 height 12
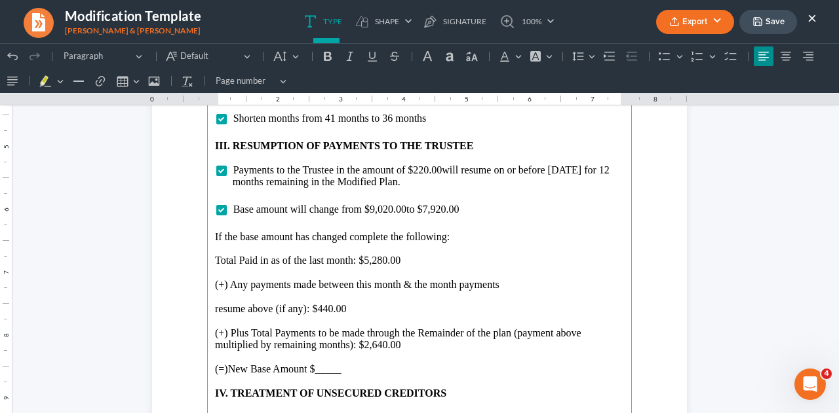
scroll to position [1757, 0]
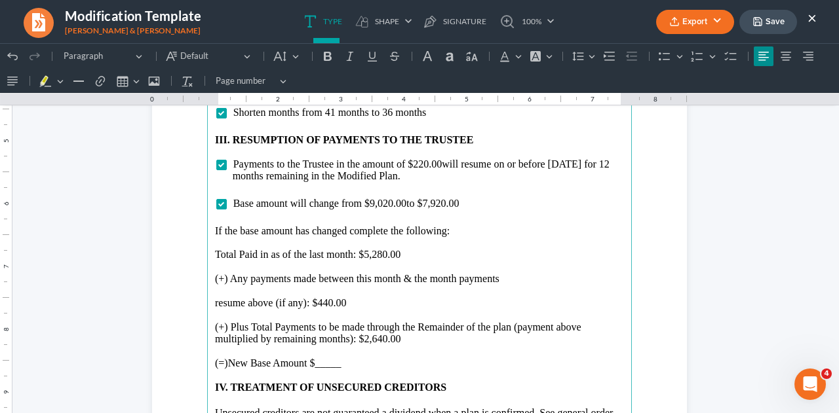
click at [339, 366] on p "(=)New Base Amount $_____" at bounding box center [419, 364] width 409 height 12
click at [384, 254] on p "Total Paid in as of the last month: $5,280.00" at bounding box center [419, 255] width 409 height 12
click at [343, 362] on p "(=)New Base Amount $_____" at bounding box center [419, 364] width 409 height 12
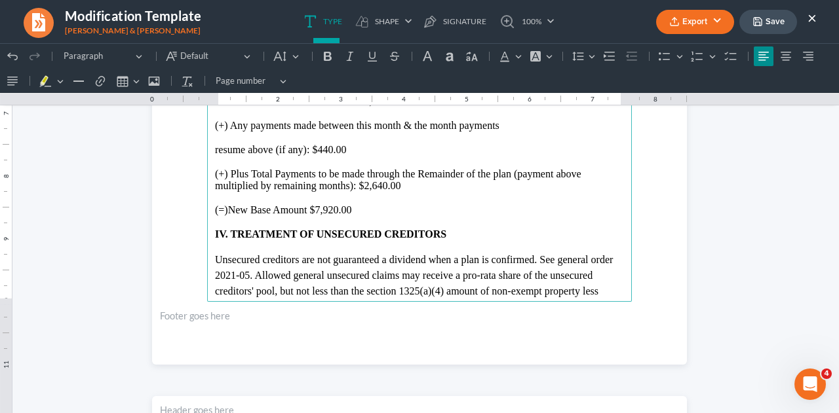
scroll to position [1944, 0]
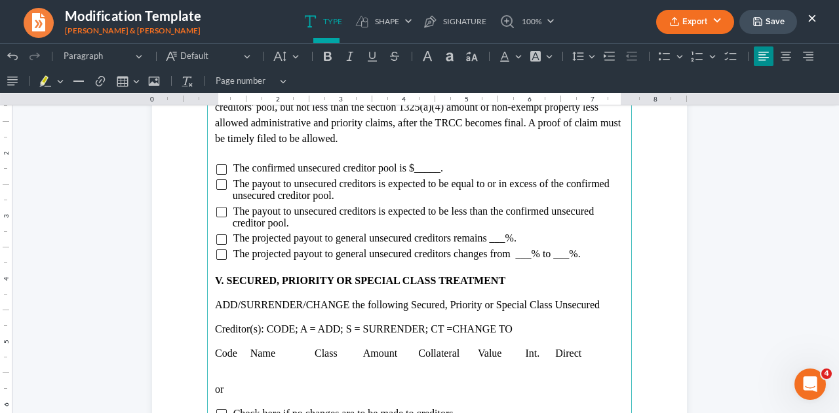
scroll to position [2273, 0]
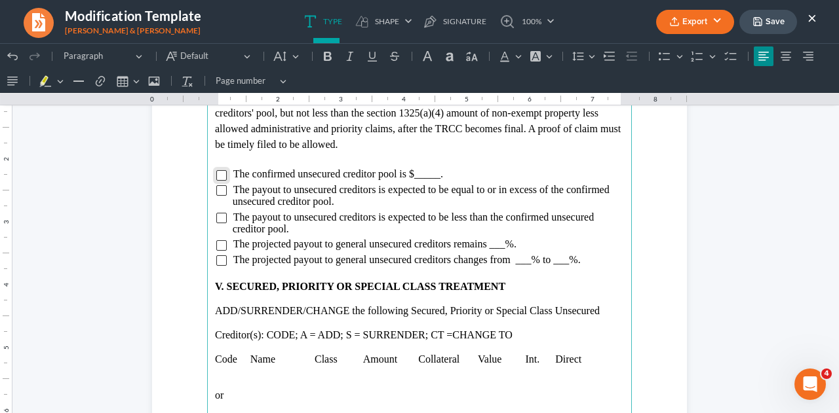
click at [218, 178] on input "Rich Text Editor, page-3-main" at bounding box center [221, 175] width 10 height 10
click at [435, 173] on span "The confirmed unsecured creditor pool is $_____." at bounding box center [338, 173] width 210 height 11
click at [218, 265] on main "creditors' pool, but not less than the section 1325(a)(4) amount of non-exempt …" at bounding box center [419, 379] width 425 height 566
click at [217, 259] on input "Rich Text Editor, page-3-main" at bounding box center [221, 261] width 10 height 10
click at [526, 261] on span "The projected payout to general unsecured creditors changes from ___% to ___%." at bounding box center [406, 259] width 347 height 11
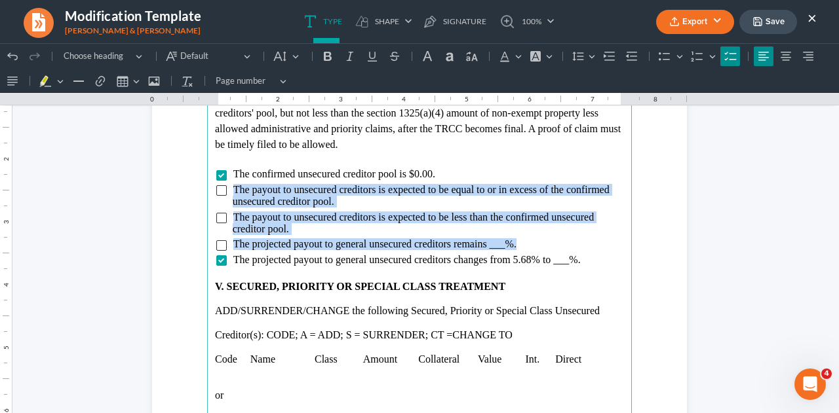
drag, startPoint x: 229, startPoint y: 185, endPoint x: 515, endPoint y: 240, distance: 291.5
click at [515, 240] on ul "The confirmed unsecured creditor pool is $0.00. The payout to unsecured credito…" at bounding box center [419, 217] width 409 height 98
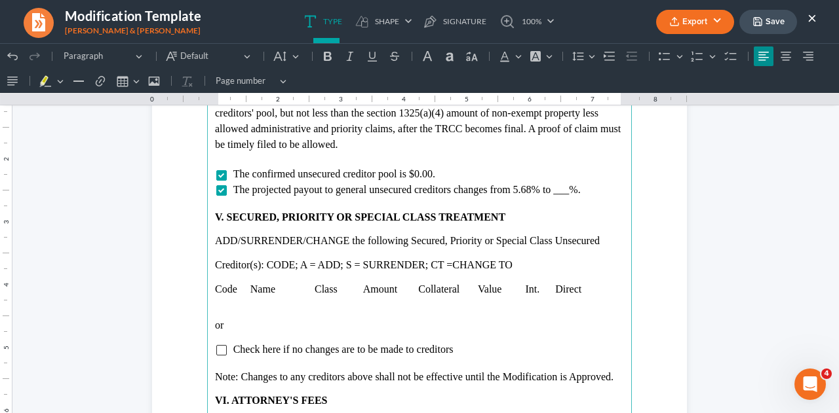
click at [285, 254] on p "Rich Text Editor, page-3-main" at bounding box center [419, 254] width 409 height 12
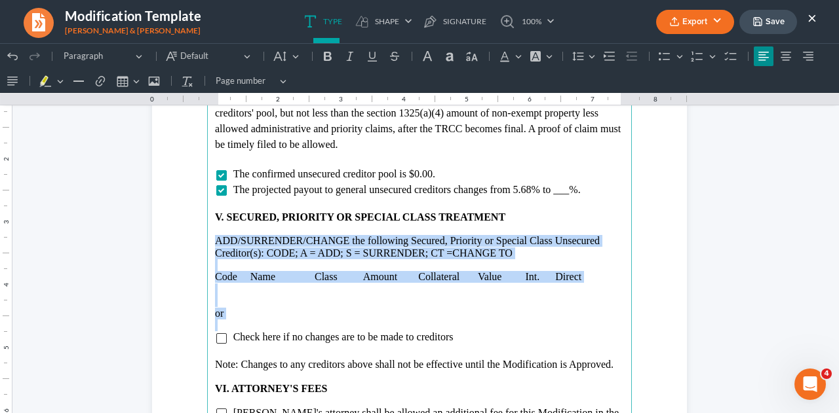
drag, startPoint x: 208, startPoint y: 244, endPoint x: 258, endPoint y: 319, distance: 89.8
click at [258, 319] on main "creditors' pool, but not less than the section 1325(a)(4) amount of non-exempt …" at bounding box center [419, 379] width 425 height 566
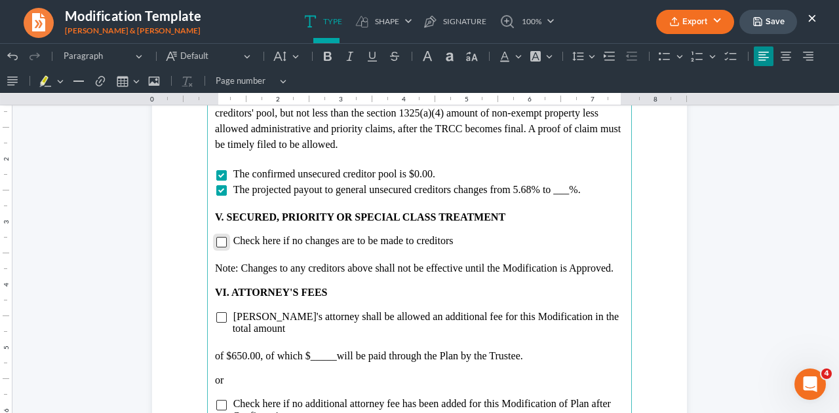
click at [216, 243] on input "Rich Text Editor, page-3-main" at bounding box center [221, 242] width 10 height 10
click at [207, 269] on main "creditors' pool, but not less than the section 1325(a)(4) amount of non-exempt …" at bounding box center [419, 379] width 425 height 566
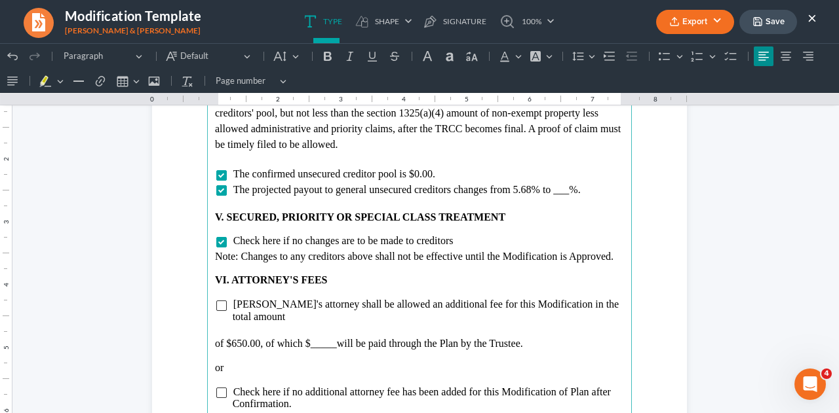
click at [221, 304] on ul "[PERSON_NAME]'s attorney shall be allowed an additional fee for this Modificati…" at bounding box center [419, 311] width 409 height 24
click at [216, 306] on input "Rich Text Editor, page-3-main" at bounding box center [221, 306] width 10 height 10
click at [207, 332] on main "creditors' pool, but not less than the section 1325(a)(4) amount of non-exempt …" at bounding box center [419, 379] width 425 height 566
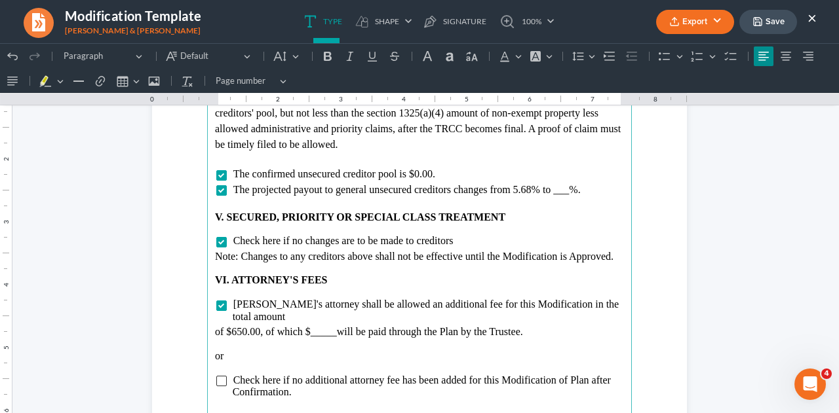
click at [330, 326] on p "of $650.00, of which $_____ will be paid through the Plan by the Trustee." at bounding box center [419, 332] width 409 height 12
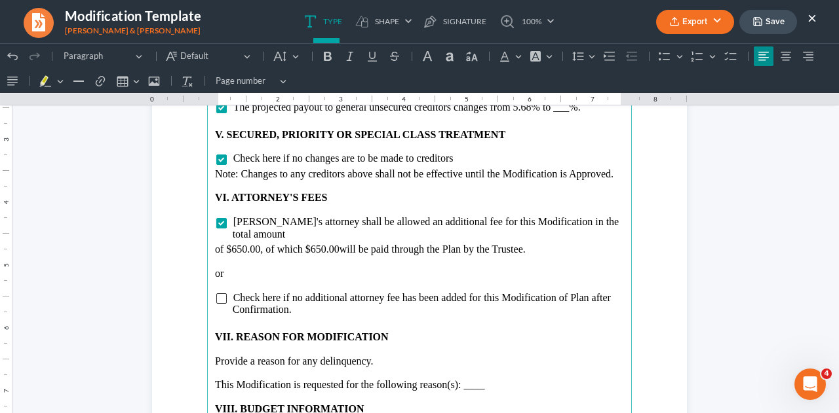
scroll to position [2356, 0]
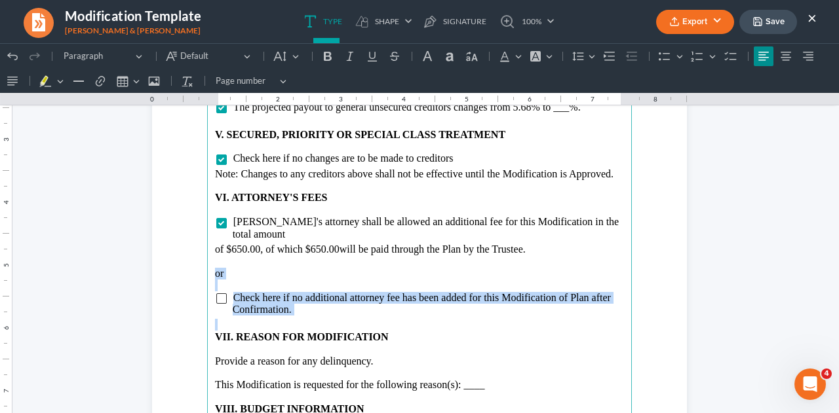
drag, startPoint x: 206, startPoint y: 260, endPoint x: 312, endPoint y: 306, distance: 115.6
click at [312, 306] on main "creditors' pool, but not less than the section 1325(a)(4) amount of non-exempt …" at bounding box center [419, 297] width 425 height 566
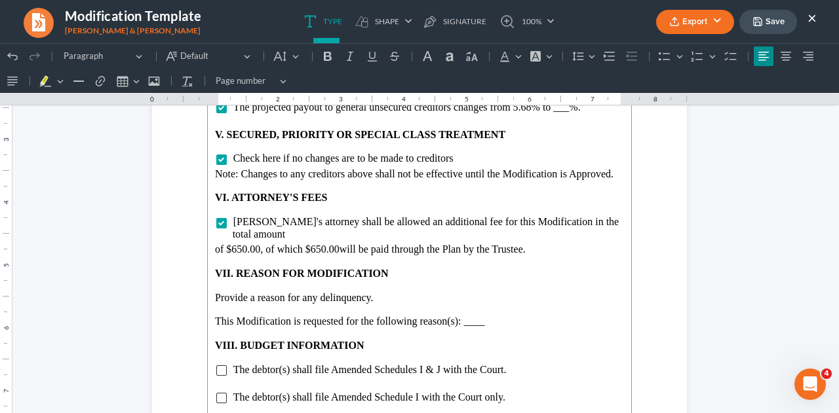
click at [485, 316] on p "This Modification is requested for the following reason(s): ____" at bounding box center [419, 322] width 409 height 12
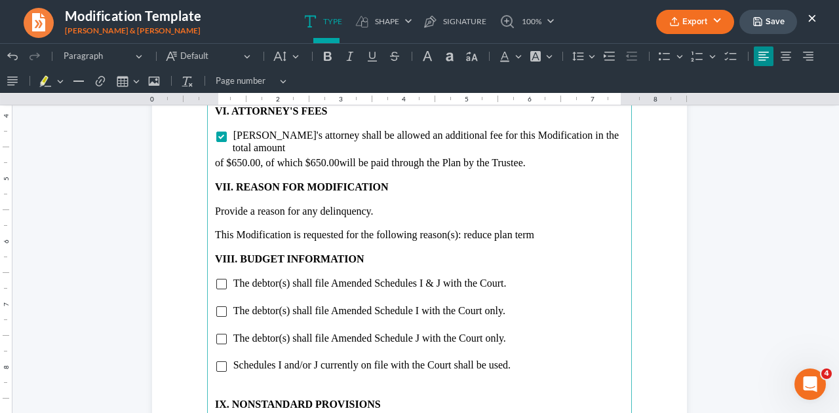
scroll to position [2466, 0]
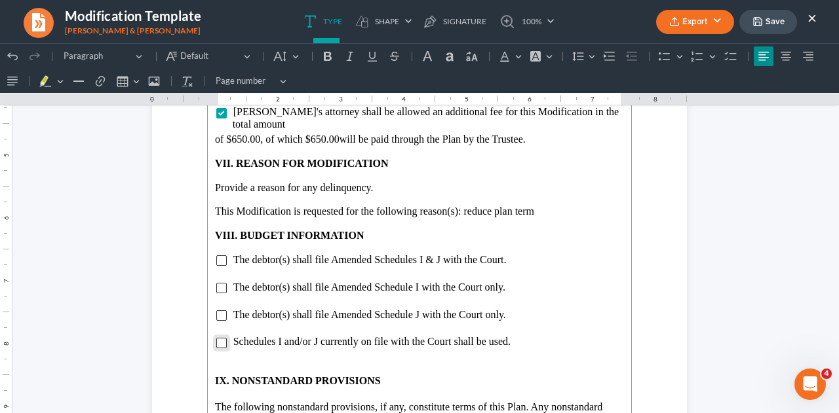
click at [216, 338] on input "Rich Text Editor, page-3-main" at bounding box center [221, 343] width 10 height 10
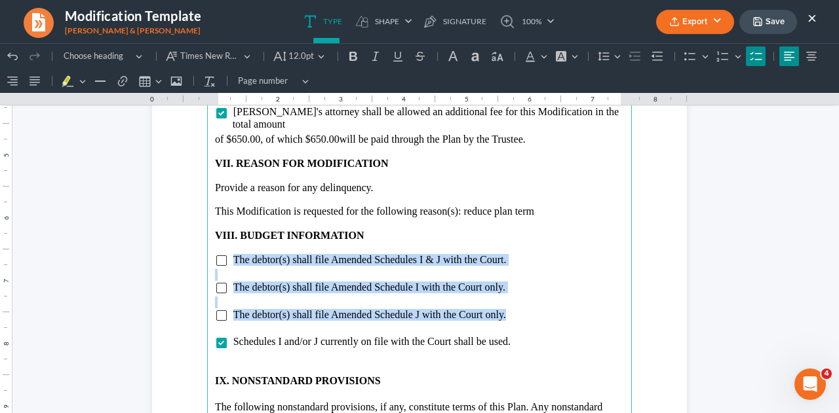
drag, startPoint x: 229, startPoint y: 247, endPoint x: 524, endPoint y: 302, distance: 299.9
click at [524, 302] on main "creditors' pool, but not less than the section 1325(a)(4) amount of non-exempt …" at bounding box center [419, 187] width 425 height 566
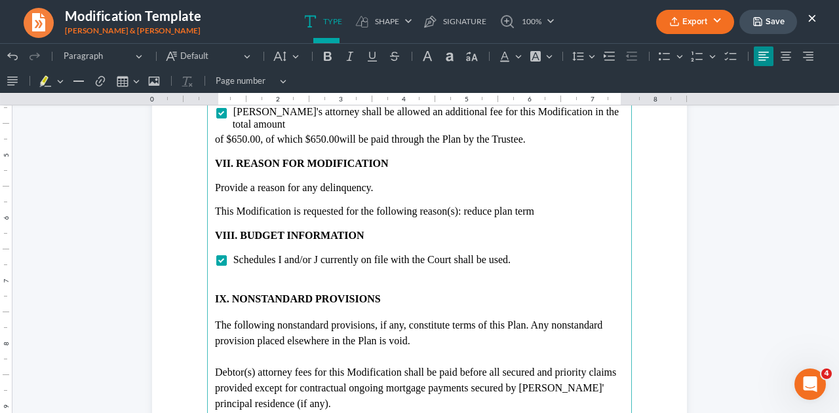
click at [420, 282] on p "Rich Text Editor, page-3-main" at bounding box center [419, 288] width 409 height 12
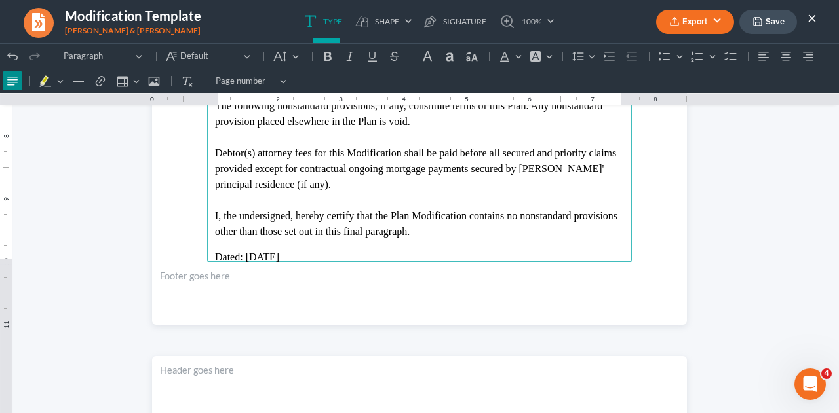
scroll to position [2678, 0]
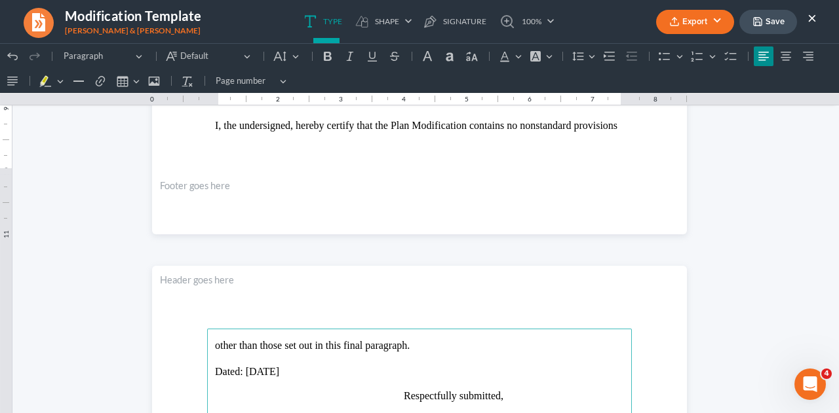
scroll to position [2765, 0]
click at [767, 25] on button "Save" at bounding box center [768, 22] width 58 height 24
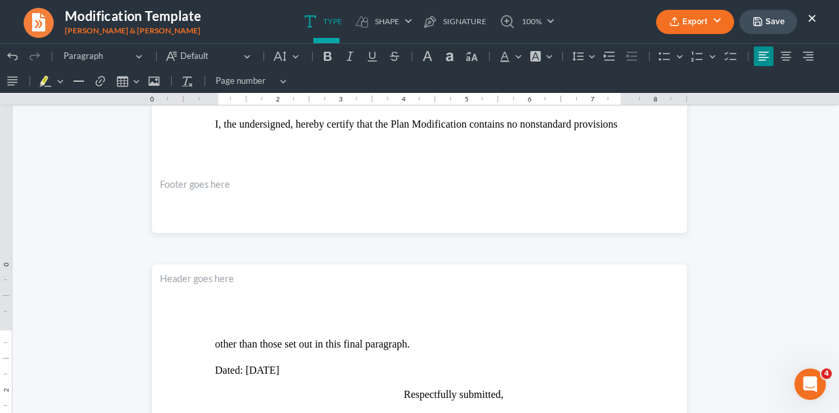
click at [704, 16] on button "Export" at bounding box center [695, 22] width 78 height 24
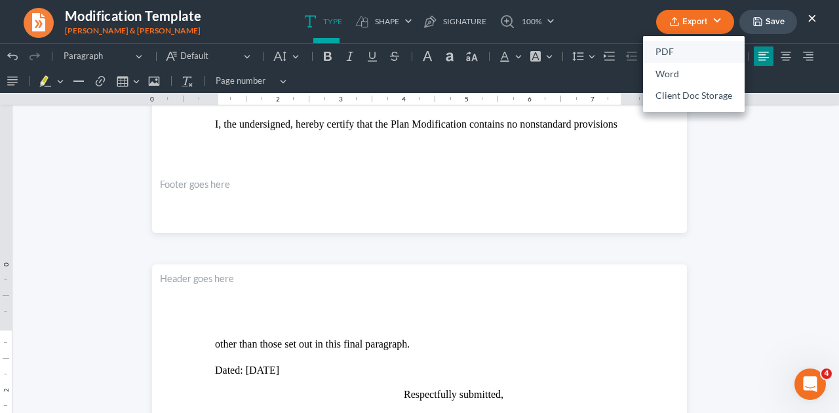
click at [677, 52] on link "PDF" at bounding box center [694, 52] width 102 height 22
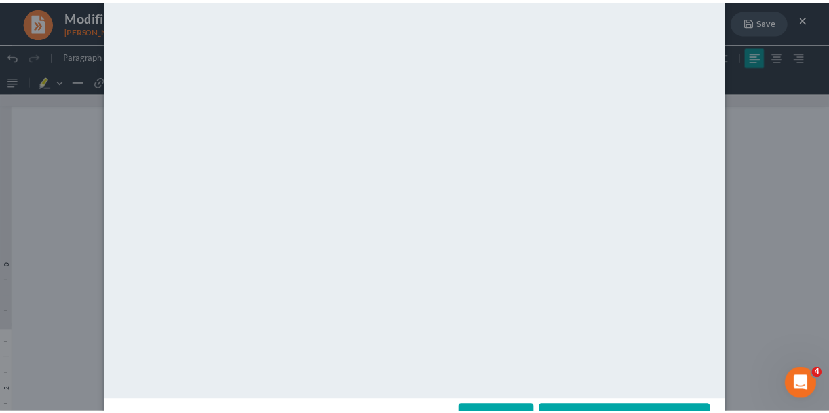
scroll to position [134, 0]
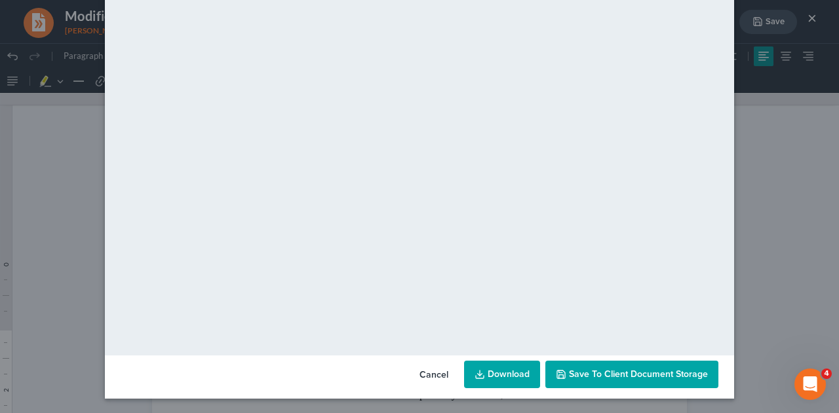
click at [569, 371] on span "Save to Client Document Storage" at bounding box center [638, 374] width 139 height 11
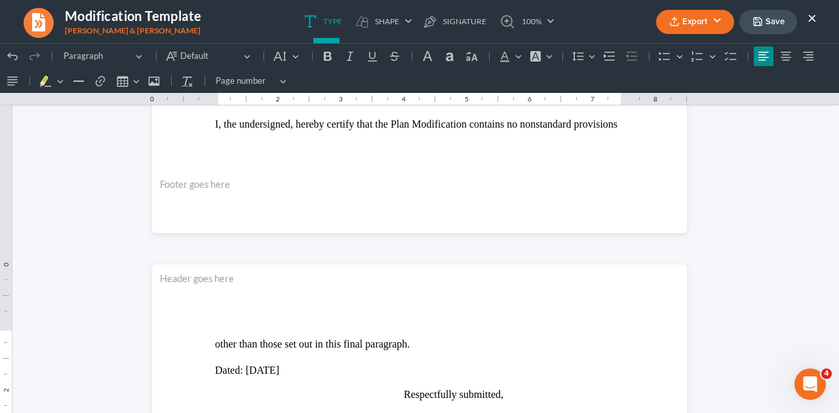
click at [811, 17] on button "×" at bounding box center [811, 18] width 9 height 16
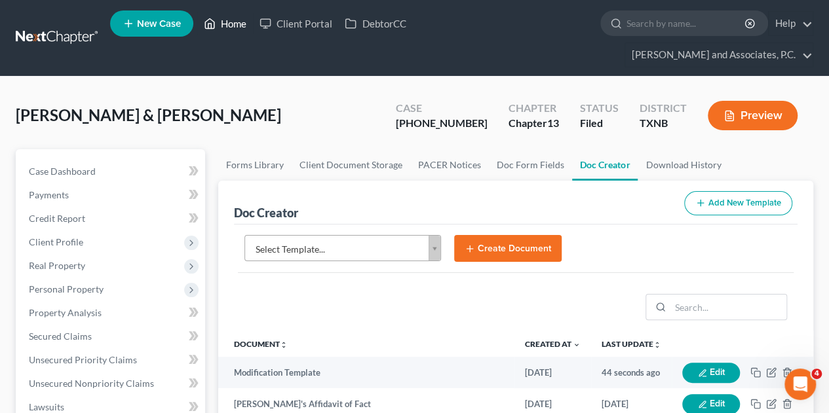
click at [227, 23] on link "Home" at bounding box center [225, 24] width 56 height 24
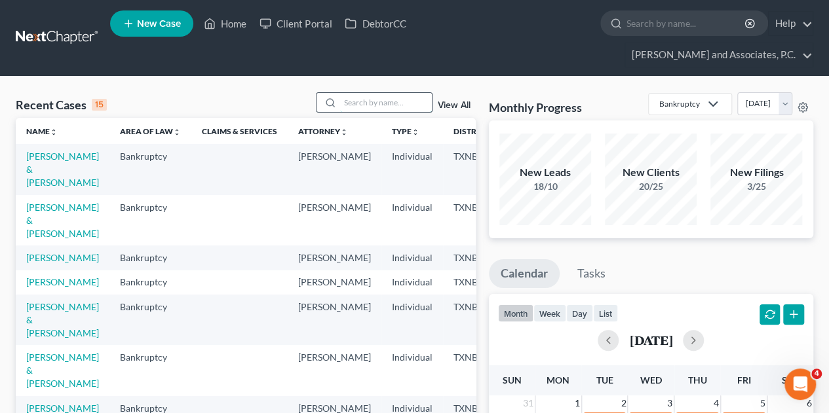
click at [409, 93] on input "search" at bounding box center [386, 102] width 92 height 19
type input "[PERSON_NAME]"
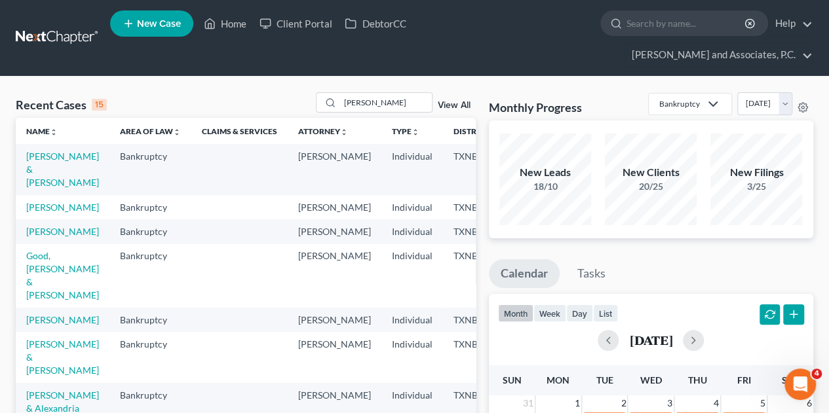
click at [34, 229] on link "[PERSON_NAME]" at bounding box center [62, 231] width 73 height 11
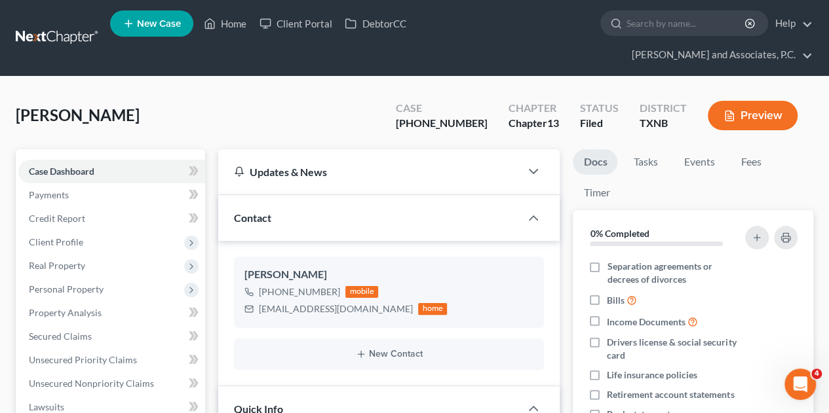
scroll to position [33, 0]
click at [75, 307] on span "Property Analysis" at bounding box center [65, 312] width 73 height 11
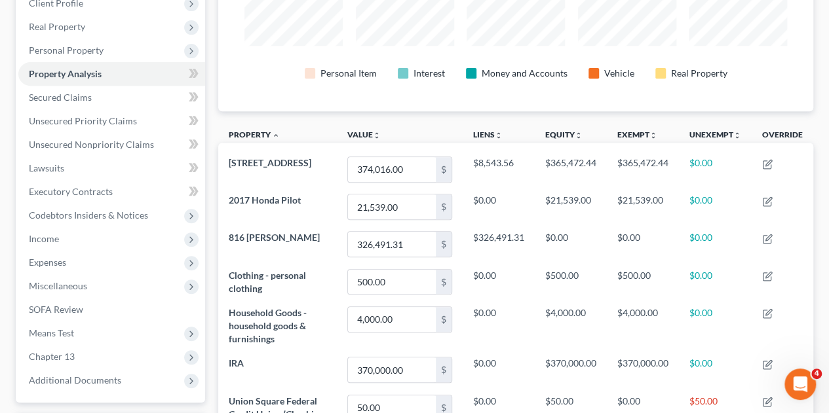
scroll to position [242, 0]
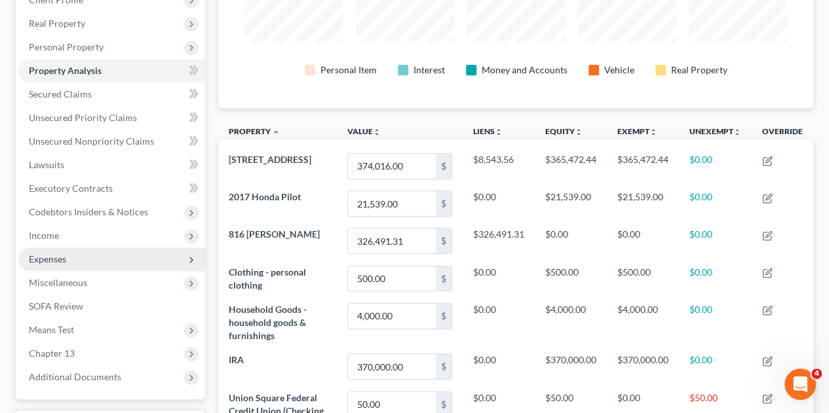
click at [54, 254] on span "Expenses" at bounding box center [47, 259] width 37 height 11
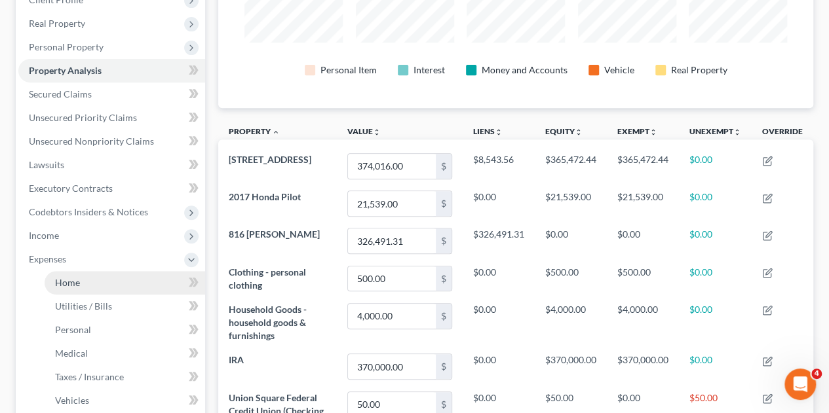
click at [67, 277] on span "Home" at bounding box center [67, 282] width 25 height 11
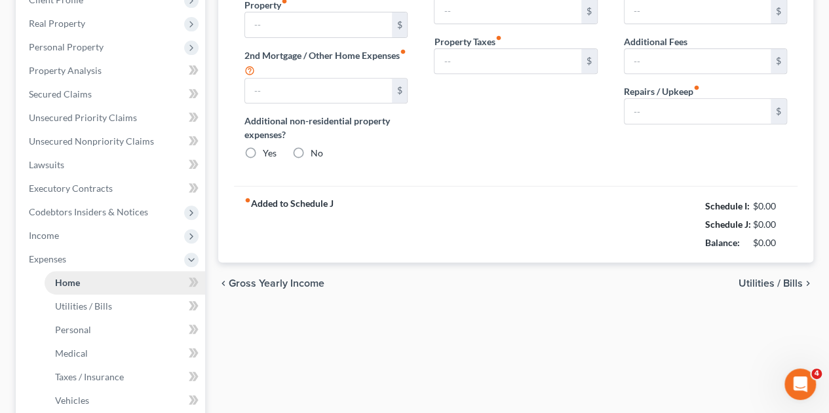
scroll to position [64, 0]
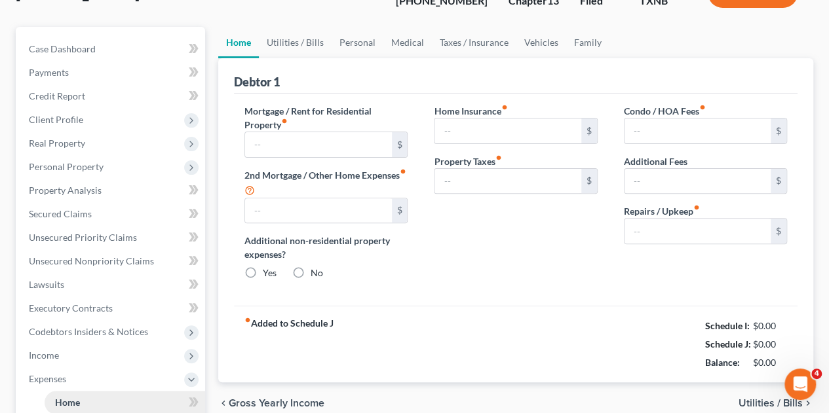
type input "0.00"
radio input "true"
type input "314.95"
type input "712.00"
type input "0.00"
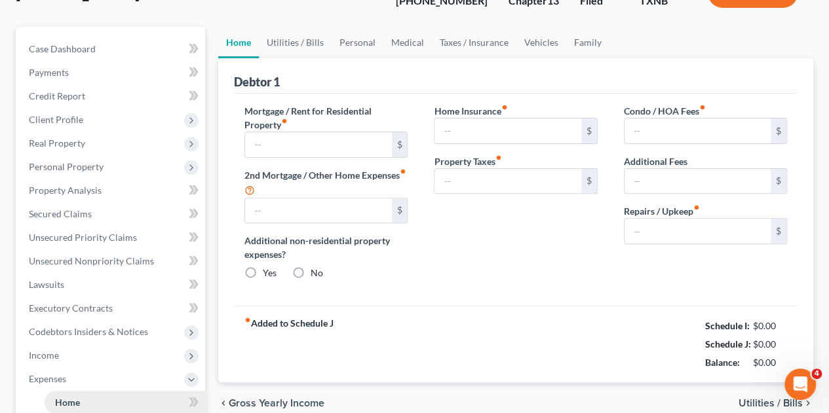
type input "0.00"
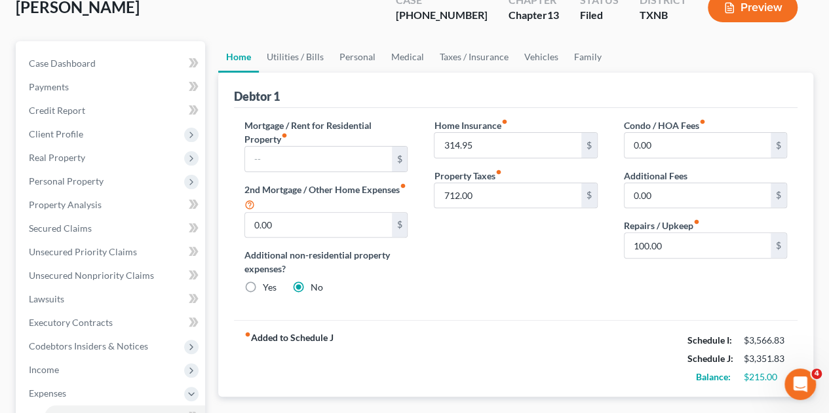
scroll to position [109, 0]
click at [645, 233] on input "100.00" at bounding box center [697, 245] width 146 height 25
type input "140.00"
click at [313, 41] on link "Utilities / Bills" at bounding box center [295, 56] width 73 height 31
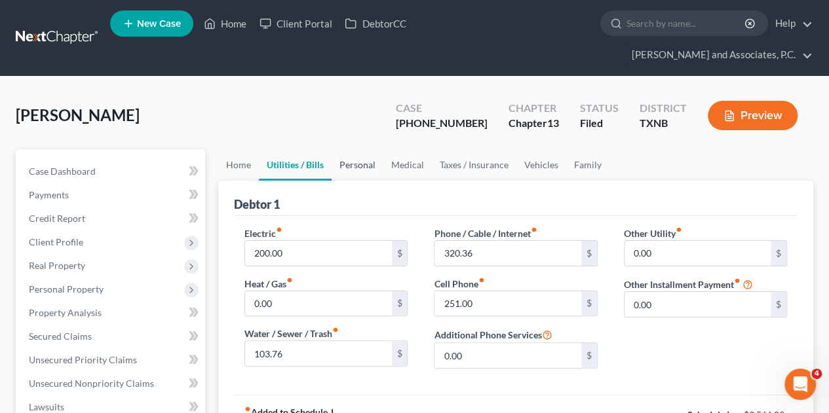
click at [354, 149] on link "Personal" at bounding box center [358, 164] width 52 height 31
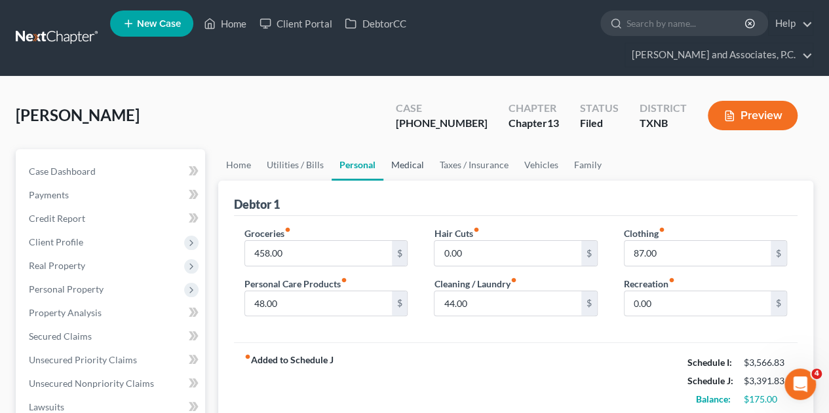
click at [405, 149] on link "Medical" at bounding box center [407, 164] width 48 height 31
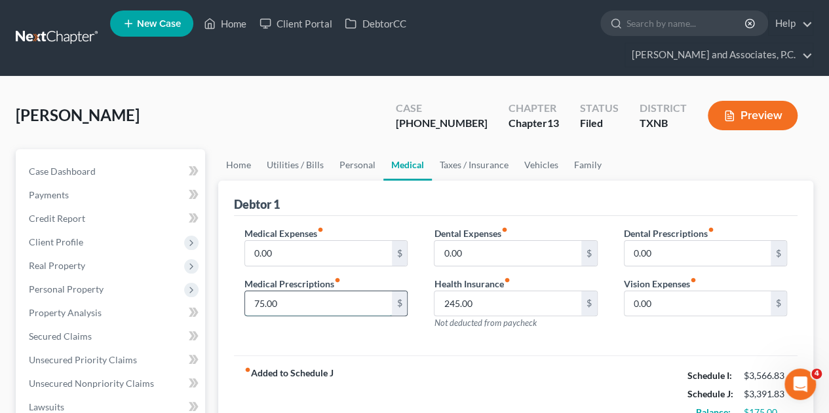
click at [259, 292] on input "75.00" at bounding box center [318, 304] width 146 height 25
type input "85.00"
click at [488, 149] on link "Taxes / Insurance" at bounding box center [474, 164] width 85 height 31
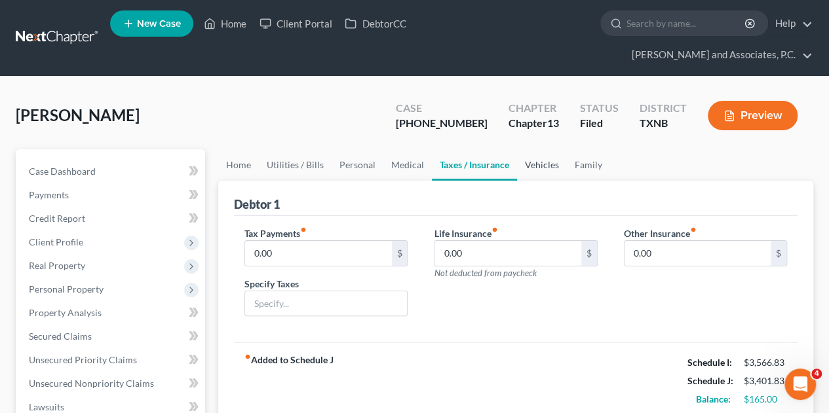
click at [556, 149] on link "Vehicles" at bounding box center [542, 164] width 50 height 31
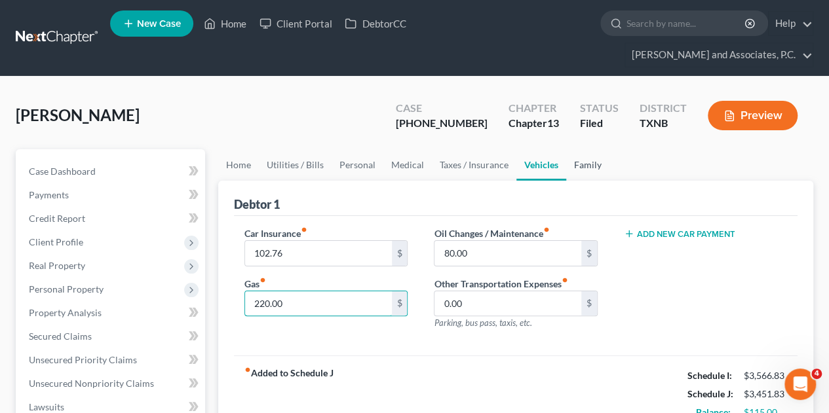
type input "220.00"
click at [582, 149] on link "Family" at bounding box center [587, 164] width 43 height 31
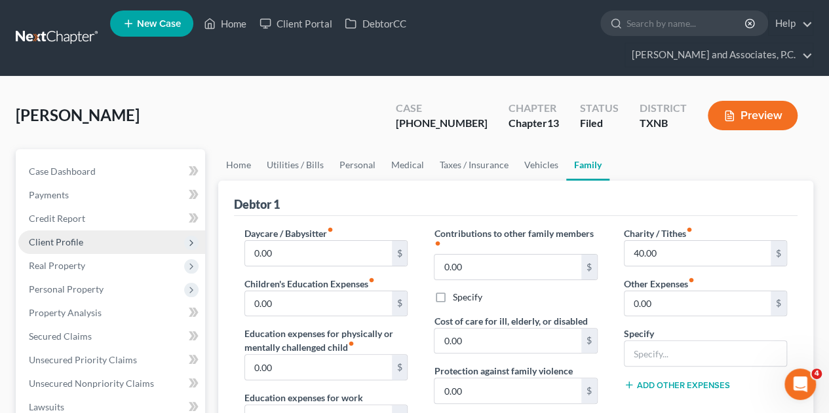
click at [79, 237] on span "Client Profile" at bounding box center [56, 242] width 54 height 11
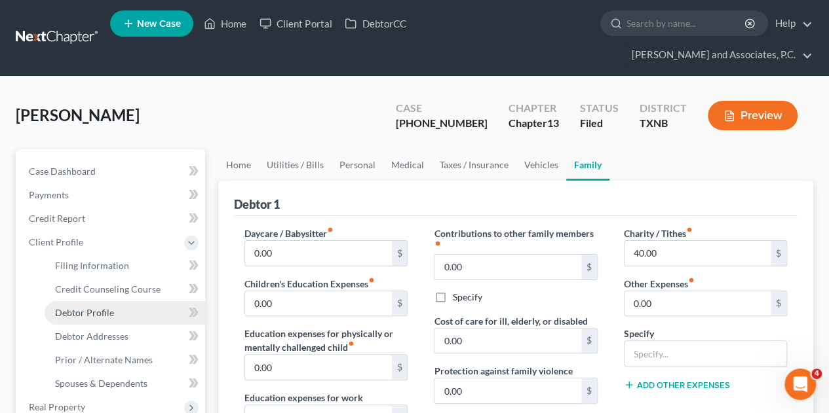
click at [104, 307] on span "Debtor Profile" at bounding box center [84, 312] width 59 height 11
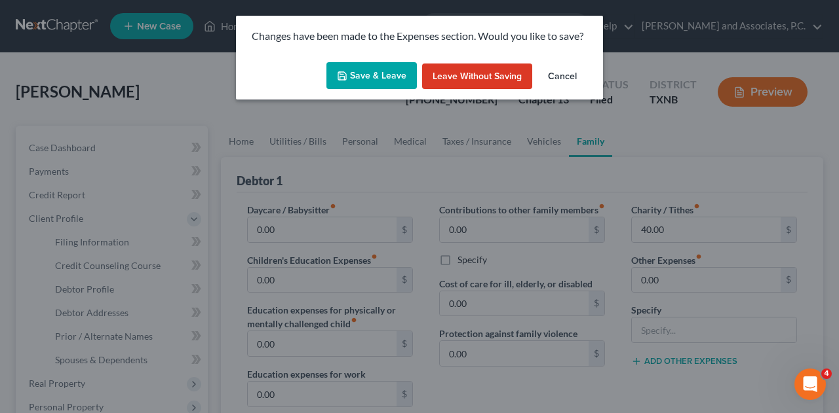
click at [349, 69] on button "Save & Leave" at bounding box center [371, 76] width 90 height 28
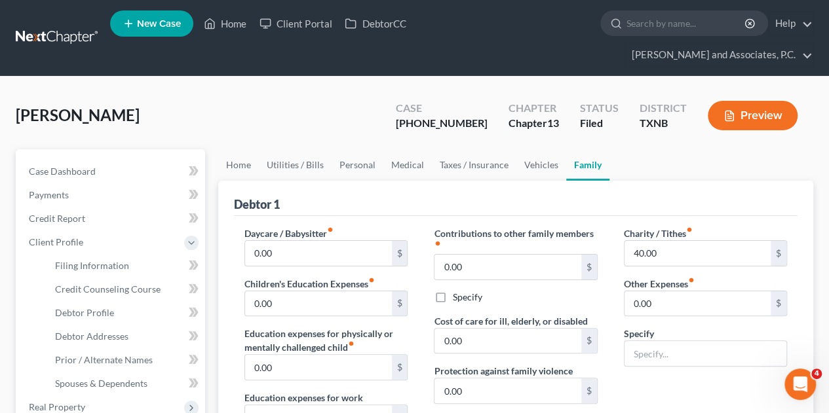
select select "0"
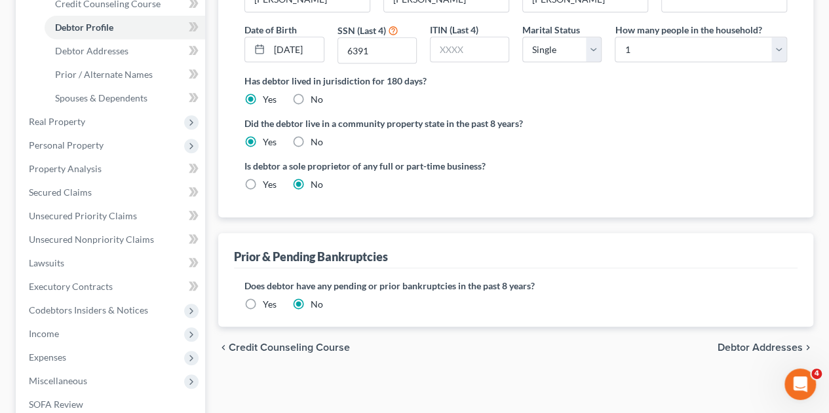
scroll to position [305, 0]
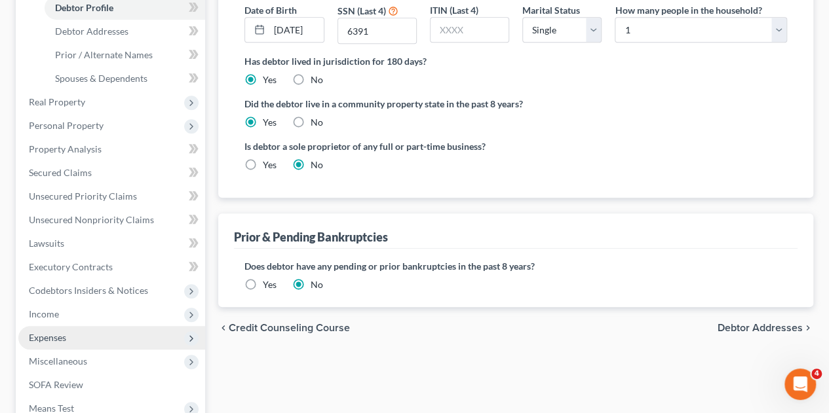
click at [66, 332] on span "Expenses" at bounding box center [47, 337] width 37 height 11
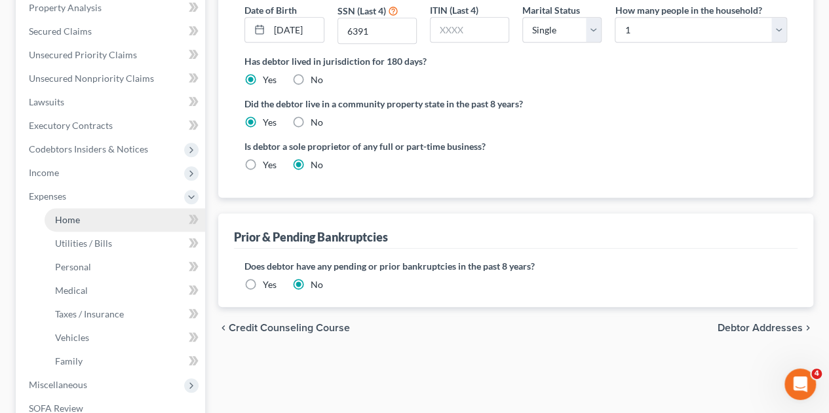
click at [67, 214] on span "Home" at bounding box center [67, 219] width 25 height 11
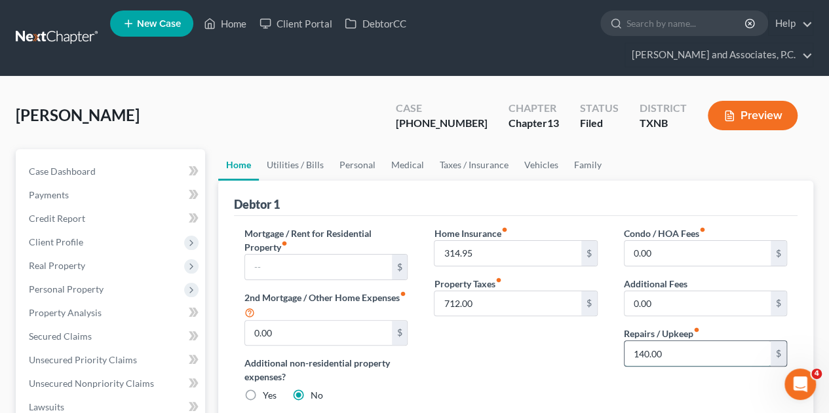
click at [698, 341] on input "140.00" at bounding box center [697, 353] width 146 height 25
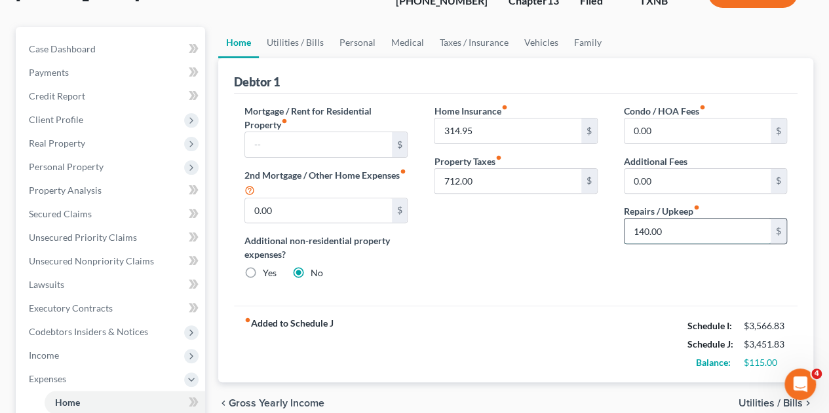
scroll to position [130, 0]
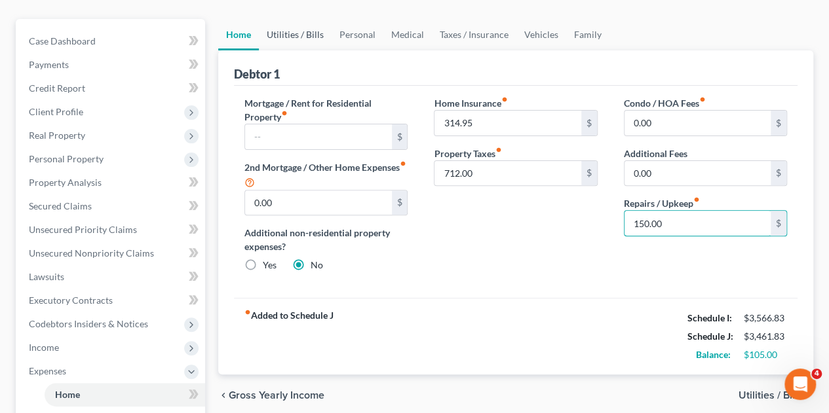
type input "150.00"
click at [289, 19] on link "Utilities / Bills" at bounding box center [295, 34] width 73 height 31
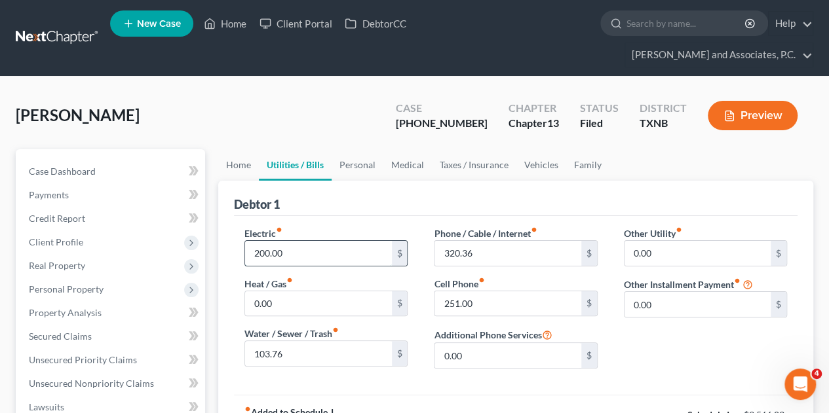
click at [267, 241] on input "200.00" at bounding box center [318, 253] width 146 height 25
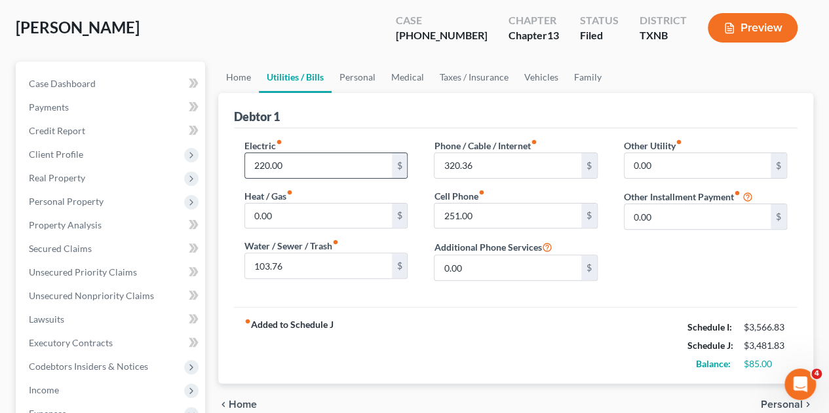
scroll to position [90, 0]
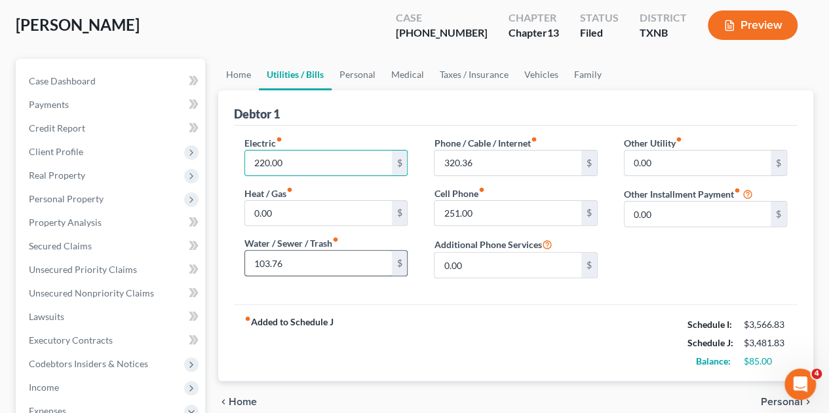
type input "220.00"
click at [264, 251] on input "103.76" at bounding box center [318, 263] width 146 height 25
type input "113.76"
click at [469, 305] on div "fiber_manual_record Added to Schedule J Schedule I: $3,566.83 Schedule J: $3,49…" at bounding box center [515, 343] width 563 height 77
click at [364, 59] on link "Personal" at bounding box center [358, 74] width 52 height 31
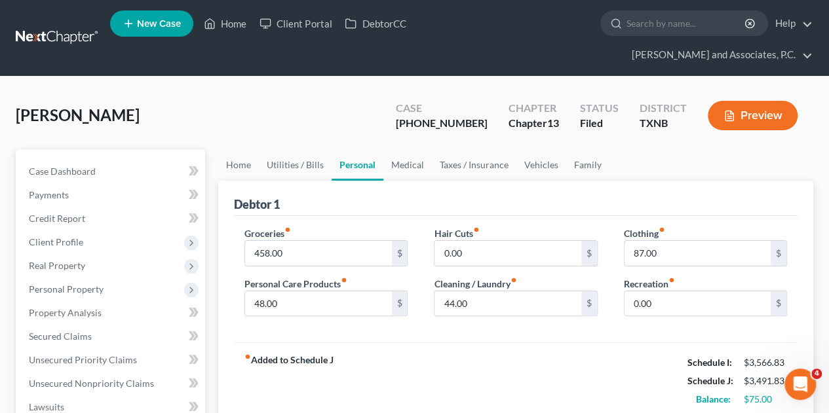
click at [364, 51] on nav "Home New Case Client Portal DebtorCC [PERSON_NAME] and Associates, P.C. [EMAIL_…" at bounding box center [414, 38] width 829 height 76
click at [289, 241] on input "458.00" at bounding box center [318, 253] width 146 height 25
type input "500.00"
click at [476, 292] on input "44.00" at bounding box center [507, 304] width 146 height 25
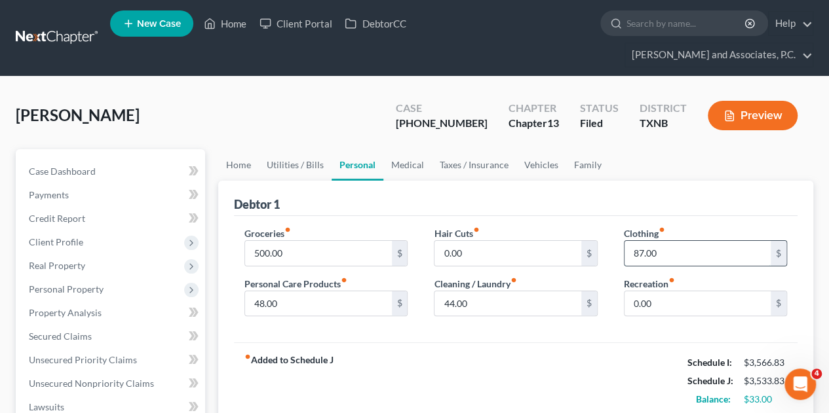
click at [639, 241] on input "87.00" at bounding box center [697, 253] width 146 height 25
type input "100.00"
click at [414, 149] on link "Medical" at bounding box center [407, 164] width 48 height 31
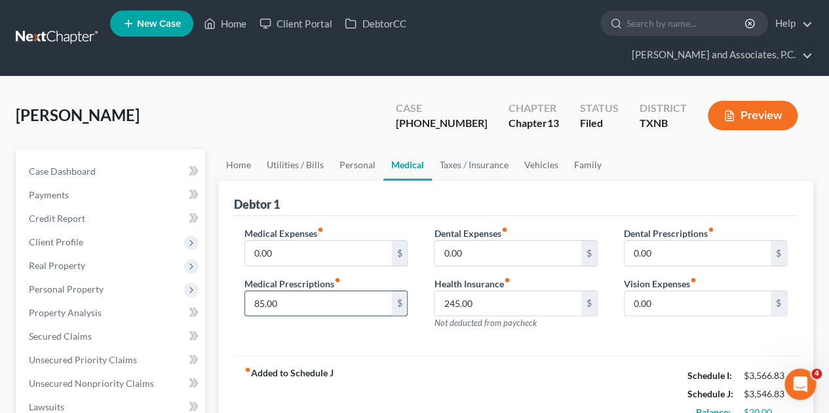
click at [293, 292] on input "85.00" at bounding box center [318, 304] width 146 height 25
type input "105.00"
click at [487, 310] on div "Dental Expenses fiber_manual_record 0.00 $ Health Insurance fiber_manual_record…" at bounding box center [515, 284] width 189 height 114
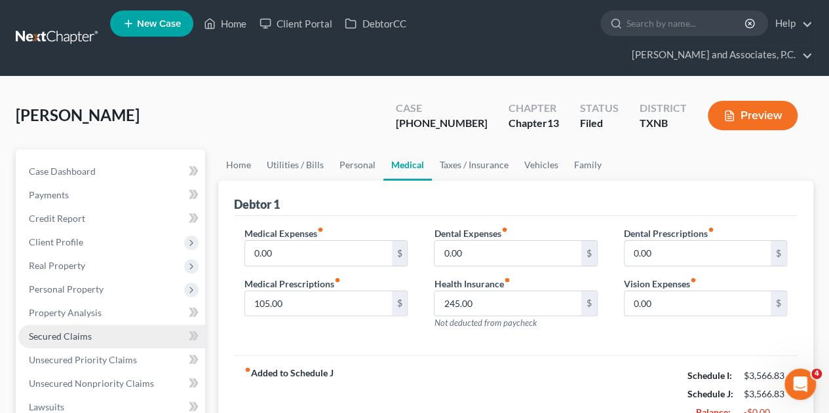
click at [69, 325] on link "Secured Claims" at bounding box center [111, 337] width 187 height 24
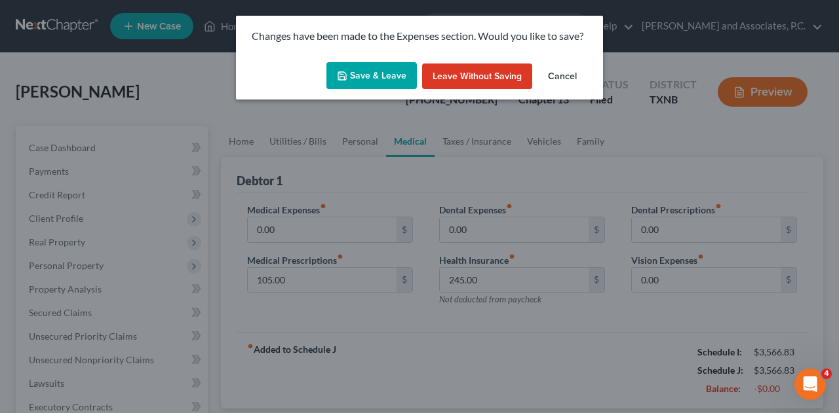
click at [346, 76] on icon "button" at bounding box center [342, 76] width 8 height 8
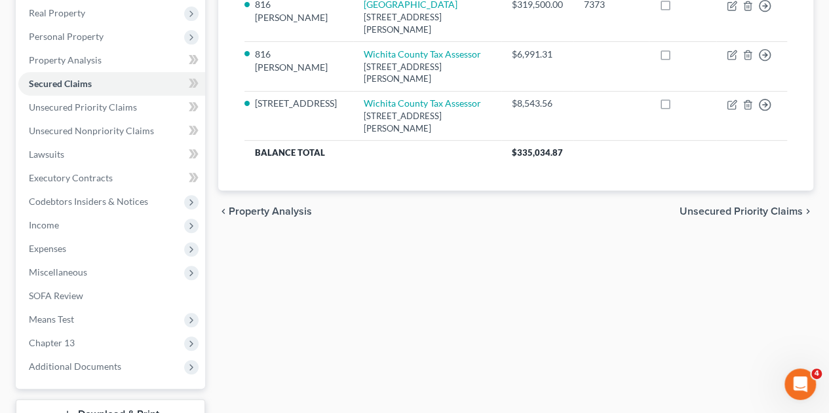
scroll to position [262, 0]
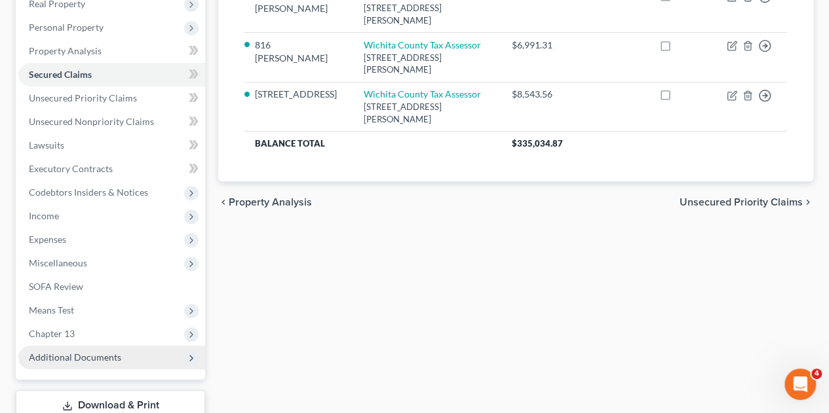
click at [107, 352] on span "Additional Documents" at bounding box center [75, 357] width 92 height 11
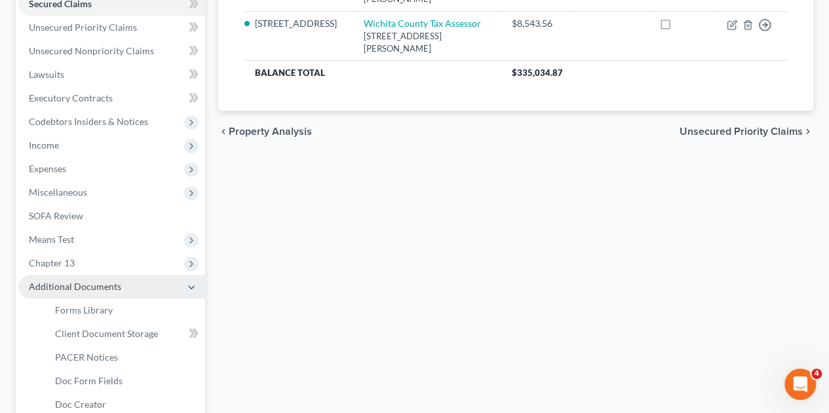
scroll to position [352, 0]
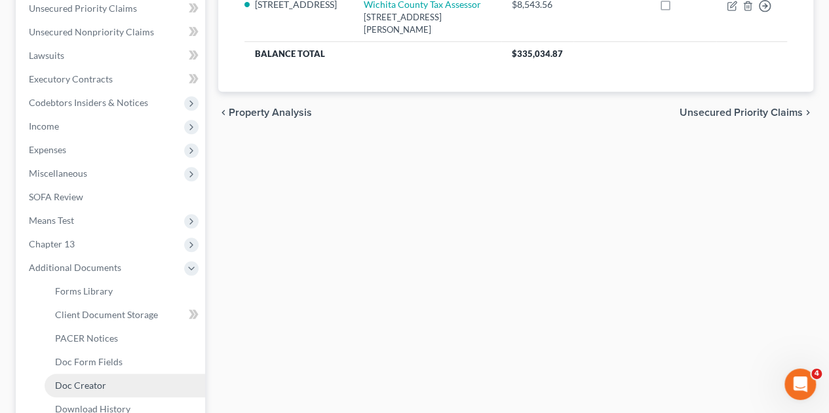
click at [90, 380] on span "Doc Creator" at bounding box center [80, 385] width 51 height 11
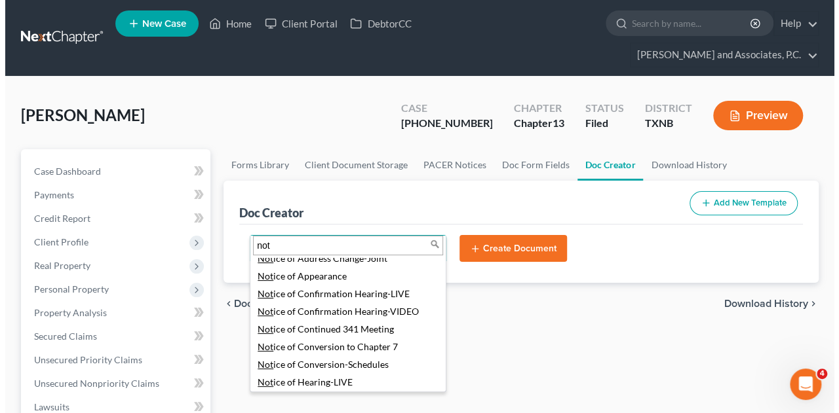
scroll to position [183, 0]
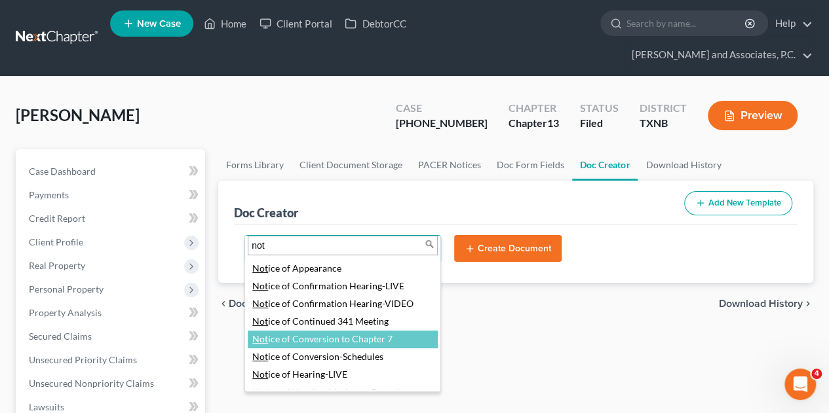
type input "not"
select select "77344"
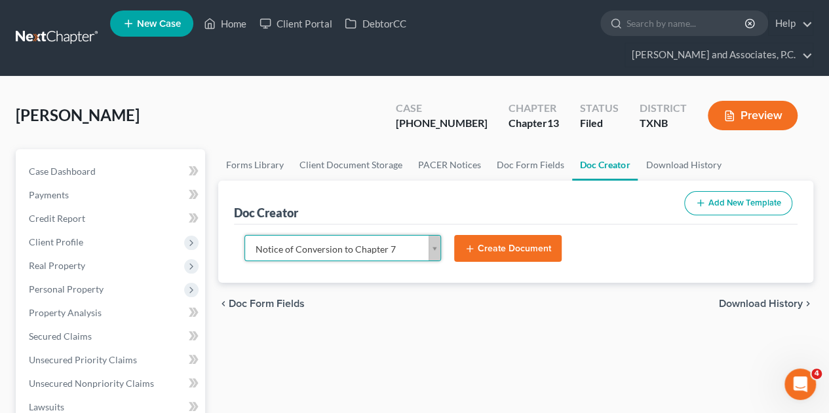
click at [499, 235] on button "Create Document" at bounding box center [507, 249] width 107 height 28
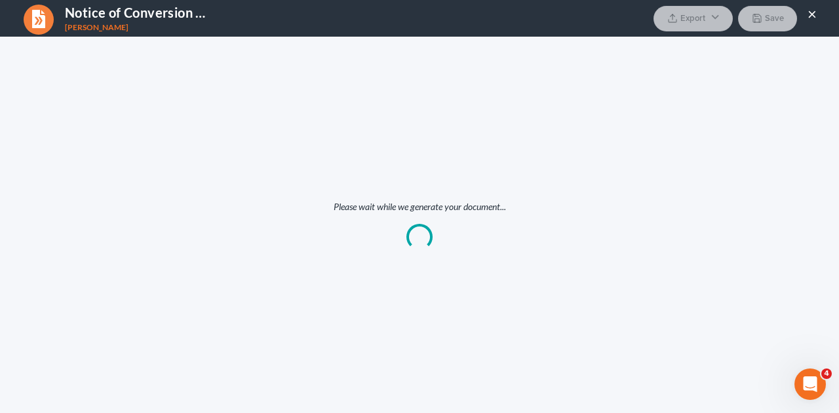
scroll to position [0, 0]
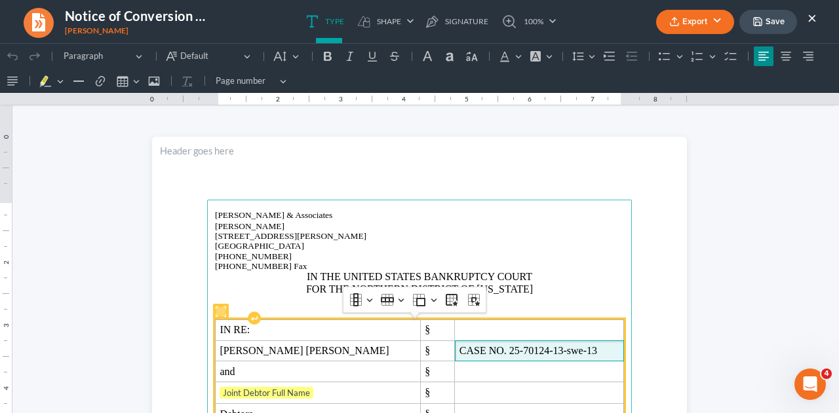
click at [516, 352] on span "CASE NO. 25-70124-13-swe-13" at bounding box center [539, 351] width 160 height 12
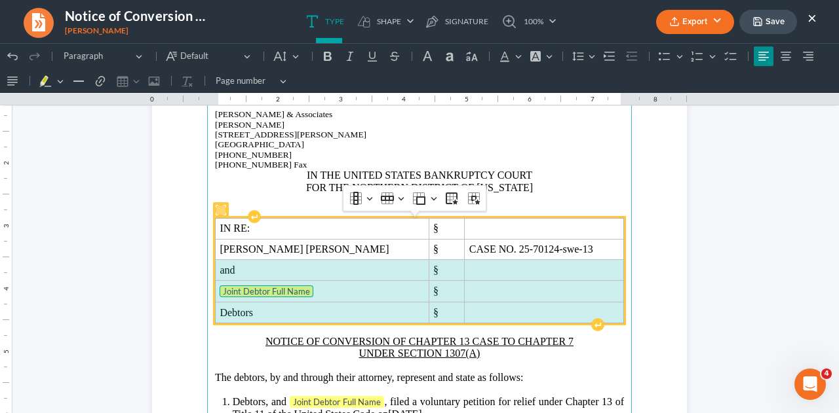
scroll to position [109, 0]
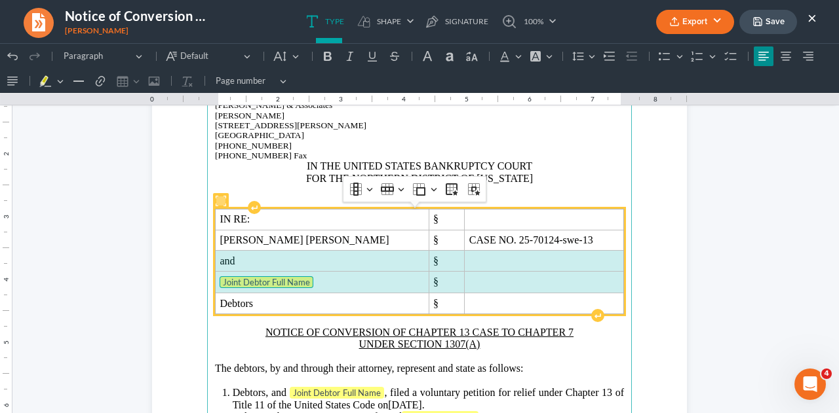
drag, startPoint x: 216, startPoint y: 366, endPoint x: 494, endPoint y: 290, distance: 288.2
click at [494, 290] on tbody "IN RE: § [PERSON_NAME] [PERSON_NAME] § CASE NO. 25-70124-swe-13 and § Joint Deb…" at bounding box center [420, 261] width 408 height 105
click at [494, 290] on td "Rich Text Editor, page-0-main" at bounding box center [544, 283] width 159 height 22
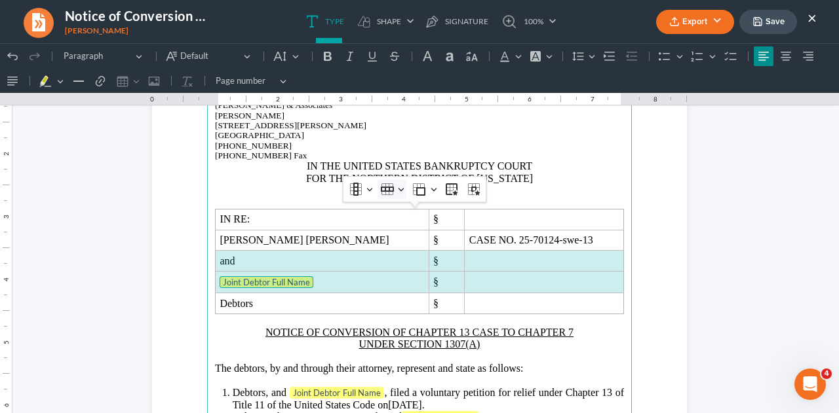
click at [381, 189] on icon "Table toolbar" at bounding box center [387, 189] width 13 height 5
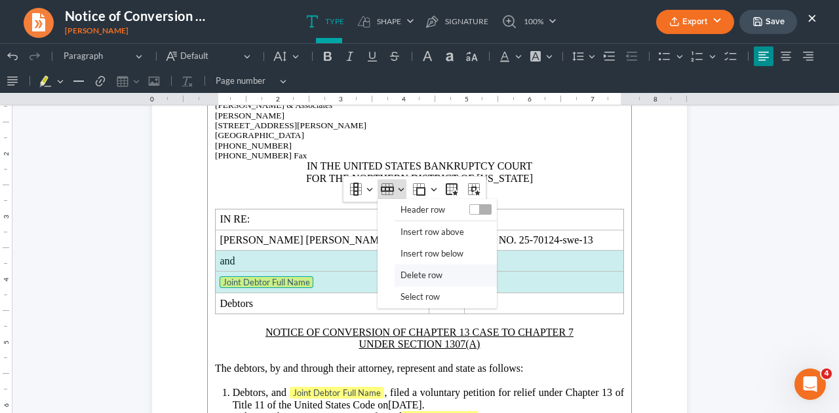
click at [406, 271] on span "Delete row" at bounding box center [421, 275] width 42 height 15
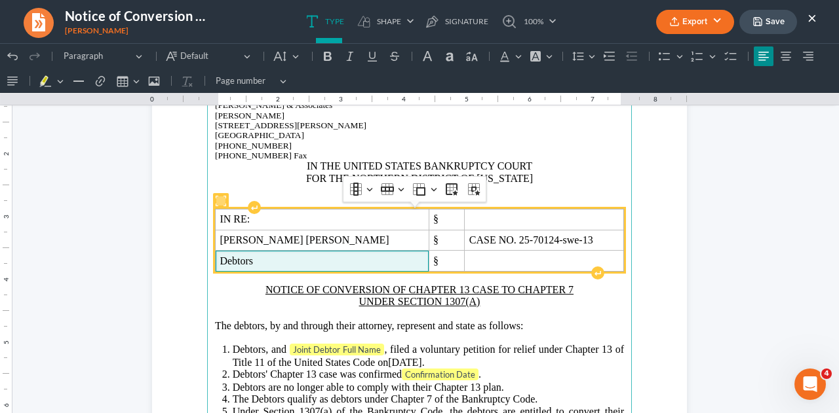
click at [292, 259] on span "Debtors" at bounding box center [321, 262] width 204 height 12
click at [292, 259] on span "Debtor" at bounding box center [321, 262] width 204 height 12
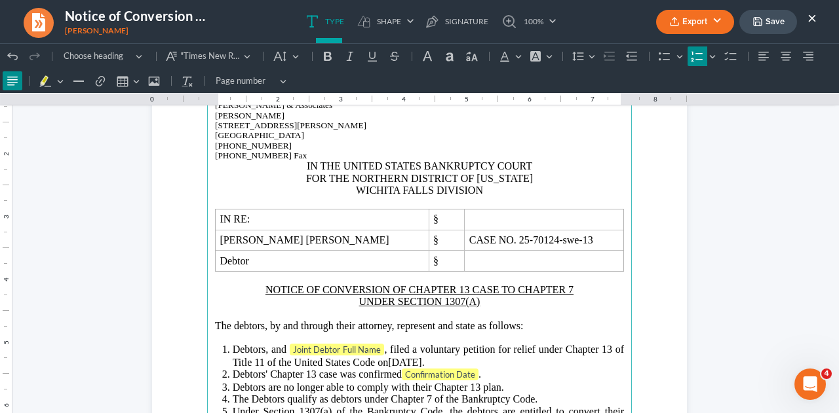
click at [381, 352] on span ", filed a voluntary petition for relief under Chapter 13 of Title 11 of the Uni…" at bounding box center [428, 356] width 391 height 24
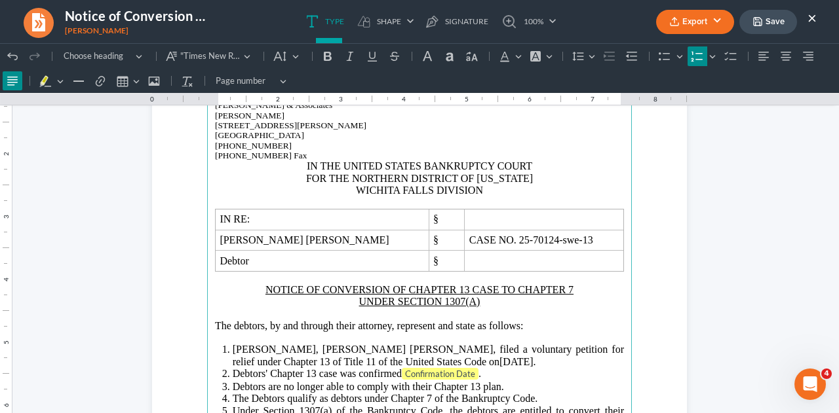
click at [263, 371] on span "Debtors' Chapter 13 case was confirmed" at bounding box center [317, 373] width 169 height 11
click at [478, 373] on span "." at bounding box center [479, 373] width 3 height 11
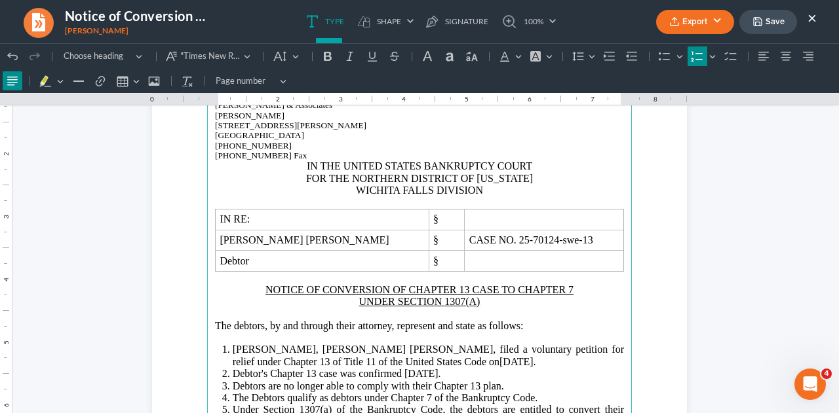
click at [273, 388] on span "Debtors are no longer able to comply with their Chapter 13 plan." at bounding box center [368, 386] width 271 height 11
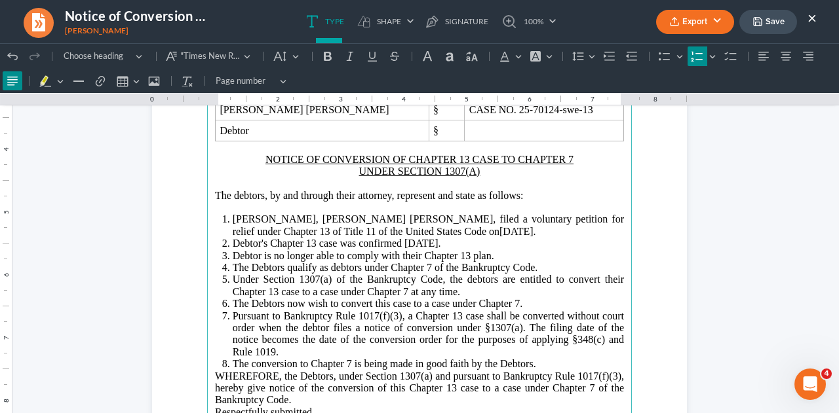
scroll to position [243, 0]
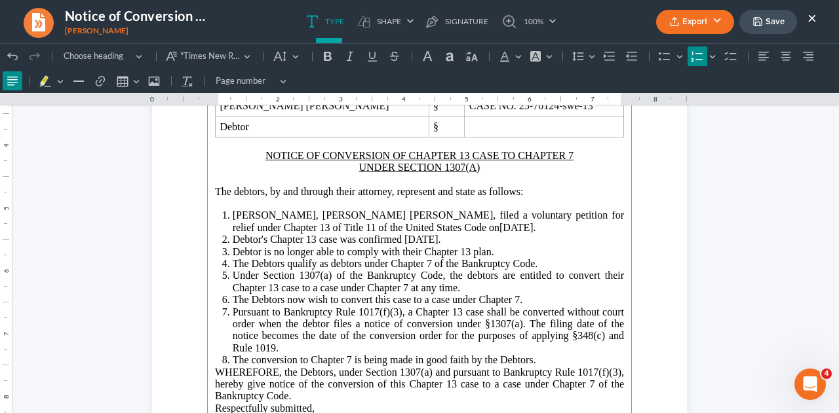
click at [279, 265] on span "The Debtors qualify as debtors under Chapter 7 of the Bankruptcy Code." at bounding box center [385, 263] width 305 height 11
click at [329, 263] on span "The Debtor qualifies as debtors under Chapter 7 of the Bankruptcy Code." at bounding box center [386, 263] width 307 height 11
click at [366, 261] on span "The Debtor qualifies as a debtors under Chapter 7 of the Bankruptcy Code." at bounding box center [390, 263] width 314 height 11
click at [510, 277] on span "Under Section 1307(a) of the Bankruptcy Code, the debtors are entitled to conve…" at bounding box center [428, 281] width 391 height 23
click at [620, 273] on main "[PERSON_NAME] & Associates [PERSON_NAME][GEOGRAPHIC_DATA][STREET_ADDRESS][PERSO…" at bounding box center [419, 240] width 425 height 566
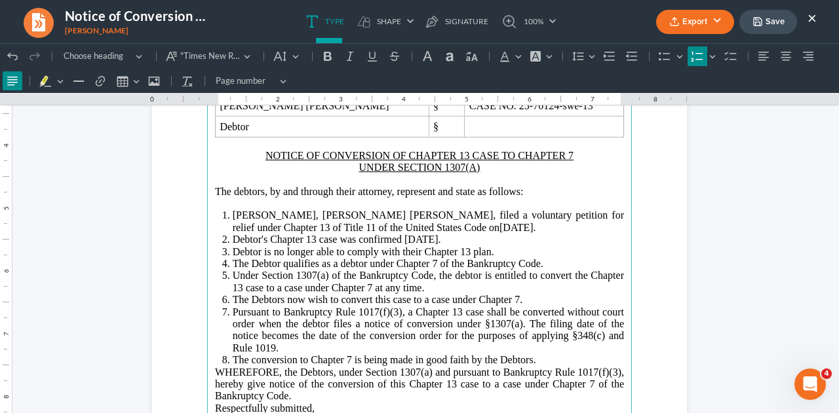
click at [282, 297] on span "The Debtors now wish to convert this case to a case under Chapter 7." at bounding box center [378, 299] width 290 height 11
click at [318, 299] on span "The Debtor now wish to convert this case to a case under Chapter 7." at bounding box center [376, 299] width 286 height 11
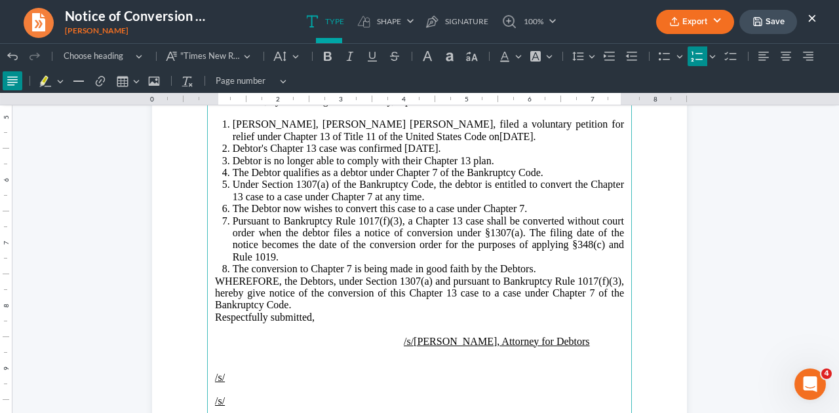
scroll to position [342, 0]
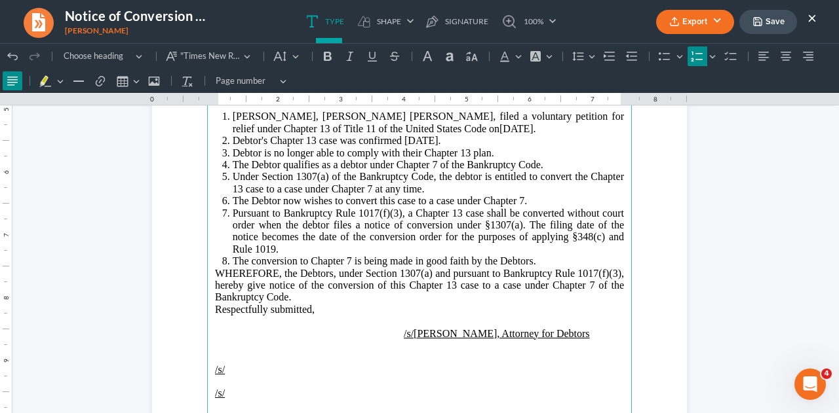
click at [527, 260] on span "The conversion to Chapter 7 is being made in good faith by the Debtors." at bounding box center [384, 261] width 303 height 11
click at [373, 275] on span "WHEREFORE, the Debtors, under Section 1307(a) and pursuant to Bankruptcy Rule 1…" at bounding box center [419, 285] width 409 height 35
click at [309, 286] on span "WHEREFORE, the Debtor, under Section 1307(a) and pursuant to Bankruptcy Rule 10…" at bounding box center [419, 285] width 409 height 35
click at [570, 332] on span "/s/[PERSON_NAME], Attorney for Debtors" at bounding box center [406, 333] width 383 height 11
click at [223, 368] on p "/s/" at bounding box center [419, 370] width 409 height 12
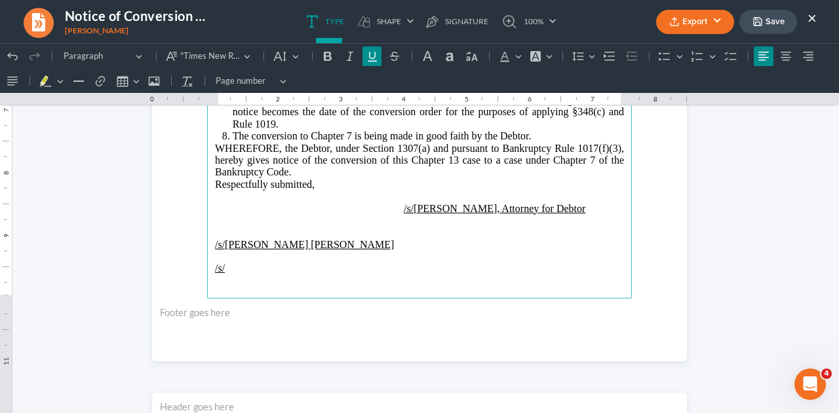
scroll to position [477, 0]
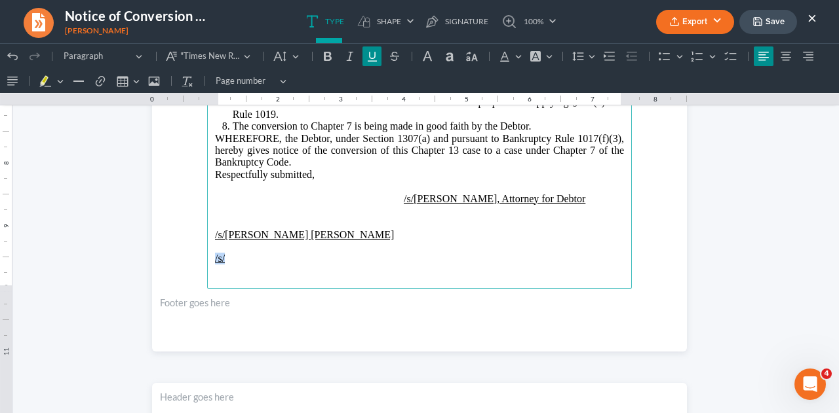
drag, startPoint x: 246, startPoint y: 252, endPoint x: 200, endPoint y: 258, distance: 46.9
click at [200, 258] on section "[PERSON_NAME] & Associates [PERSON_NAME][GEOGRAPHIC_DATA][STREET_ADDRESS][PERSO…" at bounding box center [419, 6] width 535 height 692
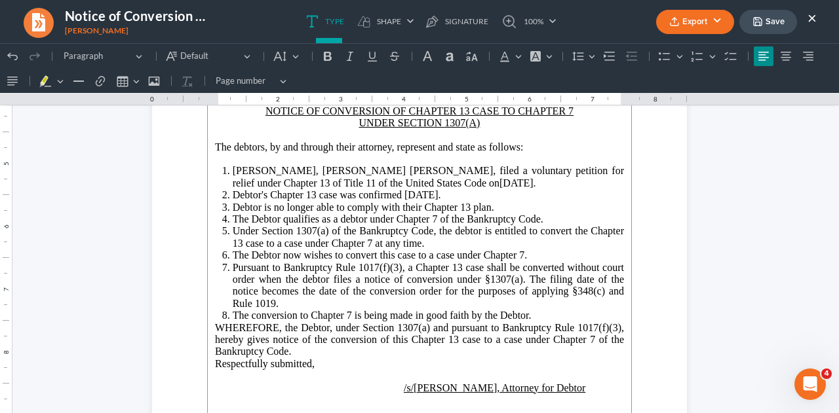
scroll to position [274, 0]
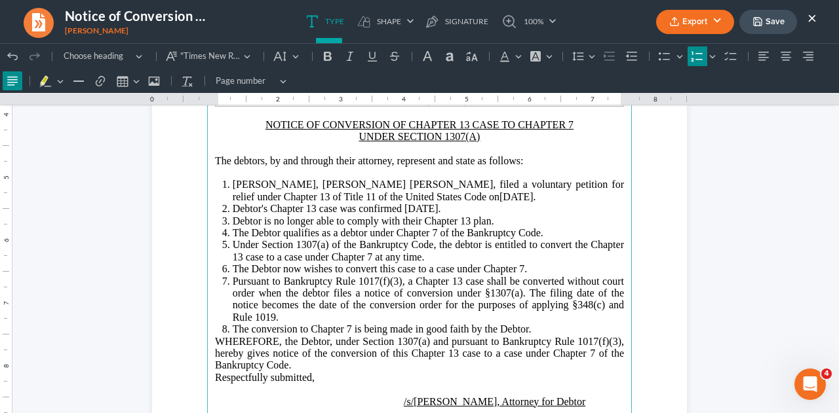
drag, startPoint x: 228, startPoint y: 182, endPoint x: 354, endPoint y: 362, distance: 219.7
click at [354, 362] on main "[PERSON_NAME] & Associates [PERSON_NAME][GEOGRAPHIC_DATA][STREET_ADDRESS][PERSO…" at bounding box center [419, 209] width 425 height 566
click at [585, 58] on button "Line Height Line Height" at bounding box center [582, 57] width 29 height 20
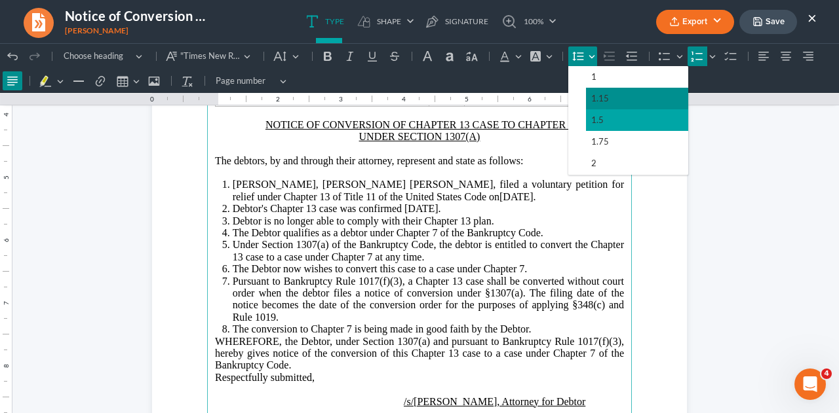
click at [591, 120] on span "1.5" at bounding box center [597, 120] width 12 height 15
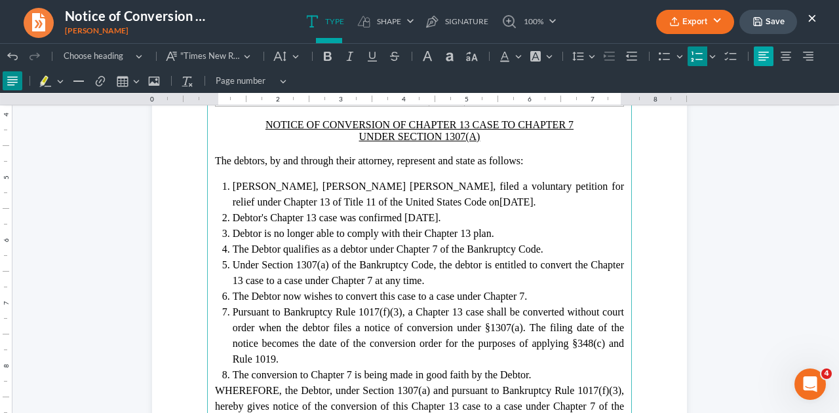
click at [761, 58] on icon "Editor toolbar" at bounding box center [763, 56] width 13 height 13
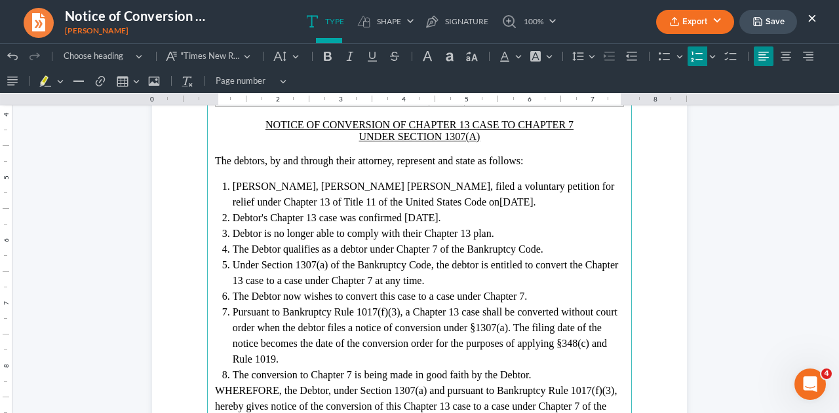
click at [592, 206] on li "Debtor, [PERSON_NAME] [PERSON_NAME], filed a voluntary petition for relief unde…" at bounding box center [428, 194] width 391 height 31
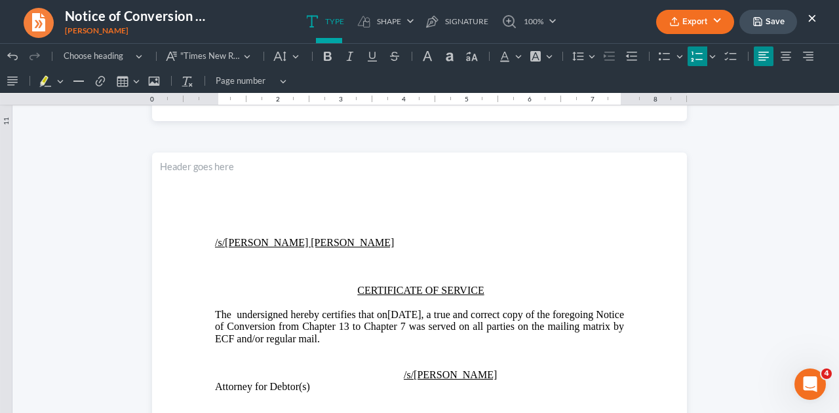
scroll to position [732, 0]
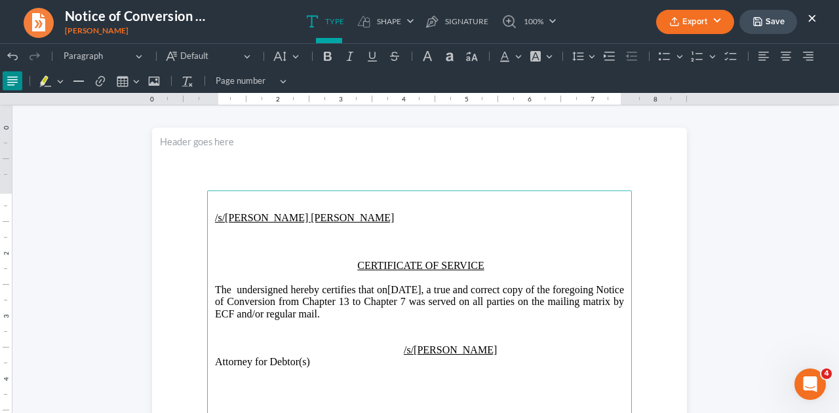
click at [457, 287] on p "The undersigned hereby certifies that on [DATE] , a true and correct copy of th…" at bounding box center [419, 302] width 409 height 36
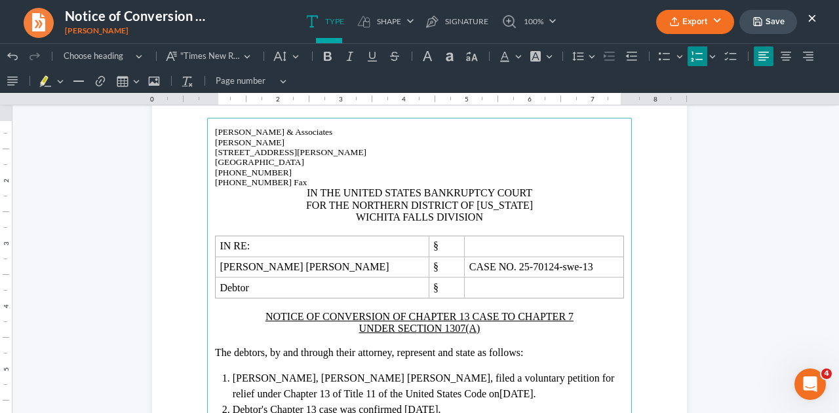
scroll to position [72, 0]
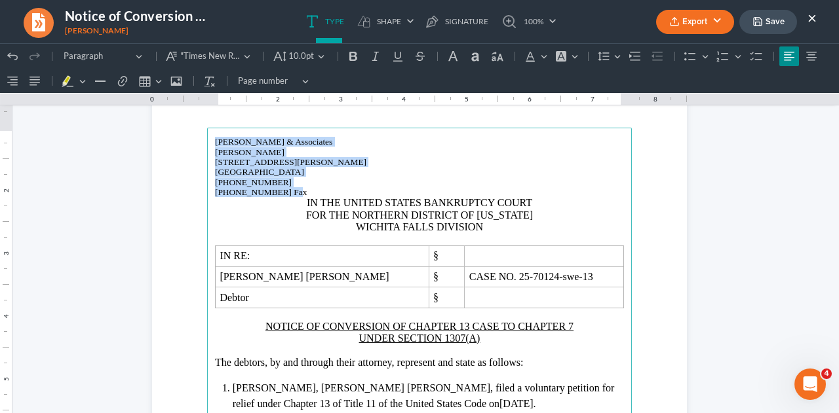
drag, startPoint x: 210, startPoint y: 142, endPoint x: 286, endPoint y: 190, distance: 90.3
click at [286, 190] on main "[PERSON_NAME] & Associates [PERSON_NAME][GEOGRAPHIC_DATA][STREET_ADDRESS][PERSO…" at bounding box center [419, 411] width 425 height 566
click at [320, 56] on button "10.0pt 10.0pt" at bounding box center [299, 57] width 60 height 20
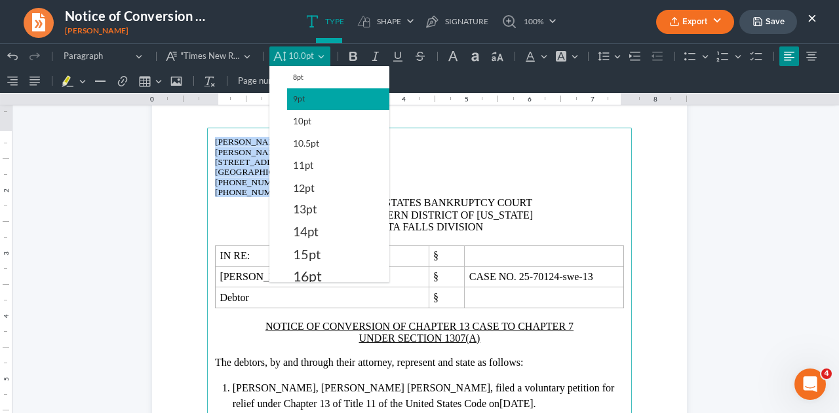
click at [307, 94] on button "9pt" at bounding box center [338, 99] width 102 height 22
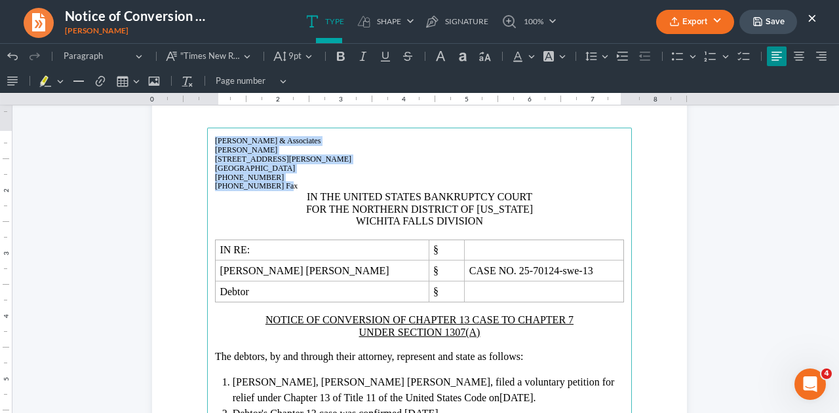
click at [398, 156] on p "[STREET_ADDRESS][PERSON_NAME]" at bounding box center [419, 159] width 409 height 9
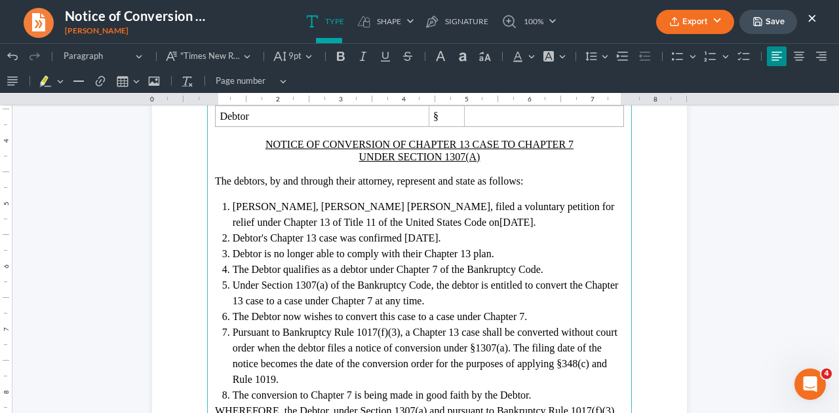
scroll to position [250, 0]
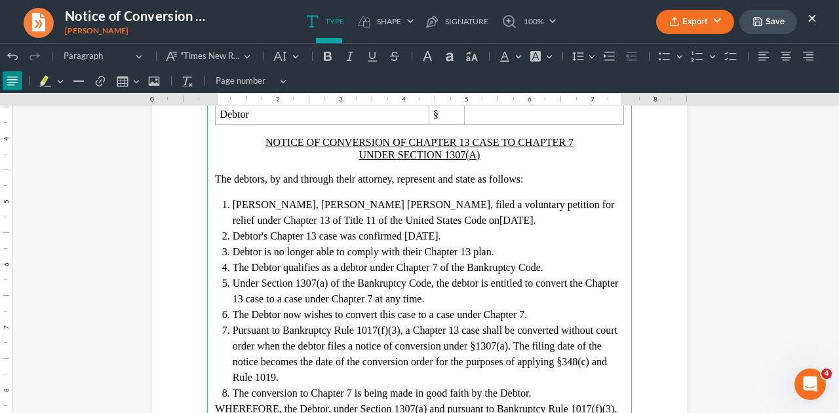
click at [258, 179] on span "The debtors, by and through their attorney, represent and state as follows:" at bounding box center [369, 179] width 308 height 11
click at [427, 180] on span "The debtor, by and through their attorney, represent and state as follows:" at bounding box center [367, 179] width 304 height 11
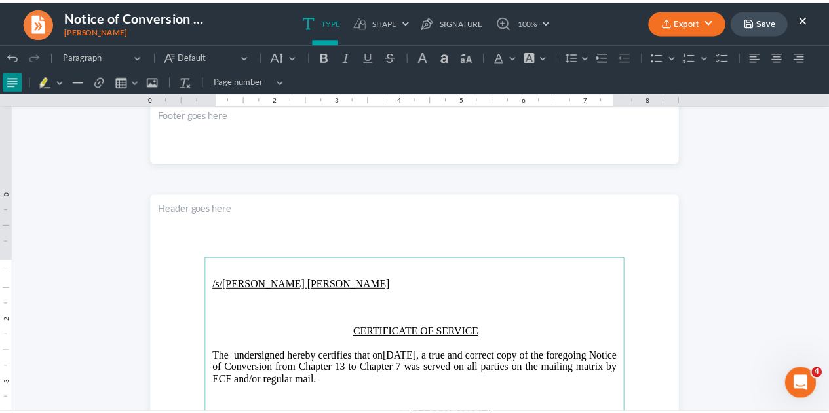
scroll to position [670, 0]
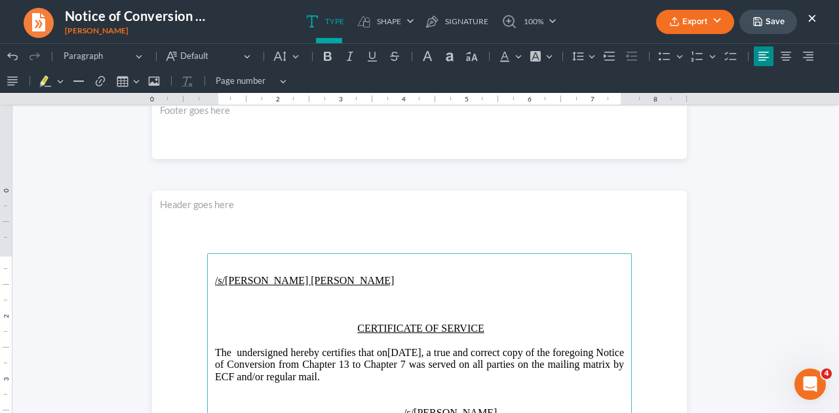
click at [780, 24] on button "Save" at bounding box center [768, 22] width 58 height 24
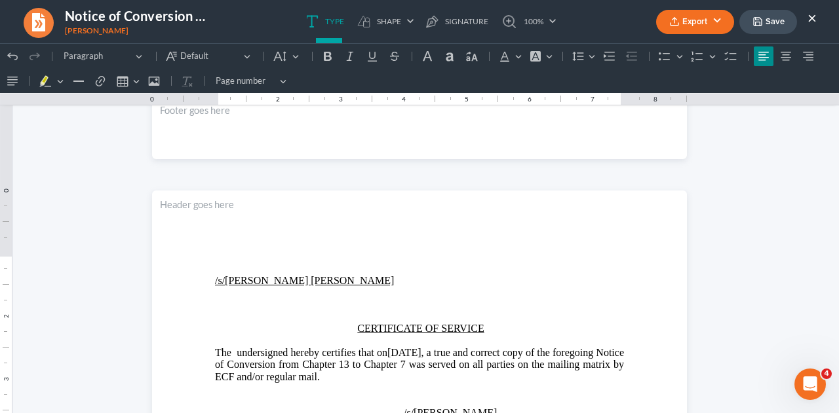
click at [811, 20] on button "×" at bounding box center [811, 18] width 9 height 16
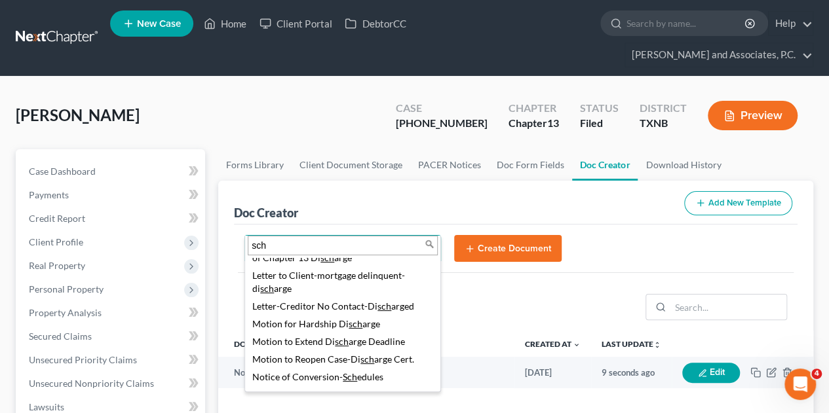
scroll to position [0, 0]
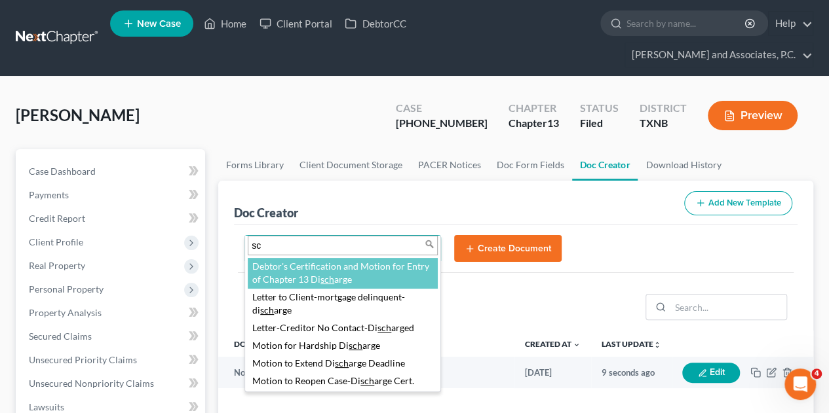
type input "s"
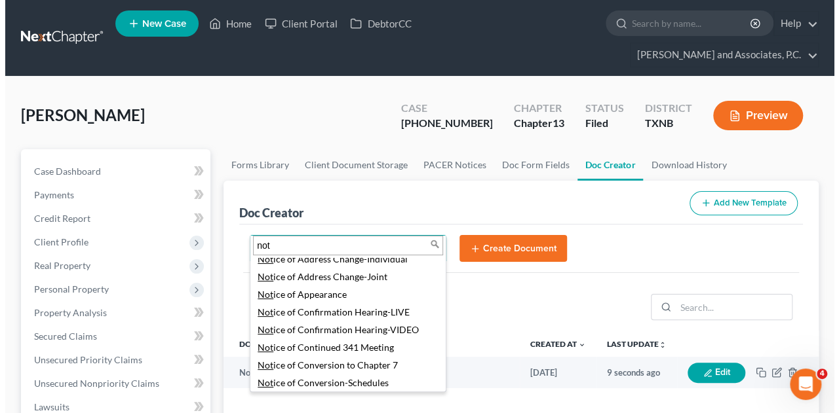
scroll to position [183, 0]
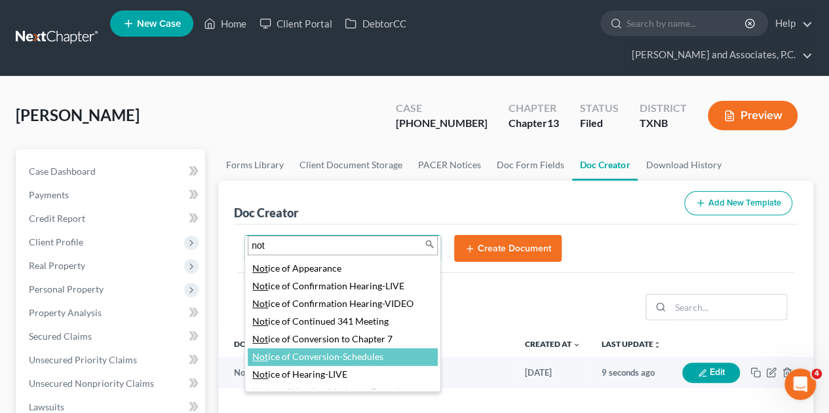
type input "not"
select select "77345"
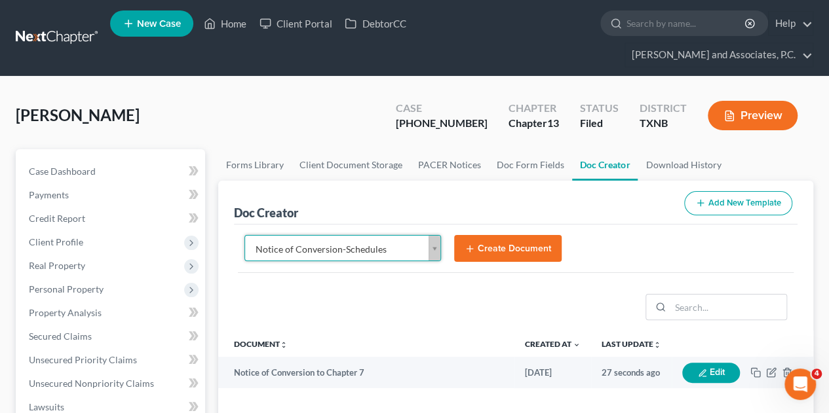
click at [506, 235] on button "Create Document" at bounding box center [507, 249] width 107 height 28
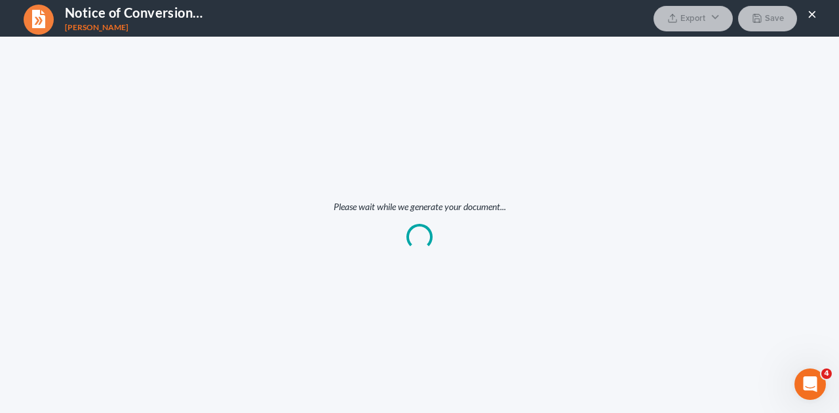
scroll to position [0, 0]
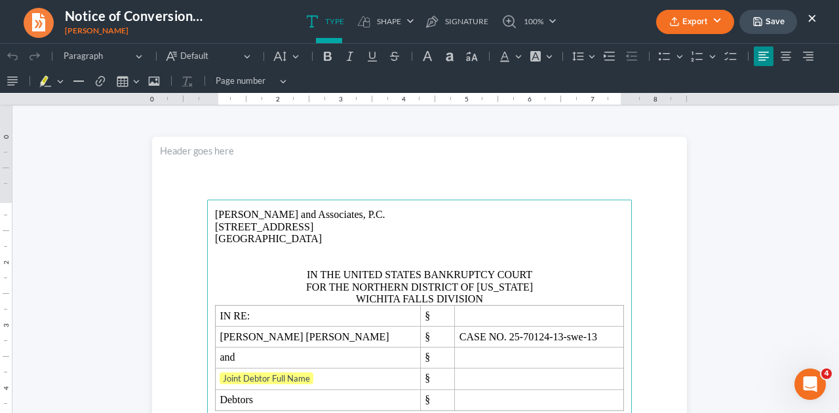
click at [323, 240] on p "[PERSON_NAME] and Associates, P.C. [STREET_ADDRESS]" at bounding box center [419, 227] width 409 height 36
click at [812, 17] on button "×" at bounding box center [811, 18] width 9 height 16
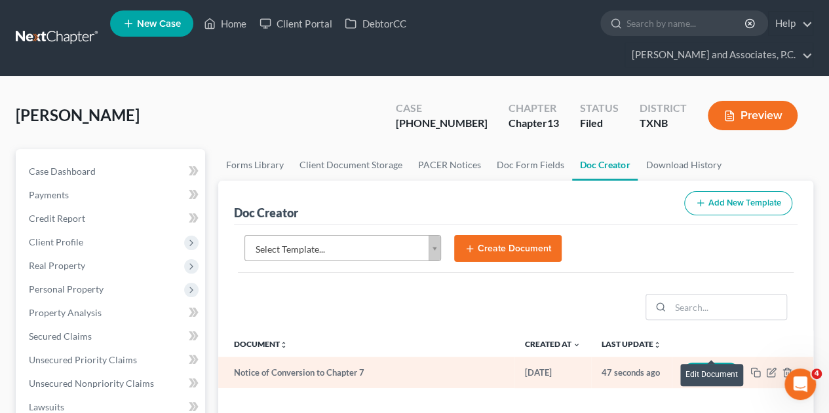
click at [709, 363] on button "Edit" at bounding box center [711, 373] width 58 height 20
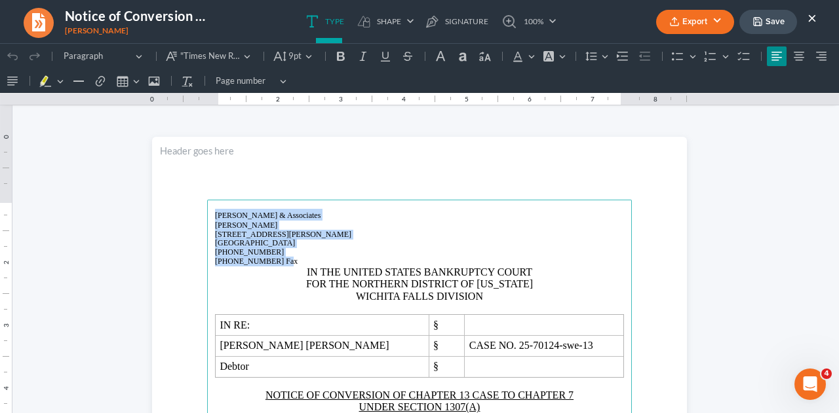
drag, startPoint x: 208, startPoint y: 212, endPoint x: 278, endPoint y: 263, distance: 86.4
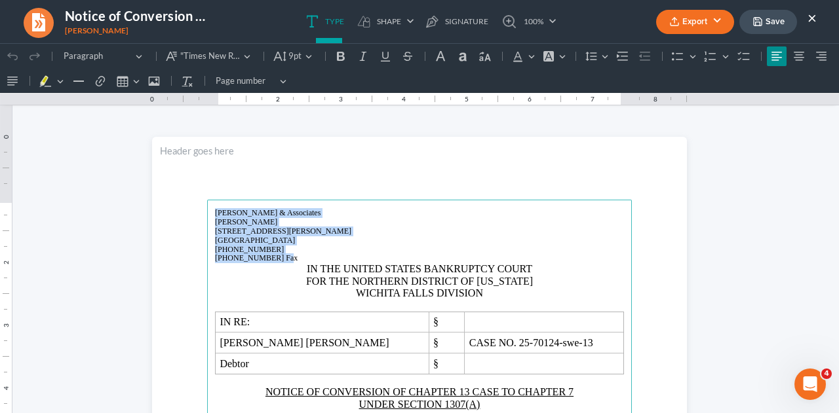
copy main "⁠⁠⁠⁠⁠⁠⁠ [PERSON_NAME] & Associates [PERSON_NAME][GEOGRAPHIC_DATA][STREET_ADDRES…"
click at [448, 216] on p "[PERSON_NAME] & Associates" at bounding box center [419, 213] width 409 height 9
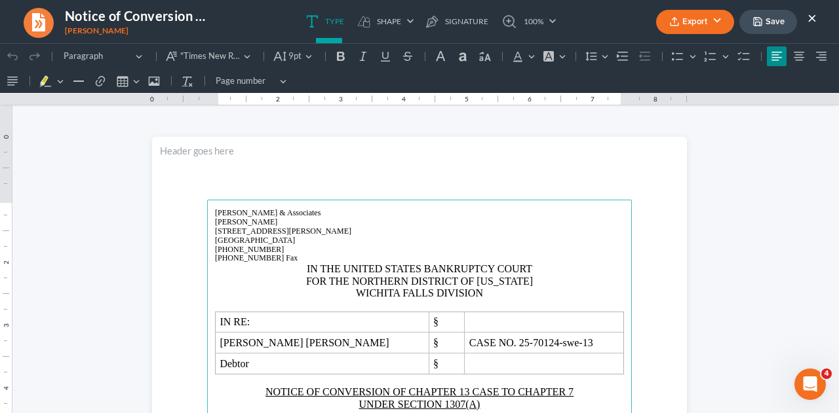
click at [812, 18] on button "×" at bounding box center [811, 18] width 9 height 16
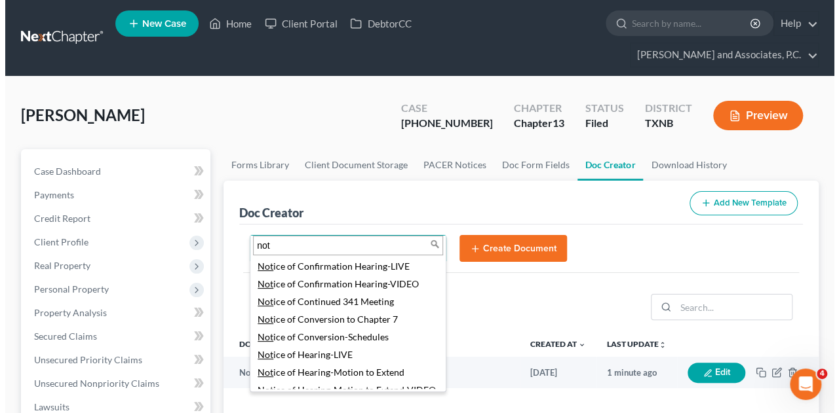
scroll to position [210, 0]
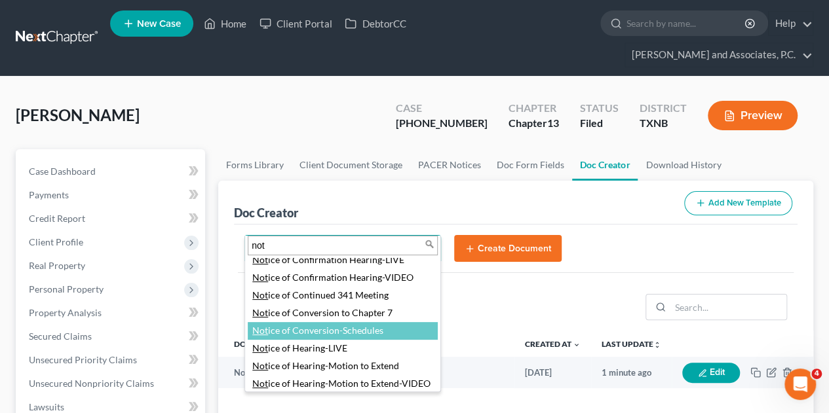
type input "not"
select select "77345"
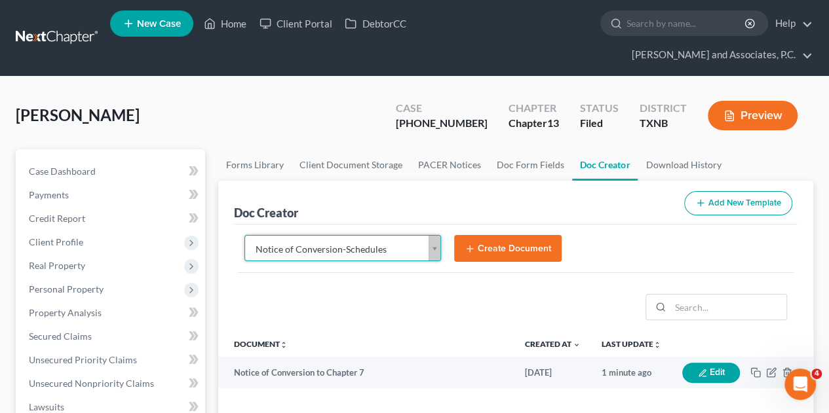
click at [517, 235] on button "Create Document" at bounding box center [507, 249] width 107 height 28
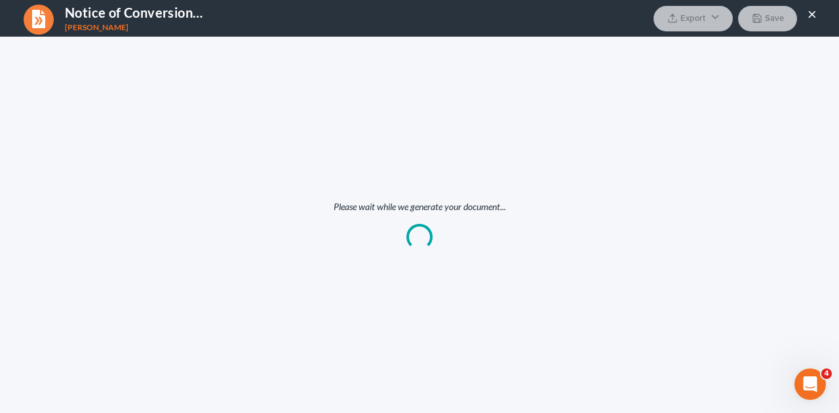
scroll to position [0, 0]
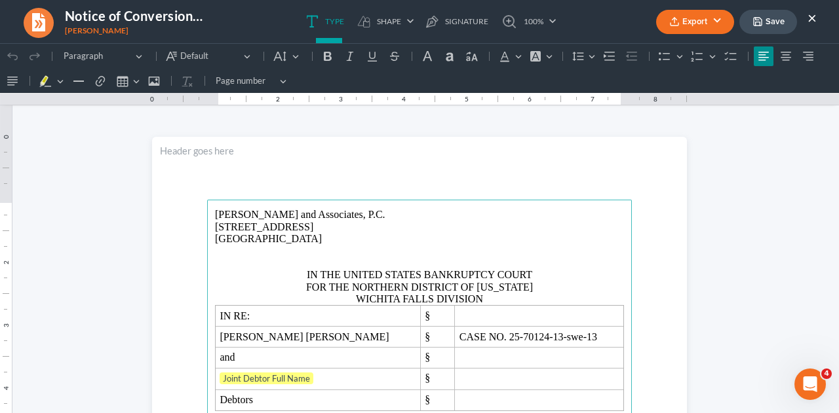
drag, startPoint x: 211, startPoint y: 212, endPoint x: 315, endPoint y: 242, distance: 108.3
click at [315, 242] on p "[PERSON_NAME] and Associates, P.C. [STREET_ADDRESS]" at bounding box center [419, 227] width 409 height 36
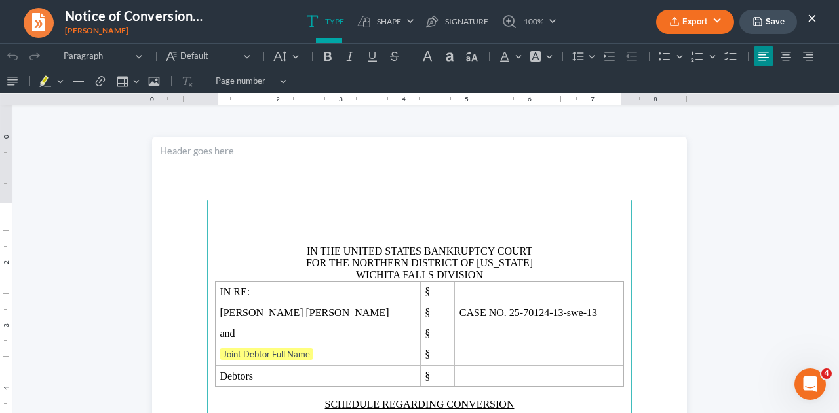
drag, startPoint x: 315, startPoint y: 242, endPoint x: 203, endPoint y: 208, distance: 116.9
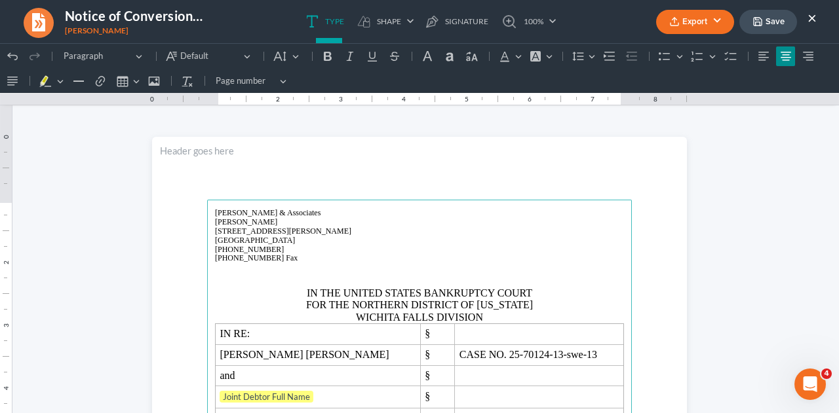
click at [415, 277] on p "Rich Text Editor, page-0-main" at bounding box center [419, 282] width 409 height 12
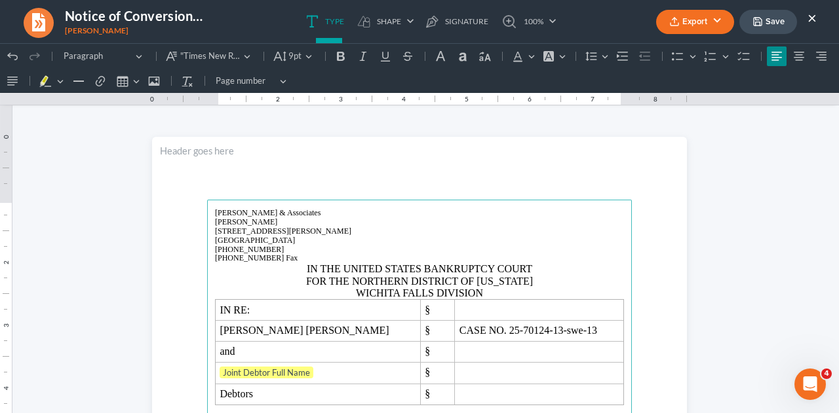
click at [493, 294] on p "WICHITA FALLS DIVISION" at bounding box center [419, 294] width 409 height 12
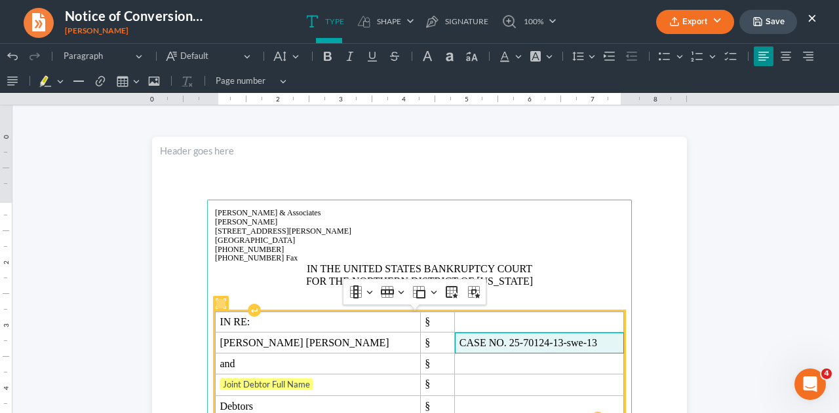
click at [518, 344] on span "CASE NO. 25-70124-13-swe-13" at bounding box center [539, 343] width 160 height 12
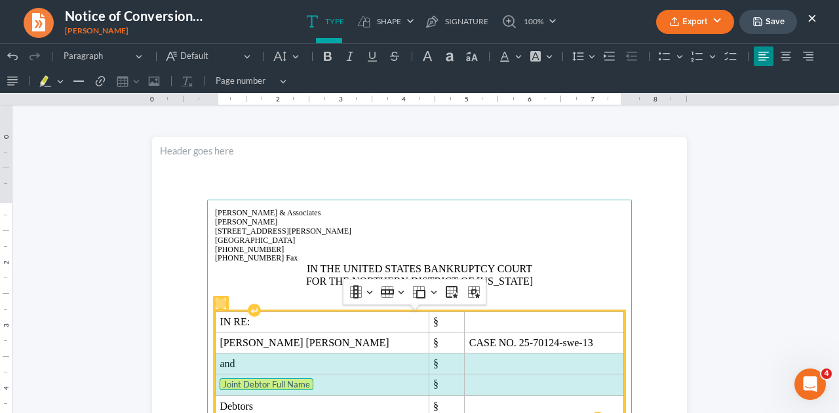
drag, startPoint x: 216, startPoint y: 364, endPoint x: 390, endPoint y: 328, distance: 177.2
click at [456, 392] on tbody "IN RE: § [PERSON_NAME] [PERSON_NAME] § CASE NO. 25-70124-swe-13 and § Joint Deb…" at bounding box center [420, 364] width 408 height 105
click at [465, 392] on td "Rich Text Editor, page-0-main" at bounding box center [544, 386] width 159 height 22
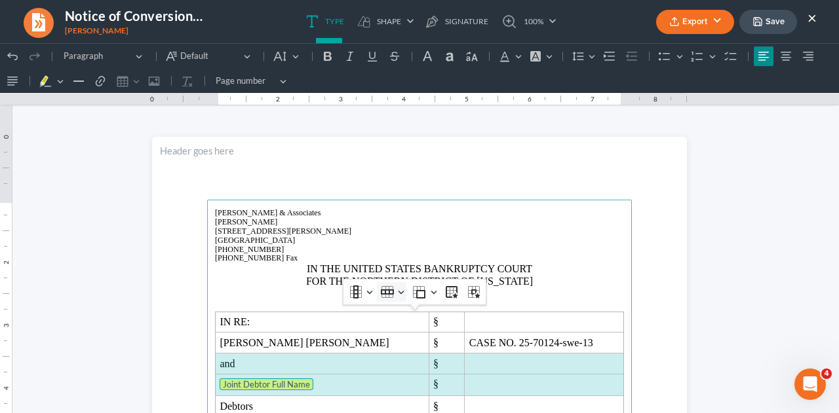
click at [383, 299] on button "Row Row" at bounding box center [391, 292] width 29 height 20
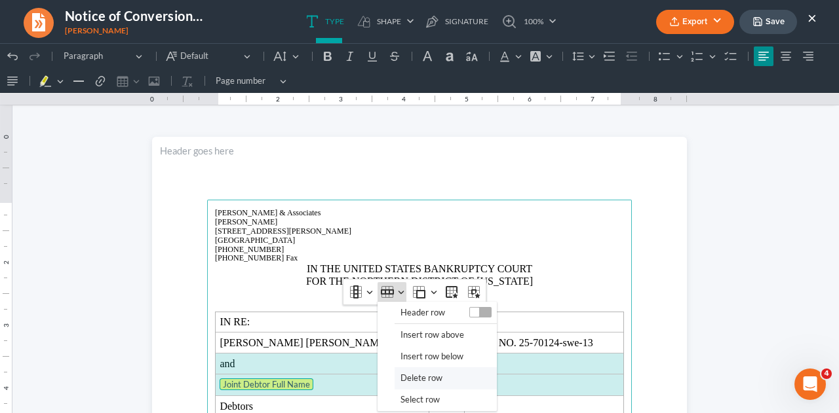
click at [413, 383] on span "Delete row" at bounding box center [421, 378] width 42 height 15
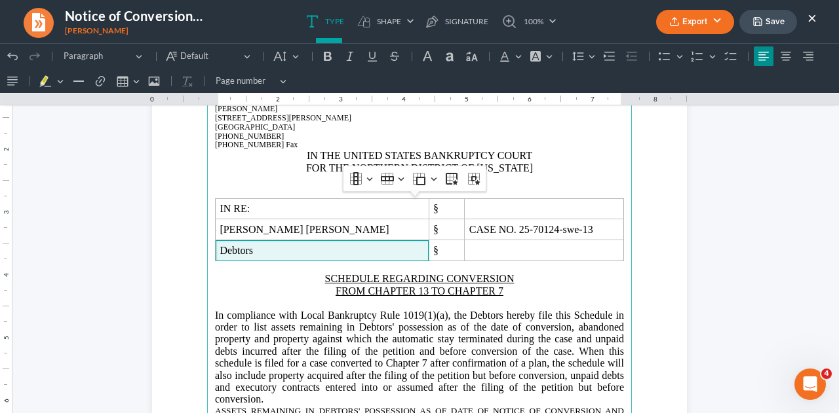
scroll to position [148, 0]
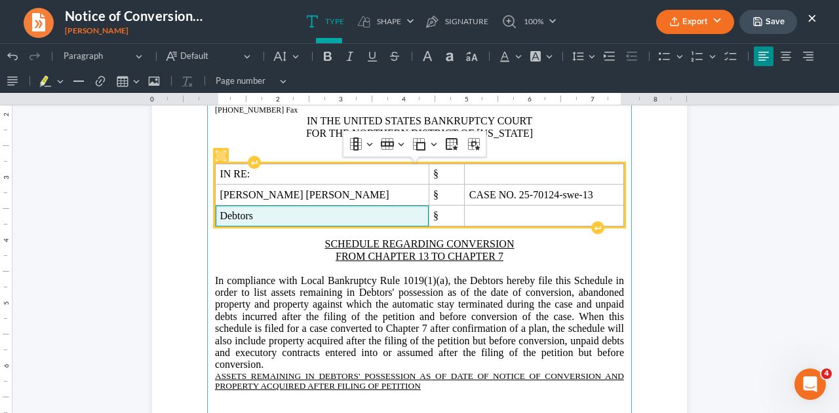
click at [284, 212] on span "Debtors" at bounding box center [321, 216] width 204 height 12
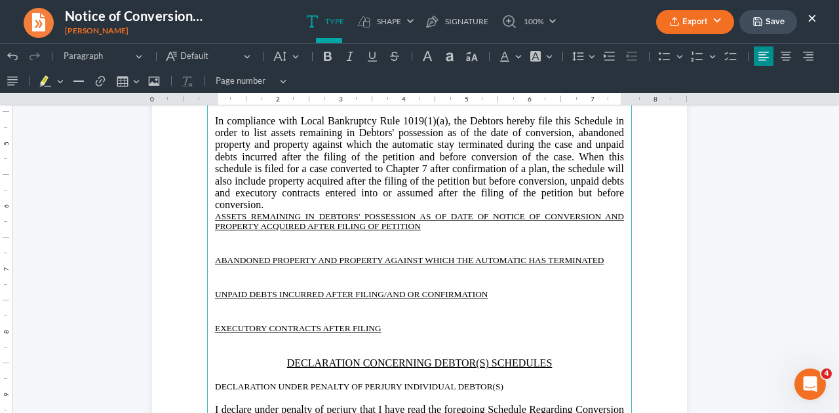
scroll to position [314, 0]
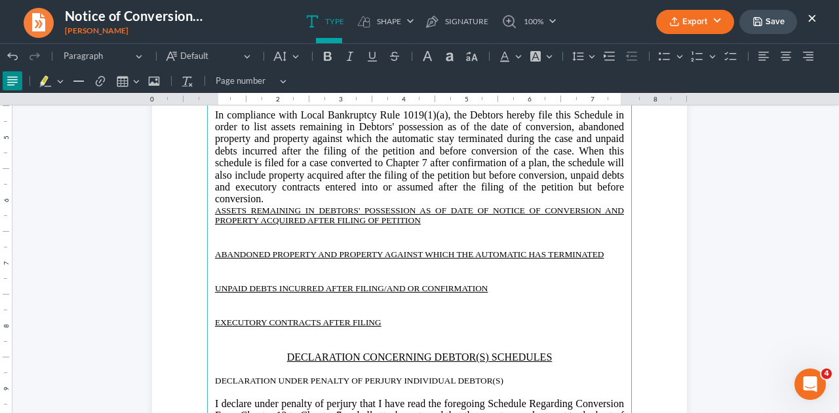
click at [332, 238] on p "Rich Text Editor, page-0-main" at bounding box center [419, 244] width 409 height 12
click at [262, 272] on p "Rich Text Editor, page-0-main" at bounding box center [419, 278] width 409 height 12
click at [246, 306] on p "Rich Text Editor, page-0-main" at bounding box center [419, 312] width 409 height 12
click at [228, 332] on p "Rich Text Editor, page-0-main" at bounding box center [419, 334] width 409 height 12
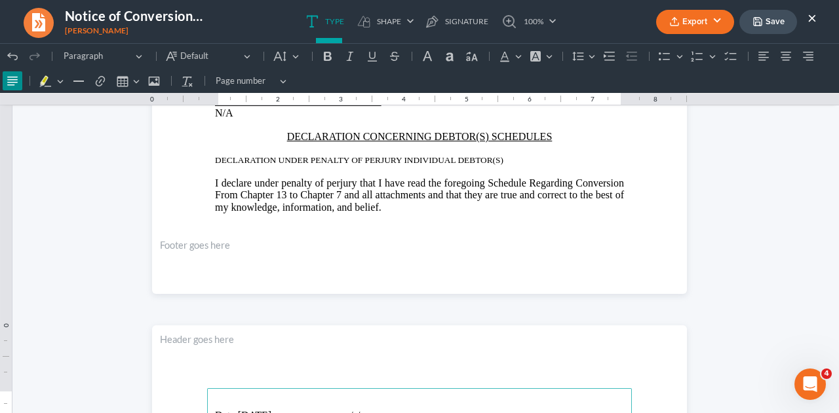
scroll to position [517, 0]
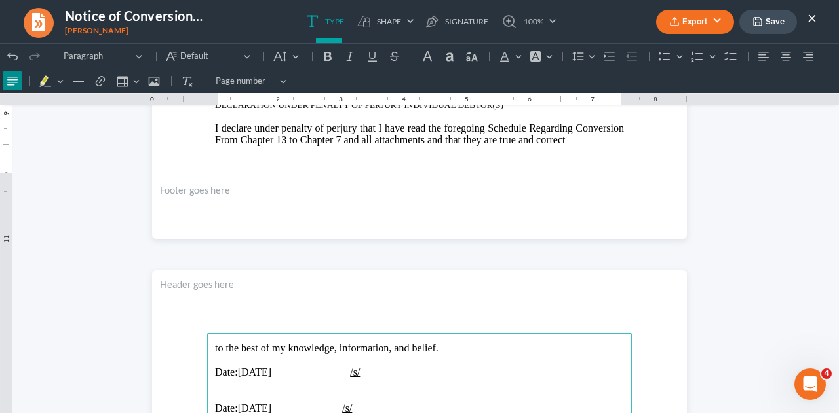
scroll to position [596, 0]
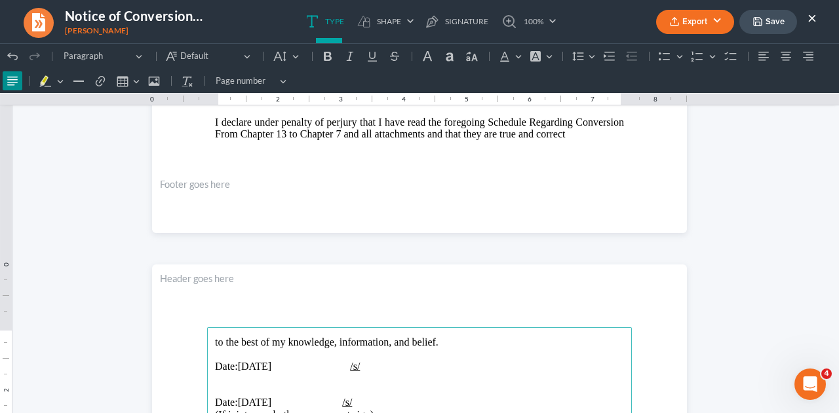
click at [383, 361] on span "Rich Text Editor, page-1-main" at bounding box center [372, 366] width 21 height 11
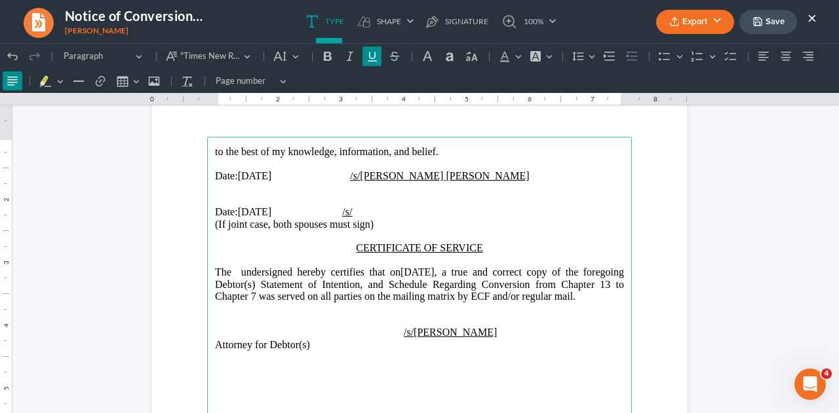
scroll to position [790, 0]
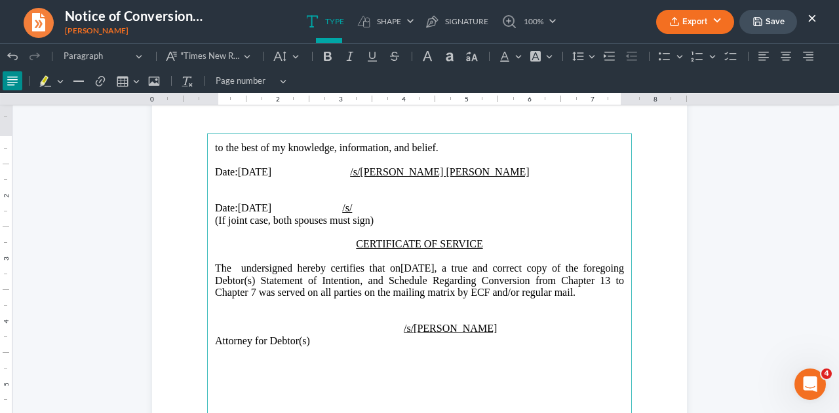
drag, startPoint x: 208, startPoint y: 205, endPoint x: 563, endPoint y: 221, distance: 356.1
click at [563, 221] on main "to the best of my knowledge, information, and belief. Date: 09/16/2025 /s/Brian…" at bounding box center [419, 416] width 425 height 566
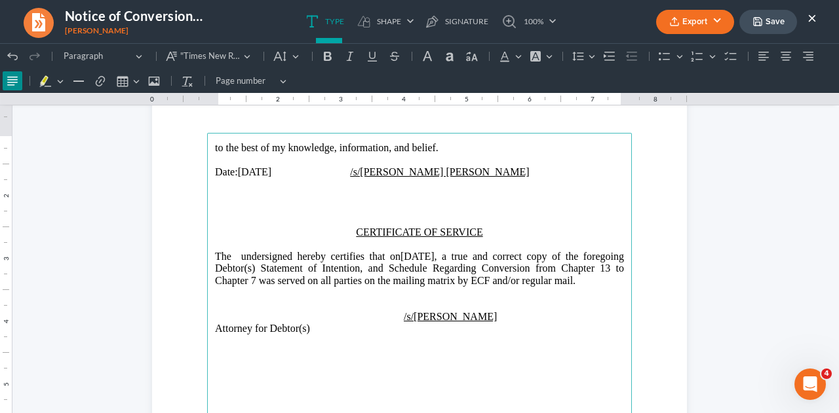
click at [215, 172] on span "Date:" at bounding box center [226, 171] width 23 height 11
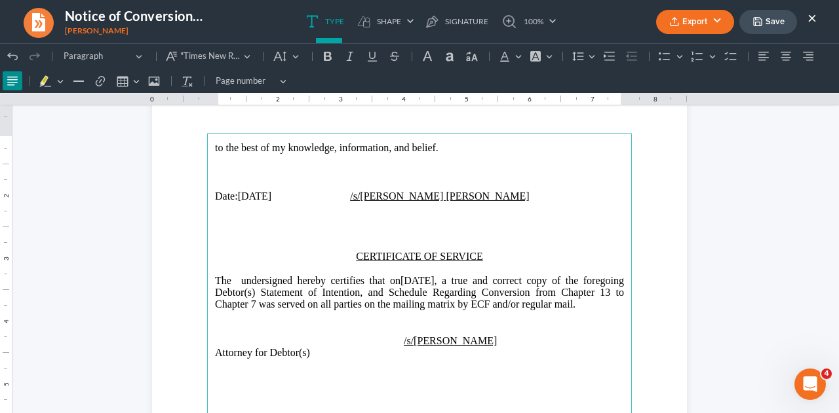
click at [265, 195] on p "Date: 09/16/2025 /s/Brian Keith Adams" at bounding box center [419, 197] width 409 height 12
click at [459, 276] on p "The undersigned hereby certifies that on 09/16/2025 , a true and correct copy o…" at bounding box center [419, 293] width 409 height 36
click at [768, 24] on button "Save" at bounding box center [768, 22] width 58 height 24
